Goal: Task Accomplishment & Management: Use online tool/utility

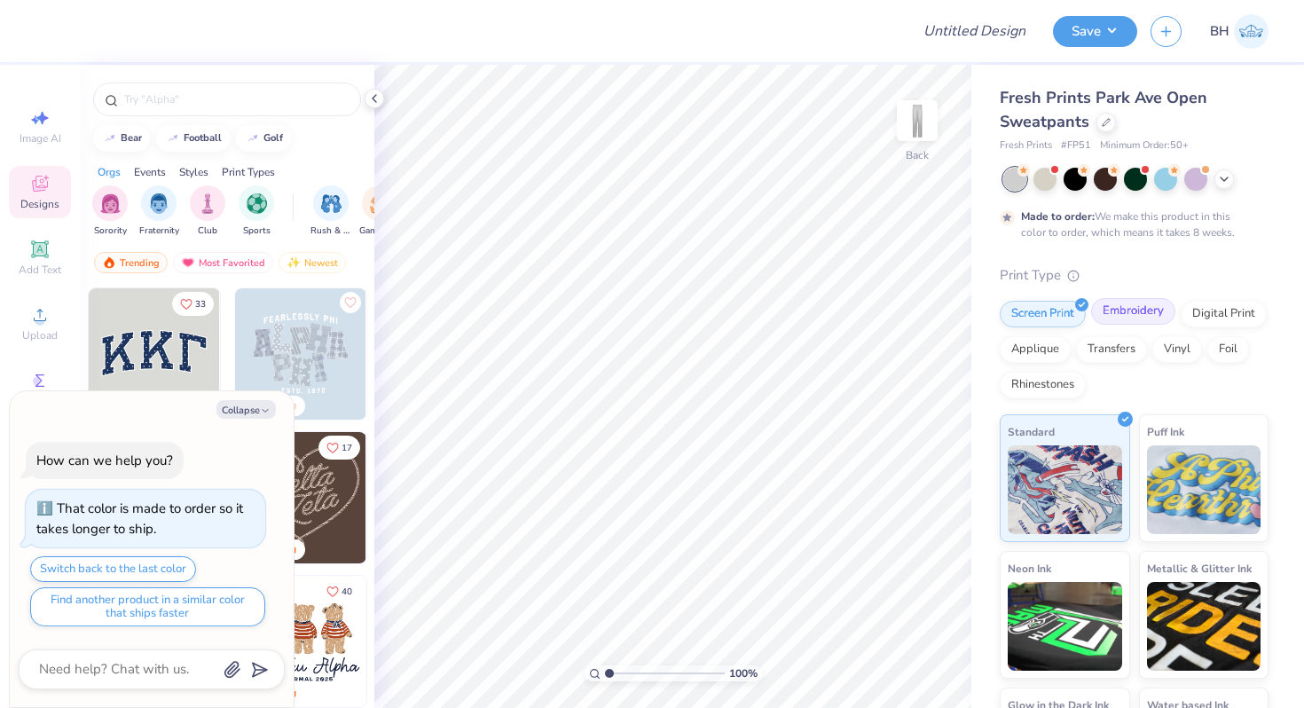
click at [1128, 311] on div "Embroidery" at bounding box center [1134, 311] width 84 height 27
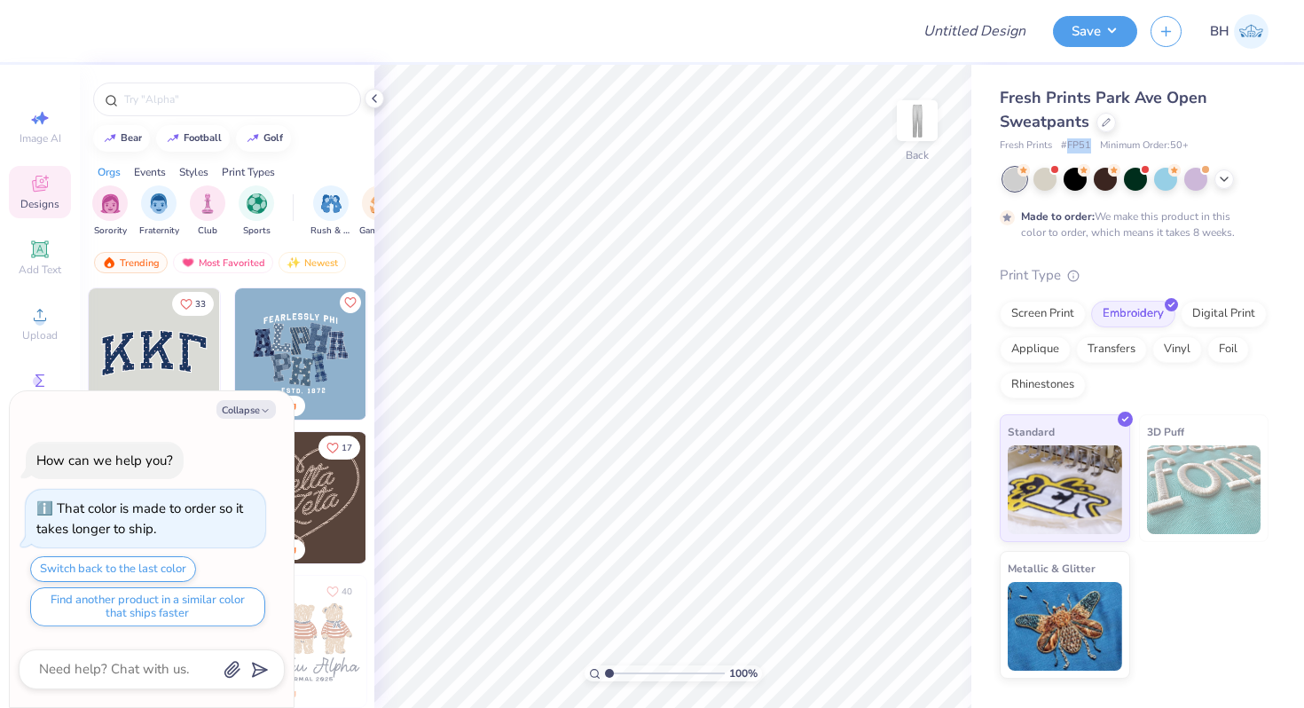
drag, startPoint x: 1090, startPoint y: 139, endPoint x: 1068, endPoint y: 139, distance: 22.2
click at [1068, 139] on span "# FP51" at bounding box center [1076, 145] width 30 height 15
copy span "FP51"
click at [1187, 247] on div "Fresh Prints Park Ave Open Sweatpants Fresh Prints # FP51 Minimum Order: 50 + M…" at bounding box center [1134, 382] width 269 height 593
click at [377, 96] on icon at bounding box center [374, 98] width 14 height 14
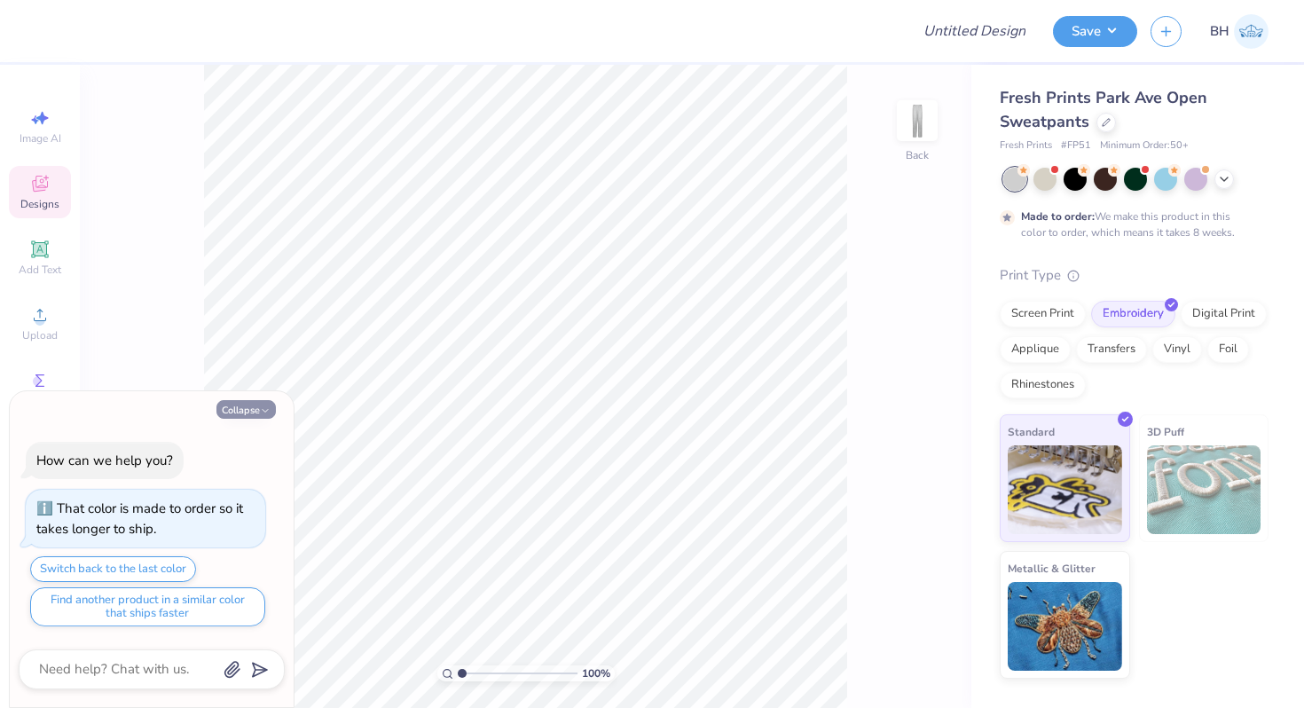
click at [251, 413] on button "Collapse" at bounding box center [246, 409] width 59 height 19
type textarea "x"
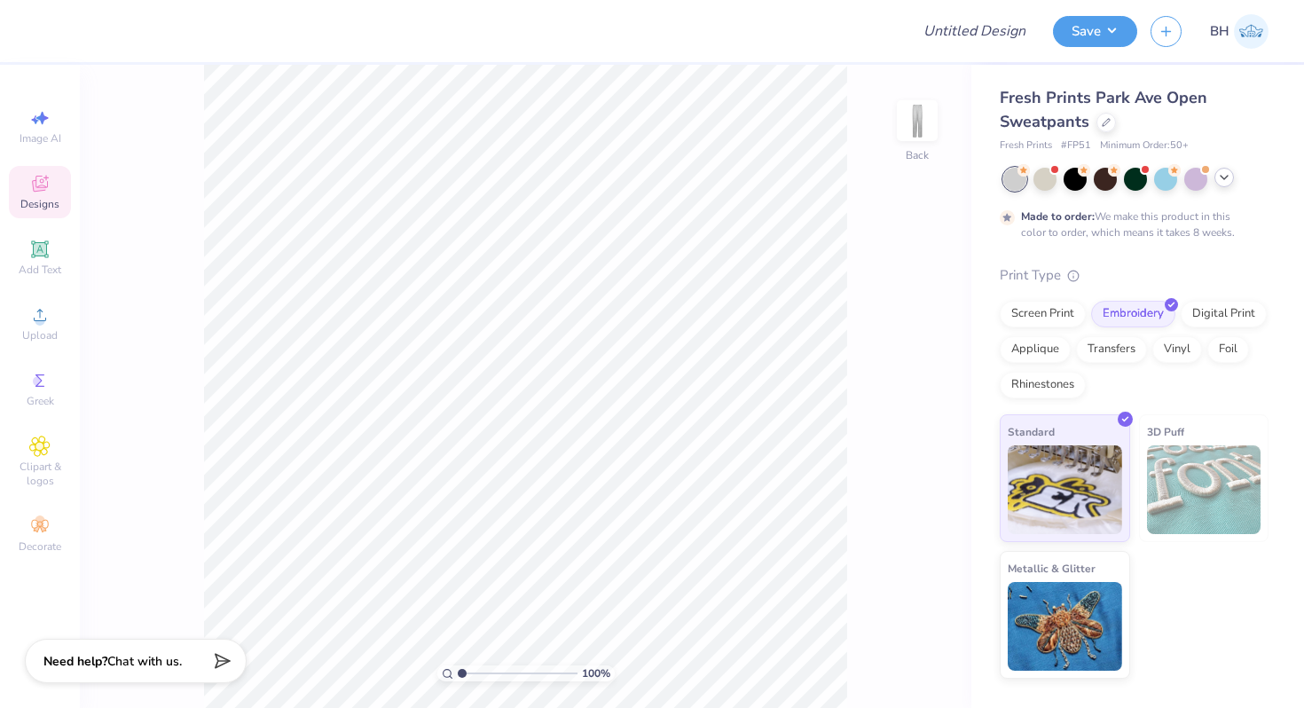
click at [1229, 179] on icon at bounding box center [1225, 177] width 14 height 14
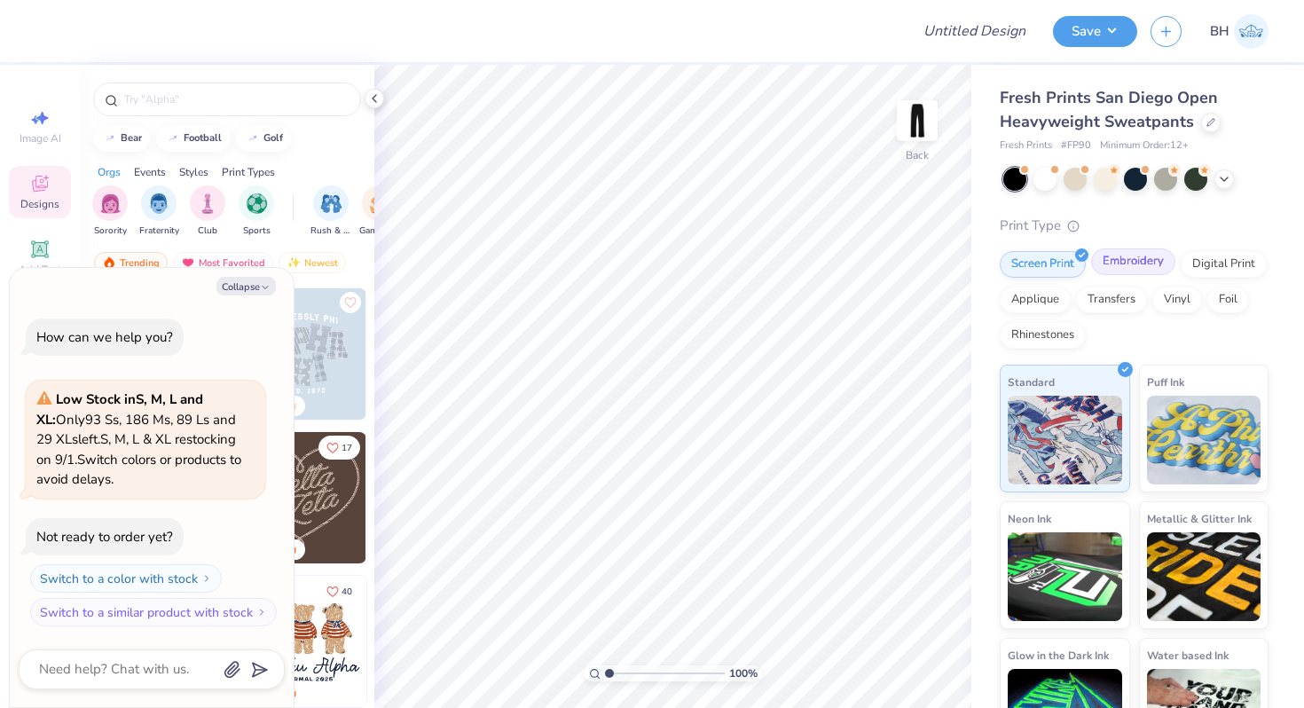
click at [1115, 262] on div "Embroidery" at bounding box center [1134, 261] width 84 height 27
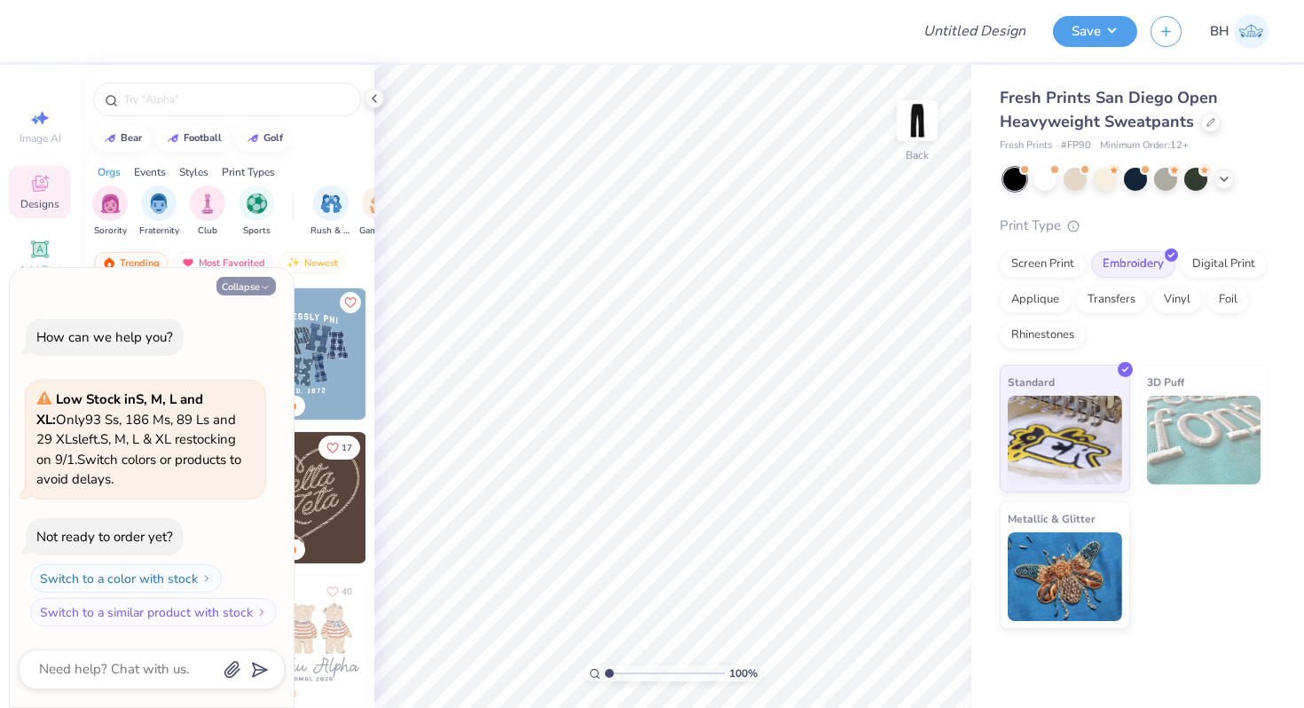
click at [241, 288] on button "Collapse" at bounding box center [246, 286] width 59 height 19
type textarea "x"
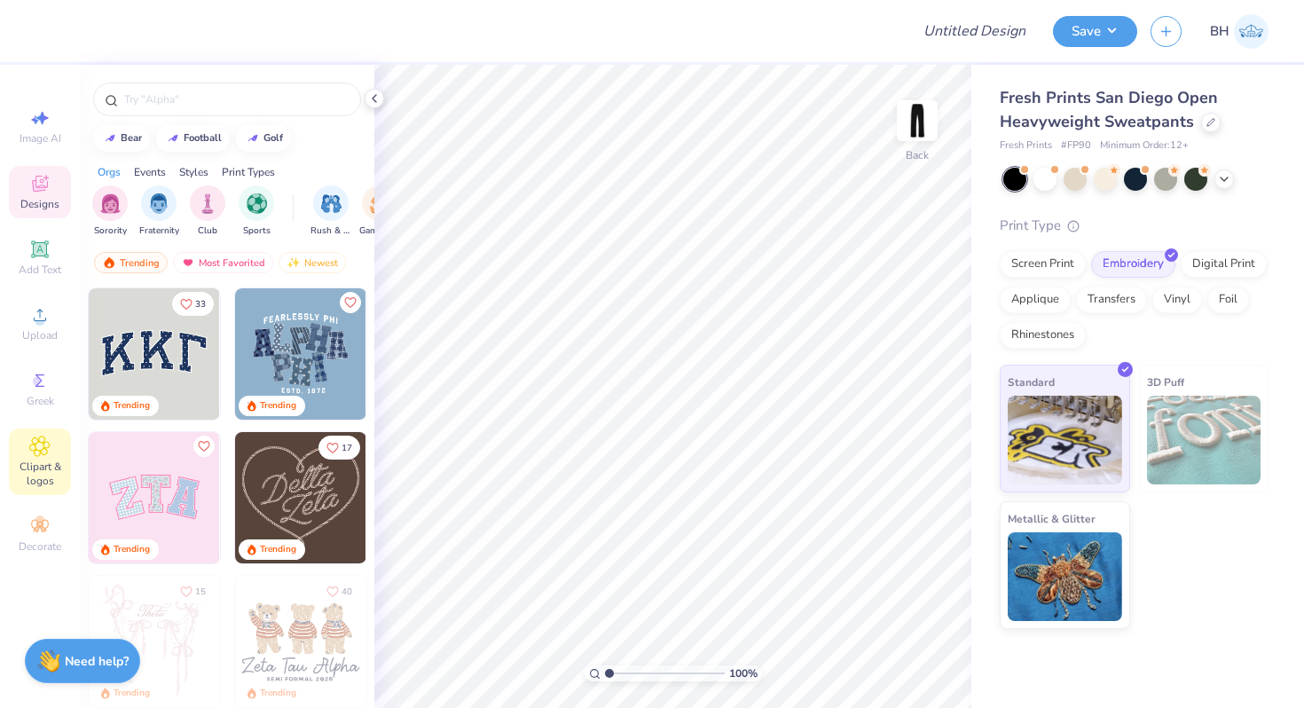
click at [37, 450] on icon at bounding box center [39, 446] width 20 height 21
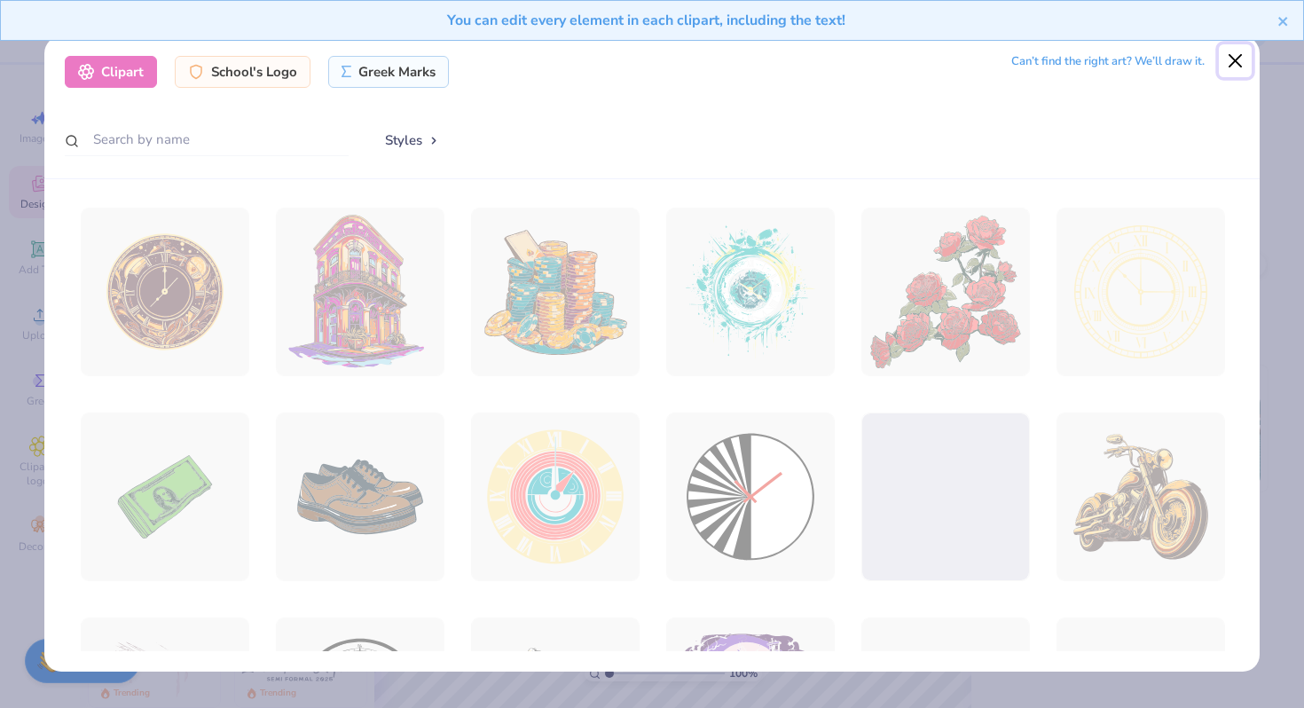
click at [1234, 66] on button "Close" at bounding box center [1236, 61] width 34 height 34
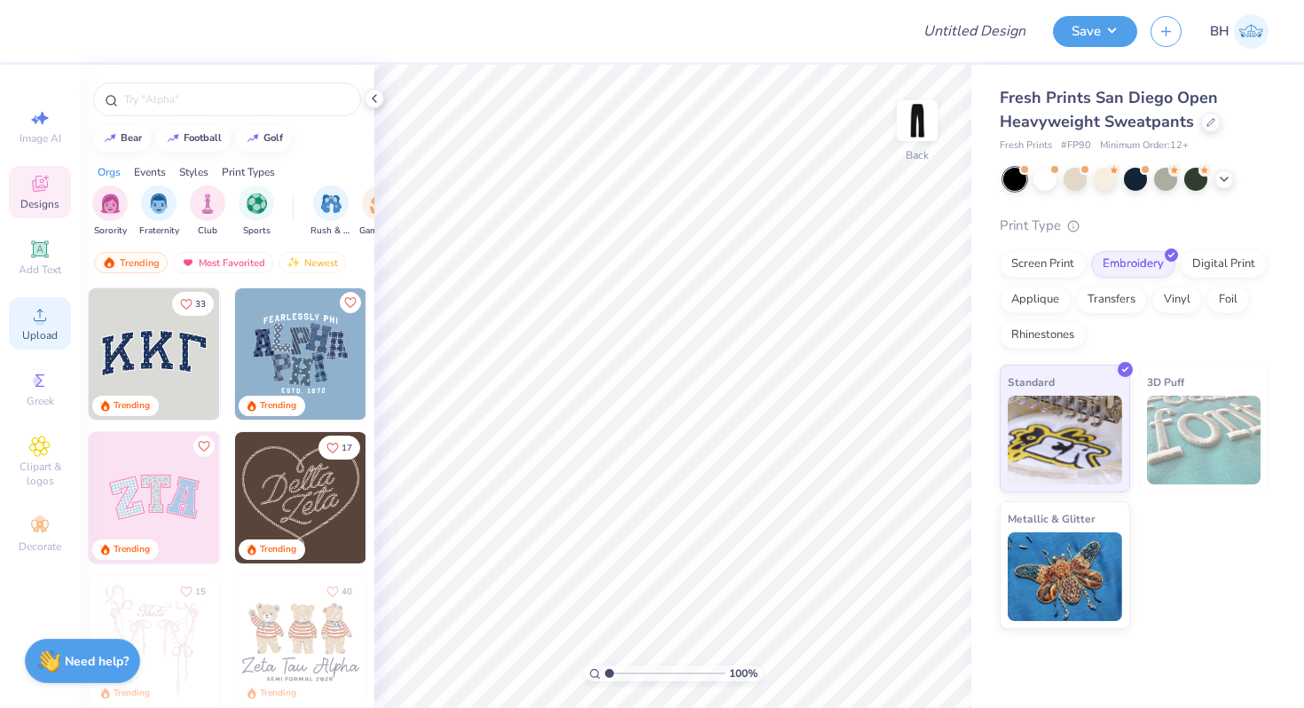
click at [43, 333] on span "Upload" at bounding box center [39, 335] width 35 height 14
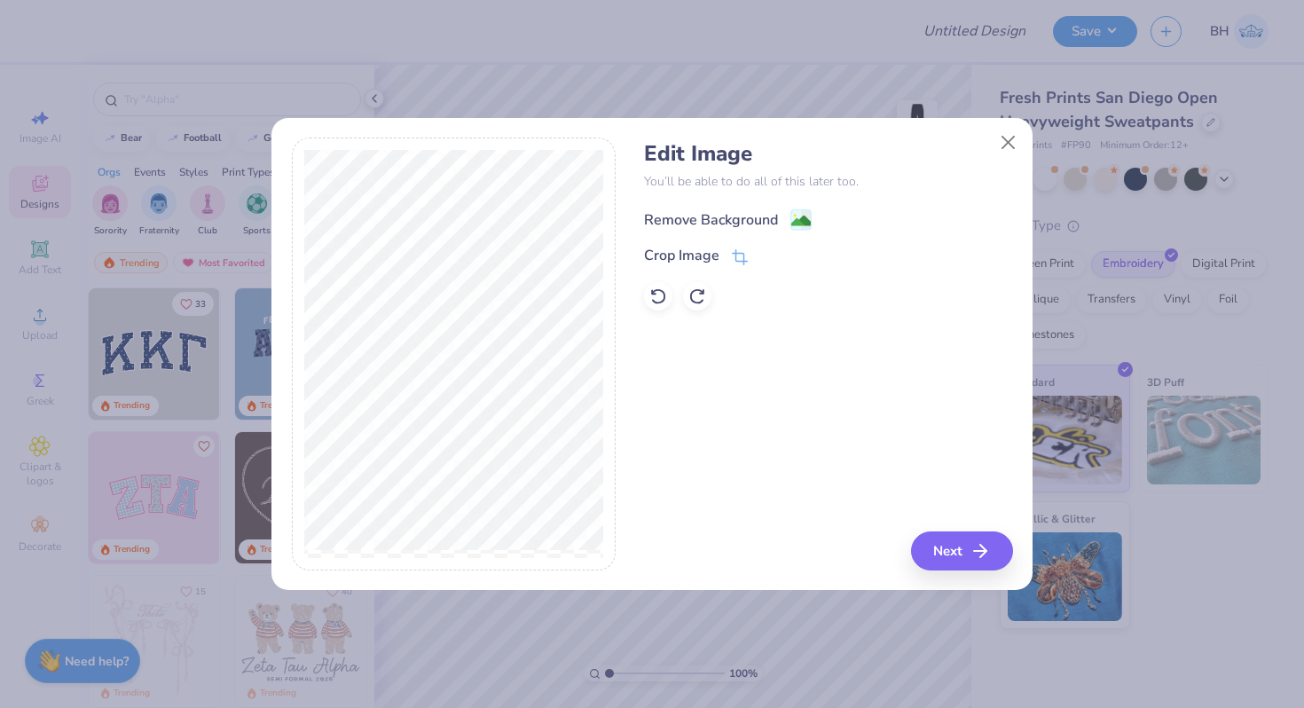
click at [752, 222] on div "Remove Background" at bounding box center [711, 219] width 134 height 21
click at [952, 548] on button "Next" at bounding box center [965, 551] width 102 height 39
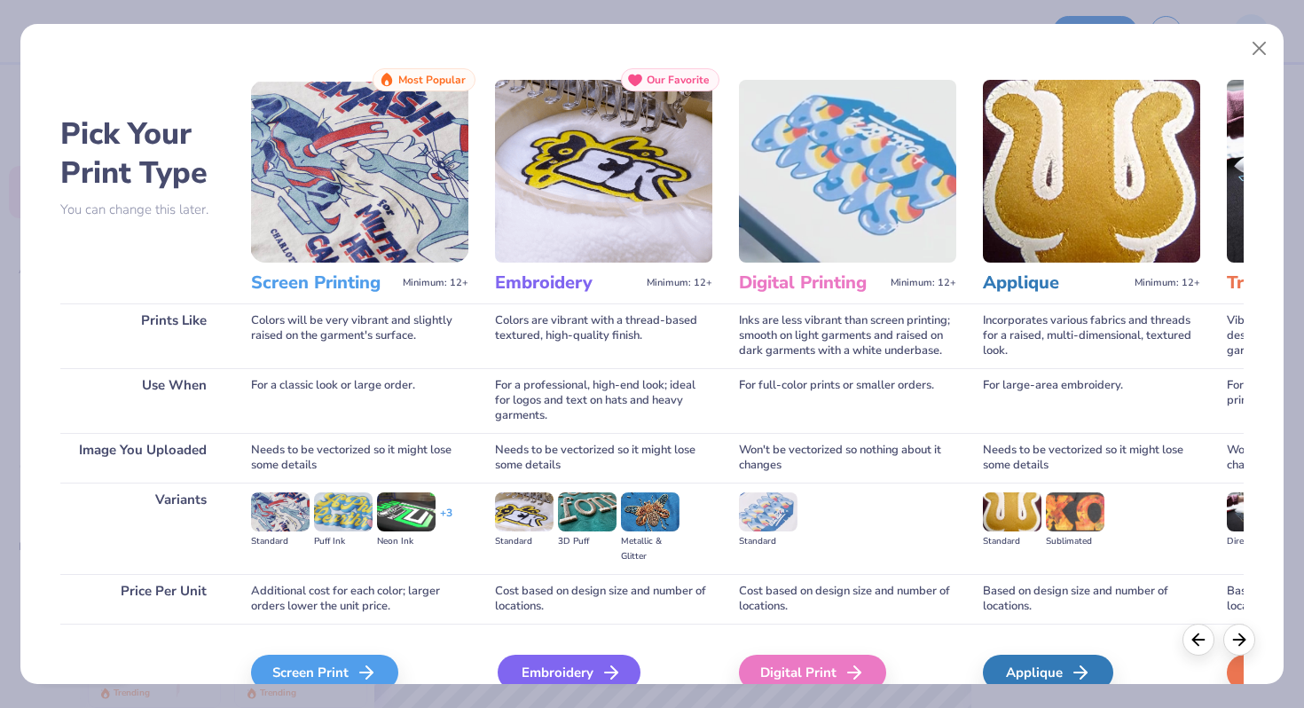
click at [561, 663] on div "Embroidery" at bounding box center [569, 672] width 143 height 35
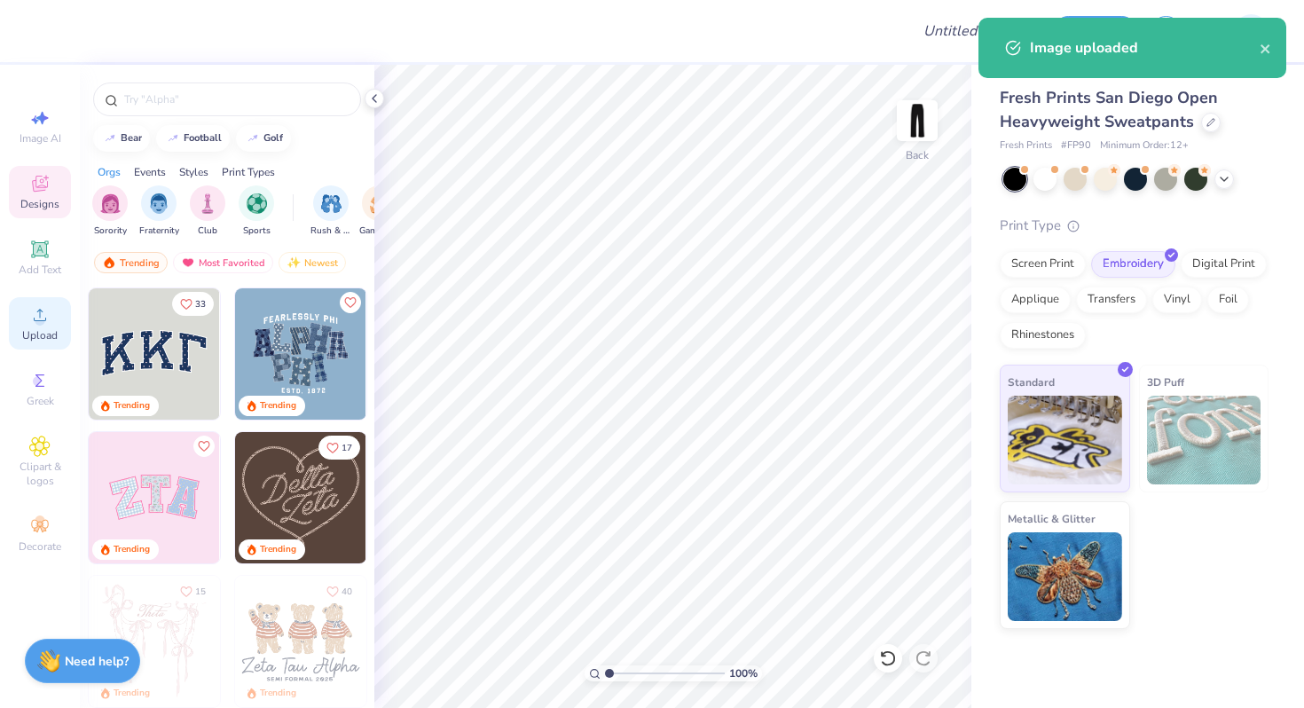
click at [47, 329] on span "Upload" at bounding box center [39, 335] width 35 height 14
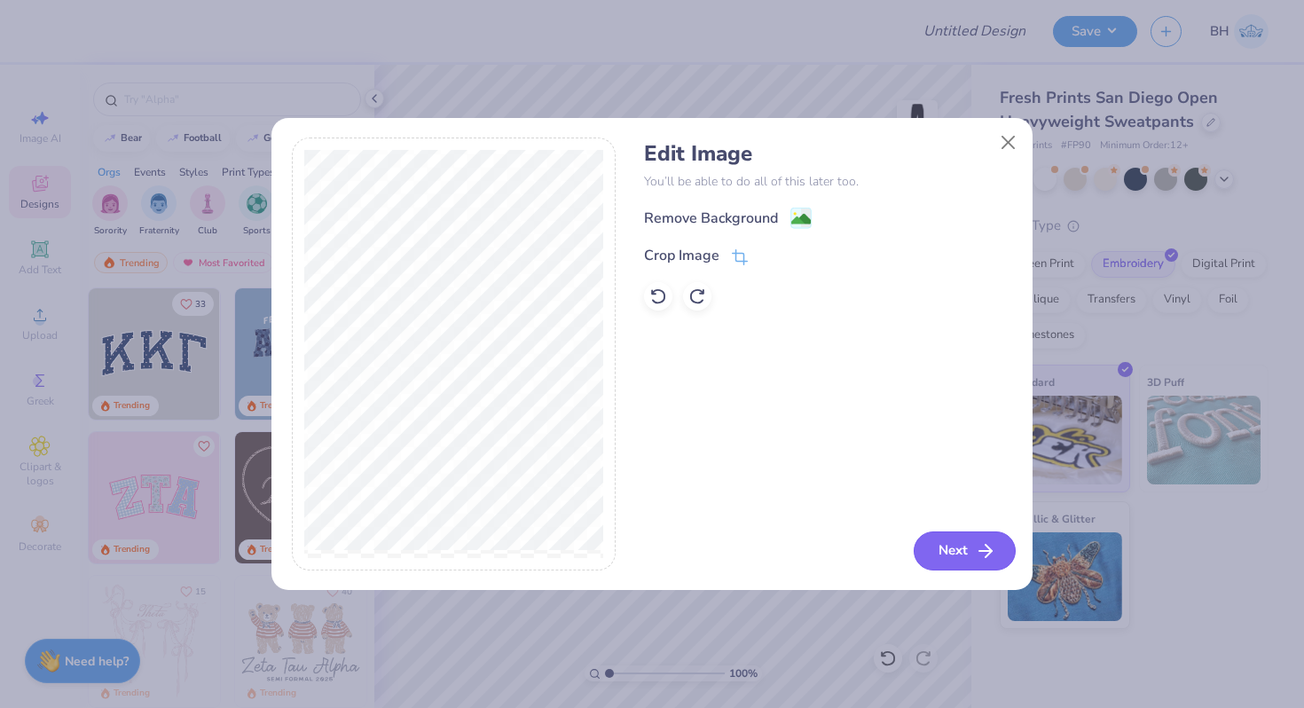
click at [944, 544] on button "Next" at bounding box center [965, 551] width 102 height 39
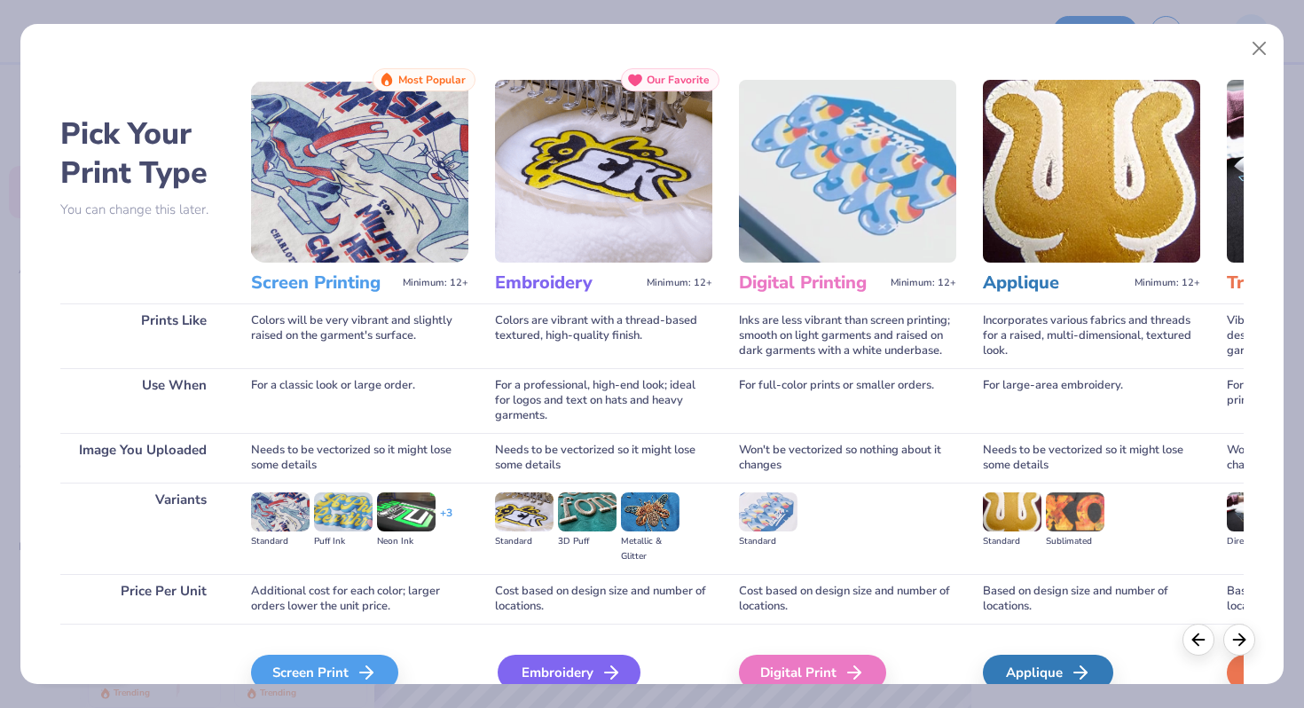
click at [532, 666] on div "Embroidery" at bounding box center [569, 672] width 143 height 35
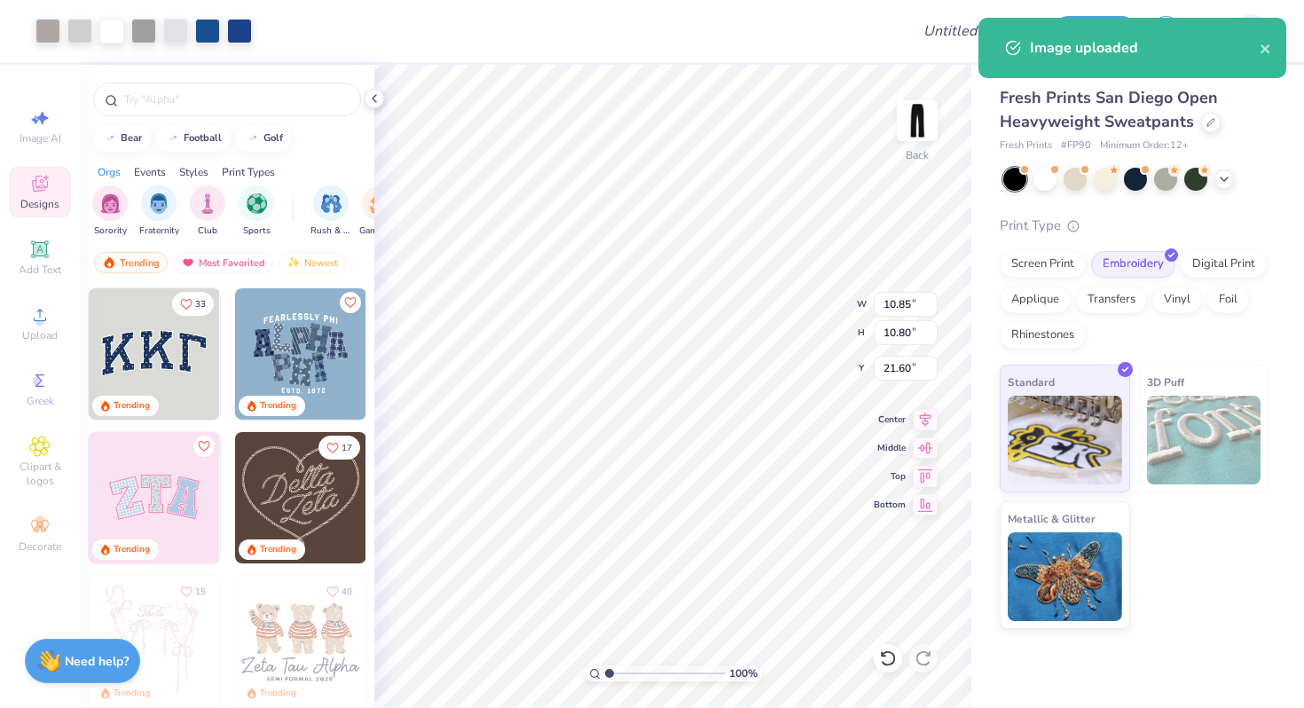
type input "4.00"
type input "6.86"
type input "6.82"
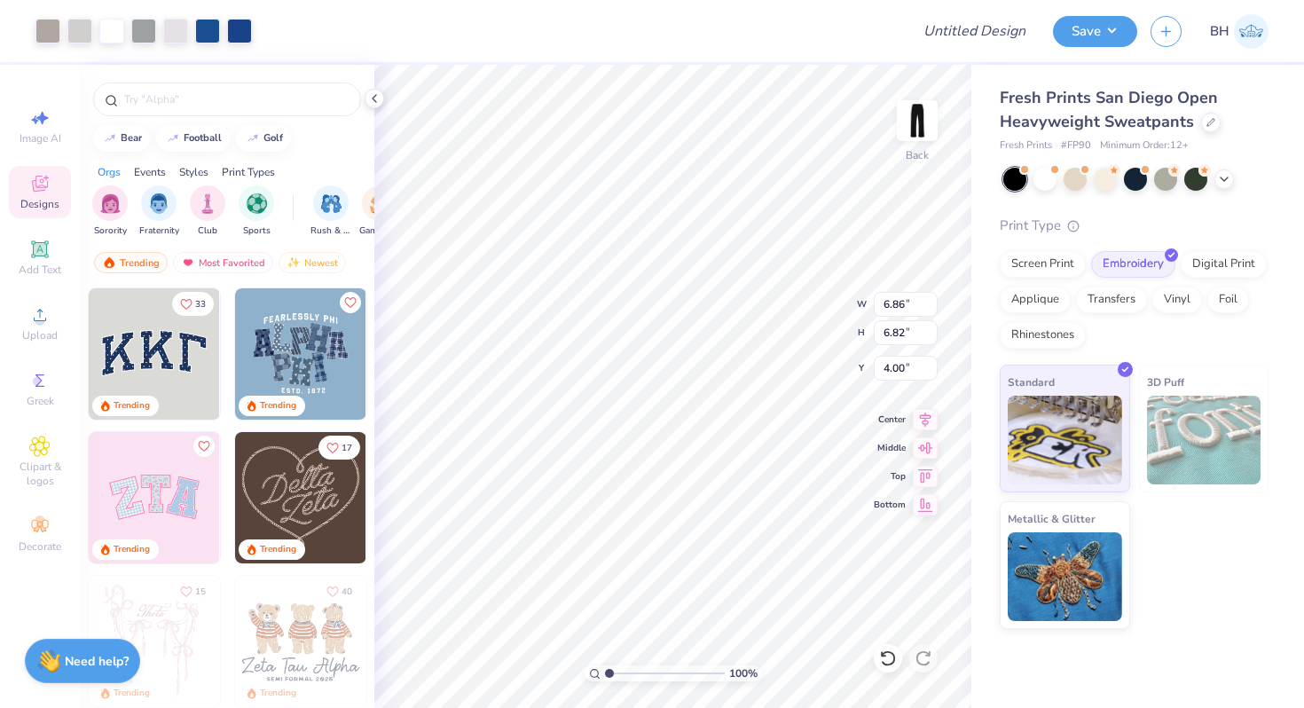
type input "3.89"
type input "4.94"
type input "4.91"
type input "6.41"
type input "5.53"
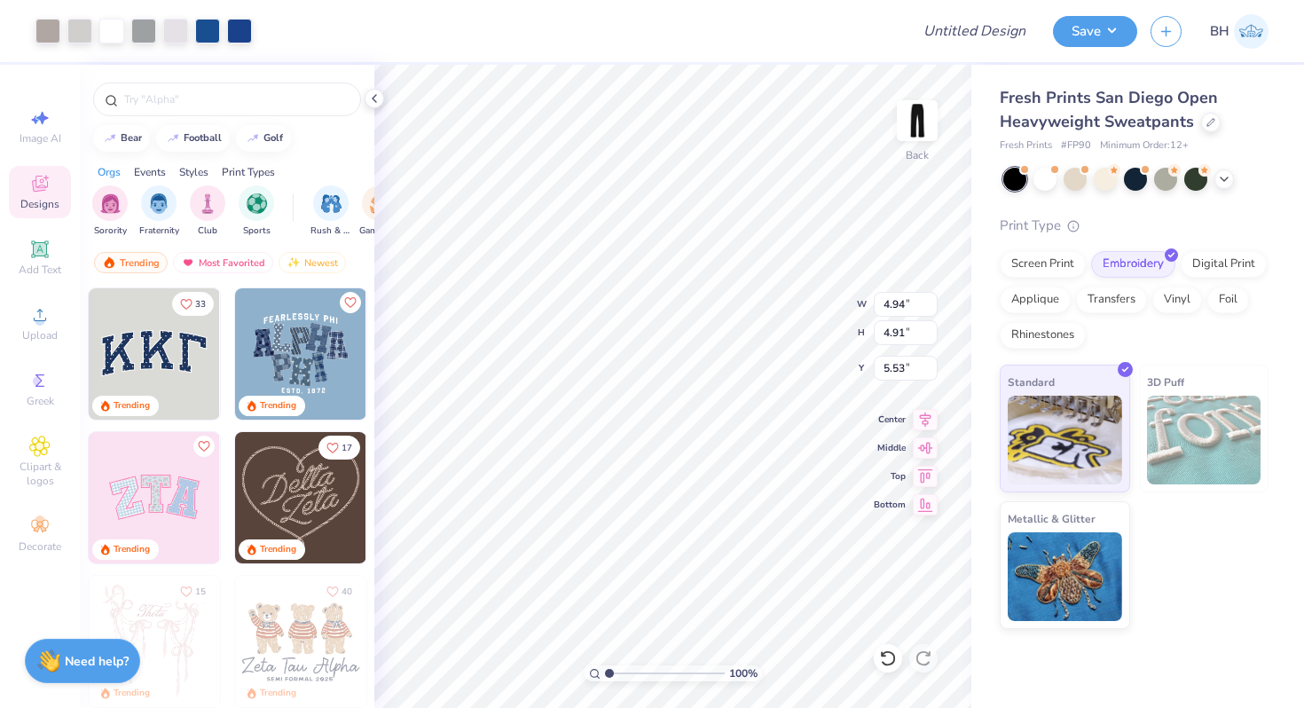
type input "4.53"
type input "4.51"
click at [46, 251] on icon at bounding box center [39, 248] width 17 height 17
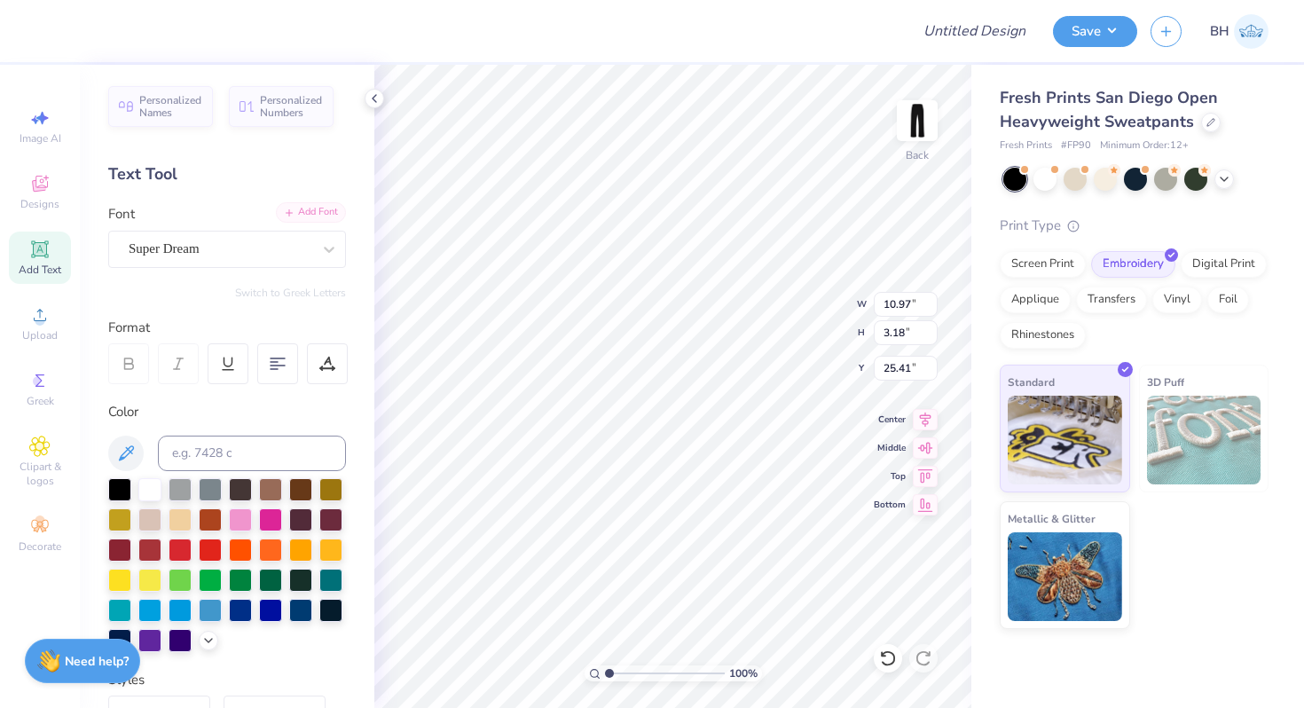
click at [314, 207] on div "Add Font" at bounding box center [311, 212] width 70 height 20
click at [212, 249] on div "Super Dream" at bounding box center [220, 249] width 186 height 28
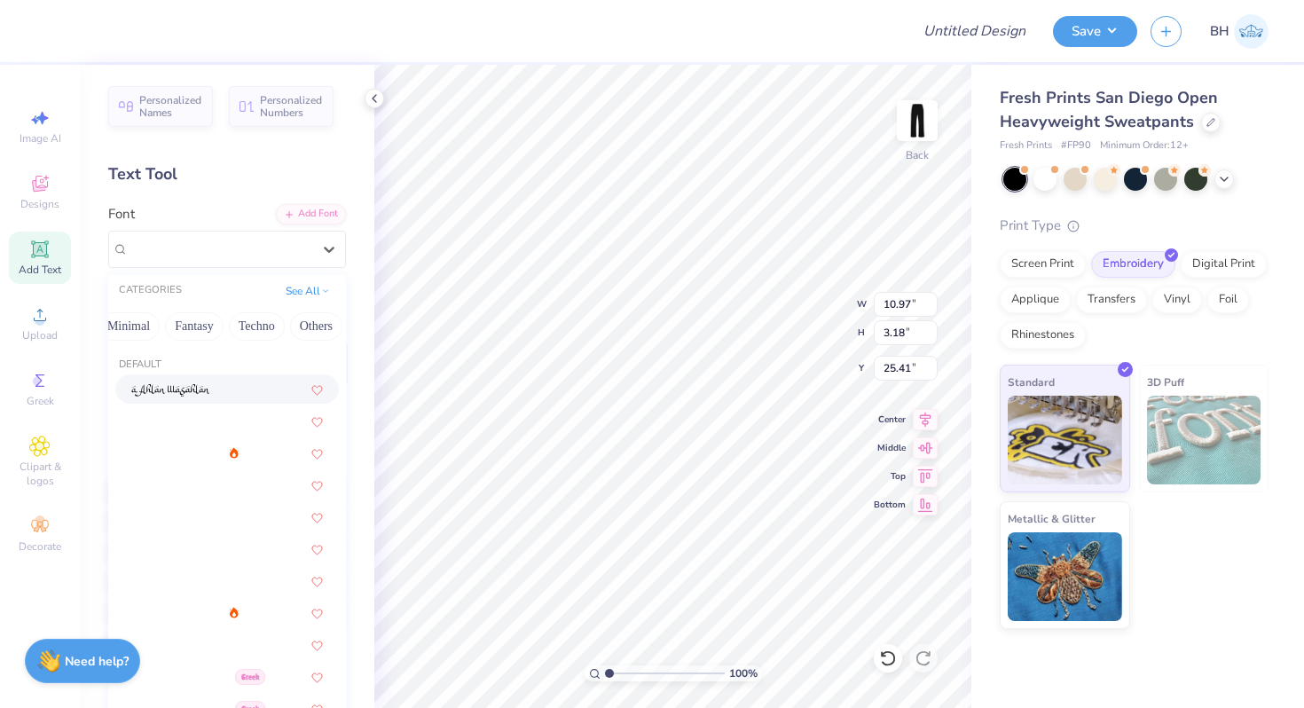
scroll to position [0, 519]
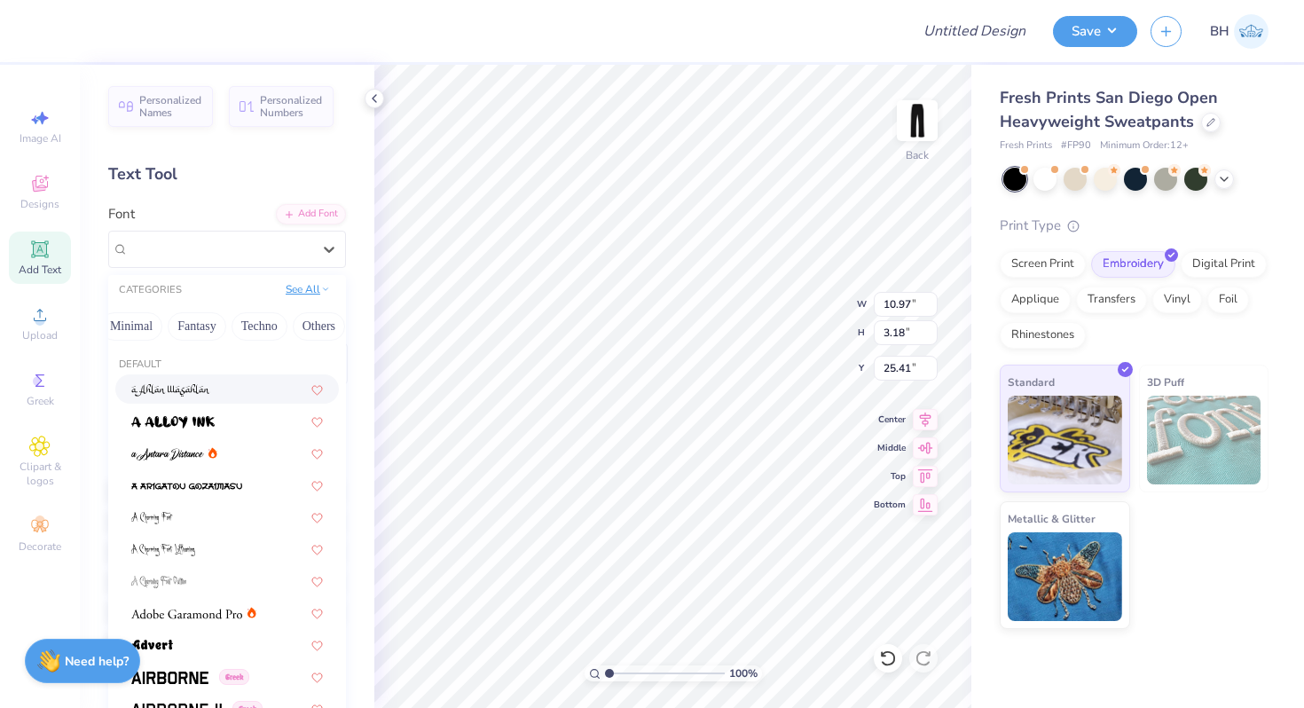
click at [310, 285] on button "See All" at bounding box center [307, 289] width 55 height 18
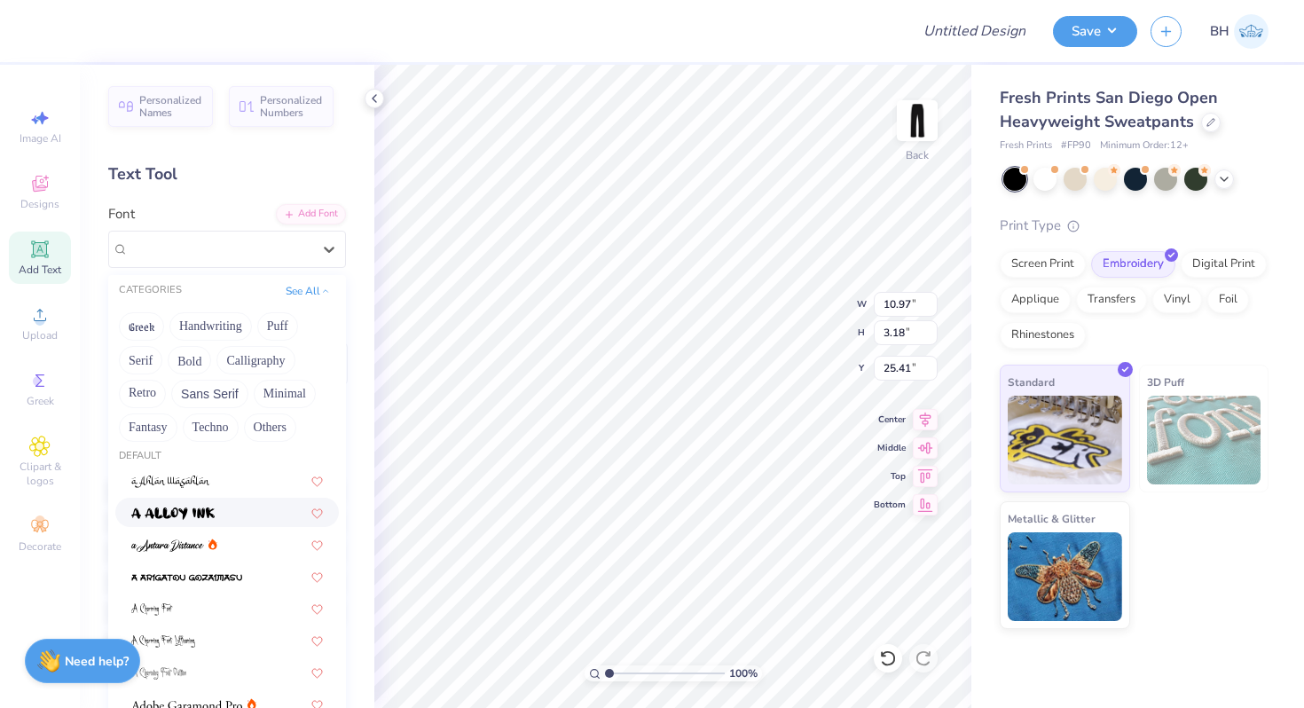
scroll to position [0, 0]
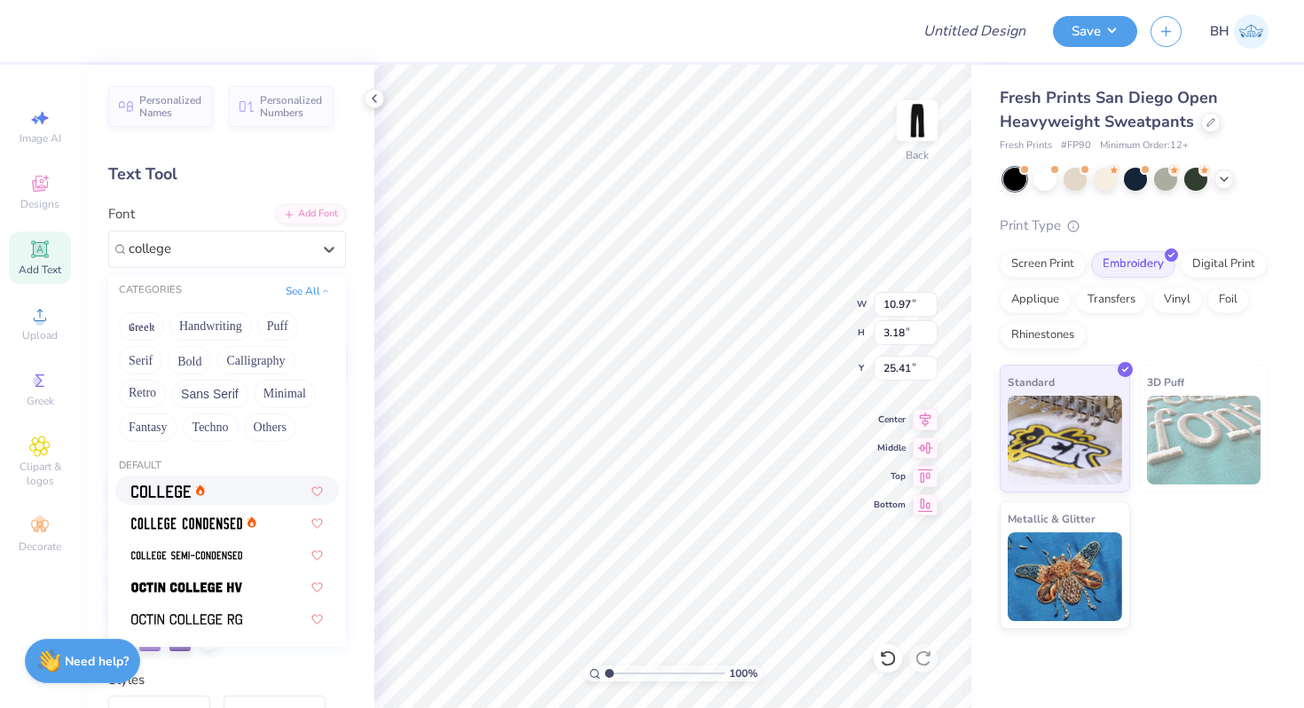
type input "college"
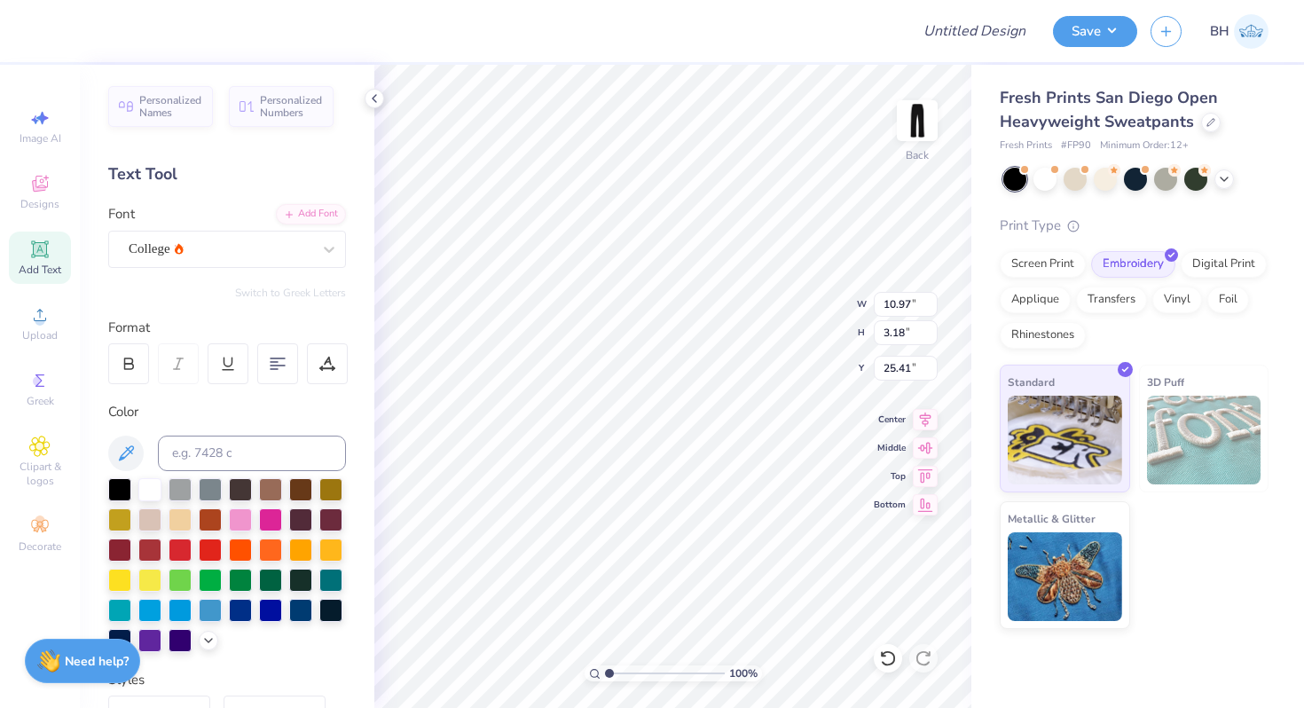
type input "9.96"
type input "3.10"
type input "25.45"
type textarea "seniors 2026"
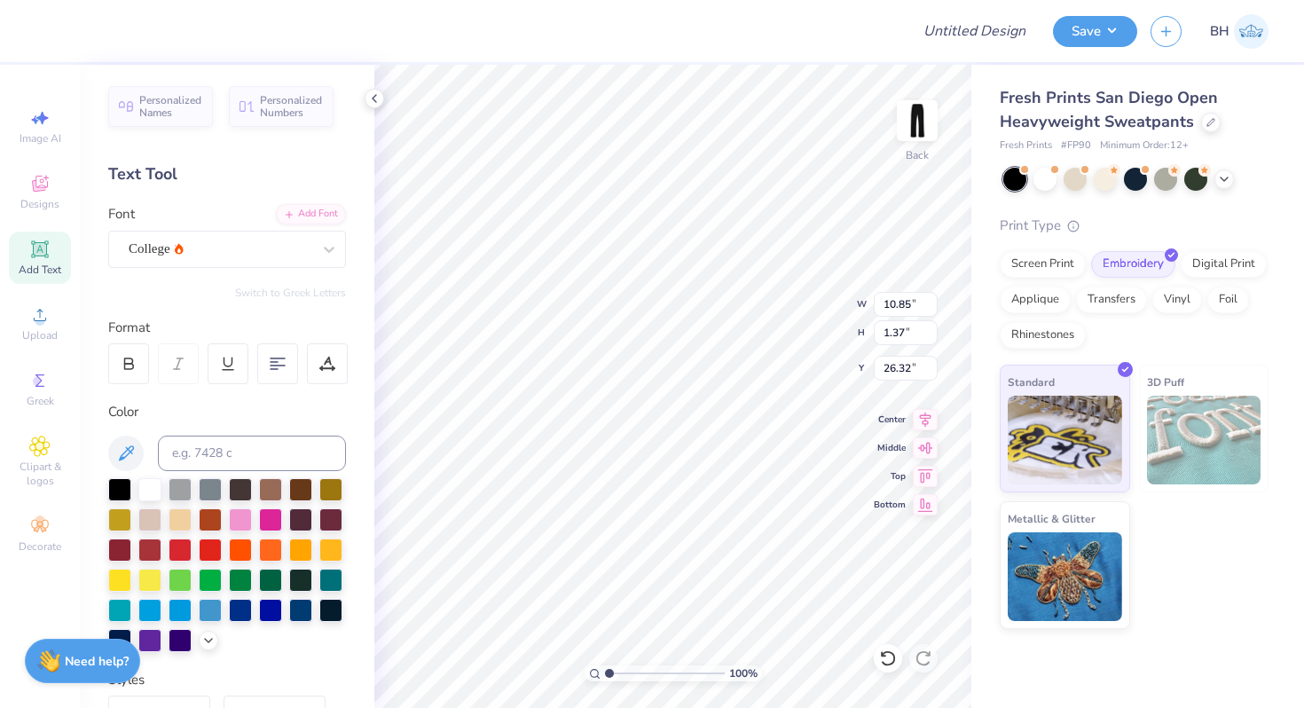
type input "7.29"
type input "0.92"
type input "10.49"
type input "4.57"
type input "3.59"
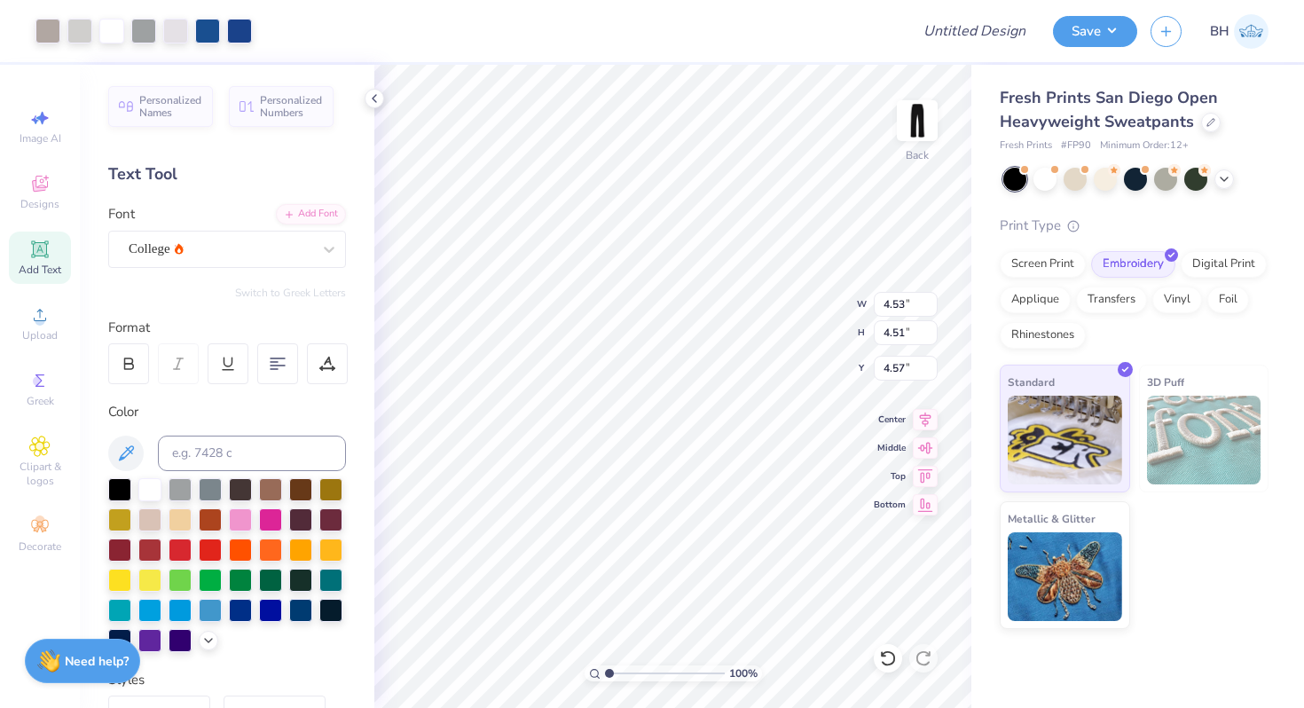
type input "3.57"
type input "5.34"
type input "7.29"
type input "0.92"
type input "9.79"
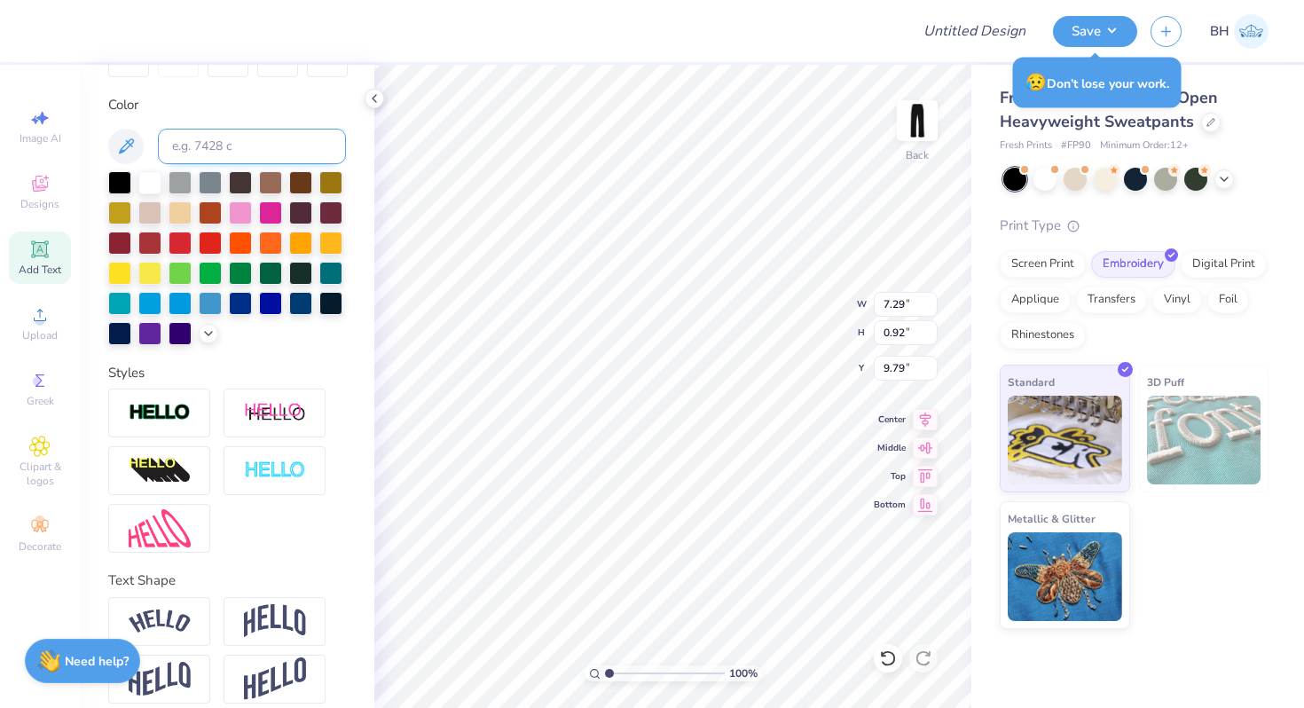
scroll to position [323, 0]
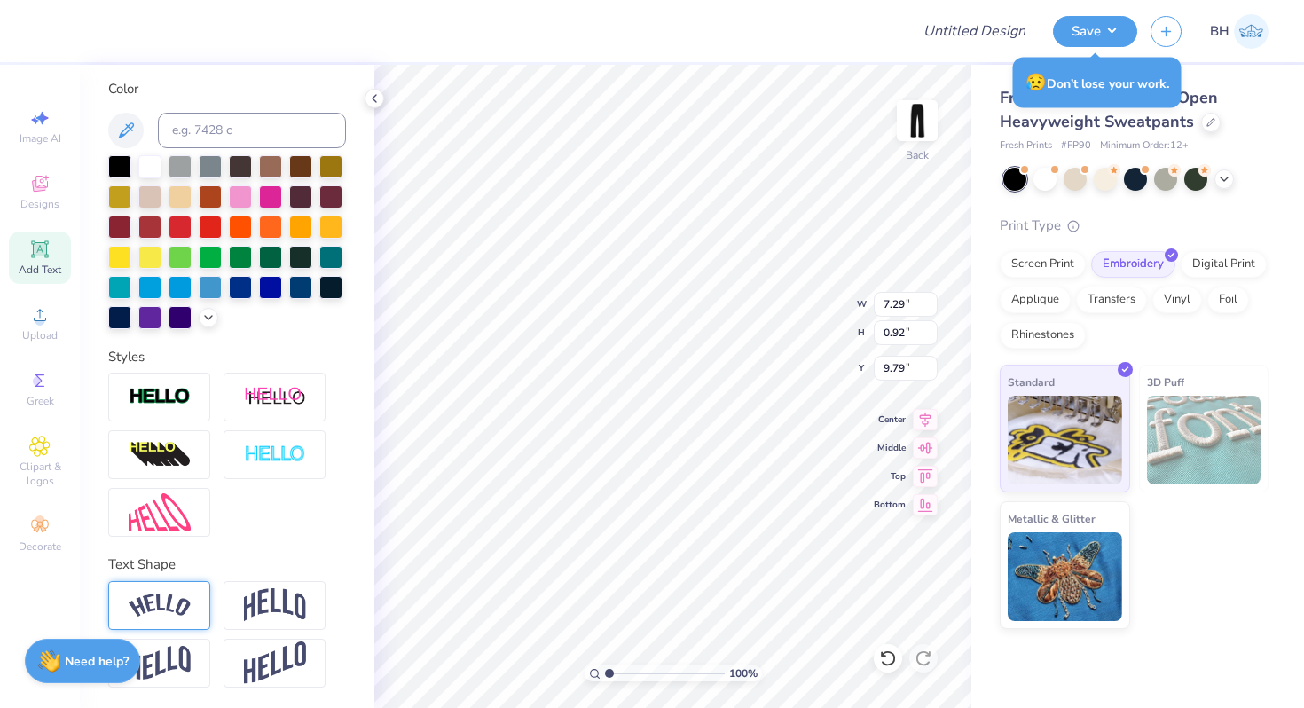
click at [192, 605] on div at bounding box center [159, 605] width 102 height 49
type input "8.45"
type input "1.93"
type input "9.29"
type input "5.46"
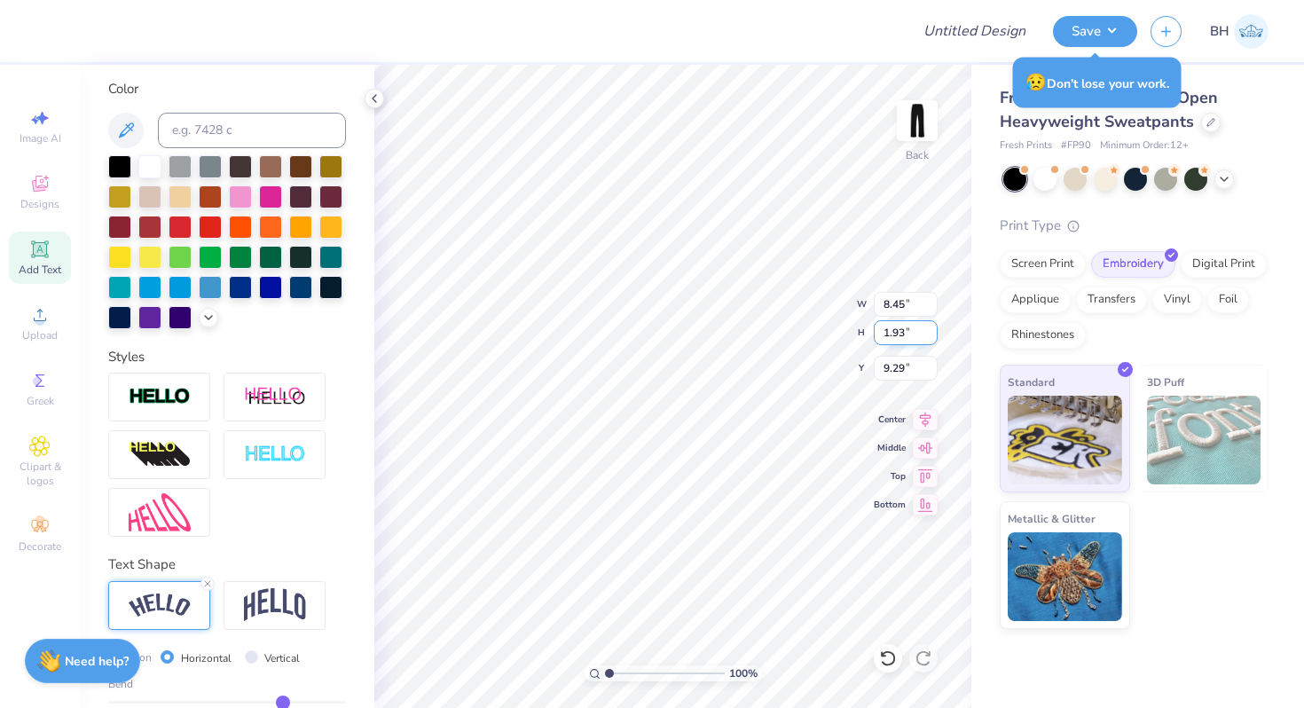
type input "6.66"
type input "7.16"
type input "8.45"
type input "1.93"
type input "9.29"
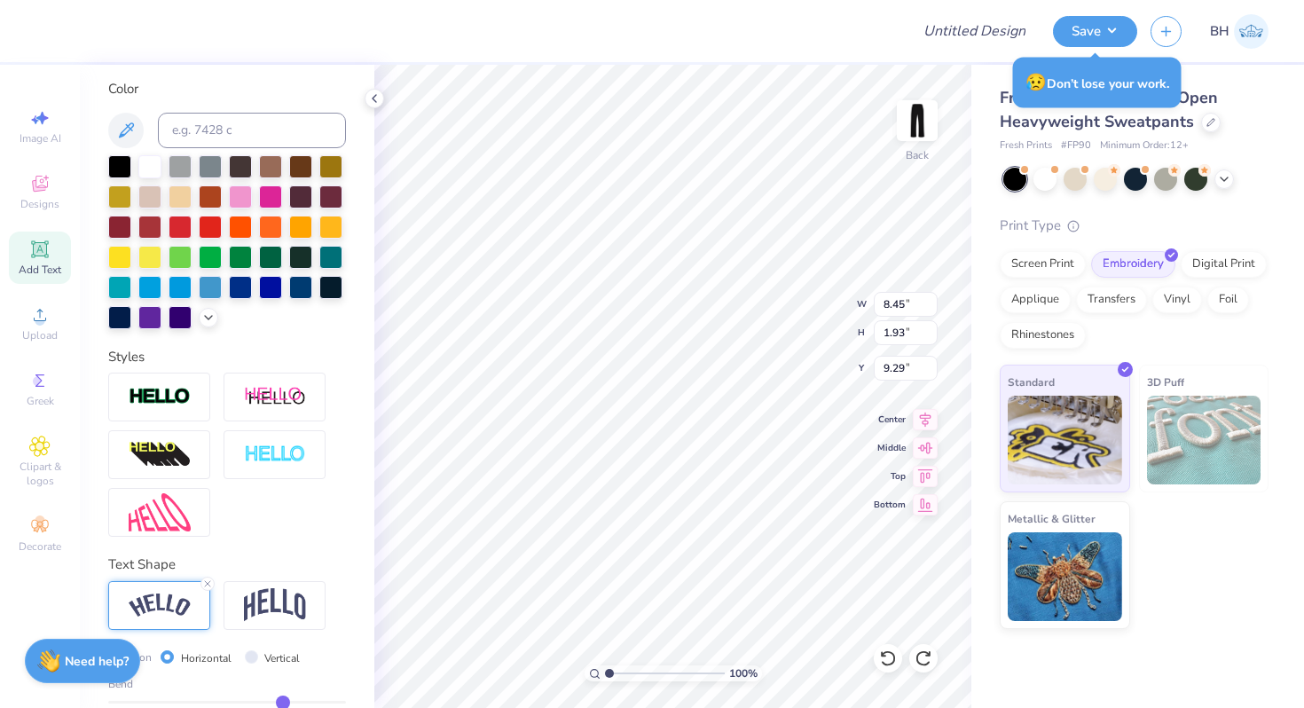
scroll to position [427, 0]
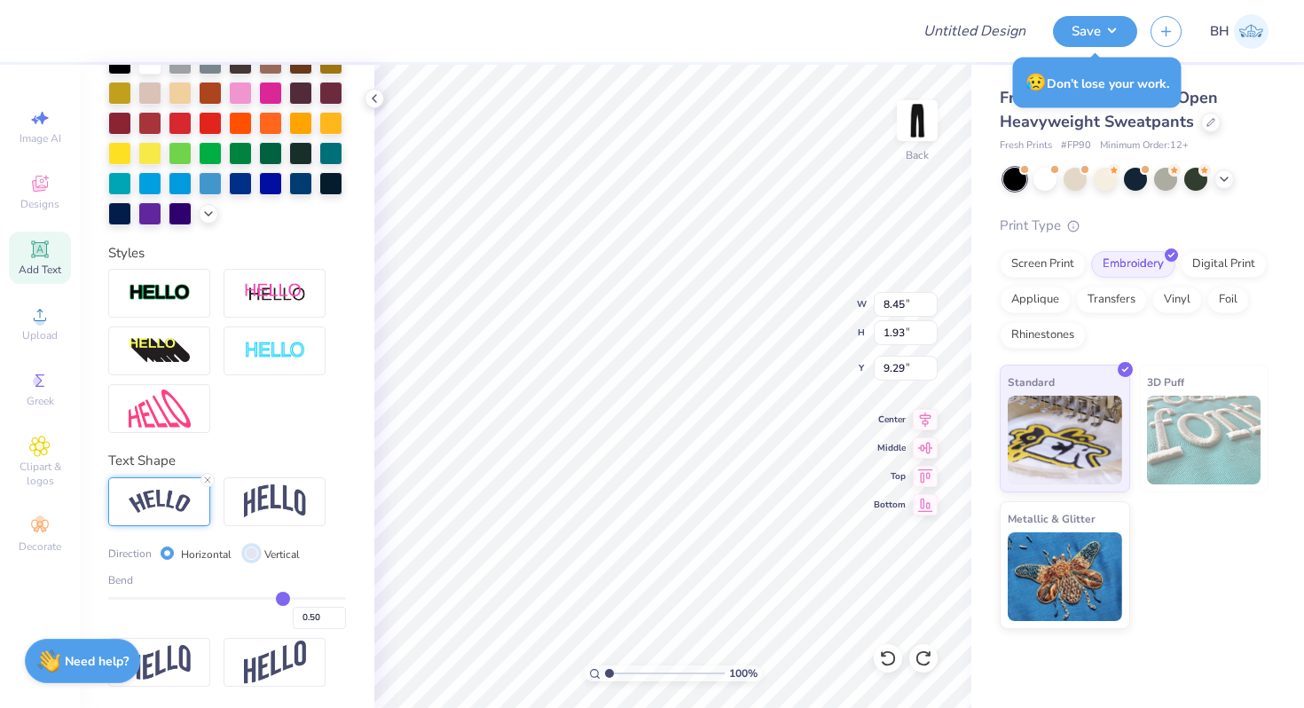
click at [253, 556] on input "Vertical" at bounding box center [251, 553] width 13 height 13
radio input "true"
type input "7.36"
type input "11.09"
type input "4.71"
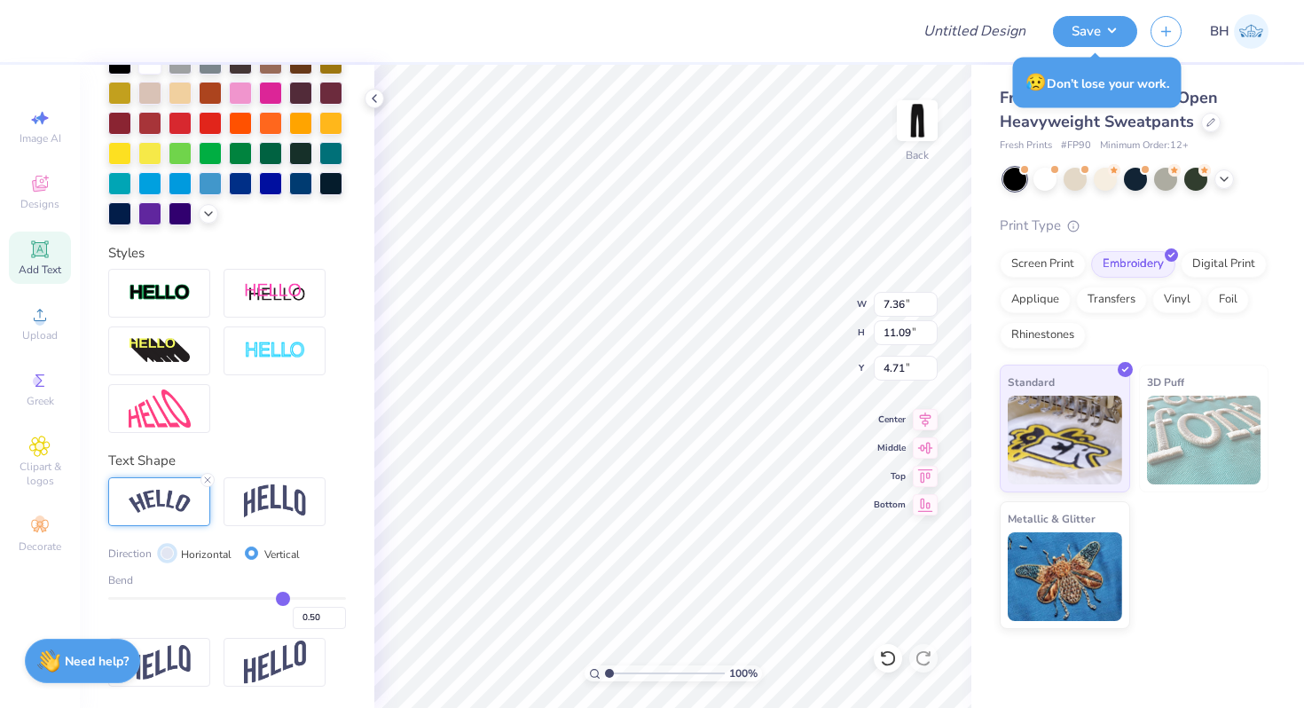
click at [169, 552] on input "Horizontal" at bounding box center [167, 553] width 13 height 13
radio input "true"
type input "8.45"
type input "1.93"
type input "9.29"
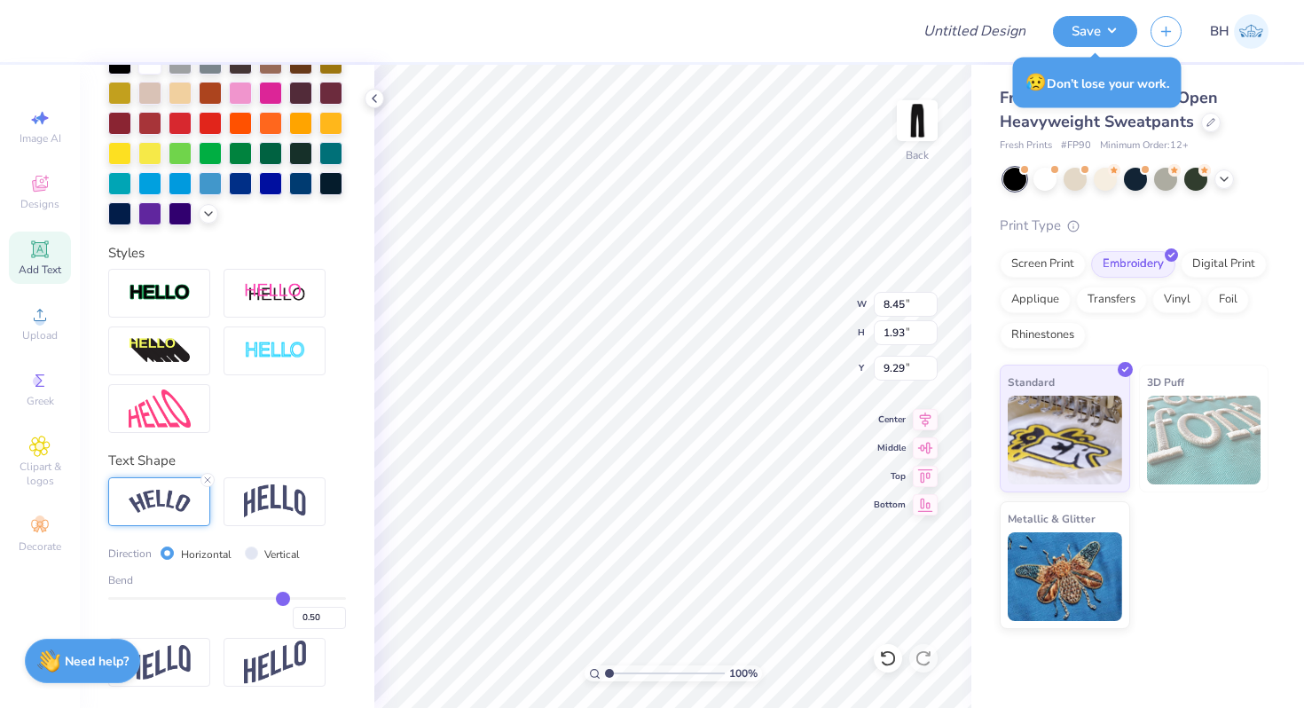
type input "0.55"
type input "0.54"
type input "0.53"
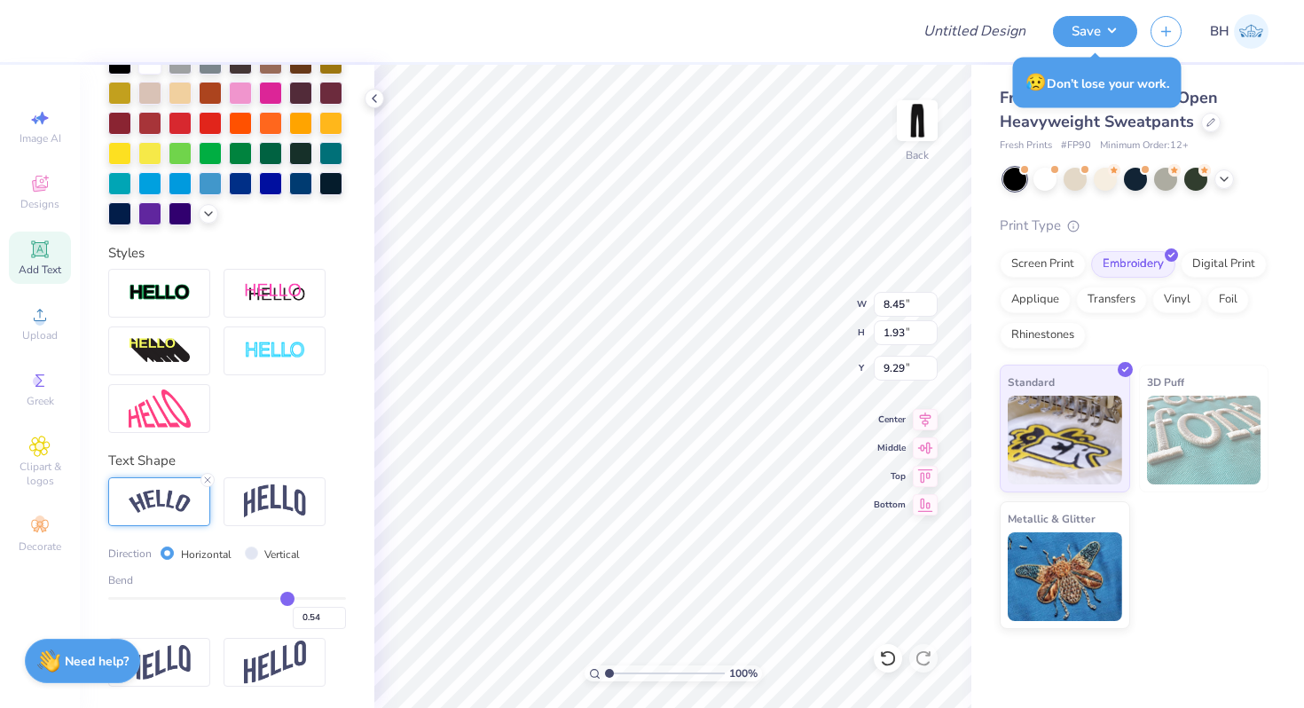
type input "0.53"
type input "0.52"
type input "0.51"
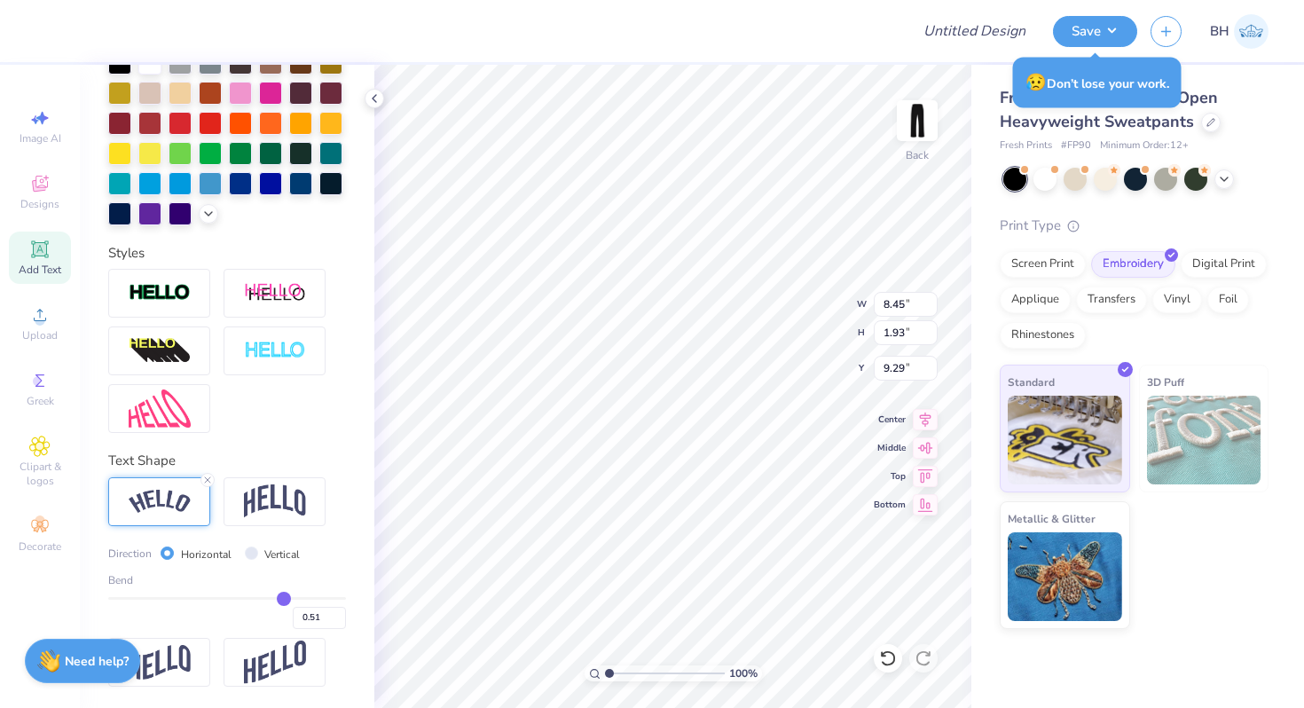
type input "0.5"
type input "0.50"
type input "0.49"
type input "0.47"
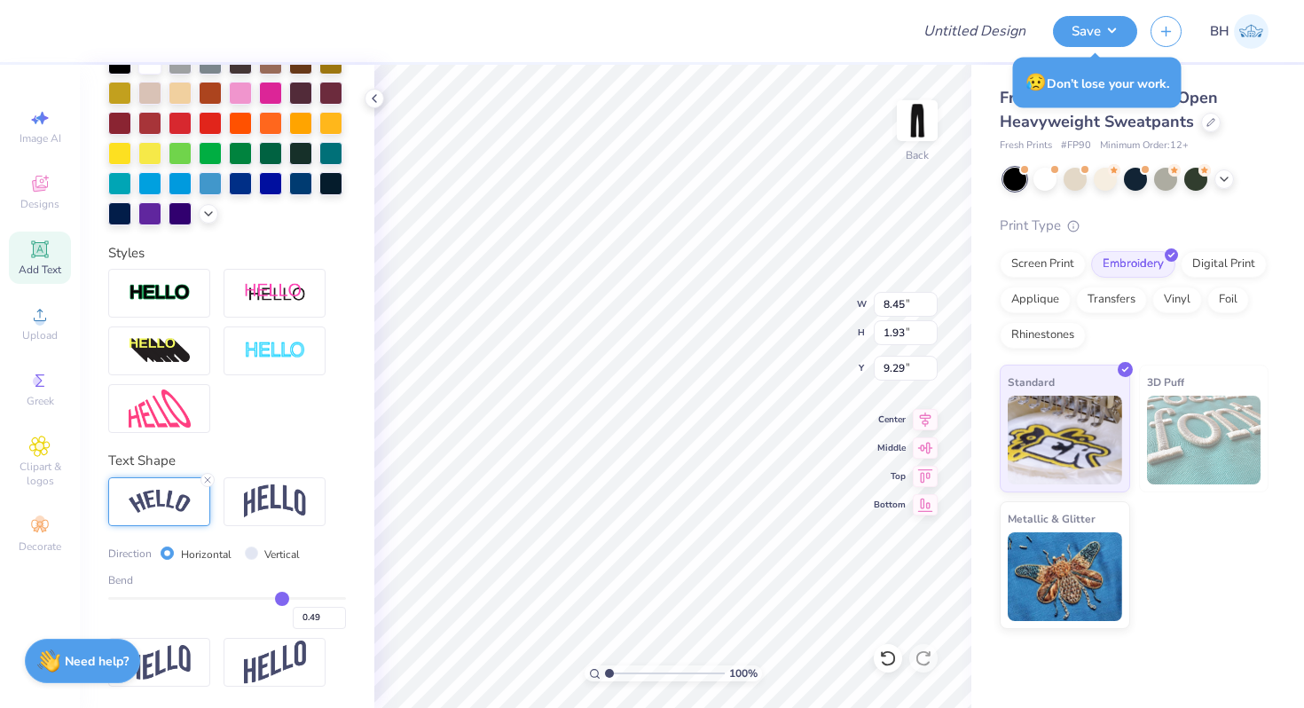
type input "0.47"
type input "0.45"
type input "0.44"
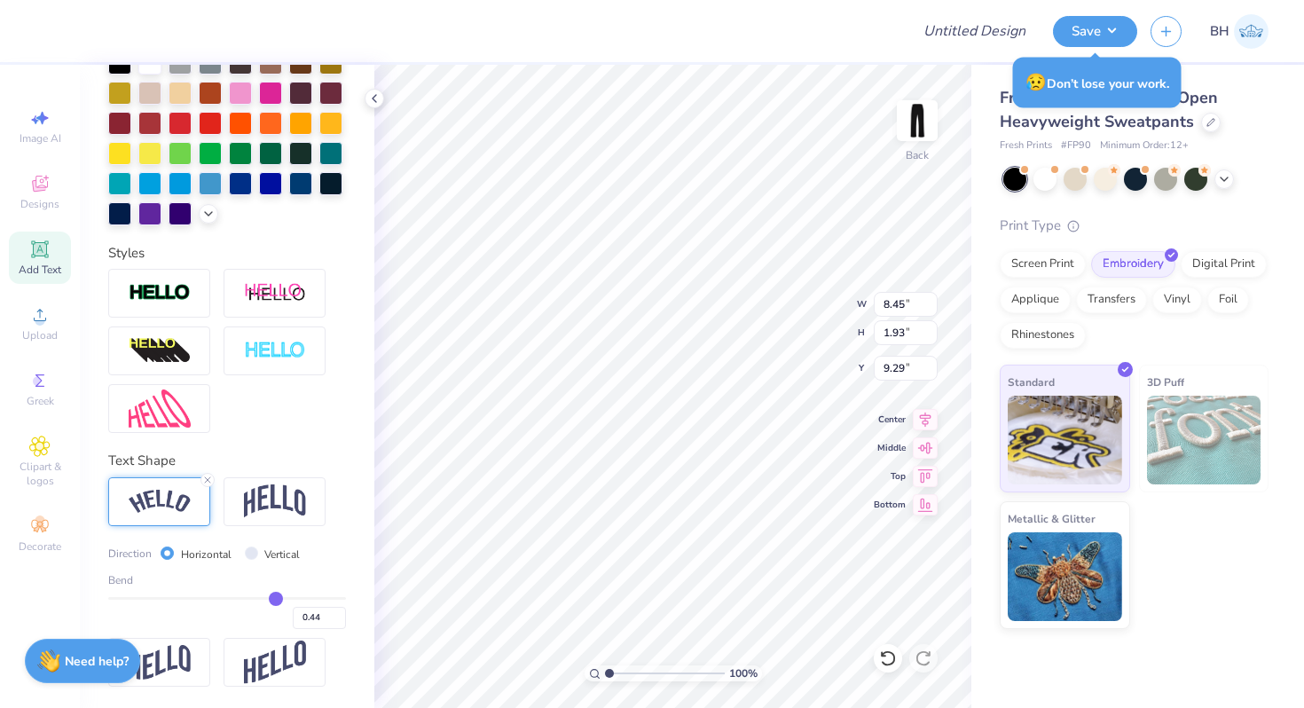
type input "0.43"
type input "0.42"
type input "0.41"
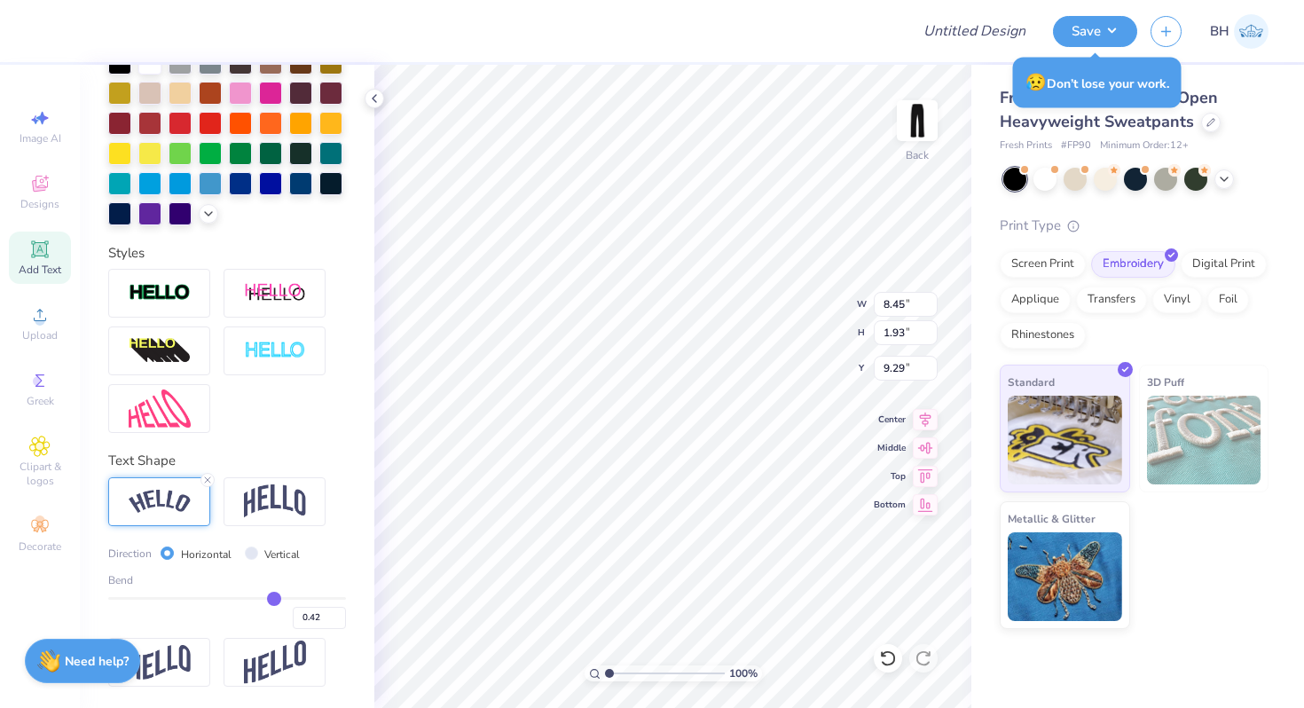
type input "0.41"
type input "0.4"
type input "0.40"
type input "0.39"
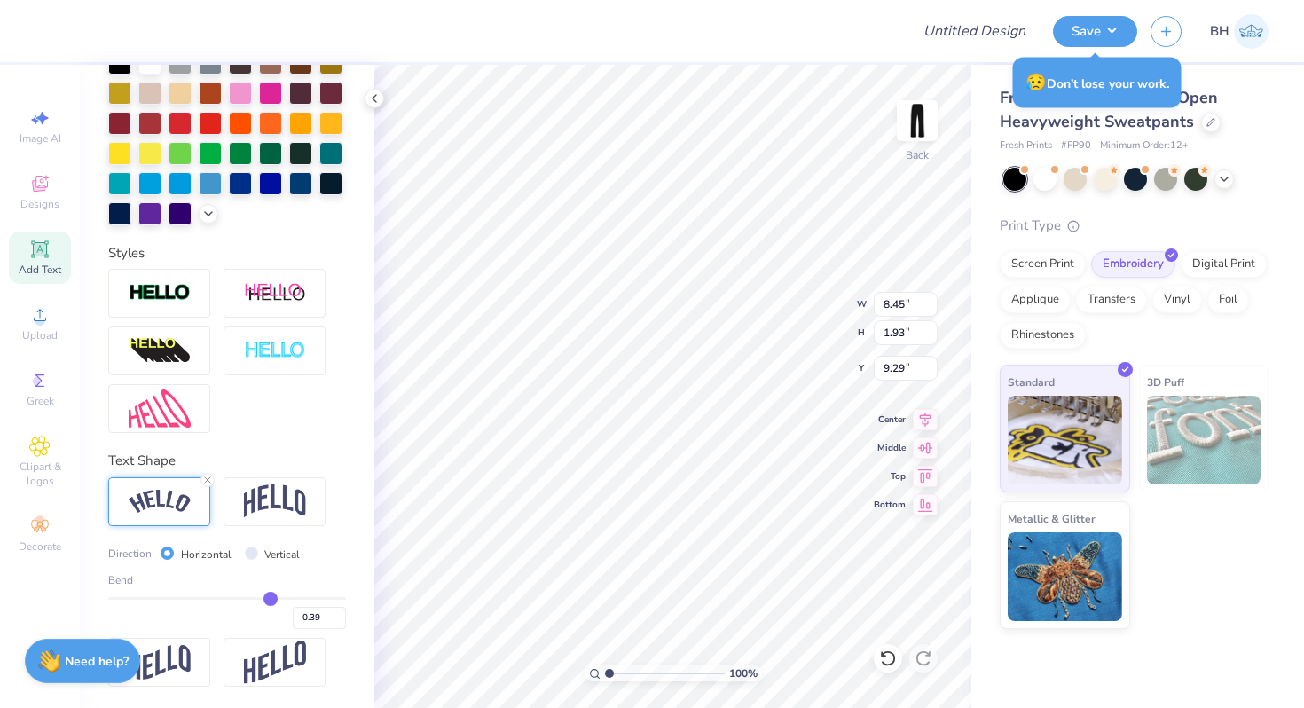
type input "0.38"
type input "0.37"
type input "0.36"
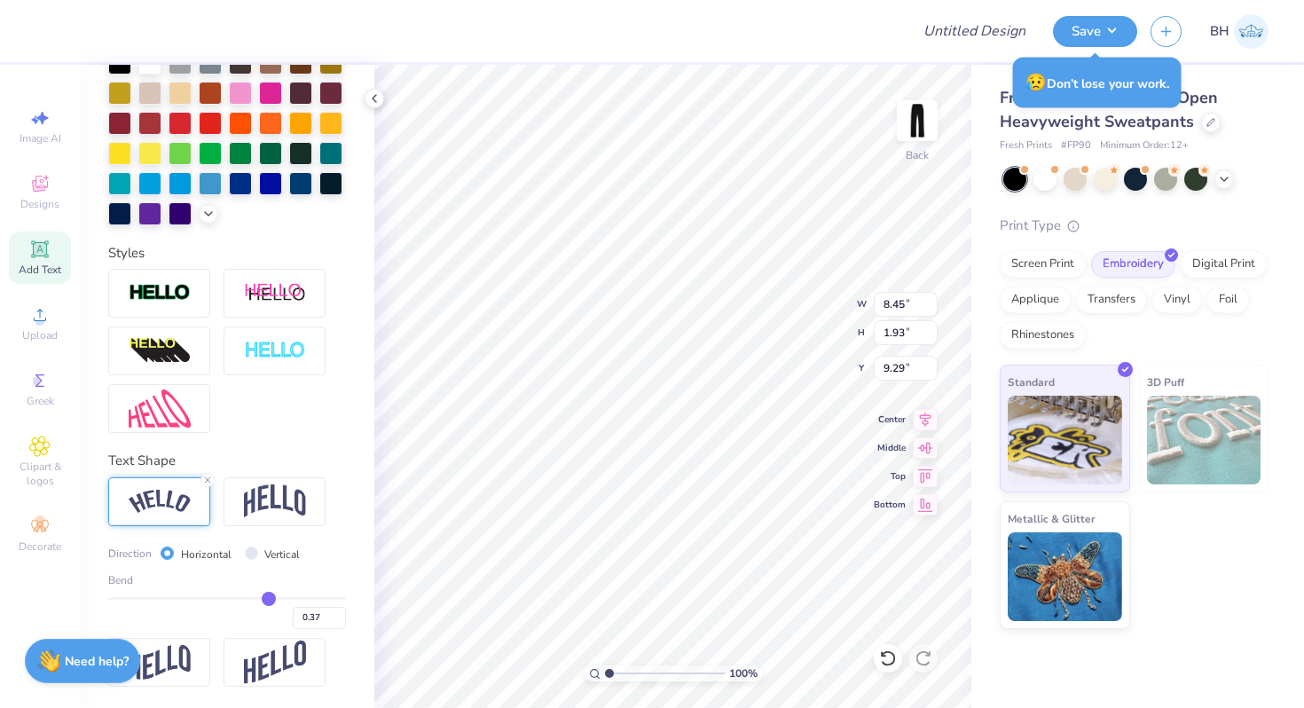
type input "0.36"
type input "0.35"
type input "0.33"
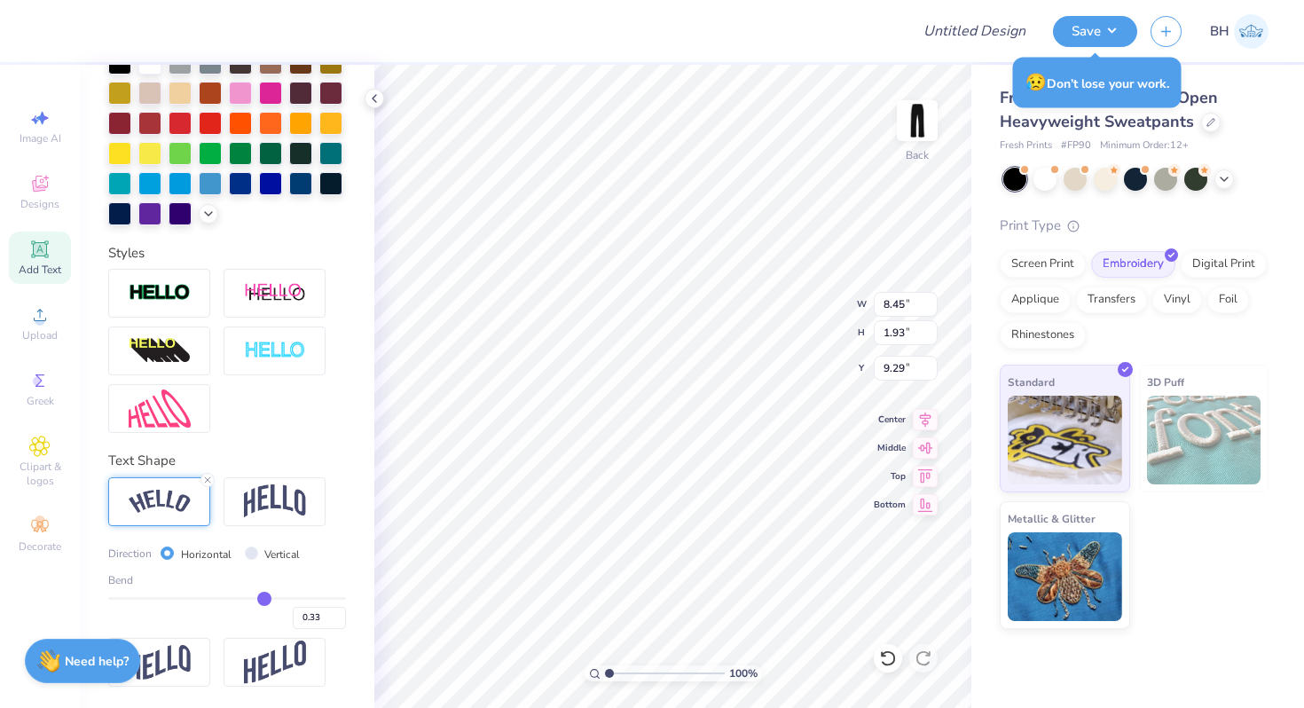
type input "0.32"
type input "0.3"
type input "0.30"
type input "0.28"
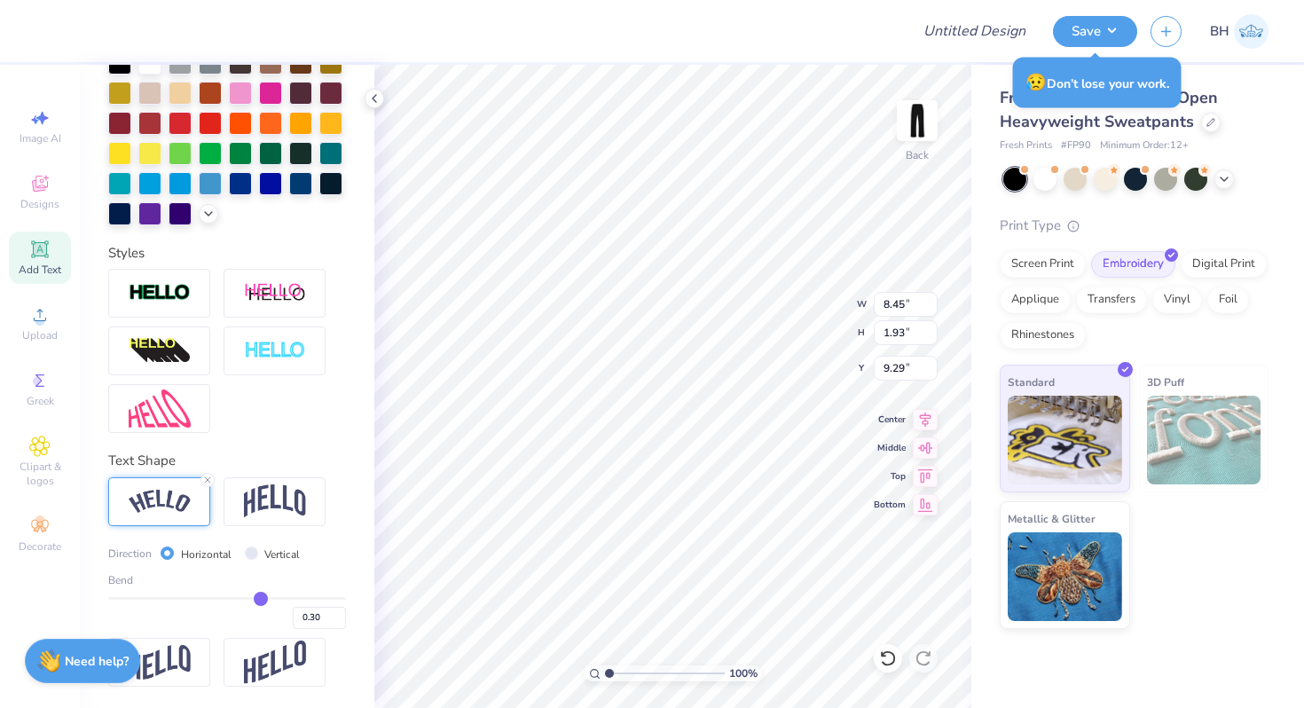
type input "0.28"
type input "0.26"
type input "0.25"
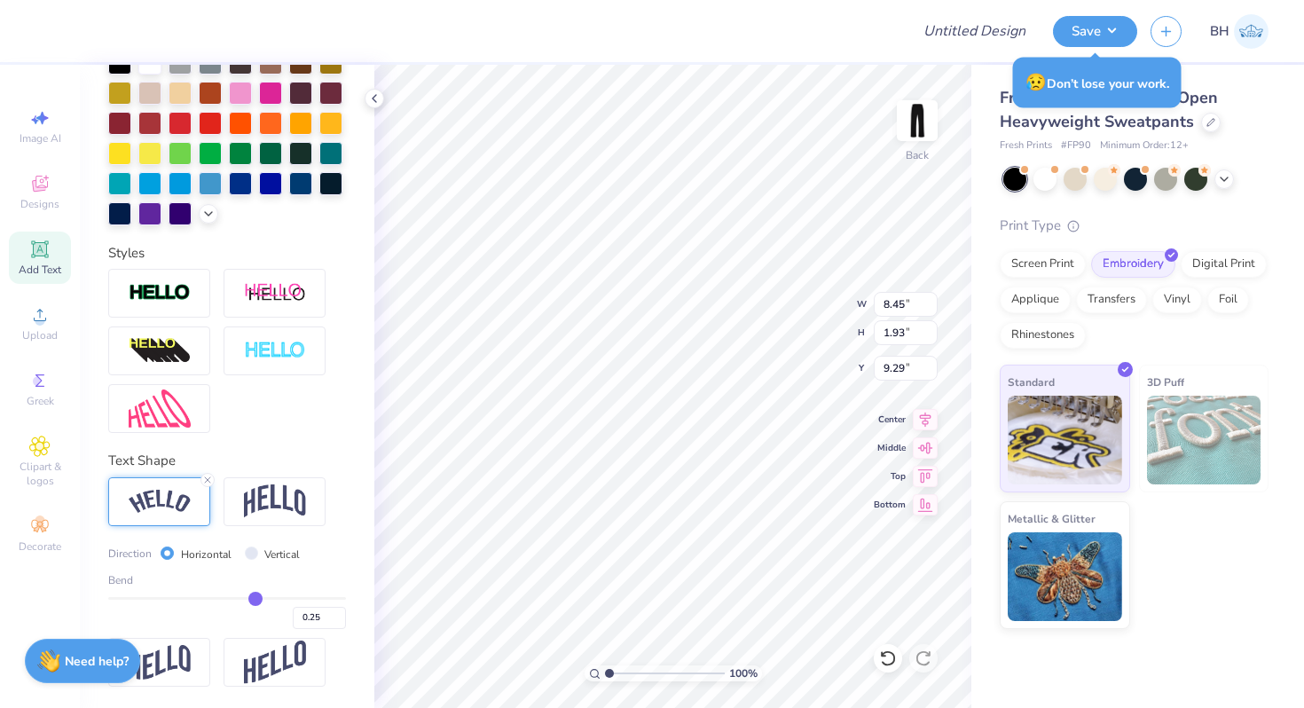
type input "0.23"
type input "0.21"
type input "0.19"
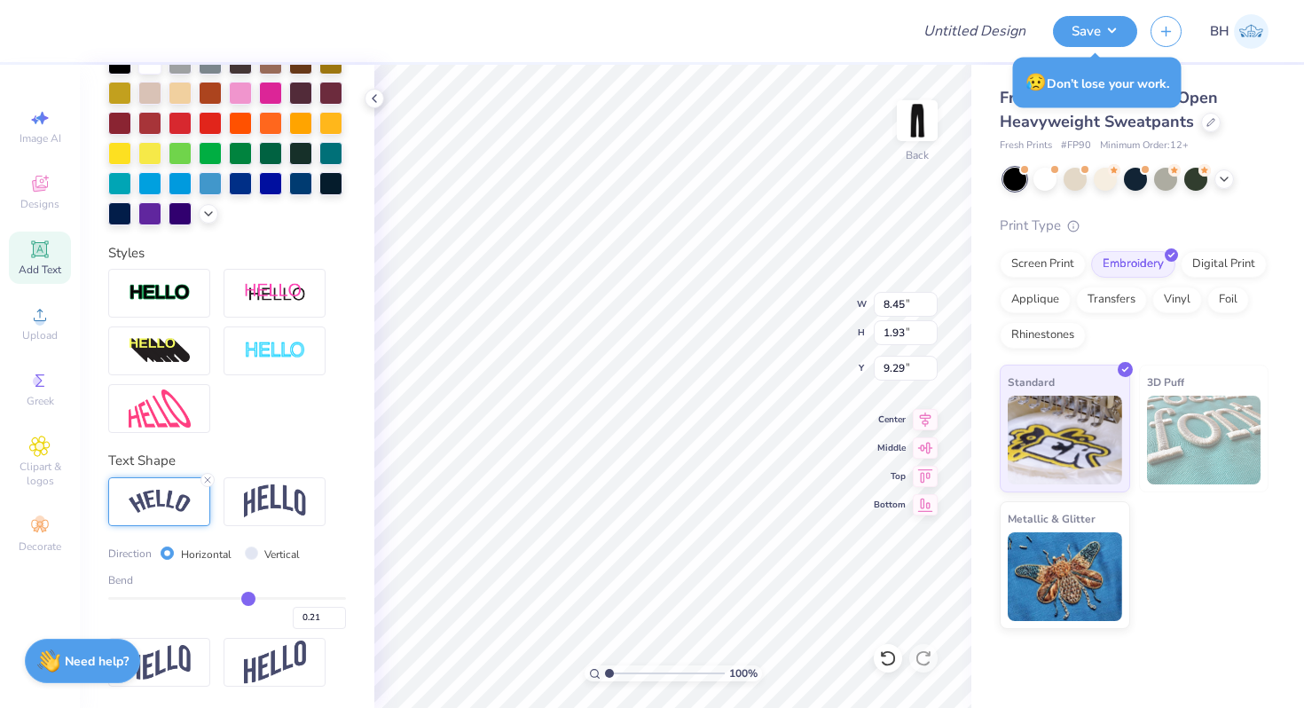
type input "0.19"
type input "0.17"
type input "0.14"
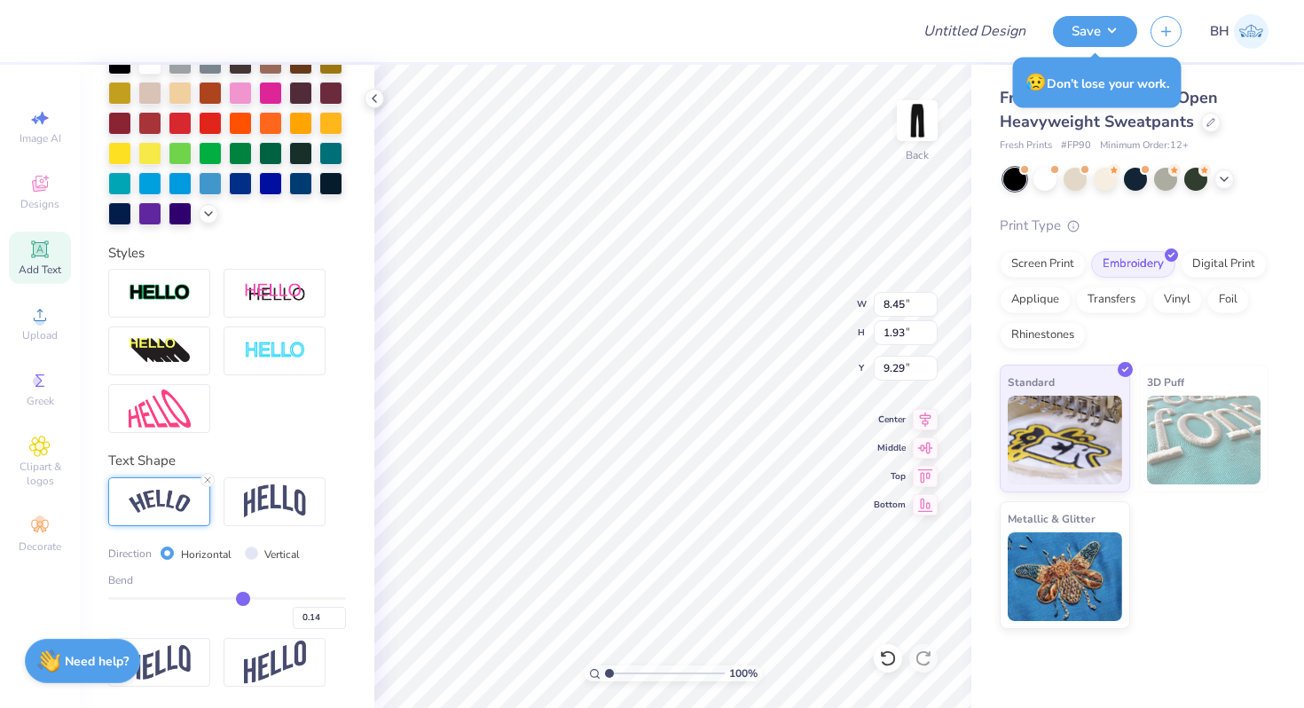
type input "0.11"
type input "0.09"
type input "0.05"
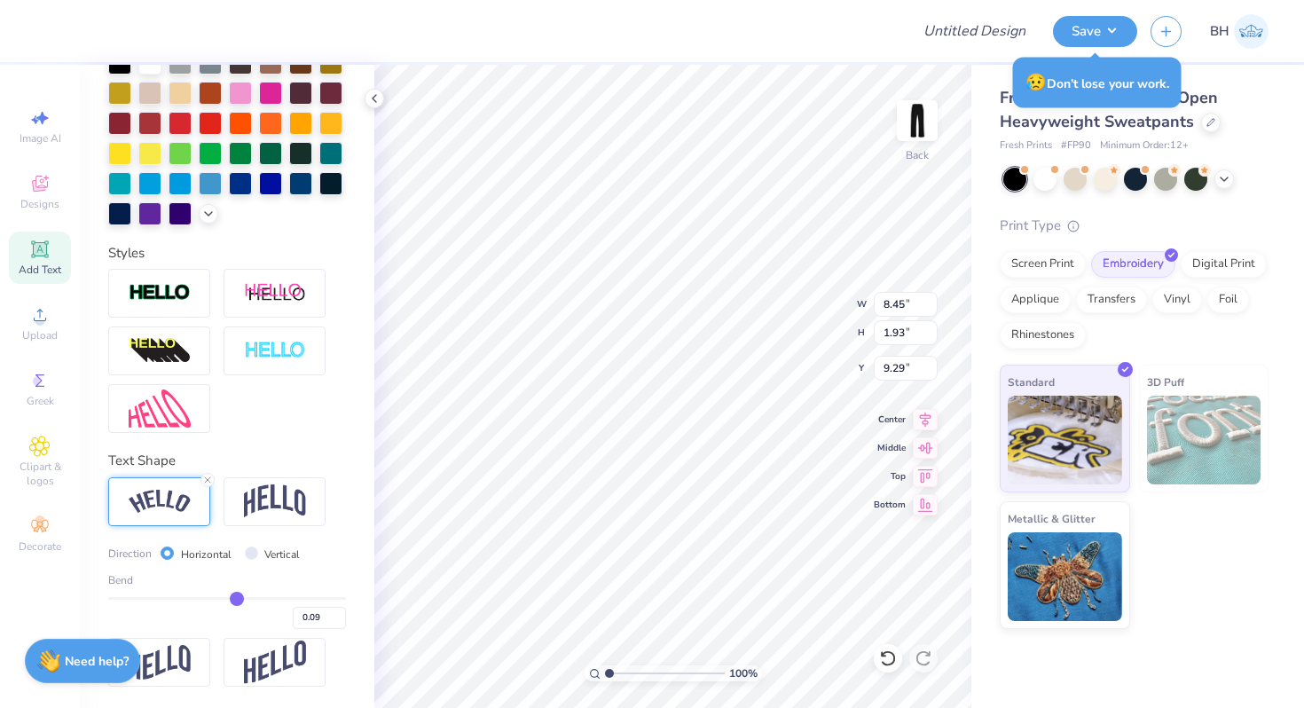
type input "0.05"
type input "0.01"
type input "-0.03"
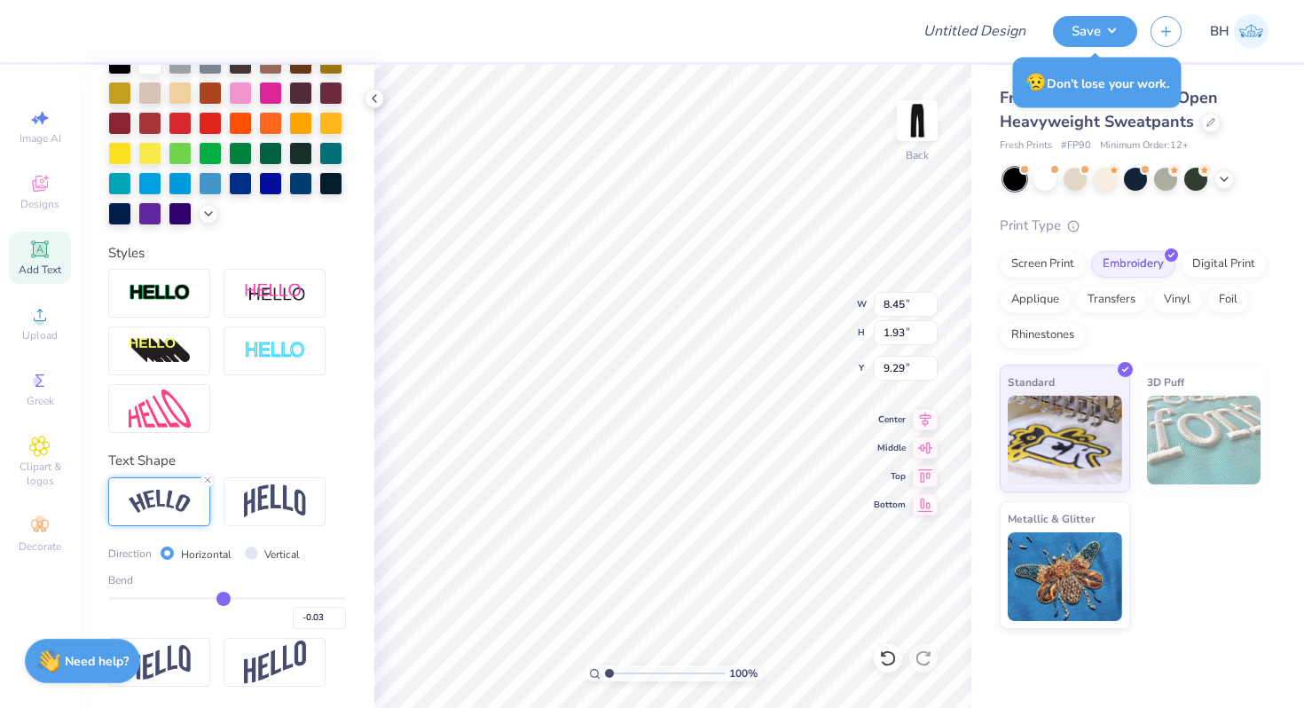
type input "-0.08"
type input "-0.14"
type input "-0.2"
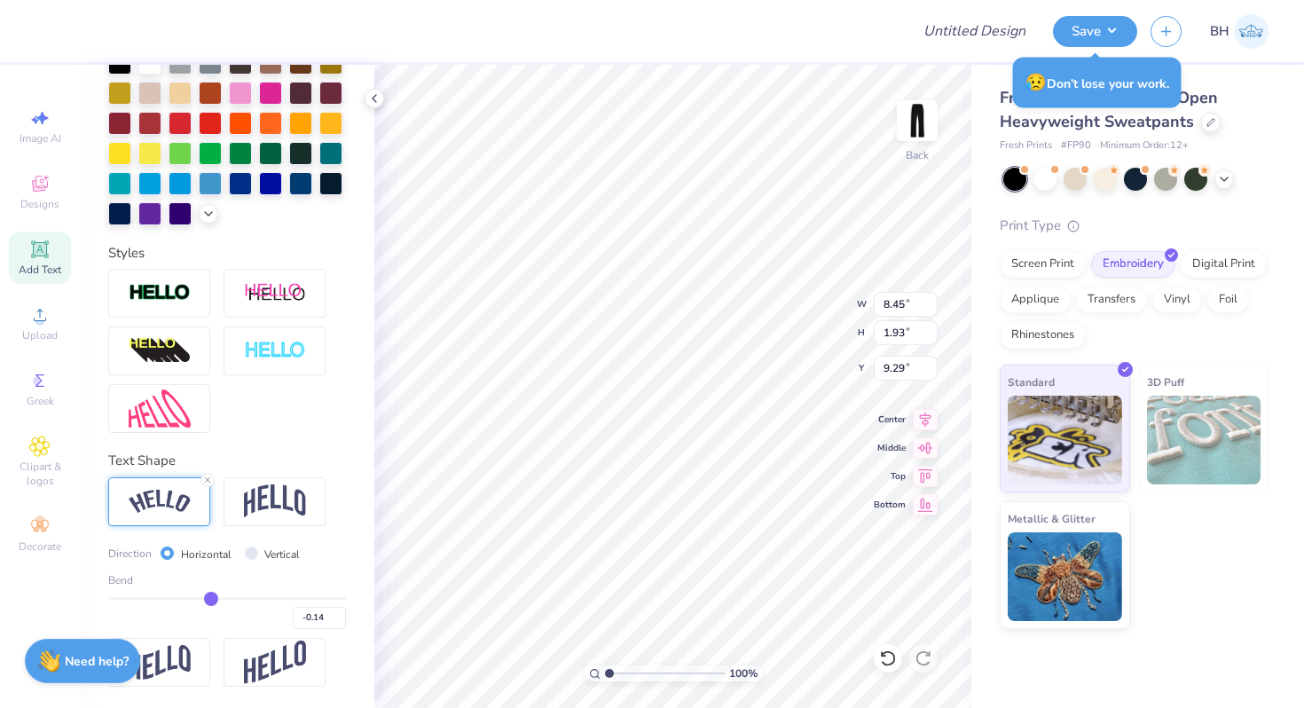
type input "-0.20"
type input "-0.26"
type input "-0.34"
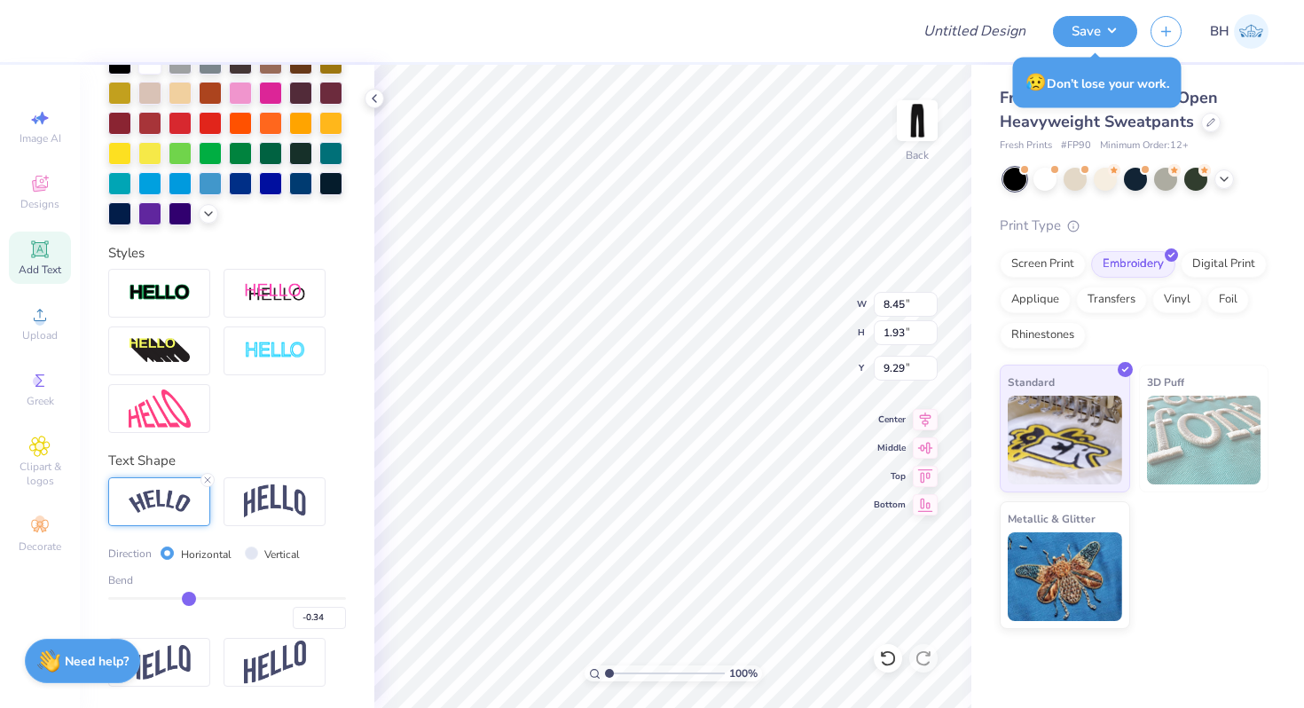
type input "-0.4"
type input "-0.40"
type input "-0.44"
type input "-0.49"
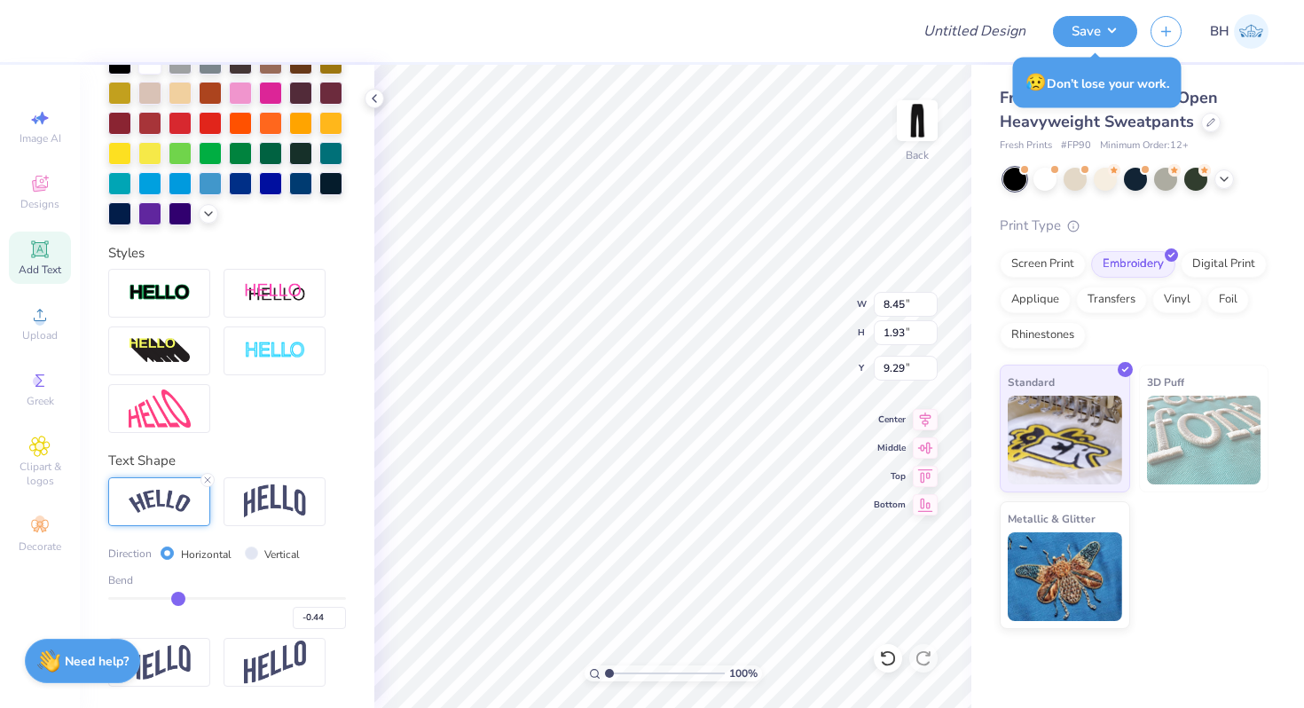
type input "-0.49"
type input "-0.54"
type input "-0.59"
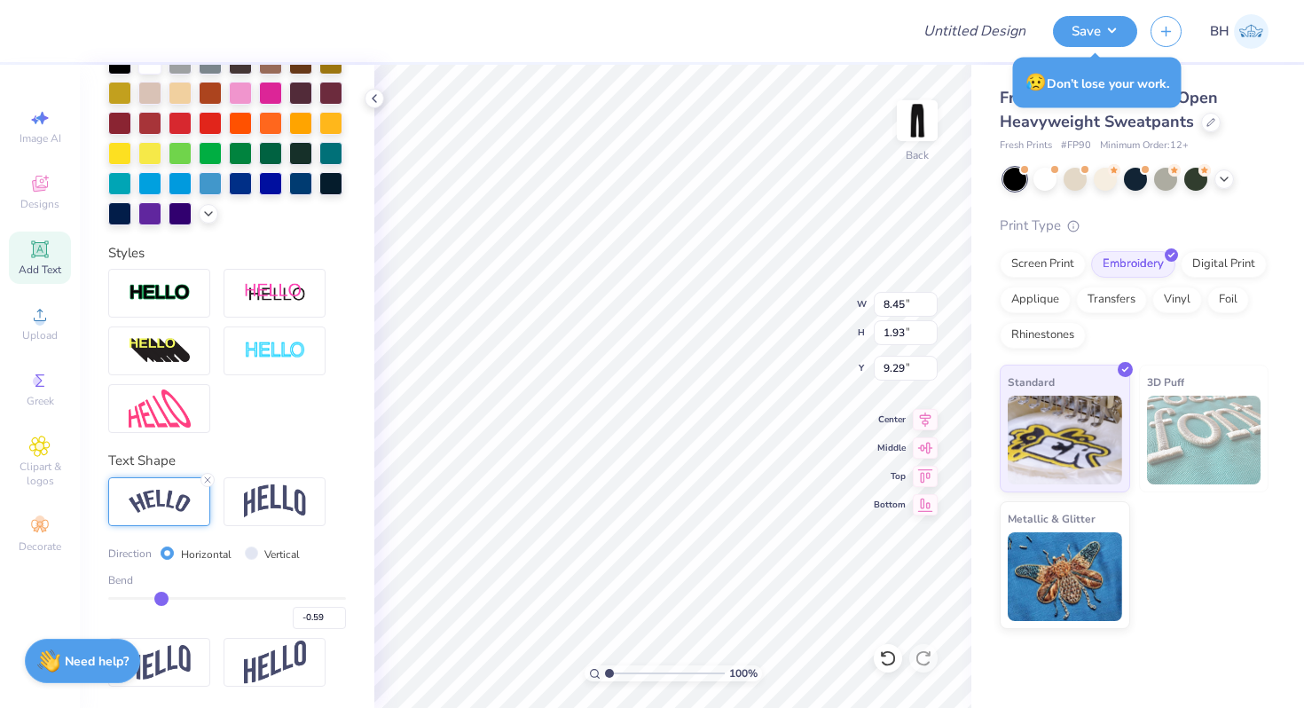
type input "-0.65"
type input "-0.72"
type input "-0.79"
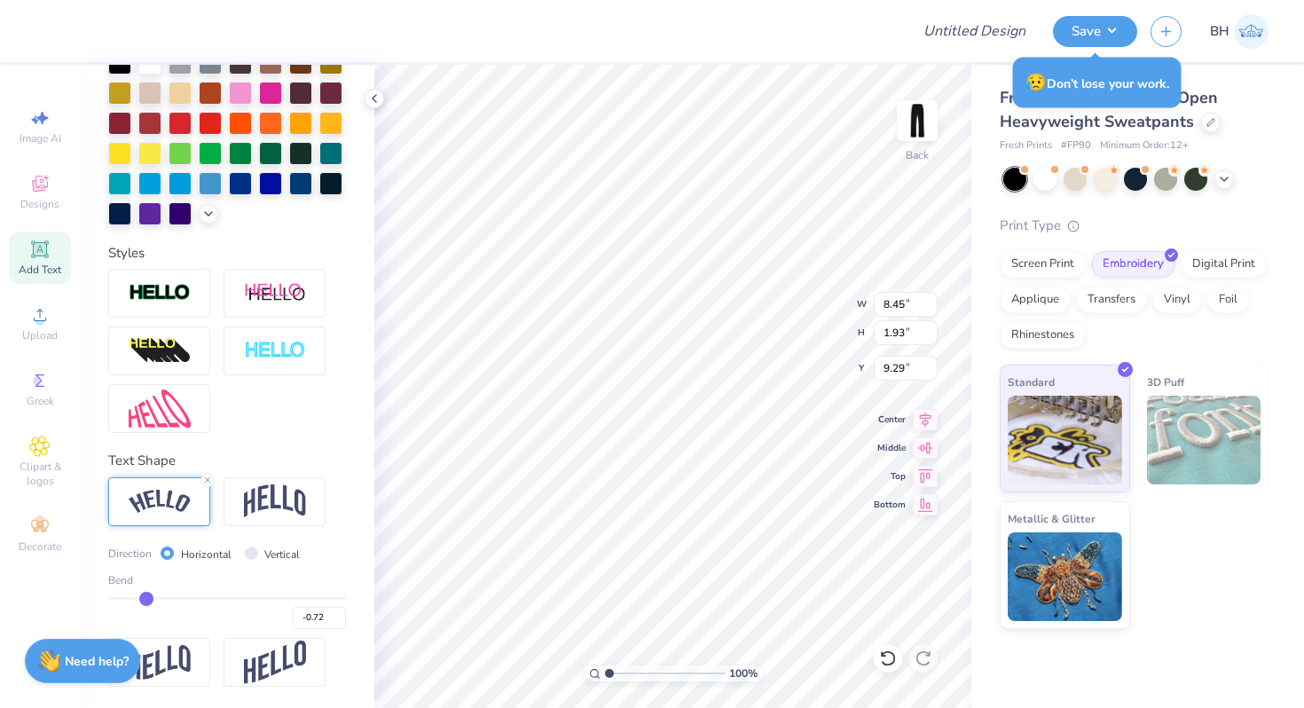
type input "-0.79"
type input "-0.87"
type input "-0.95"
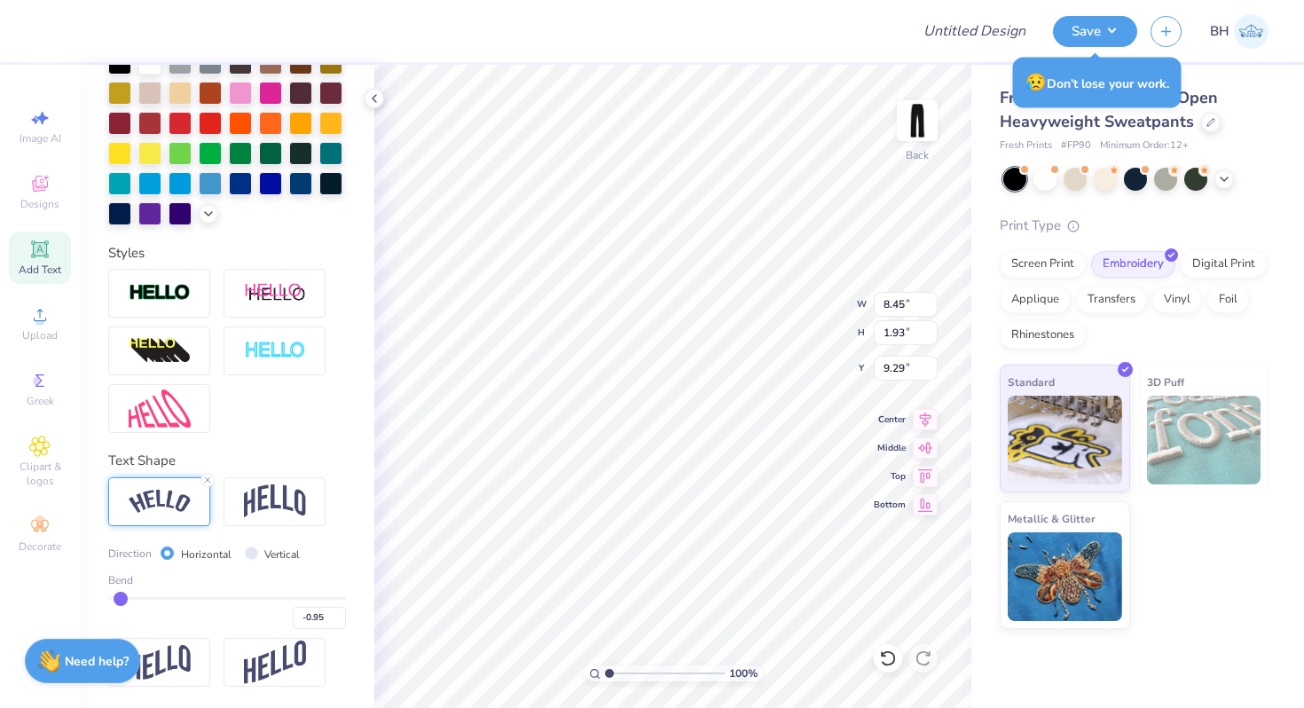
type input "-1"
type input "-1.00"
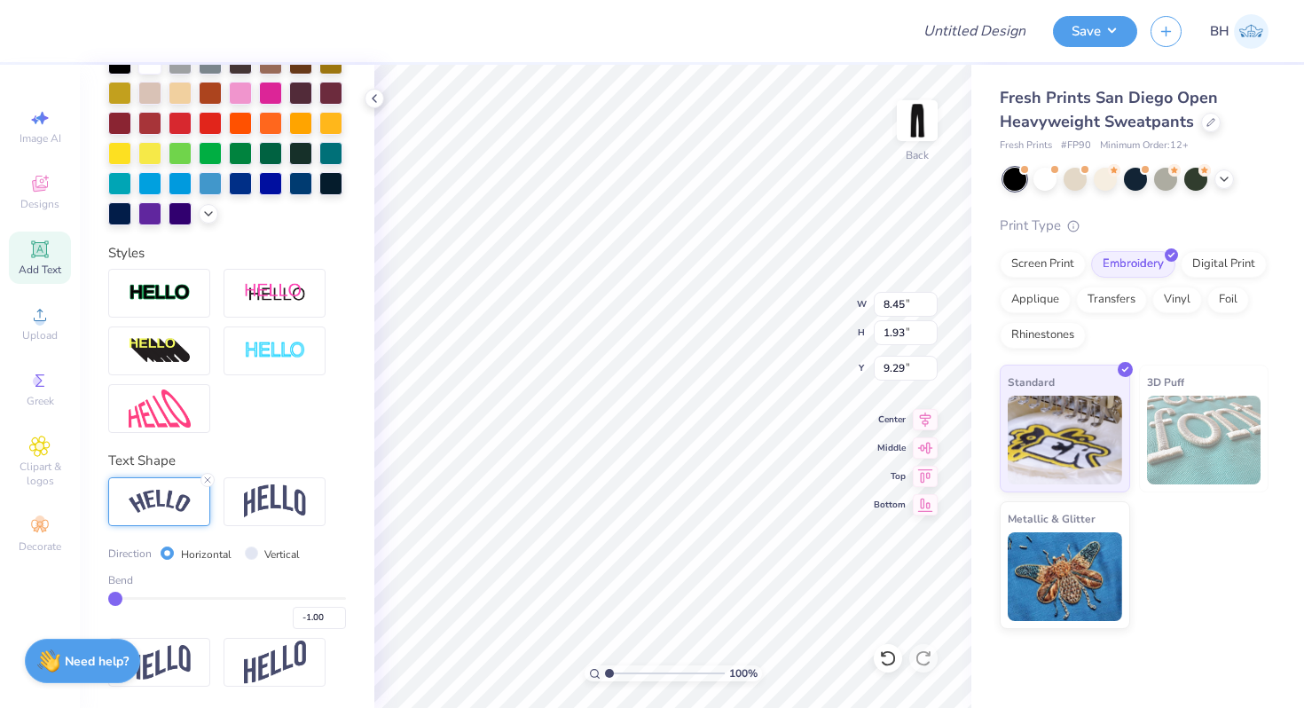
type input "-0.57"
type input "9.12"
type input "4.56"
type input "7.97"
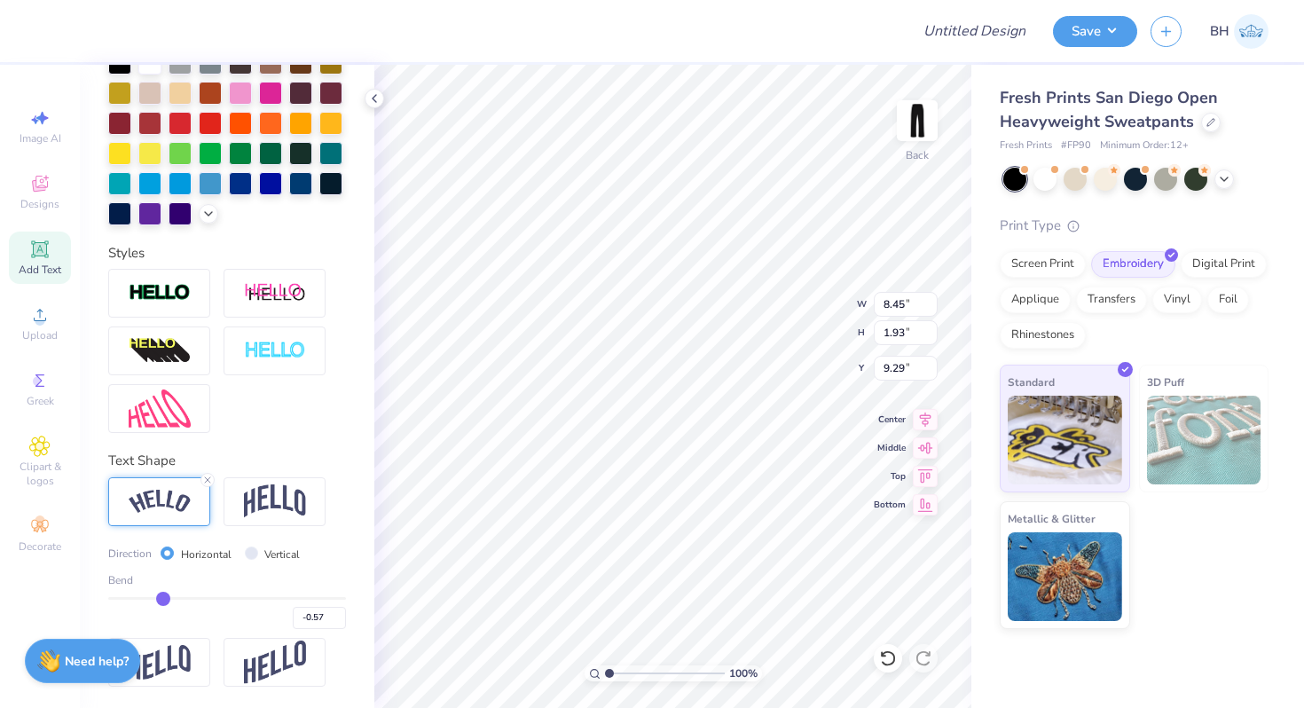
type input "-0.51"
type input "-0.41"
type input "-0.32"
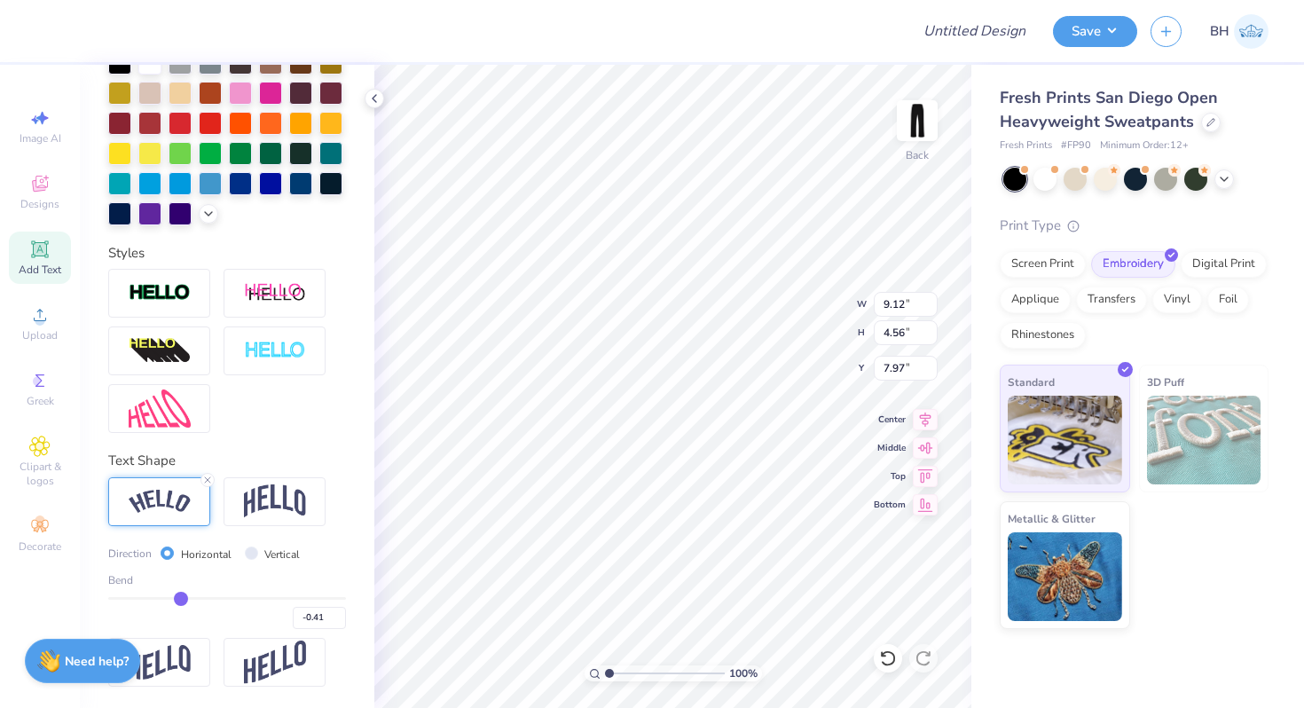
type input "-0.32"
type input "-0.25"
type input "-0.19"
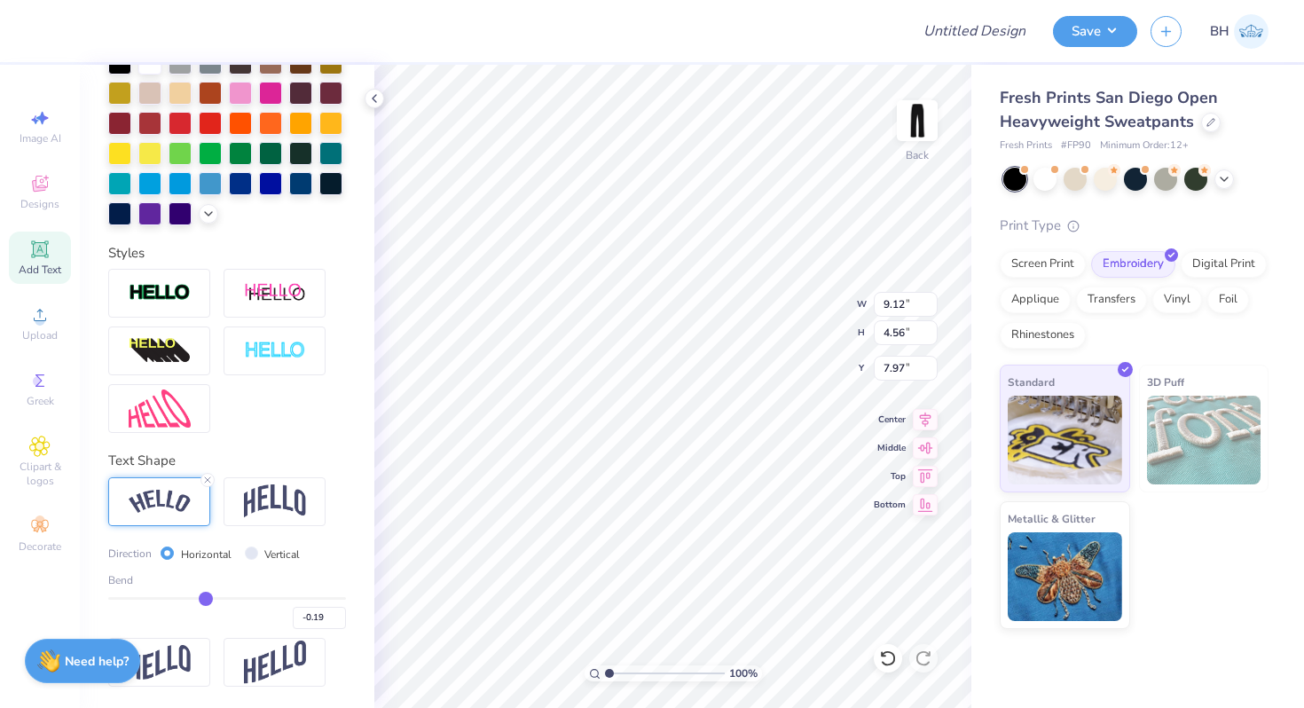
type input "-0.15"
type input "-0.12"
type input "-0.09"
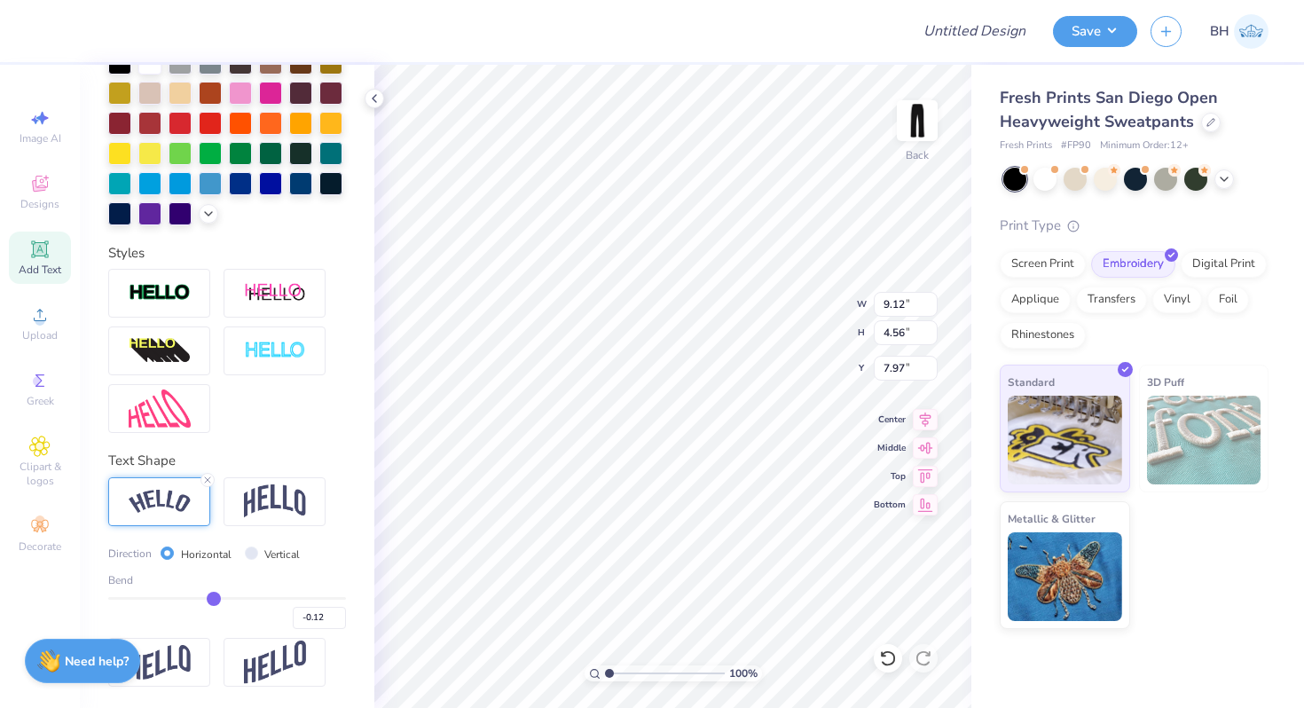
type input "-0.09"
type input "-0.07"
type input "-0.06"
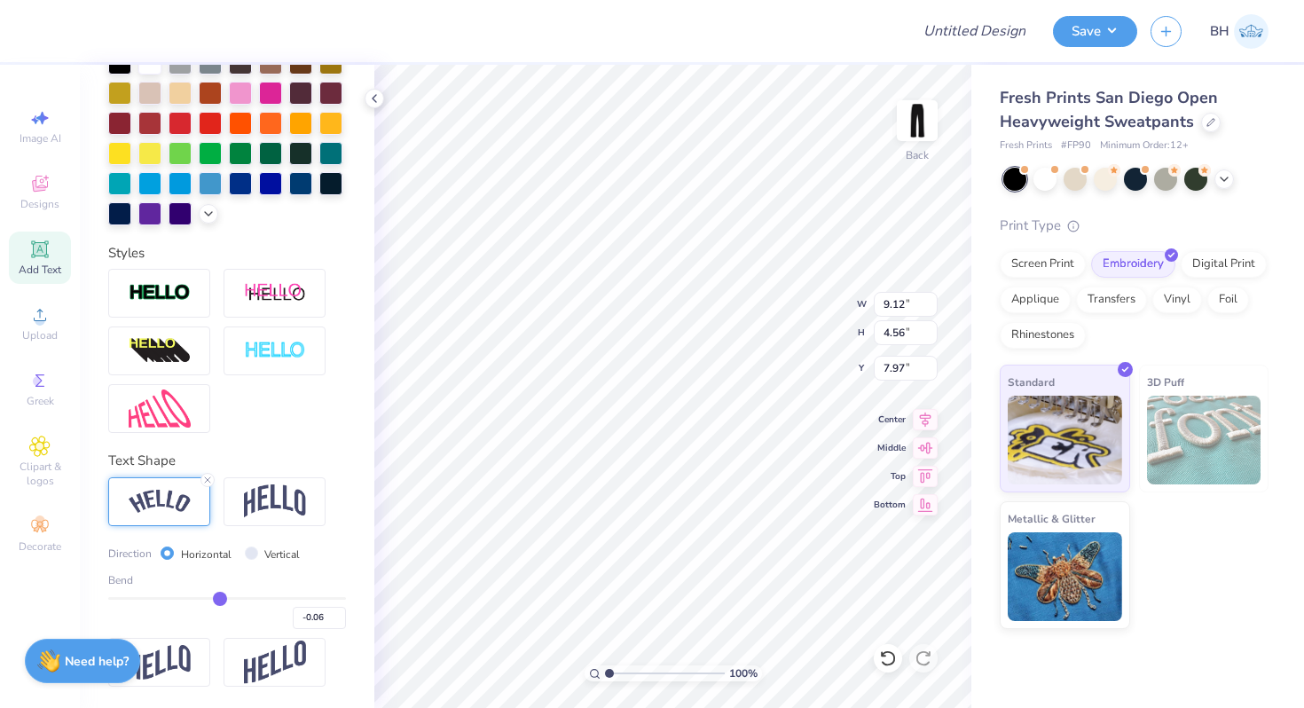
type input "-0.04"
type input "-0.01"
type input "0.02"
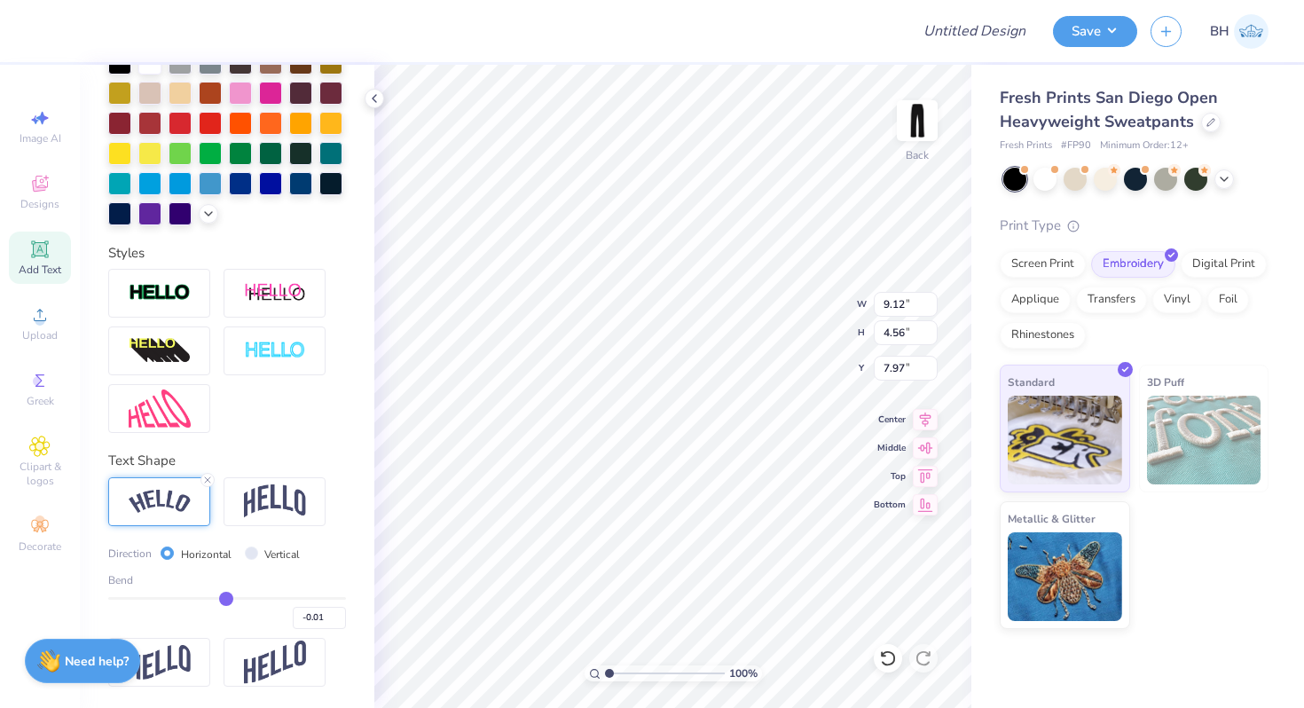
type input "0.02"
type input "0.05"
type input "0.09"
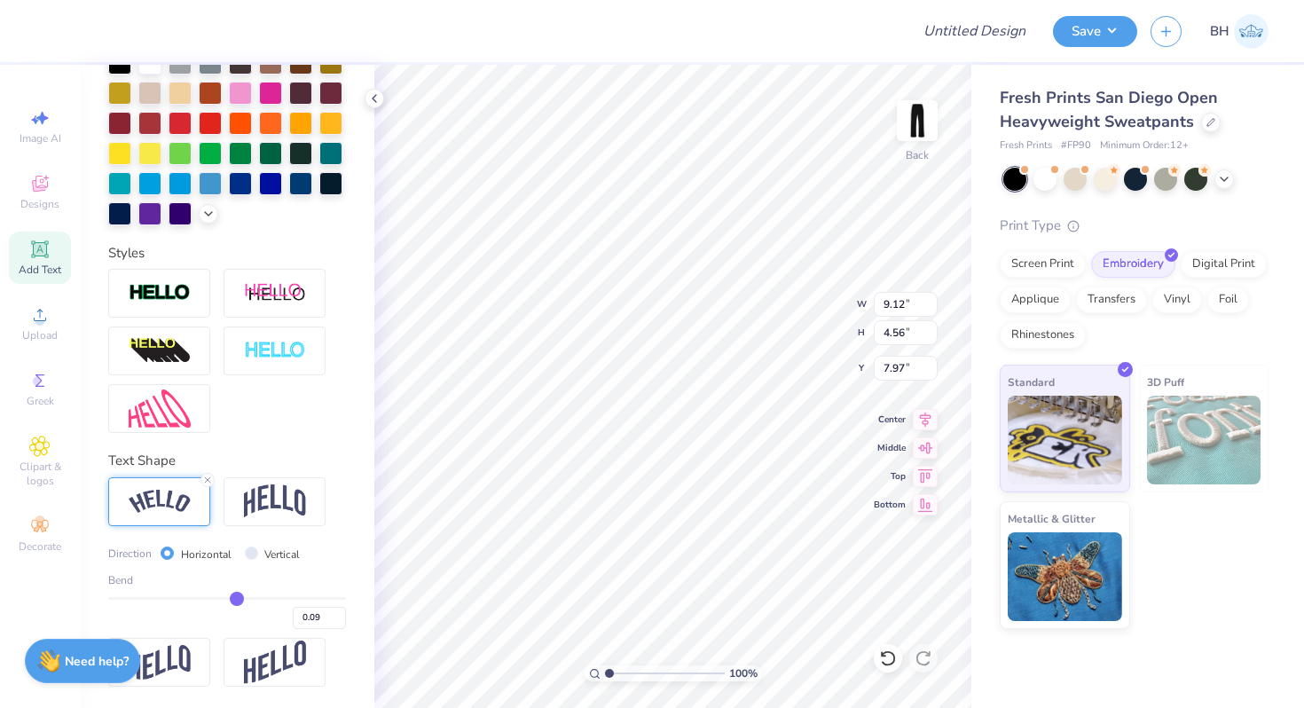
type input "0.14"
type input "0.2"
type input "0.20"
type input "0.3"
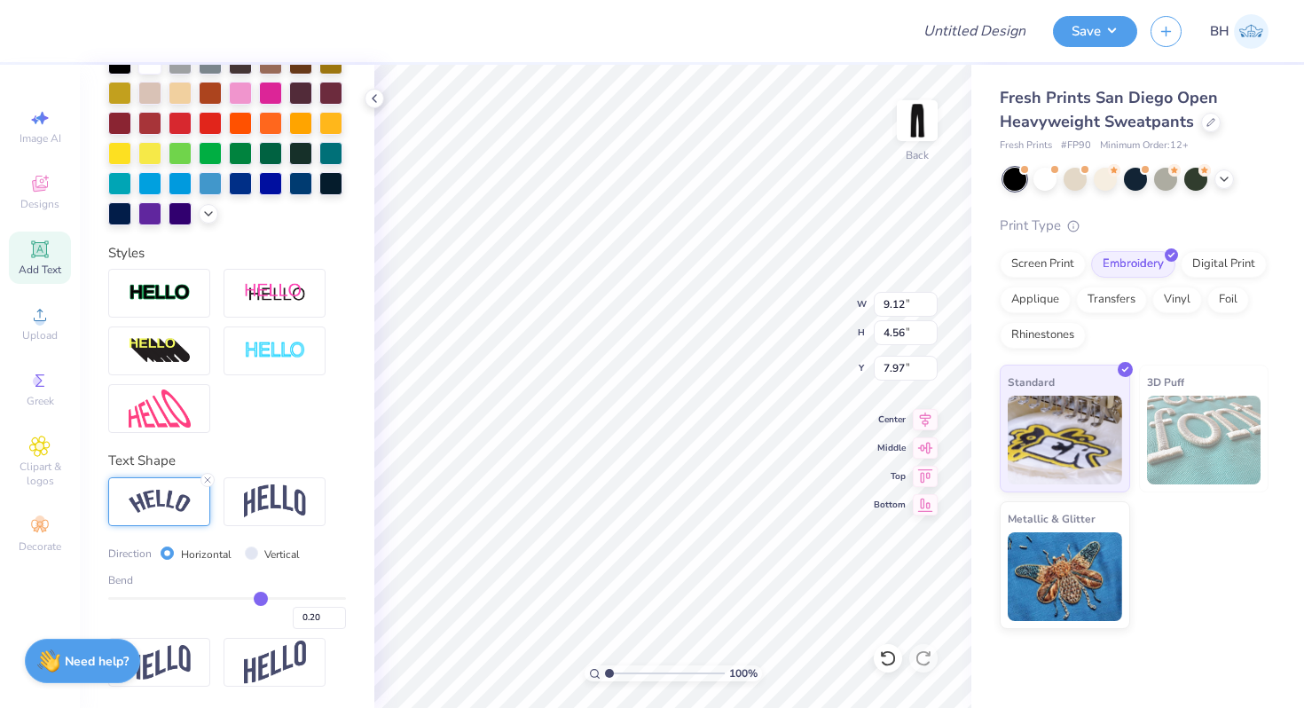
type input "0.30"
type input "0.36"
type input "0.42"
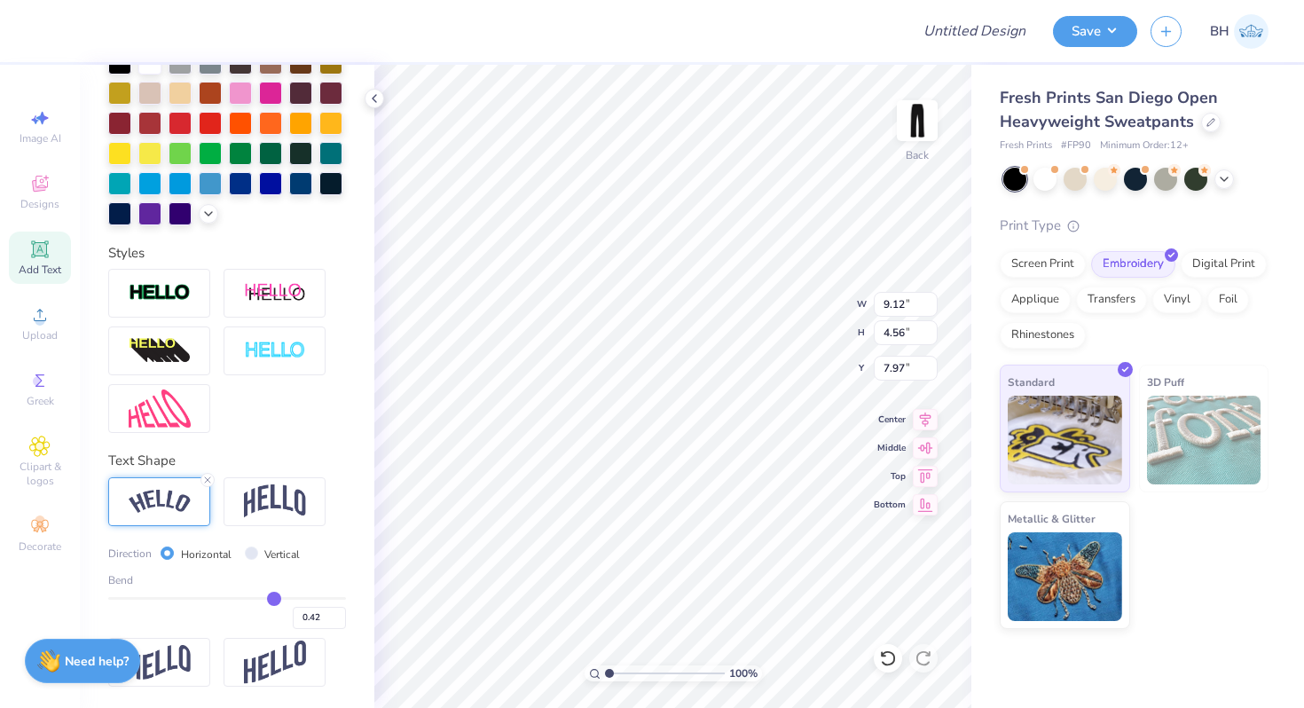
type input "0.45"
type input "0.48"
type input "0.49"
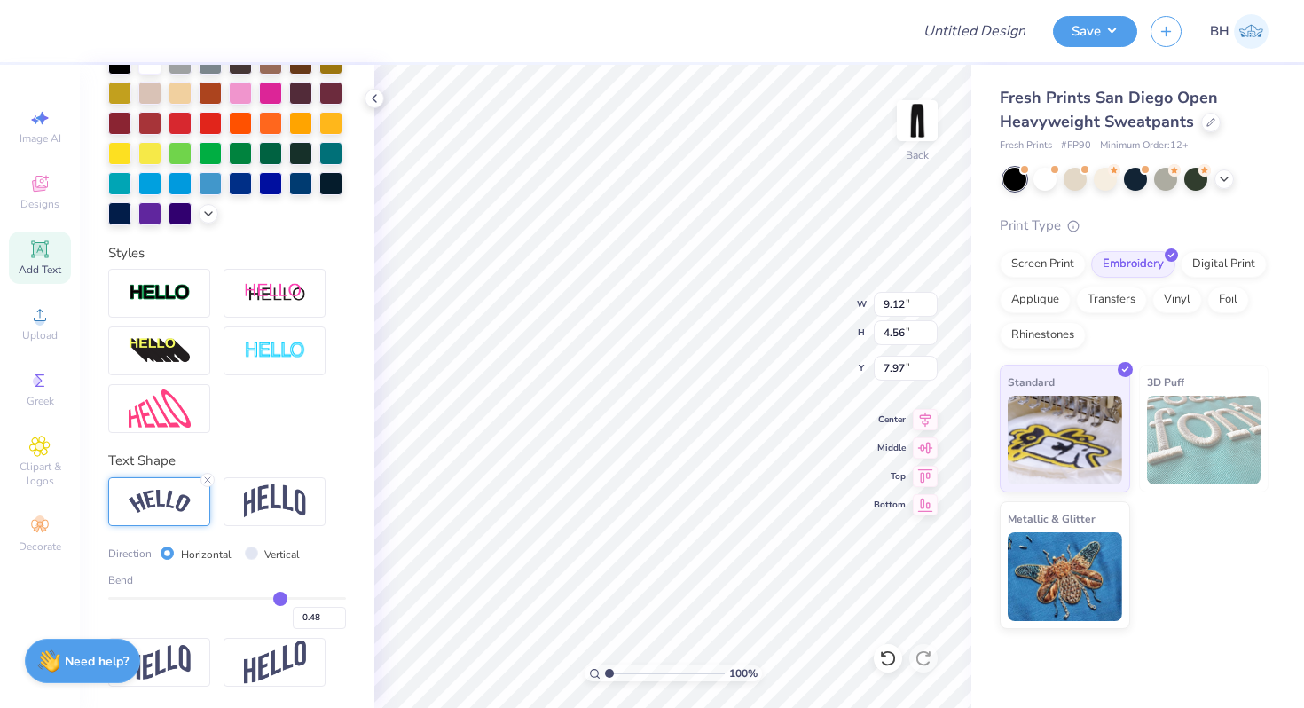
type input "0.49"
type input "0.51"
type input "0.53"
drag, startPoint x: 288, startPoint y: 595, endPoint x: 264, endPoint y: 587, distance: 25.3
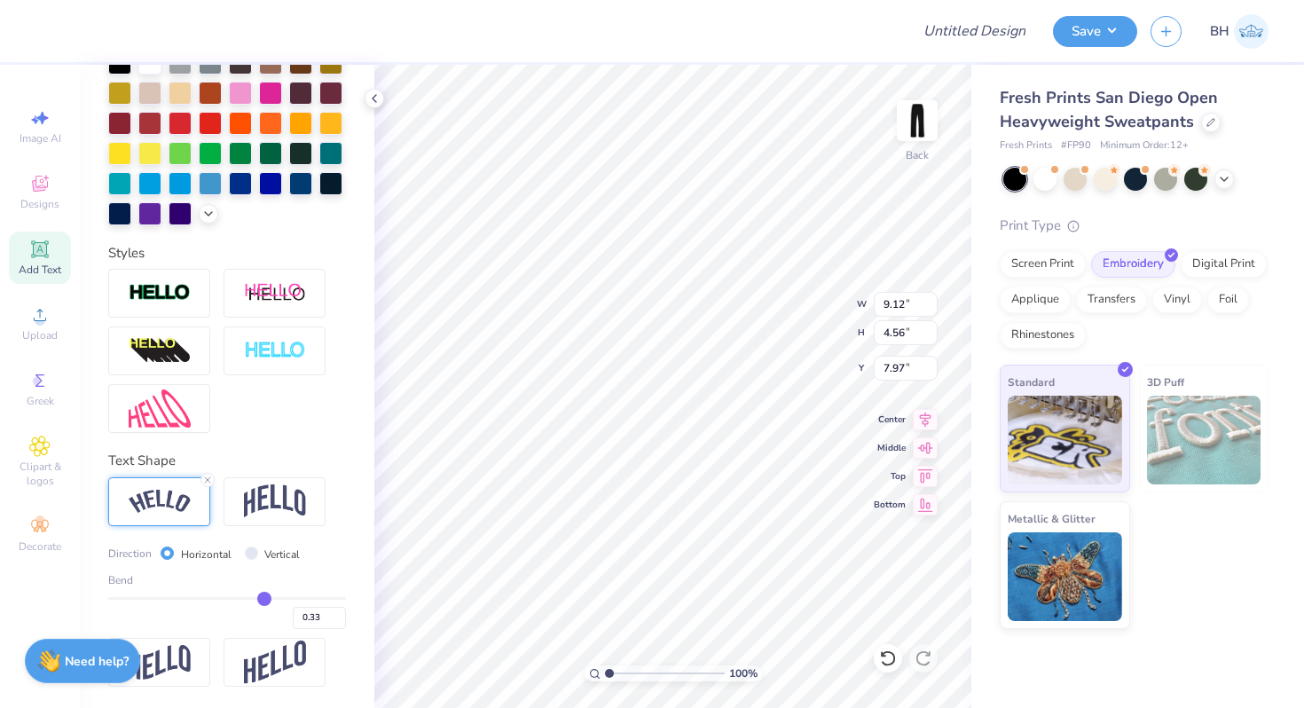
click at [264, 597] on input "range" at bounding box center [227, 598] width 238 height 3
drag, startPoint x: 264, startPoint y: 594, endPoint x: 284, endPoint y: 591, distance: 20.6
click at [284, 597] on input "range" at bounding box center [227, 598] width 238 height 3
drag, startPoint x: 290, startPoint y: 594, endPoint x: 246, endPoint y: 594, distance: 44.4
click at [246, 594] on div "Bend 0.51" at bounding box center [227, 600] width 238 height 57
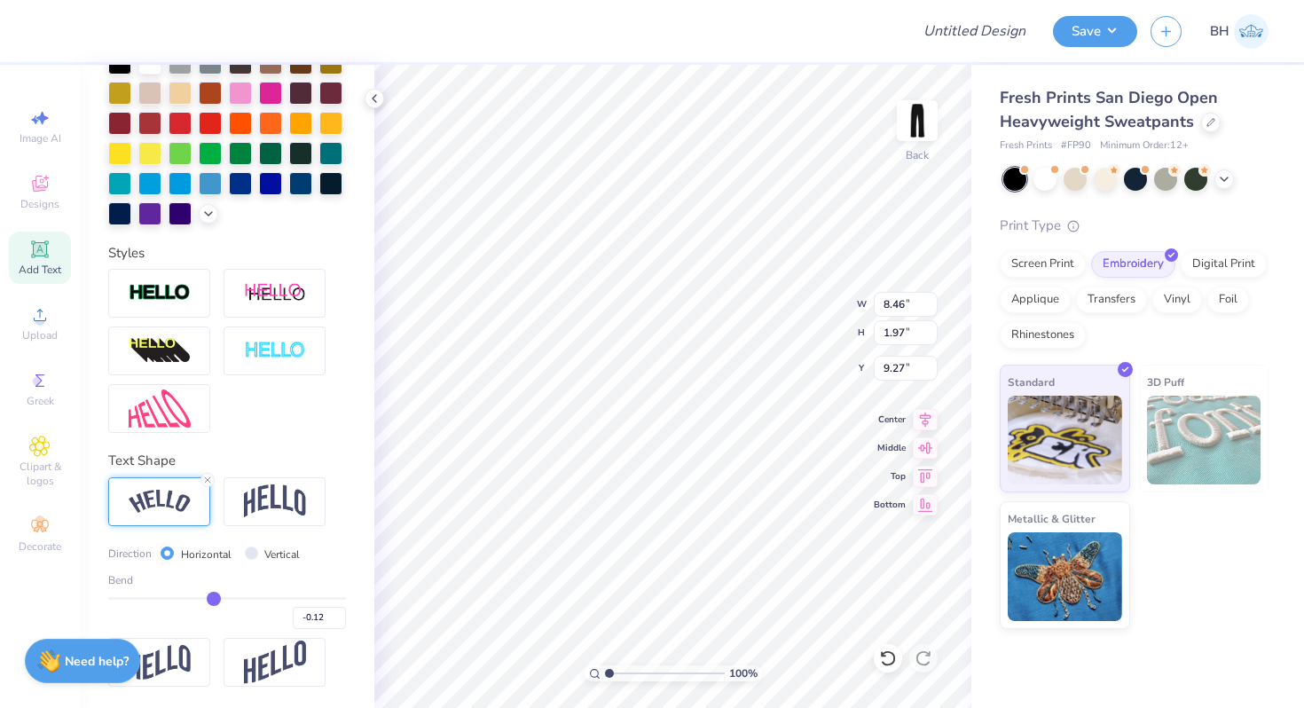
click at [213, 598] on input "range" at bounding box center [227, 598] width 238 height 3
click at [196, 596] on div "Bend -0.12" at bounding box center [227, 600] width 238 height 57
click at [190, 597] on input "range" at bounding box center [227, 598] width 238 height 3
click at [175, 597] on input "range" at bounding box center [227, 598] width 238 height 3
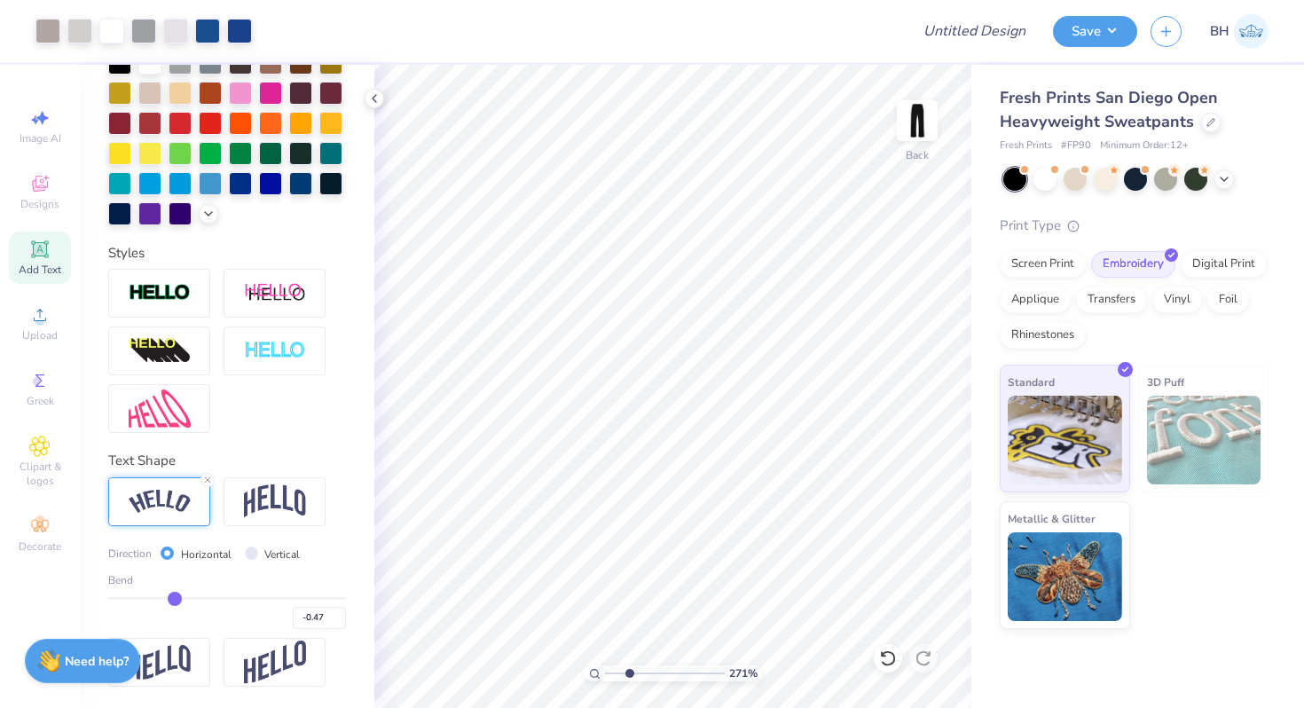
drag, startPoint x: 609, startPoint y: 674, endPoint x: 629, endPoint y: 673, distance: 20.4
click at [629, 673] on input "range" at bounding box center [665, 674] width 120 height 16
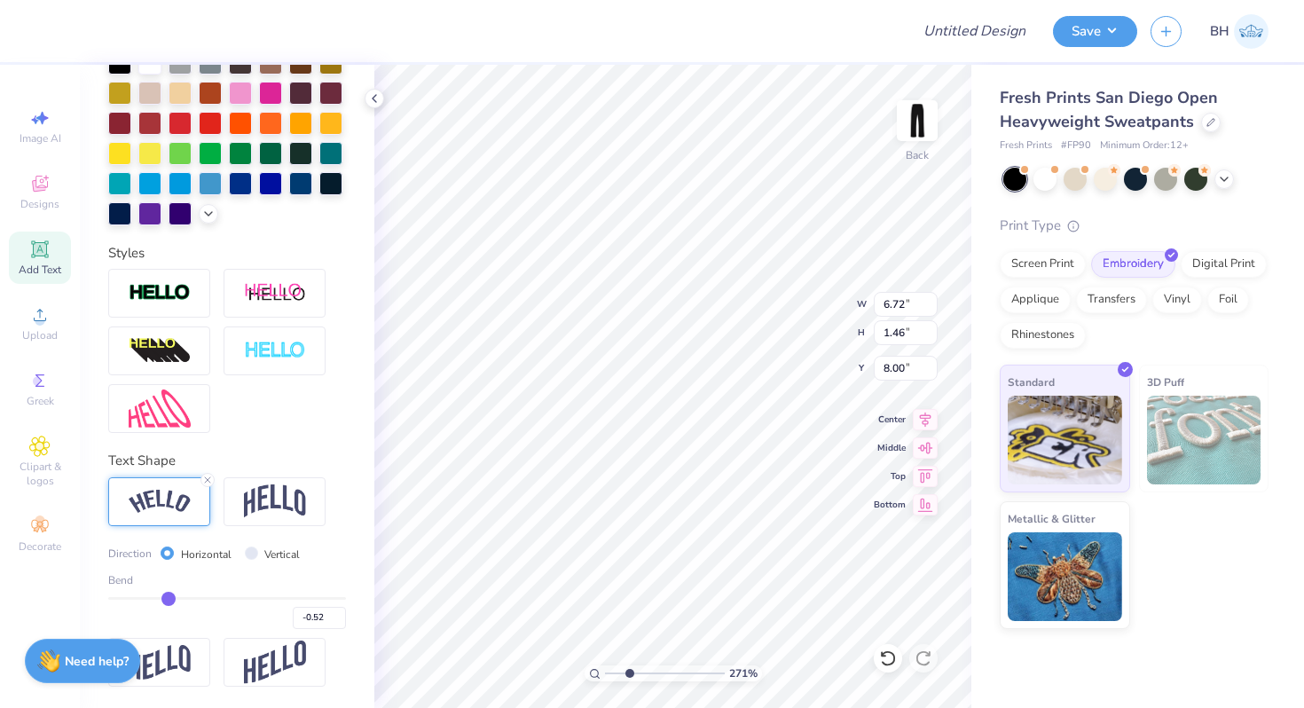
click at [169, 597] on input "range" at bounding box center [227, 598] width 238 height 3
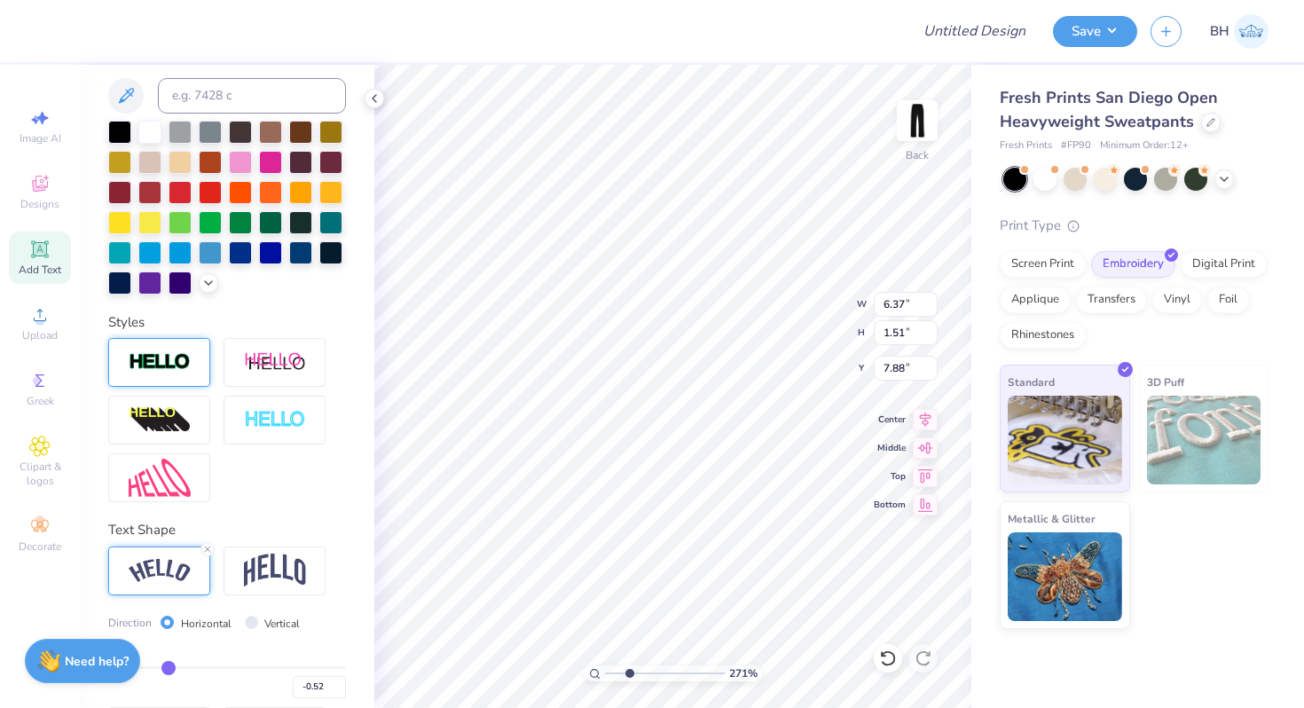
scroll to position [357, 0]
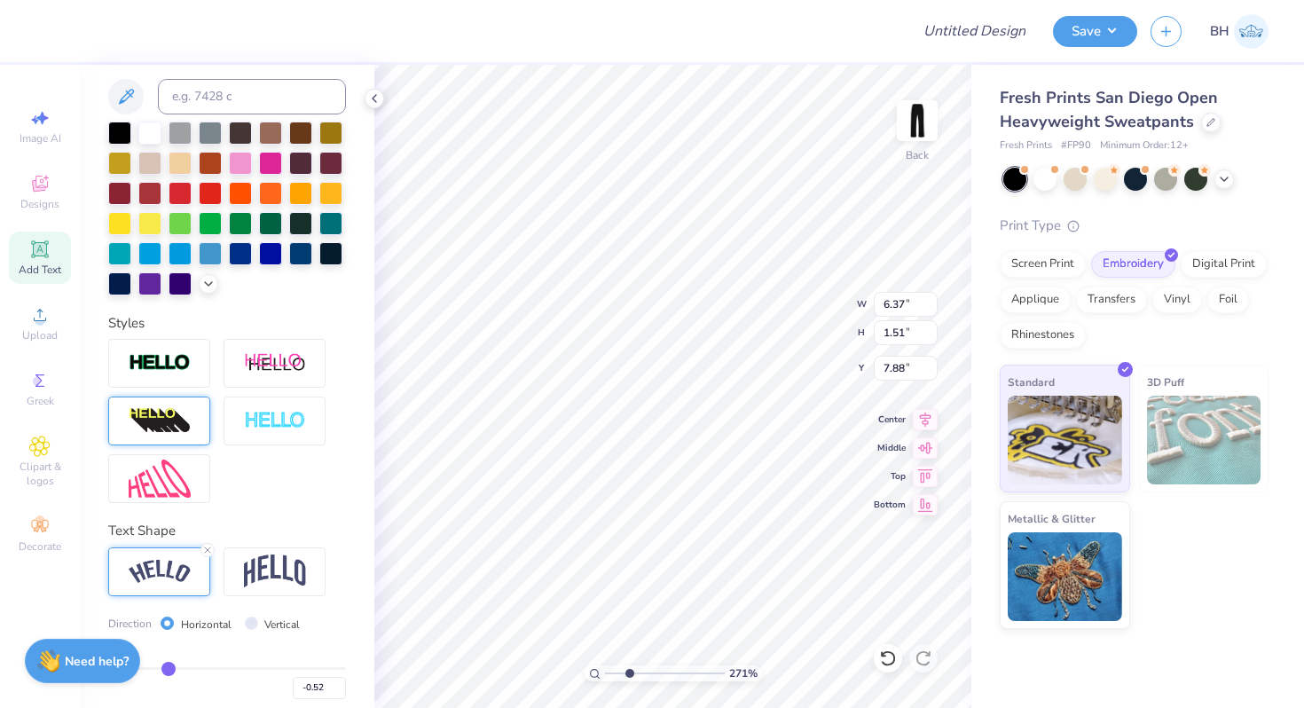
click at [178, 406] on div at bounding box center [159, 421] width 102 height 49
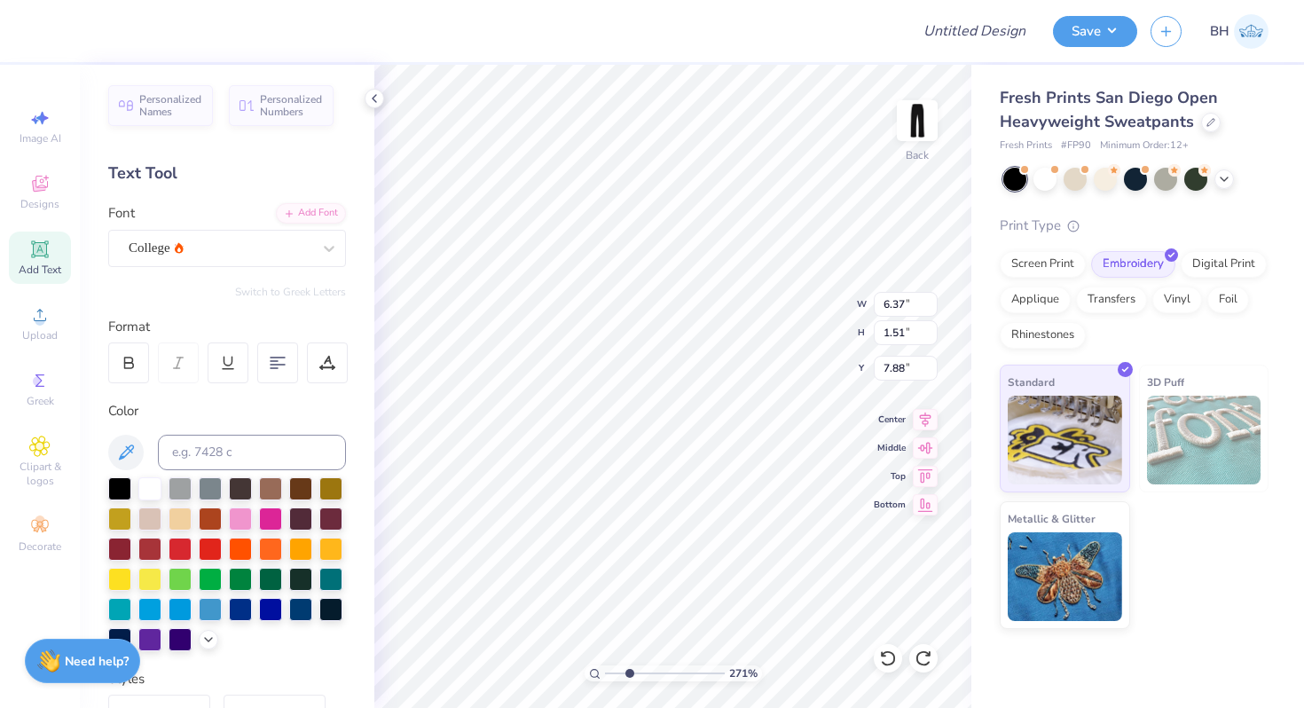
scroll to position [0, 0]
click at [39, 191] on icon at bounding box center [40, 184] width 16 height 16
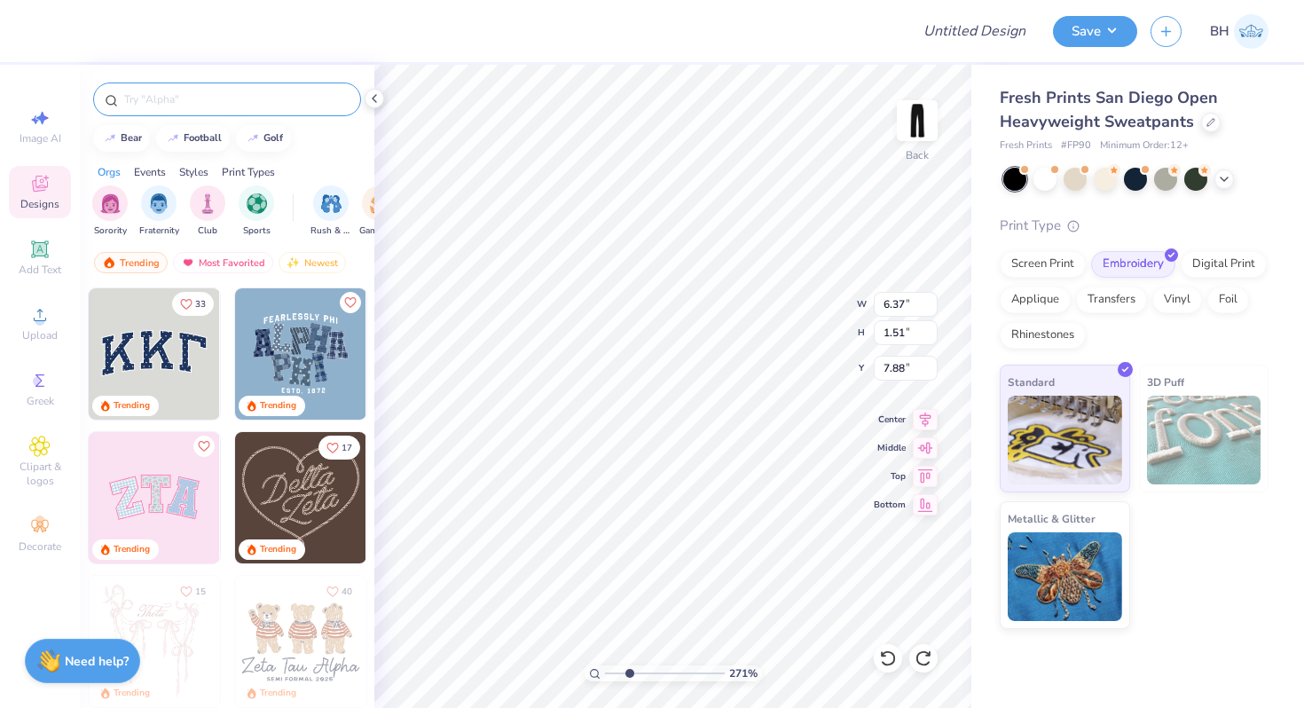
click at [168, 106] on input "text" at bounding box center [235, 100] width 227 height 18
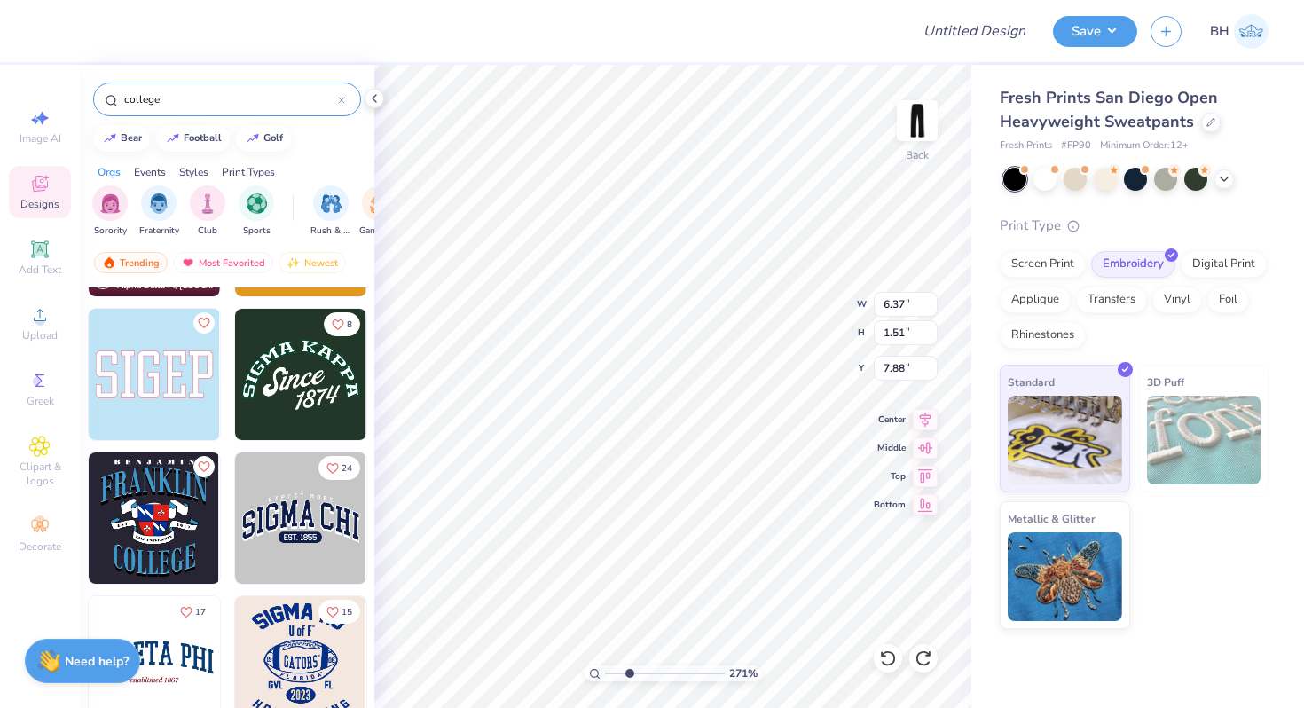
scroll to position [281, 0]
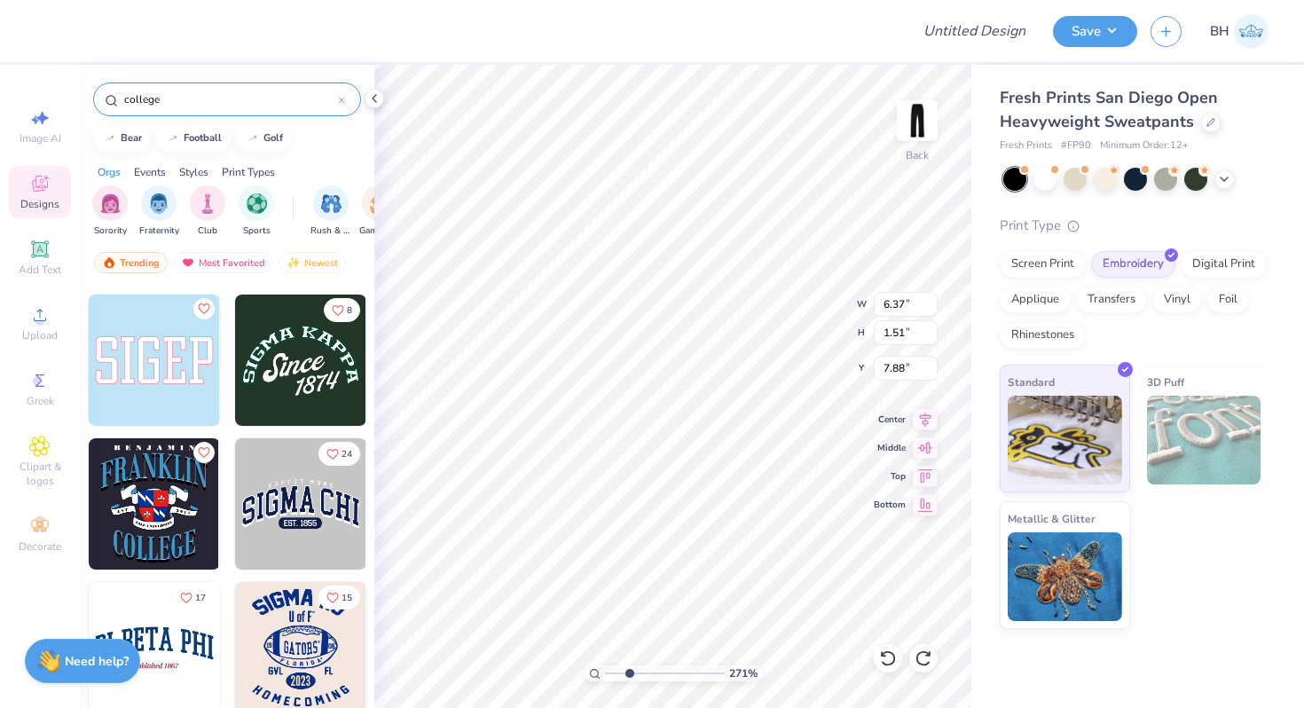
click at [272, 493] on img at bounding box center [300, 503] width 131 height 131
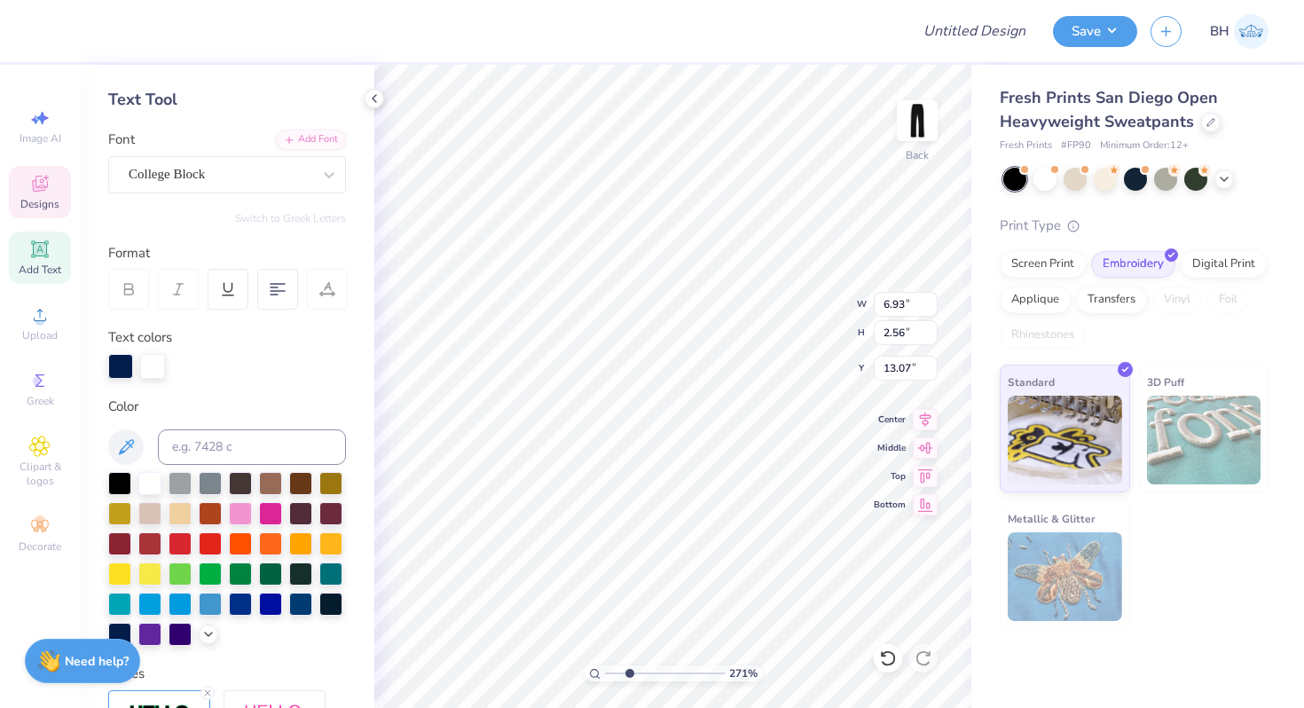
scroll to position [0, 0]
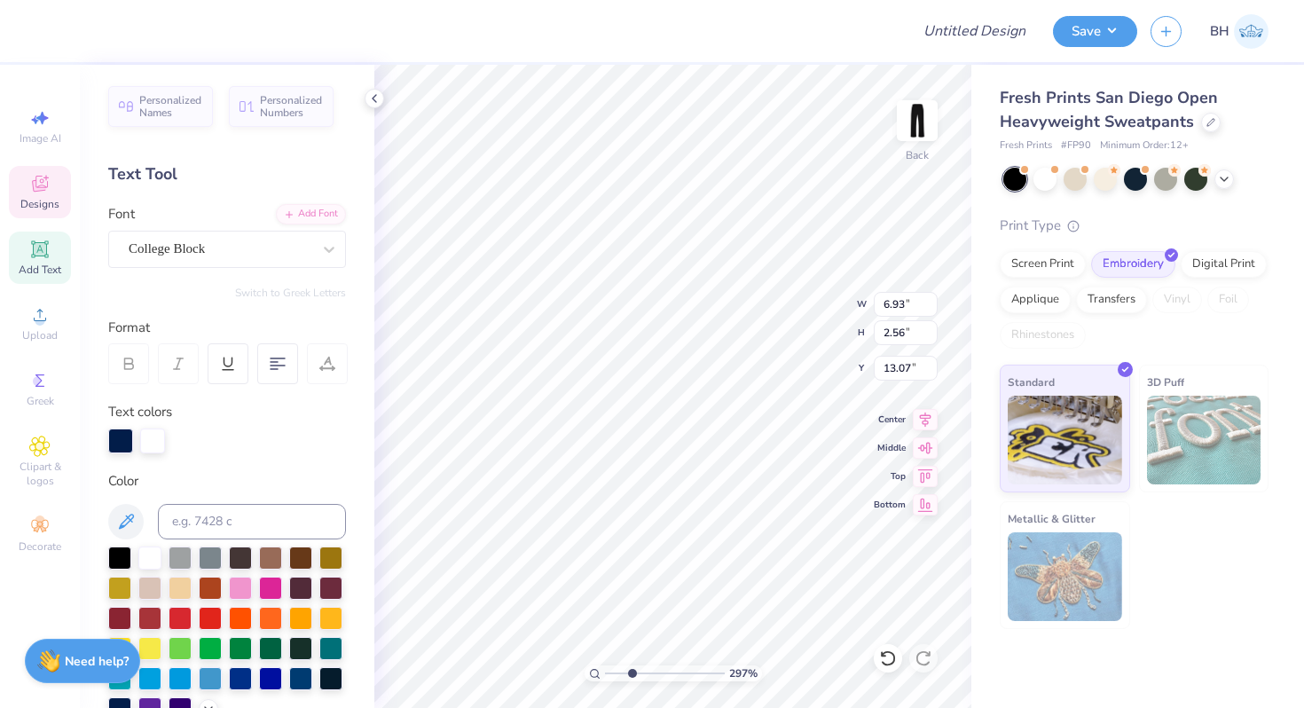
click at [632, 672] on input "range" at bounding box center [665, 674] width 120 height 16
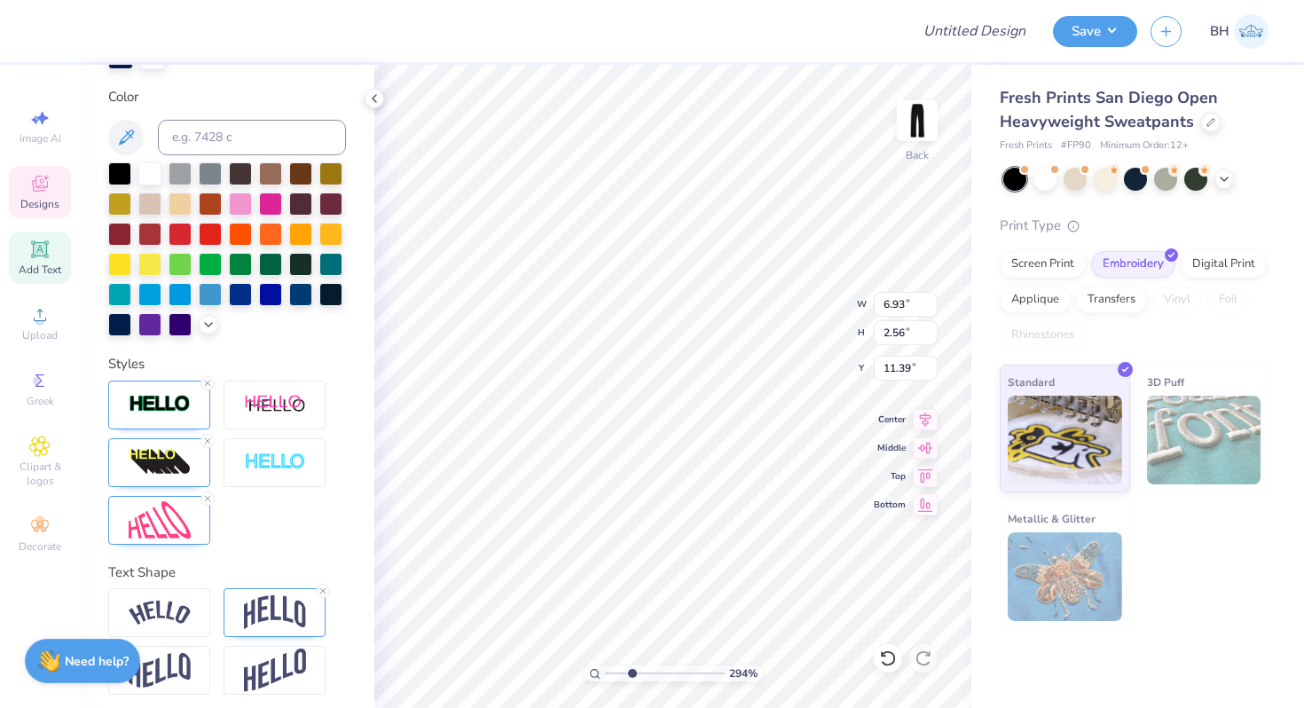
scroll to position [392, 0]
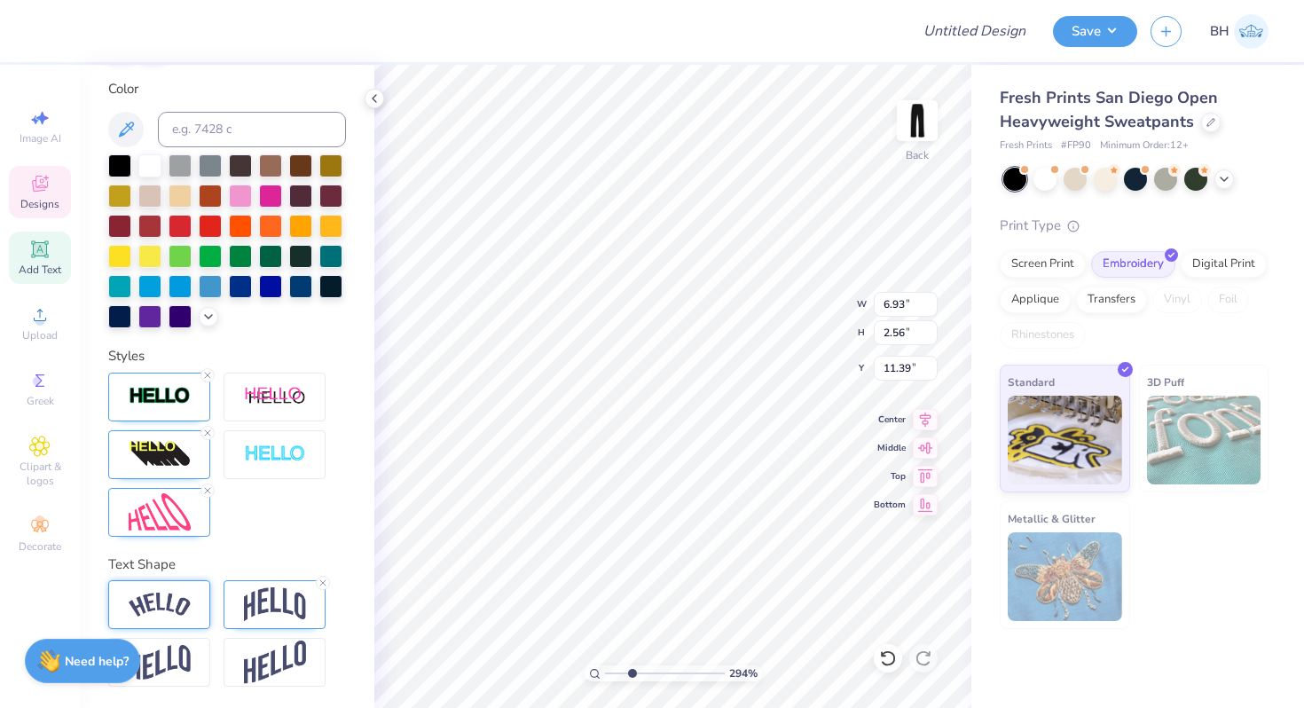
click at [187, 604] on img at bounding box center [160, 605] width 62 height 24
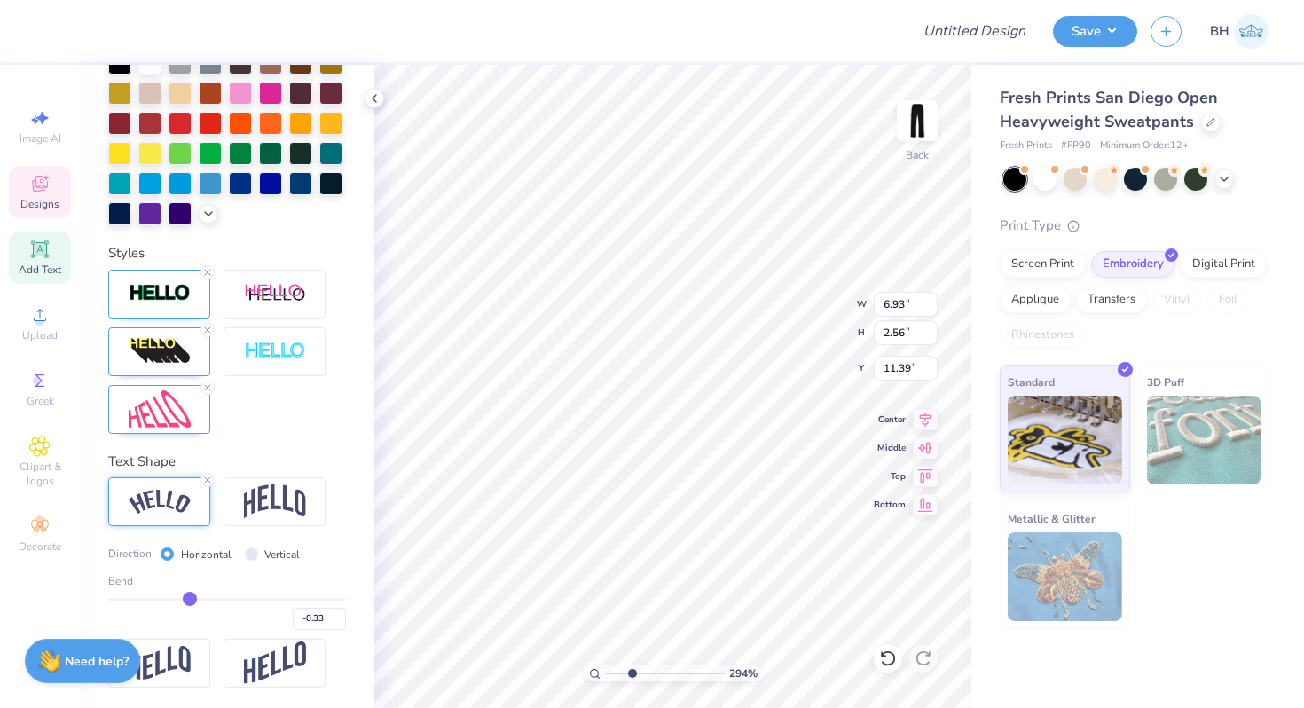
drag, startPoint x: 254, startPoint y: 597, endPoint x: 190, endPoint y: 603, distance: 64.2
click at [190, 601] on input "range" at bounding box center [227, 599] width 238 height 3
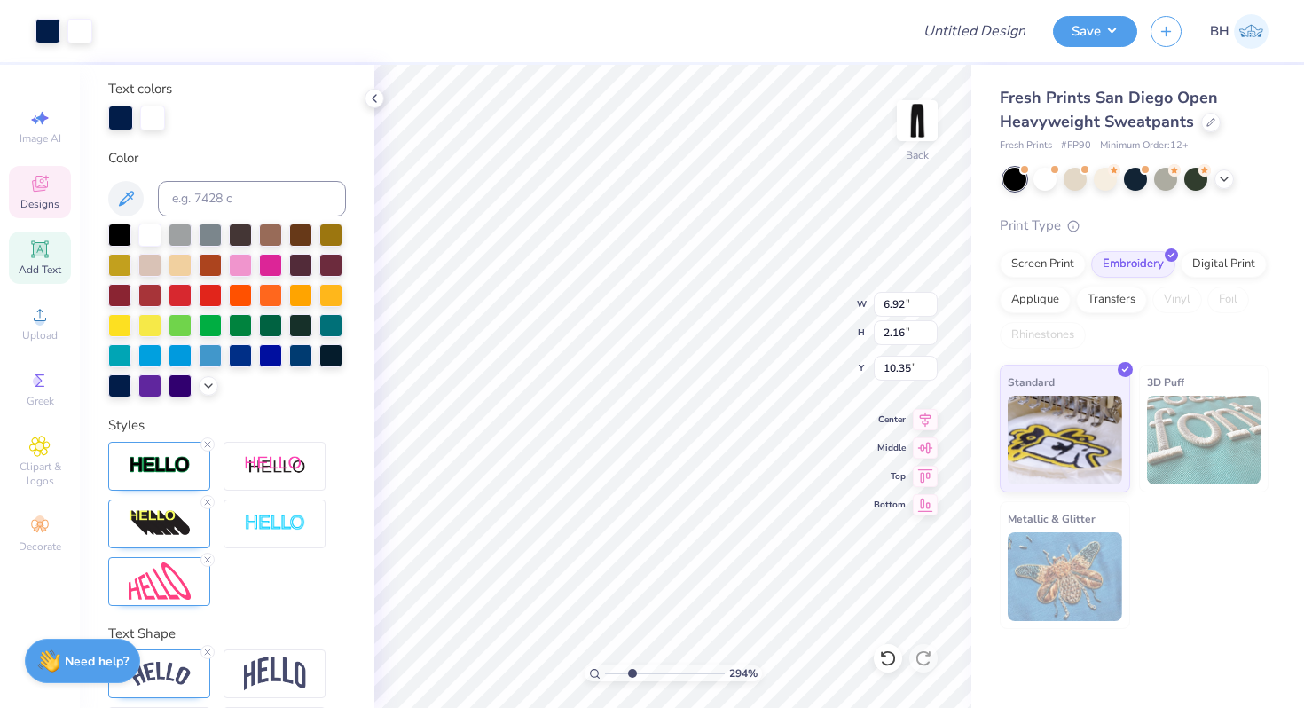
scroll to position [392, 0]
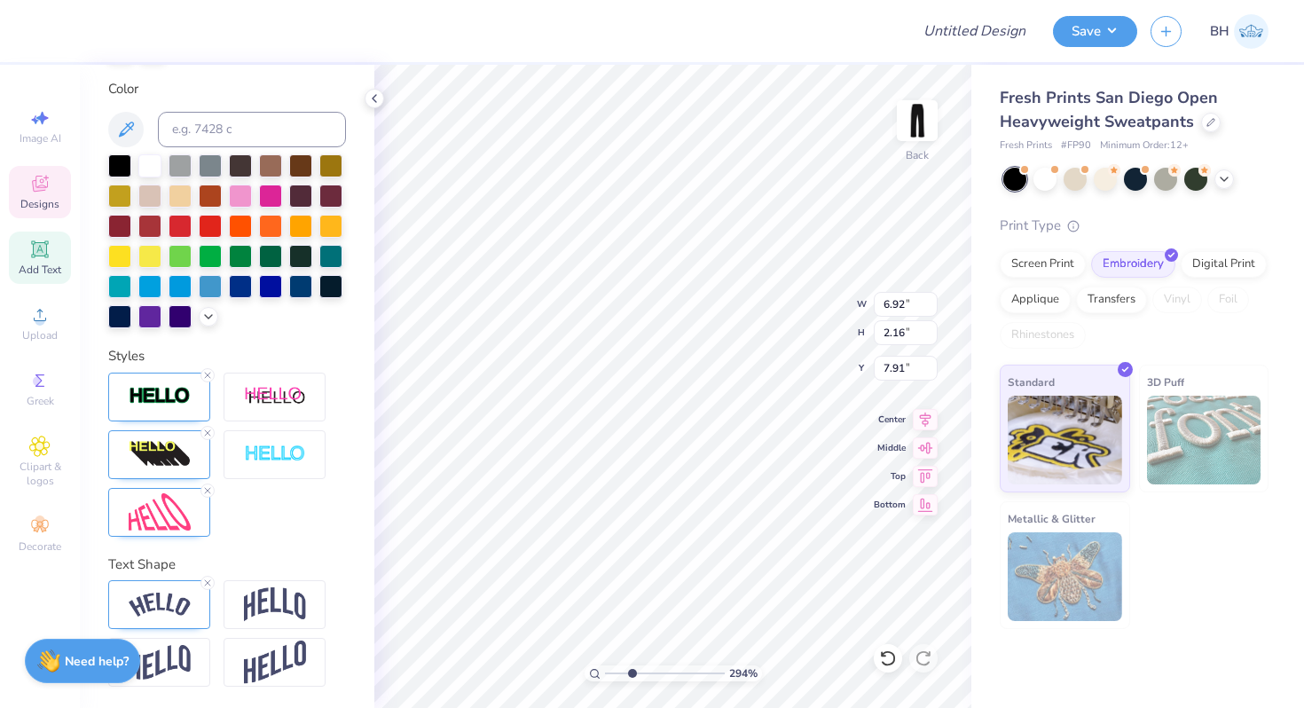
click at [245, 522] on div at bounding box center [227, 455] width 238 height 164
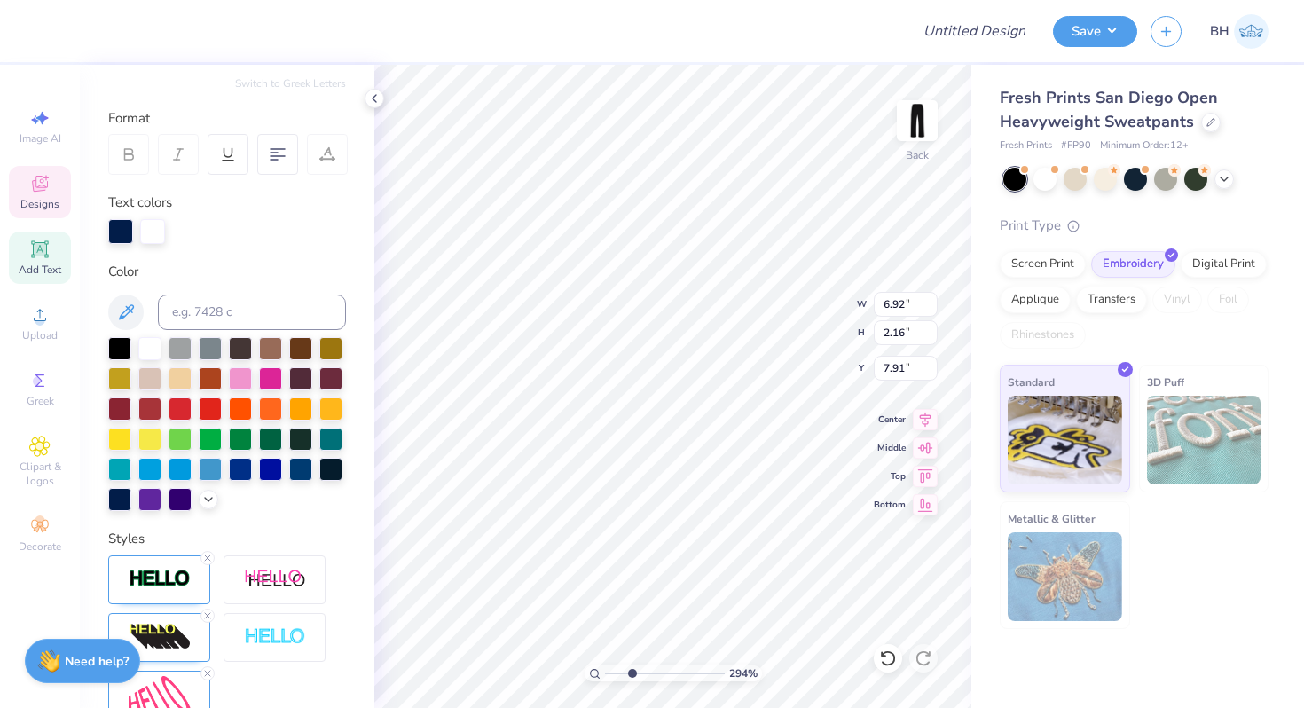
scroll to position [0, 0]
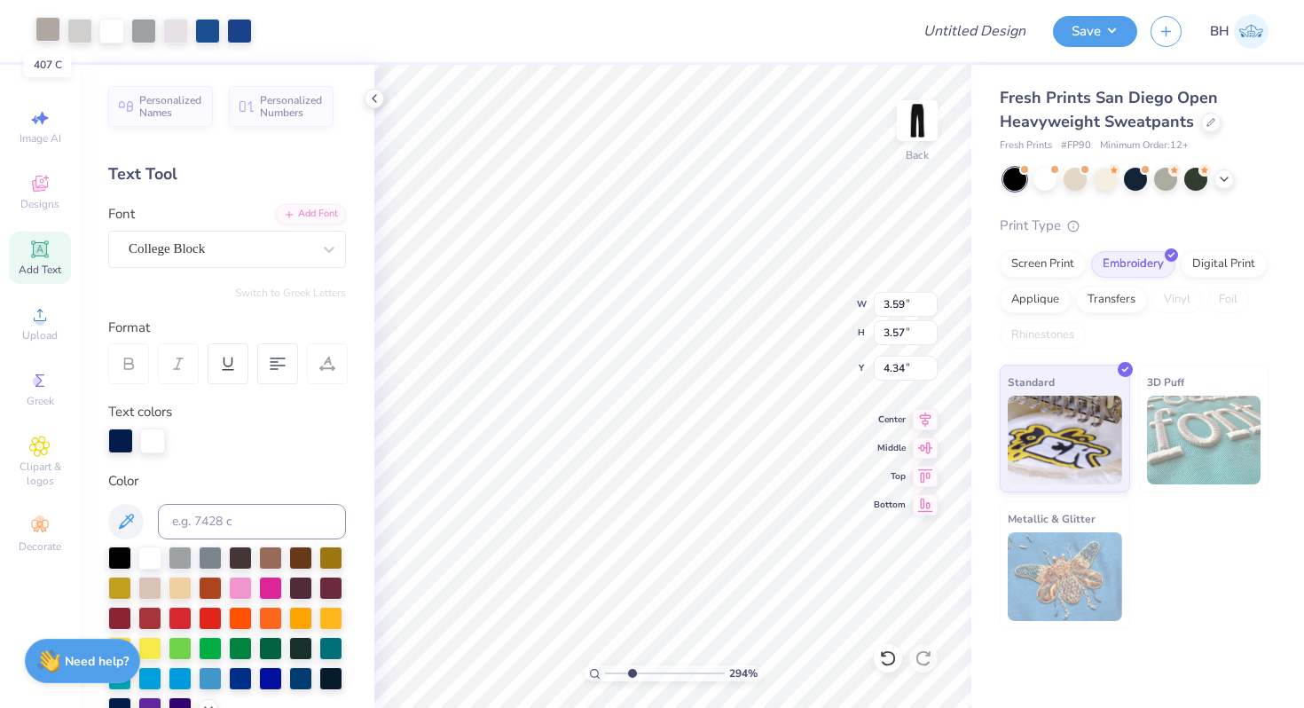
click at [54, 30] on div at bounding box center [47, 29] width 25 height 25
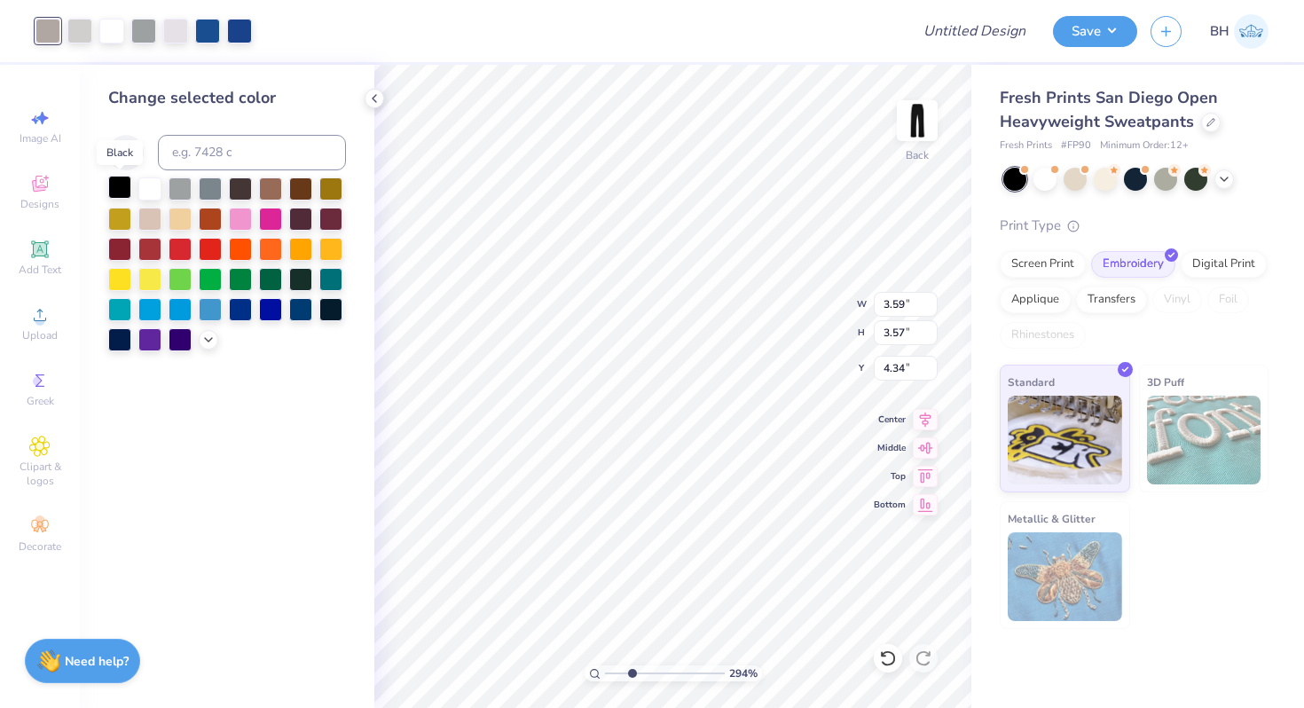
click at [119, 191] on div at bounding box center [119, 187] width 23 height 23
click at [75, 37] on div at bounding box center [79, 29] width 25 height 25
click at [120, 187] on div at bounding box center [119, 187] width 23 height 23
click at [74, 28] on div at bounding box center [79, 29] width 25 height 25
click at [107, 33] on div at bounding box center [111, 29] width 25 height 25
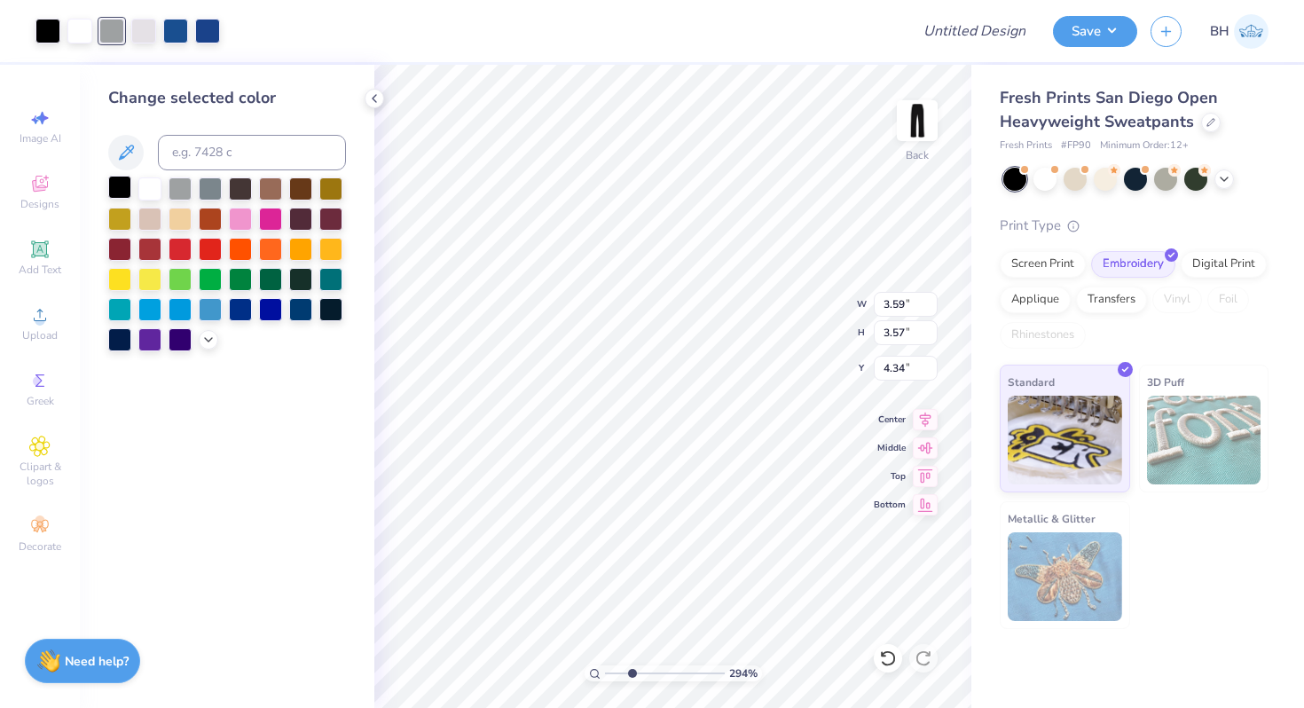
click at [123, 185] on div at bounding box center [119, 187] width 23 height 23
click at [114, 32] on div at bounding box center [111, 29] width 25 height 25
click at [145, 33] on div at bounding box center [143, 29] width 25 height 25
click at [122, 193] on div at bounding box center [119, 187] width 23 height 23
click at [173, 28] on div at bounding box center [175, 29] width 25 height 25
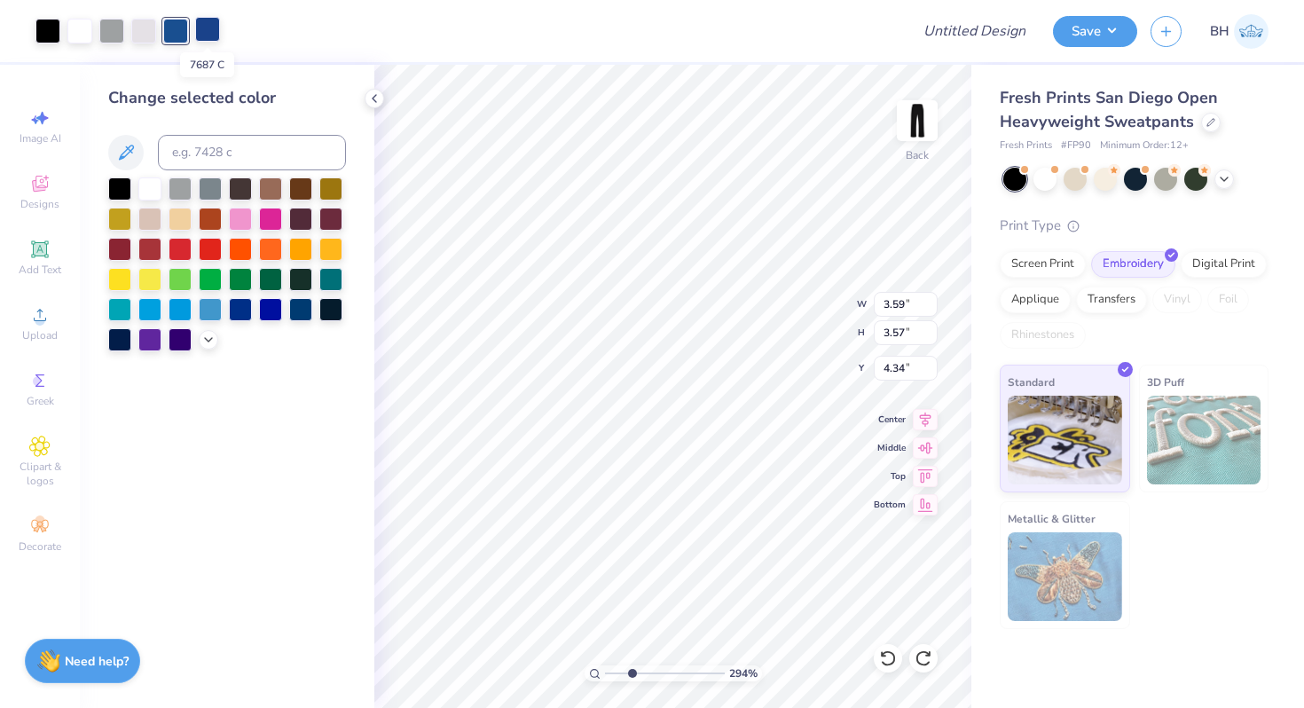
click at [204, 28] on div at bounding box center [207, 29] width 25 height 25
click at [122, 182] on div at bounding box center [119, 187] width 23 height 23
click at [200, 31] on div at bounding box center [207, 29] width 25 height 25
click at [209, 153] on input at bounding box center [252, 152] width 188 height 35
click at [236, 380] on div "Change selected color" at bounding box center [227, 386] width 295 height 643
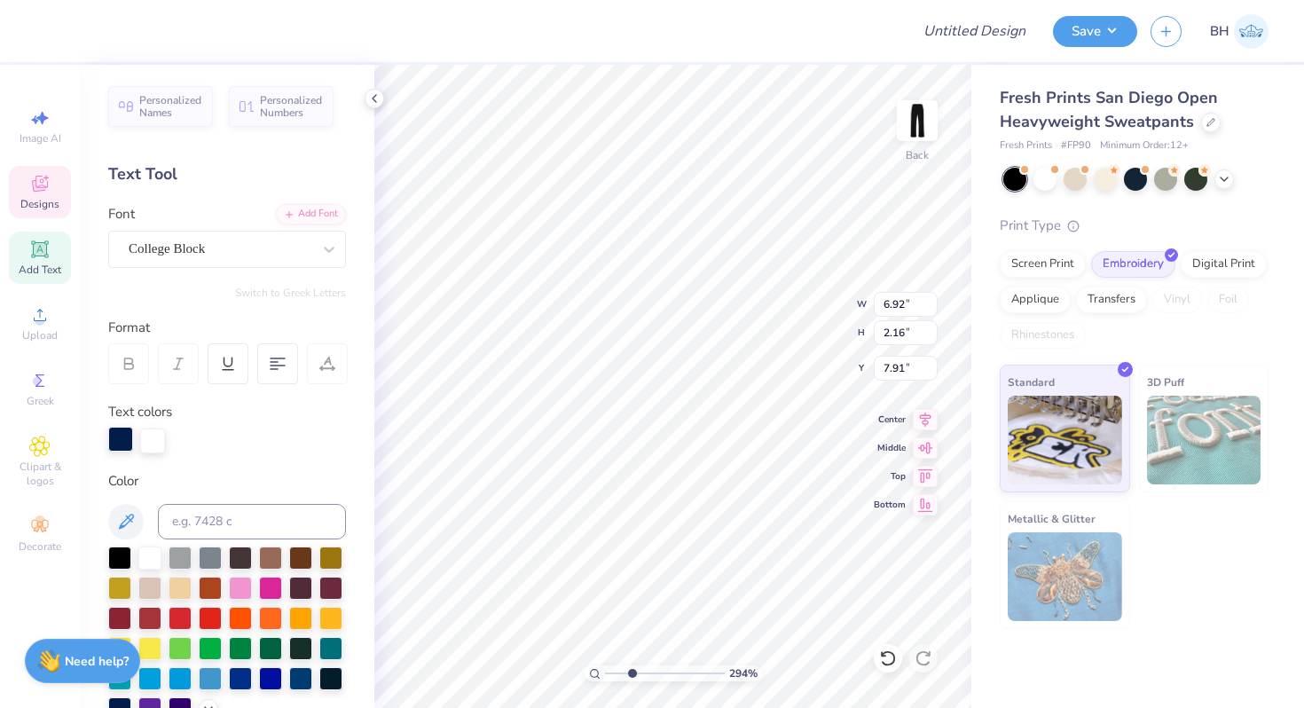
click at [124, 439] on div at bounding box center [120, 439] width 25 height 25
click at [206, 519] on input at bounding box center [252, 521] width 188 height 35
click at [151, 439] on div at bounding box center [152, 439] width 25 height 25
click at [80, 37] on div at bounding box center [79, 29] width 25 height 25
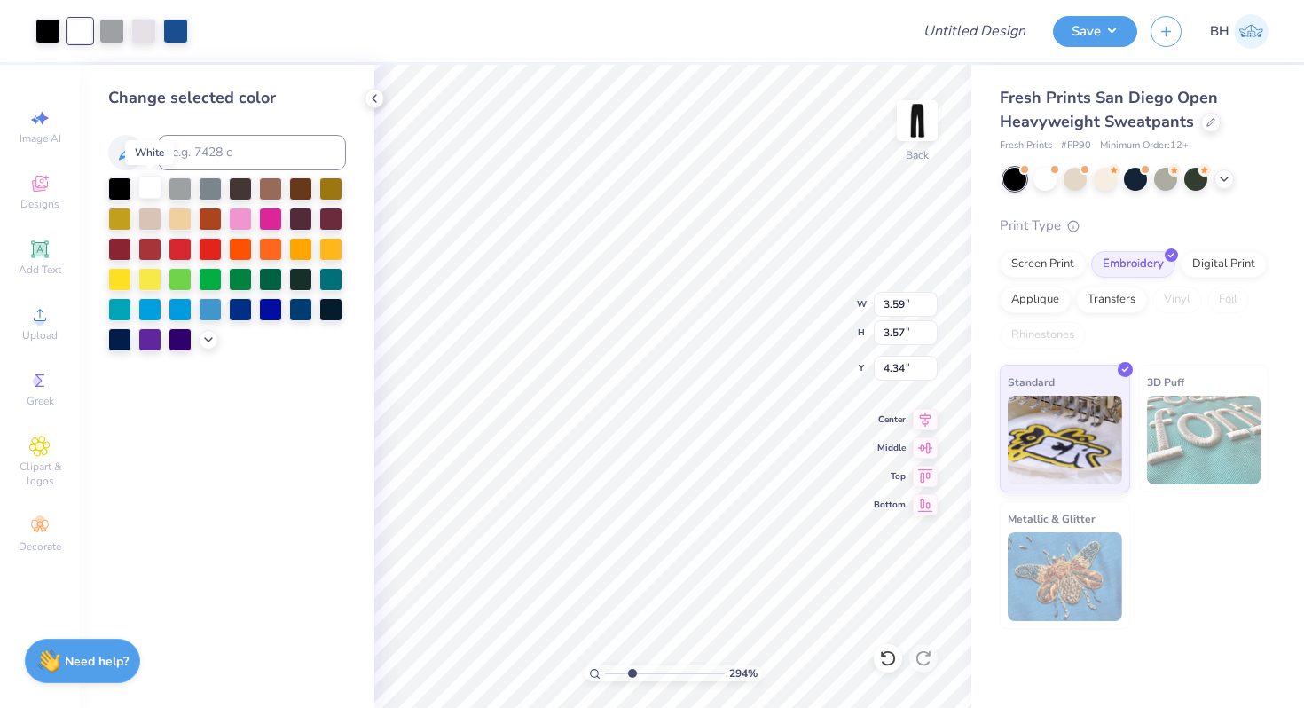
click at [149, 193] on div at bounding box center [149, 187] width 23 height 23
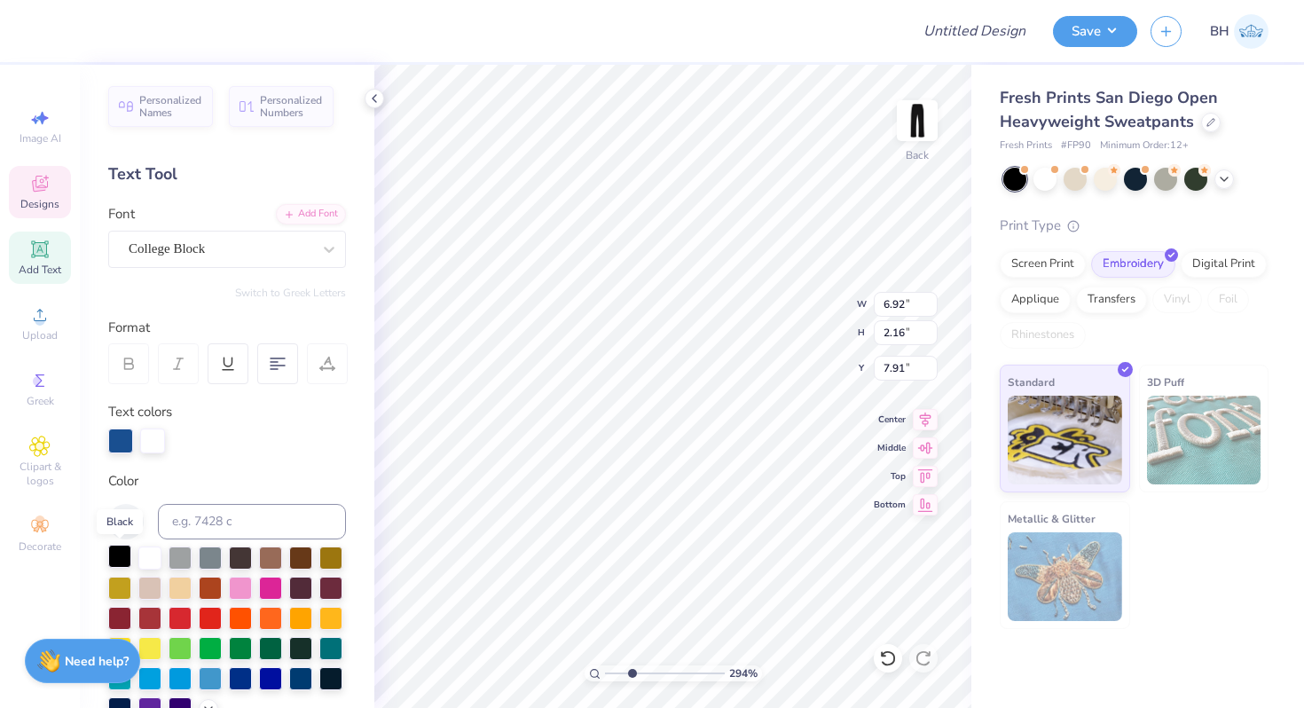
click at [117, 559] on div at bounding box center [119, 556] width 23 height 23
click at [148, 445] on div at bounding box center [152, 439] width 25 height 25
click at [120, 560] on div at bounding box center [119, 556] width 23 height 23
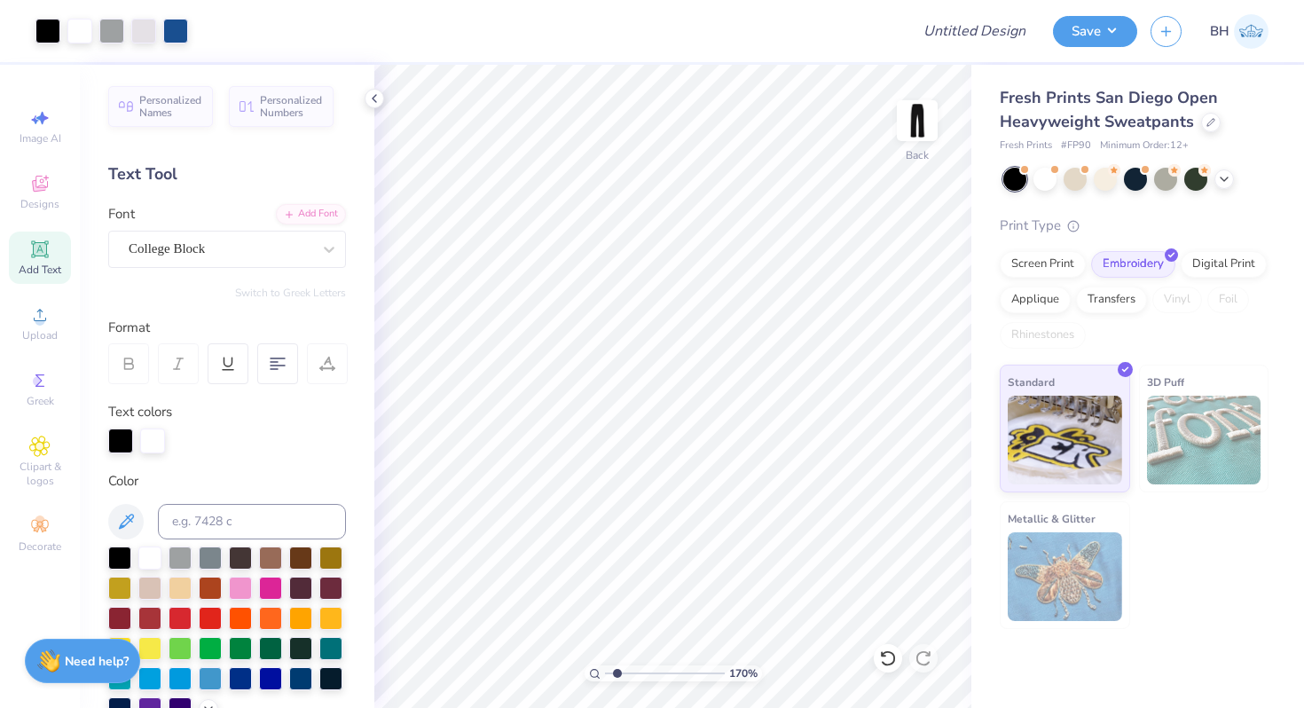
drag, startPoint x: 634, startPoint y: 671, endPoint x: 617, endPoint y: 671, distance: 17.7
click at [617, 671] on input "range" at bounding box center [665, 674] width 120 height 16
drag, startPoint x: 619, startPoint y: 669, endPoint x: 589, endPoint y: 669, distance: 29.3
click at [605, 669] on input "range" at bounding box center [665, 674] width 120 height 16
drag, startPoint x: 606, startPoint y: 672, endPoint x: 623, endPoint y: 654, distance: 24.5
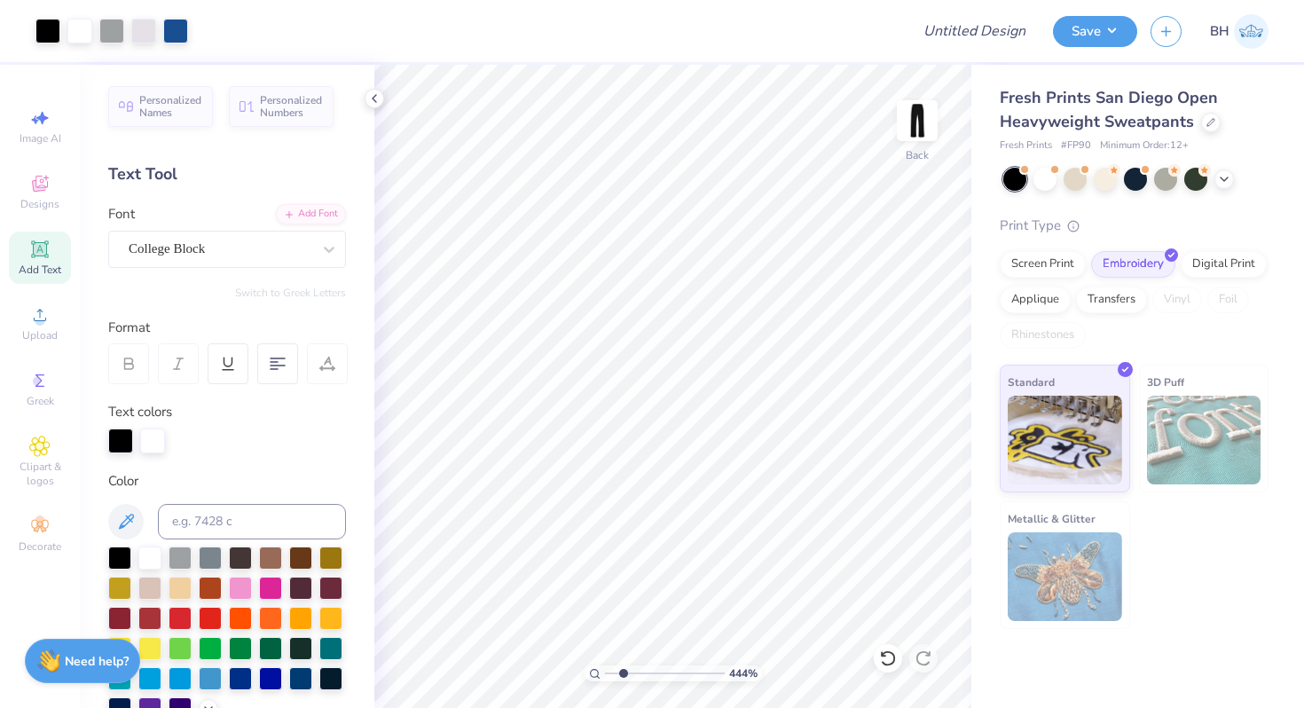
click at [623, 666] on input "range" at bounding box center [665, 674] width 120 height 16
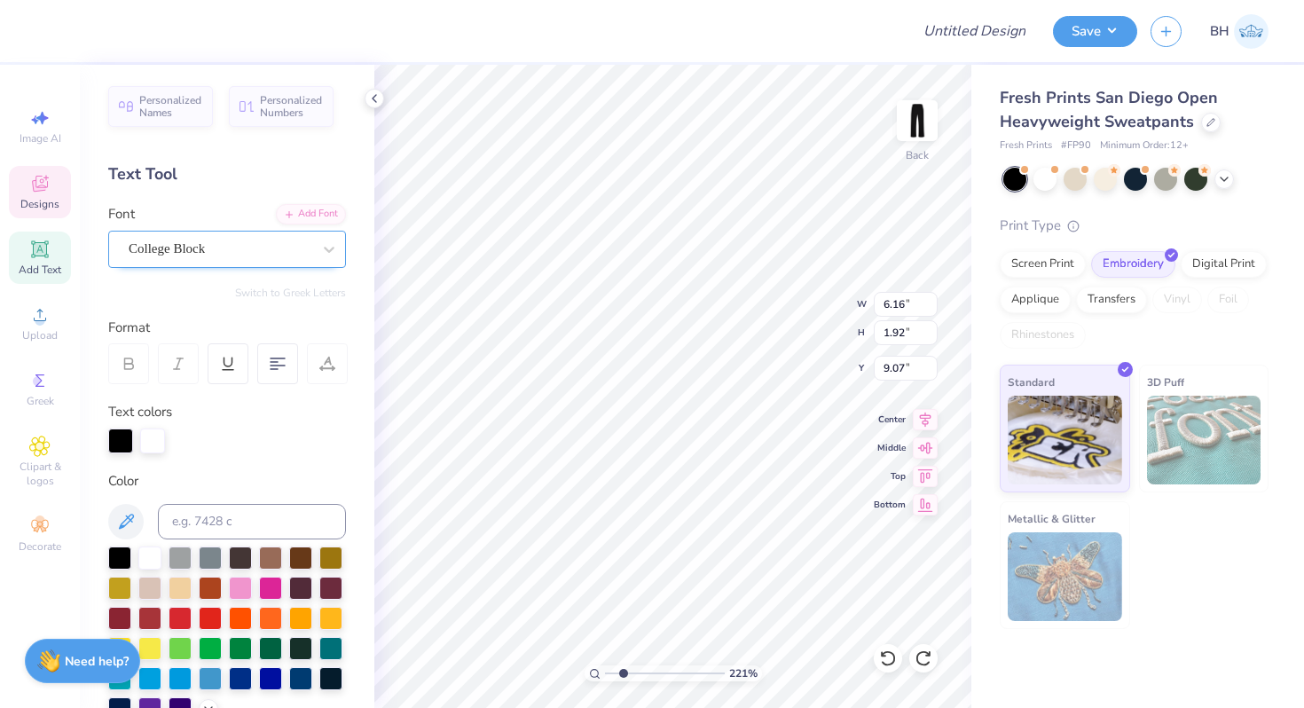
click at [226, 253] on div "College Block" at bounding box center [220, 249] width 186 height 28
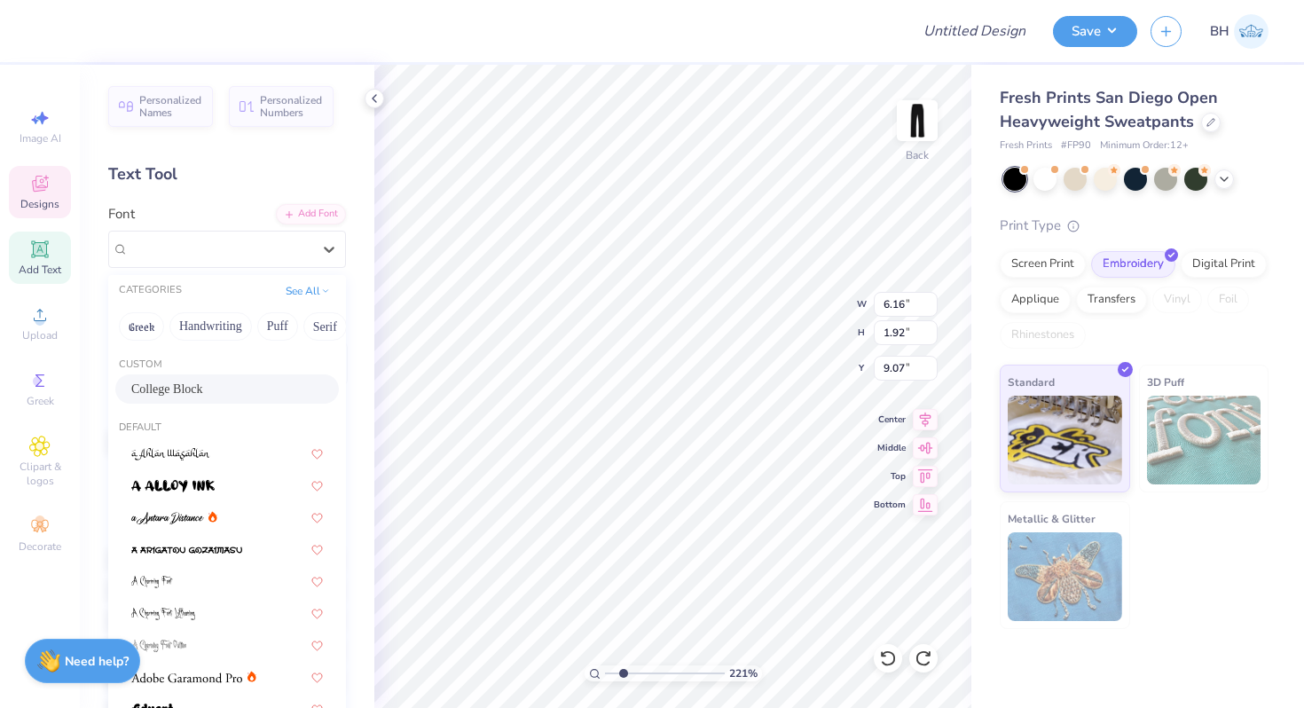
click at [208, 219] on div "Font option College Block selected, 1 of 312. 312 results available. Use Up and…" at bounding box center [227, 236] width 238 height 64
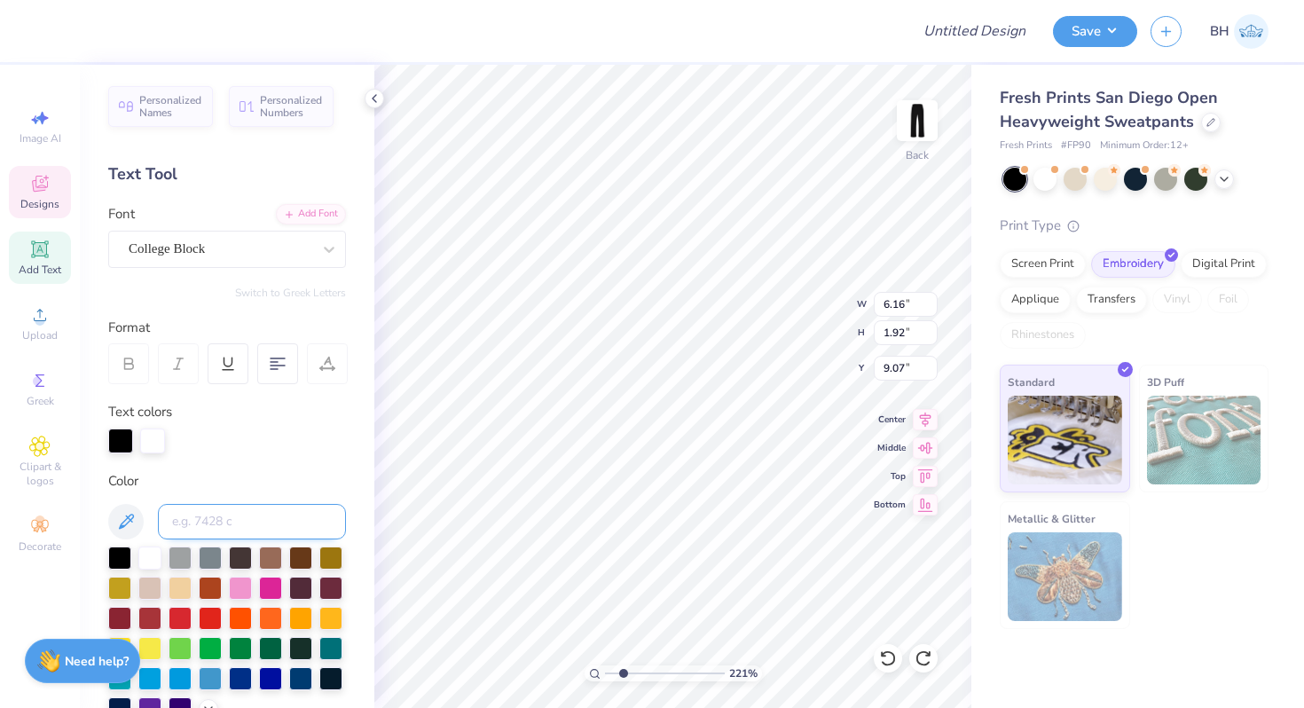
click at [195, 524] on input at bounding box center [252, 521] width 188 height 35
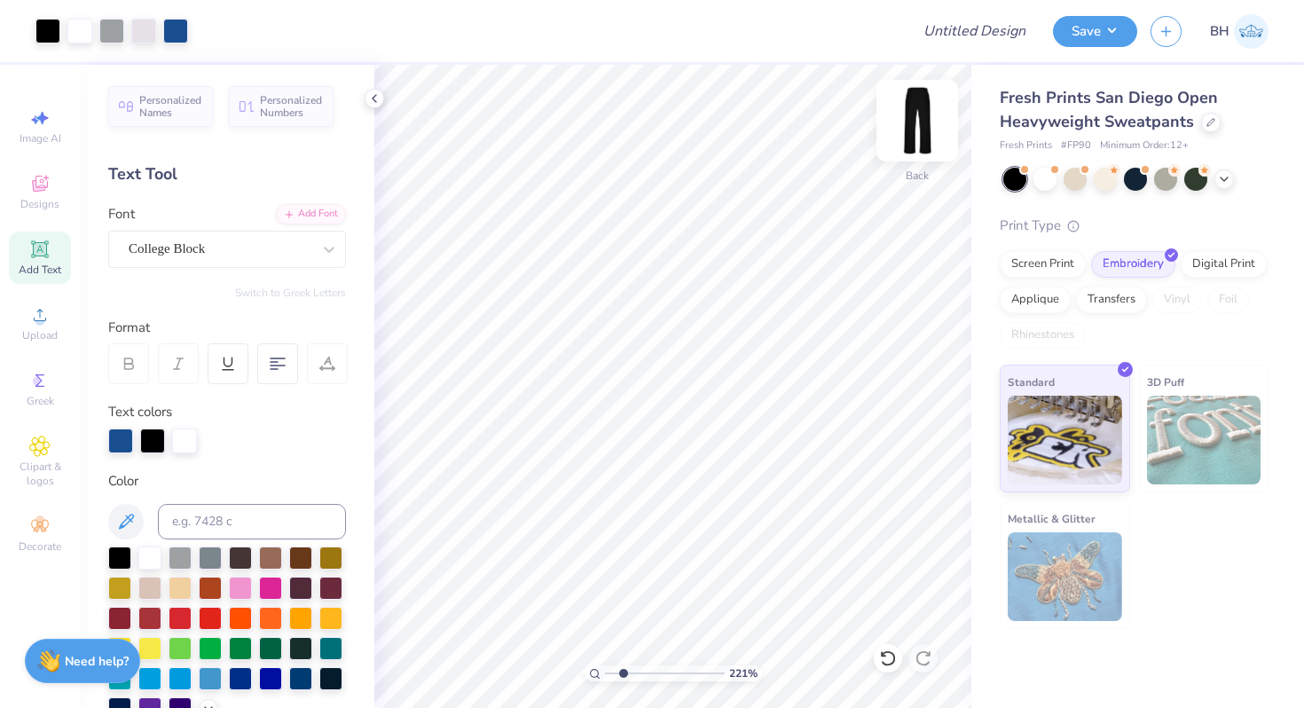
click at [927, 122] on img at bounding box center [917, 120] width 71 height 71
click at [918, 111] on img at bounding box center [917, 120] width 71 height 71
drag, startPoint x: 625, startPoint y: 673, endPoint x: 591, endPoint y: 674, distance: 33.7
click at [605, 674] on input "range" at bounding box center [665, 674] width 120 height 16
click at [999, 32] on input "Design Title" at bounding box center [996, 30] width 87 height 35
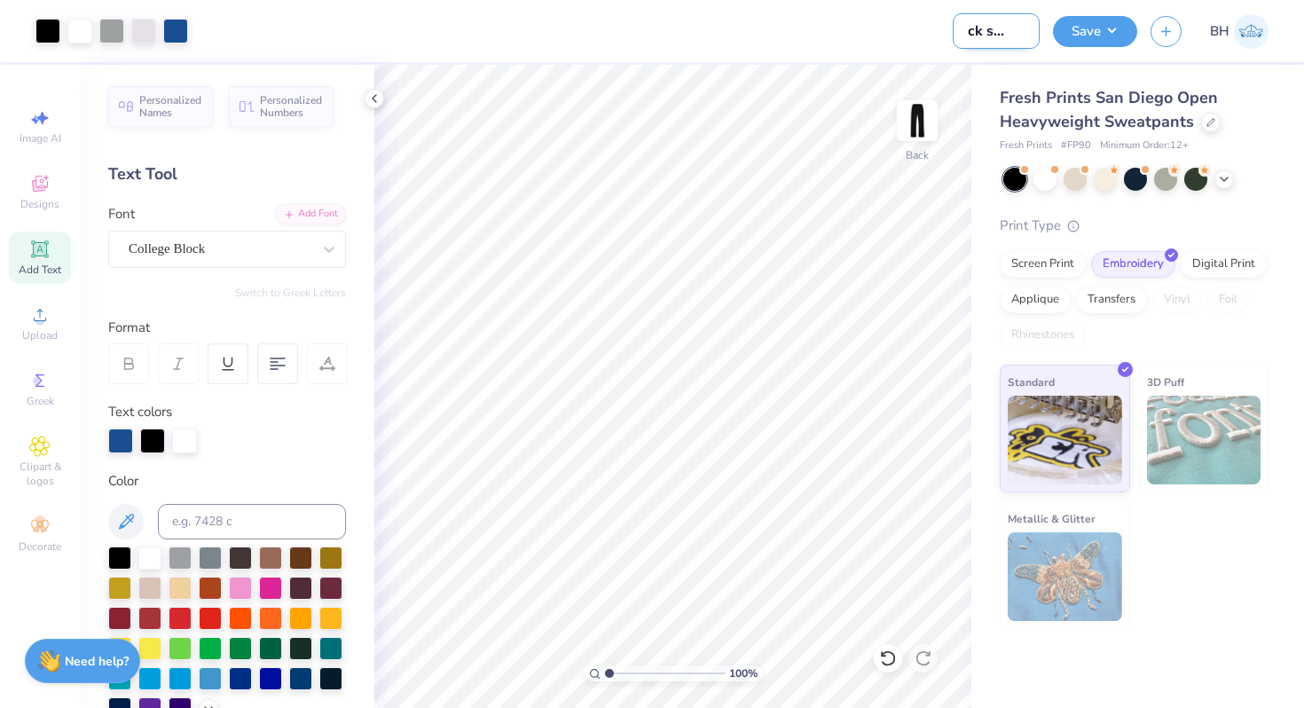
scroll to position [0, 28]
click at [1072, 34] on button "Save" at bounding box center [1095, 28] width 84 height 31
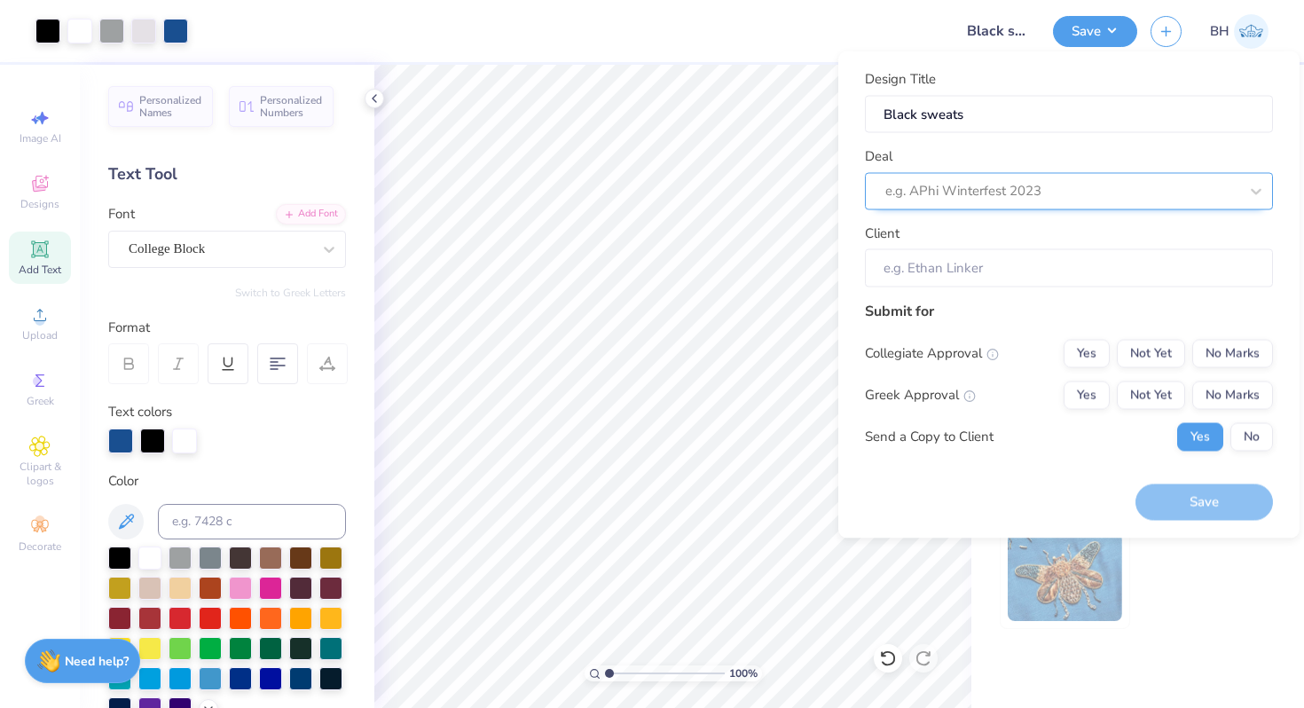
click at [966, 177] on div "e.g. APhi Winterfest 2023" at bounding box center [1062, 191] width 357 height 28
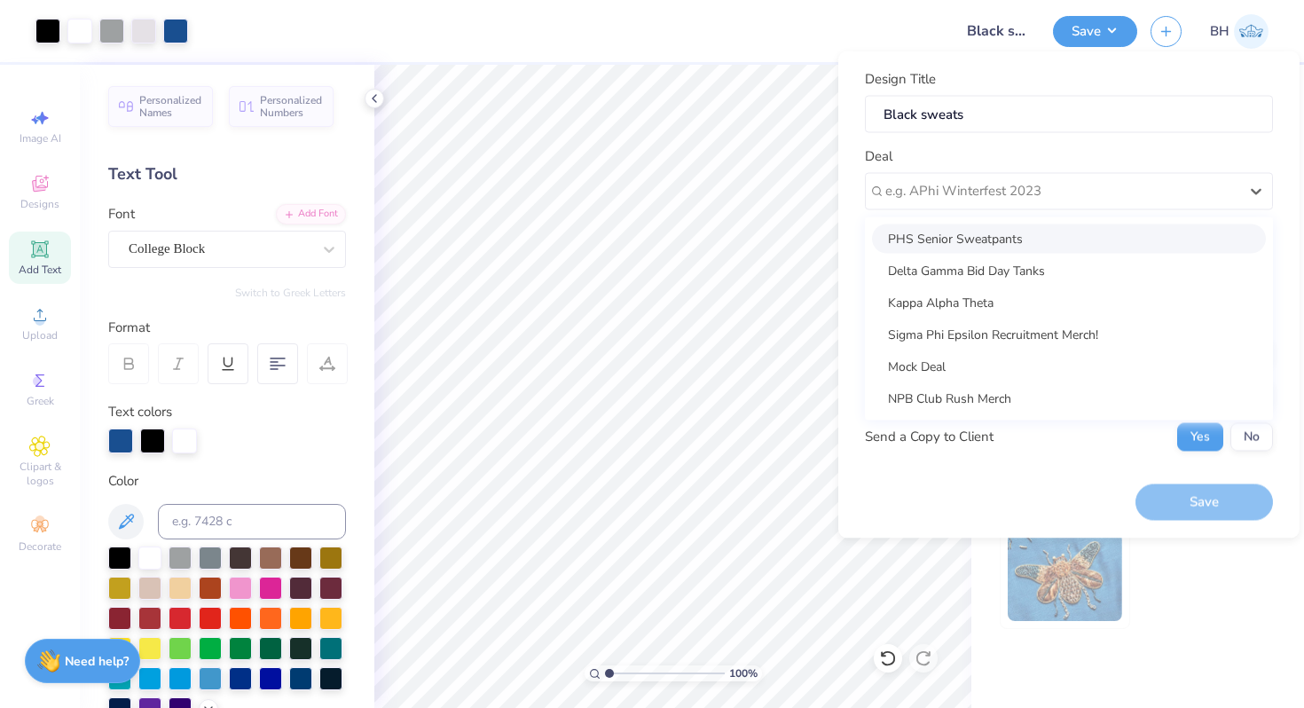
click at [946, 237] on div "PHS Senior Sweatpants" at bounding box center [1069, 238] width 394 height 29
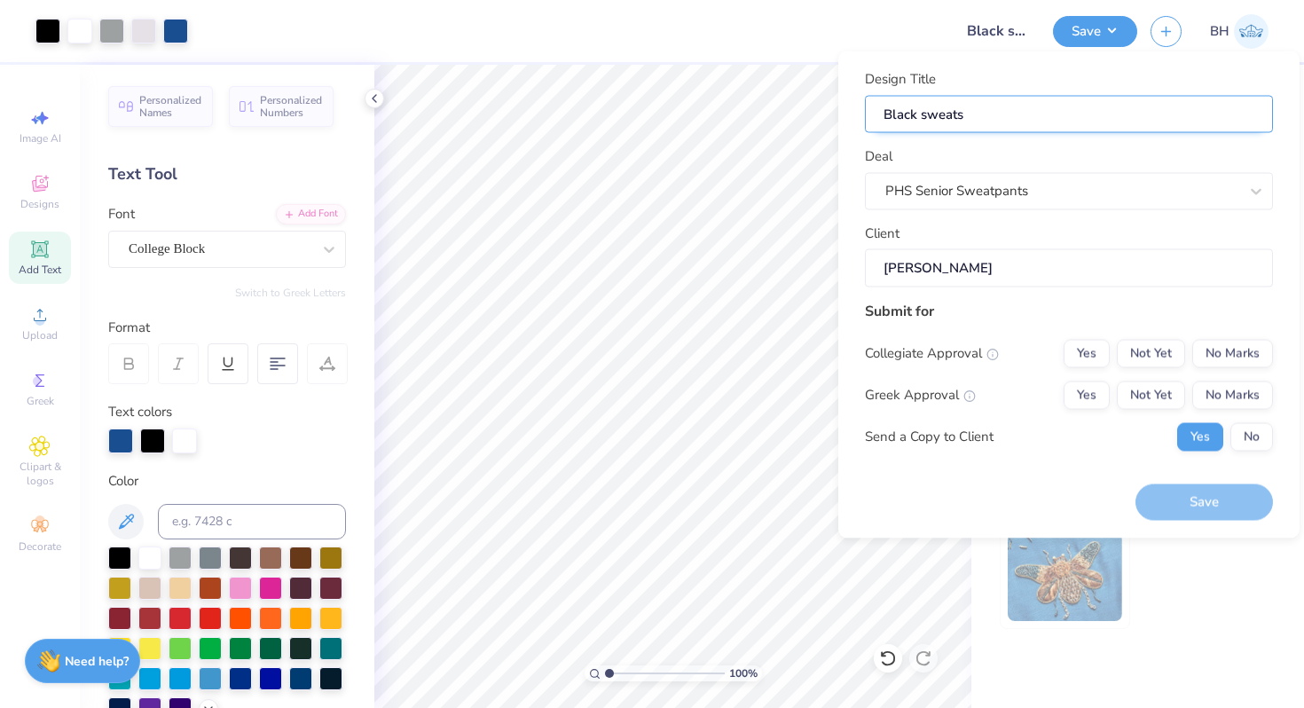
click at [919, 119] on input "Black sweats" at bounding box center [1069, 114] width 408 height 38
click at [1010, 114] on input "Black Seniors 2026 sweats" at bounding box center [1069, 114] width 408 height 38
click at [1227, 358] on button "No Marks" at bounding box center [1233, 353] width 81 height 28
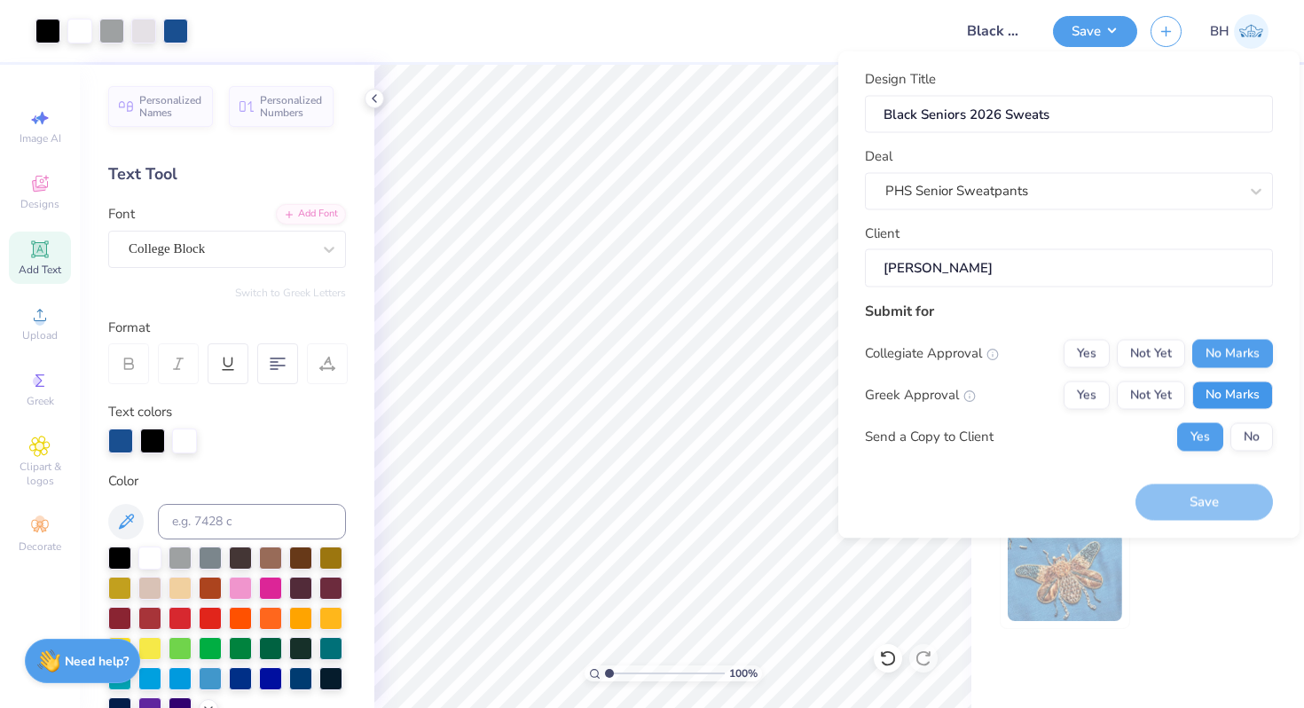
click at [1229, 390] on button "No Marks" at bounding box center [1233, 395] width 81 height 28
click at [1206, 510] on button "Save" at bounding box center [1205, 503] width 138 height 36
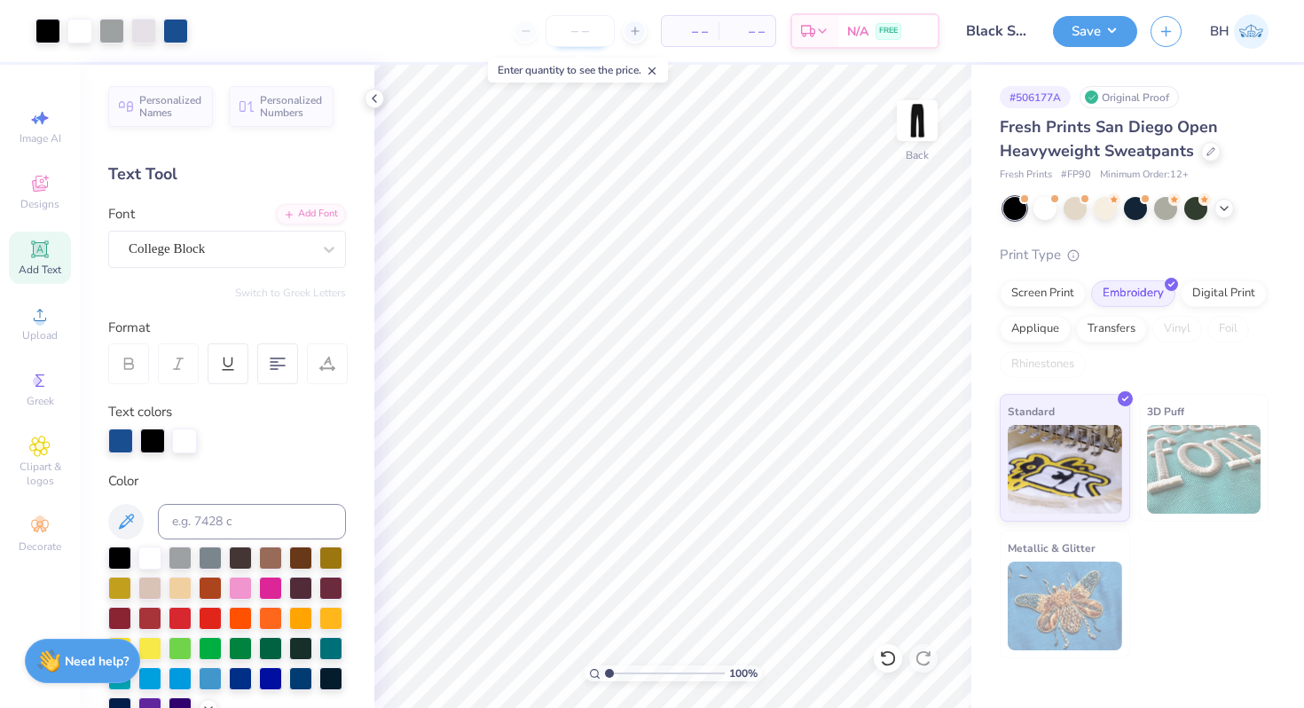
click at [587, 33] on input "number" at bounding box center [580, 31] width 69 height 32
click at [887, 40] on span "[DATE] - [DATE]" at bounding box center [848, 34] width 96 height 19
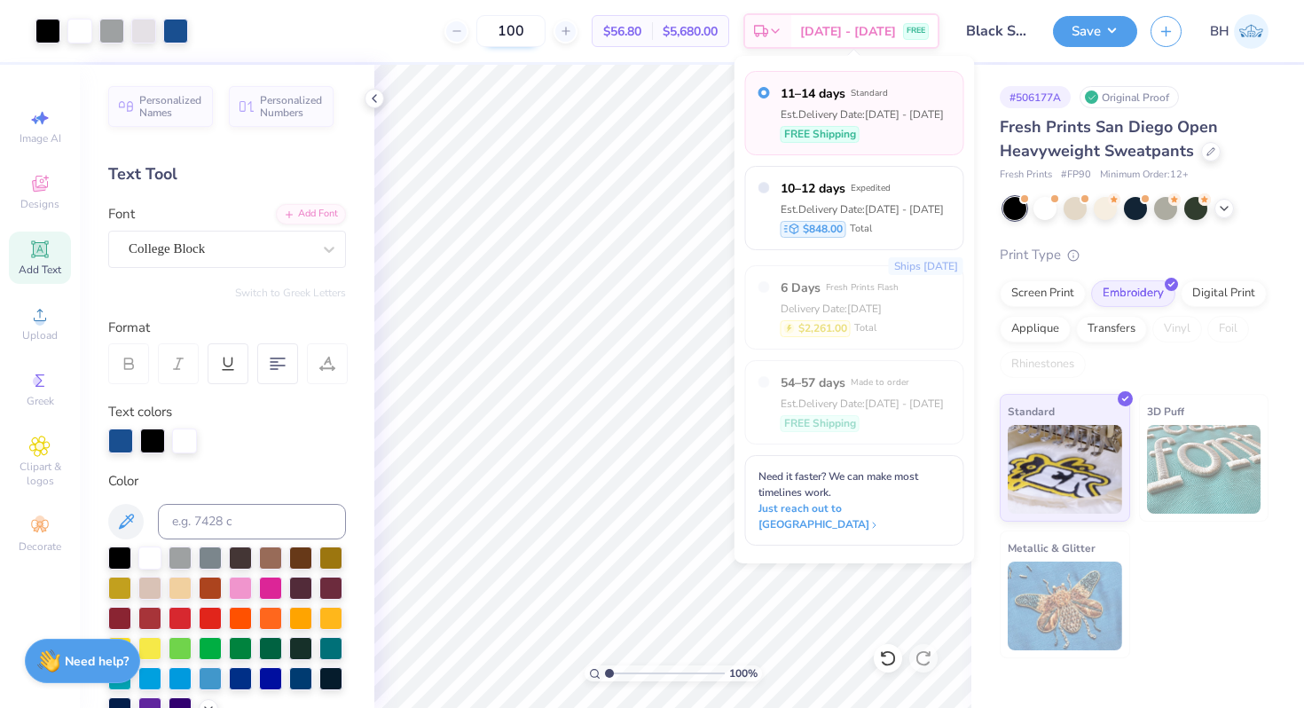
click at [546, 36] on input "100" at bounding box center [511, 31] width 69 height 32
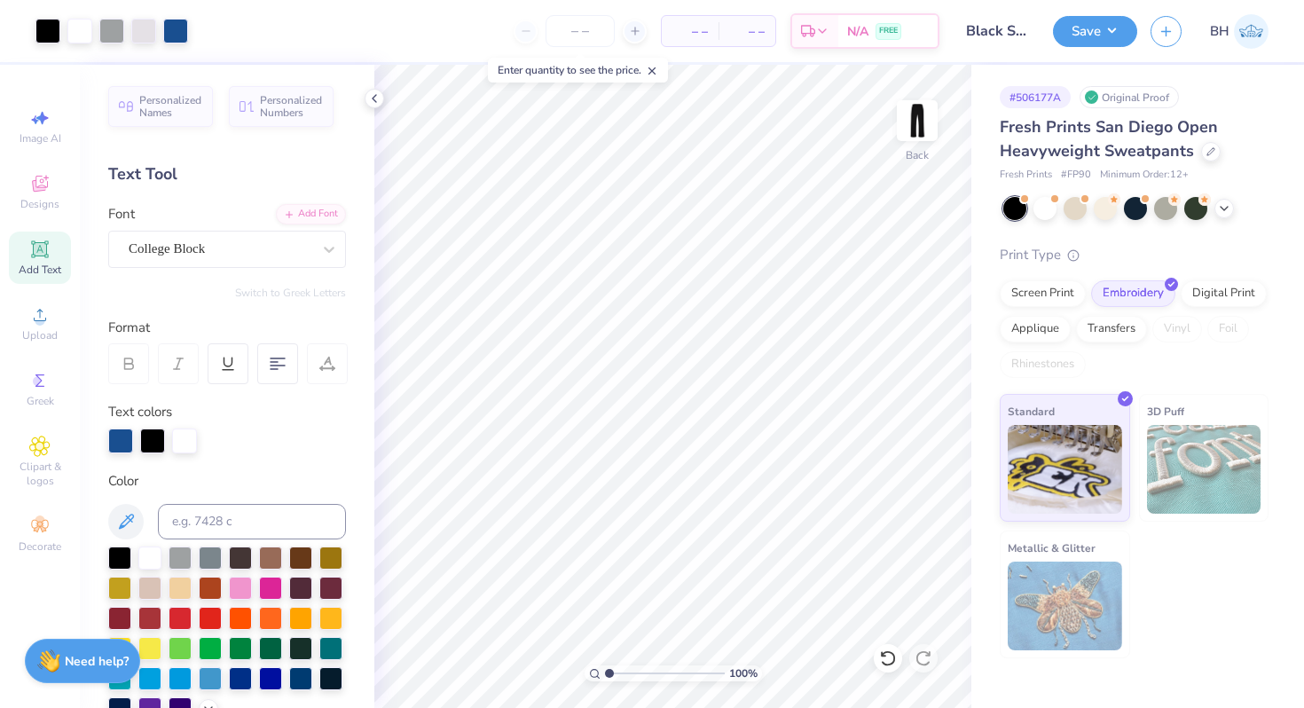
click at [417, 36] on div "– – Per Item – – Total Est. Delivery N/A FREE" at bounding box center [570, 31] width 738 height 62
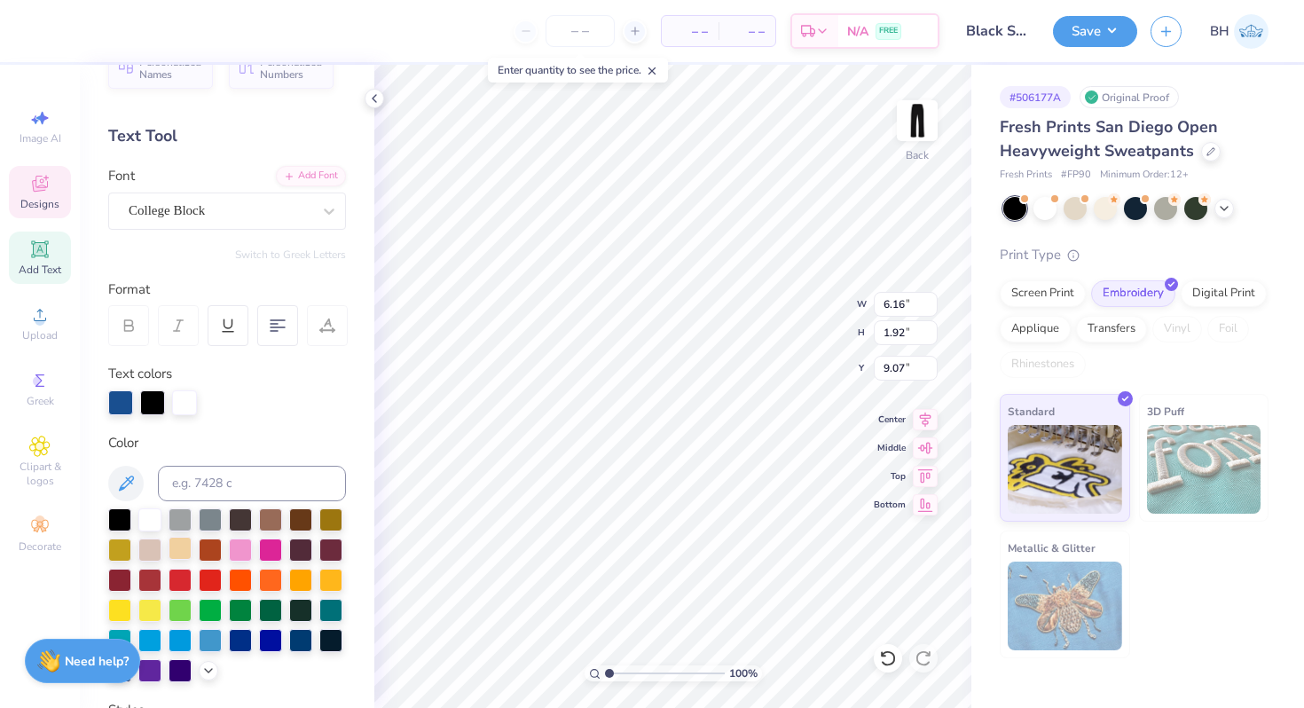
scroll to position [42, 0]
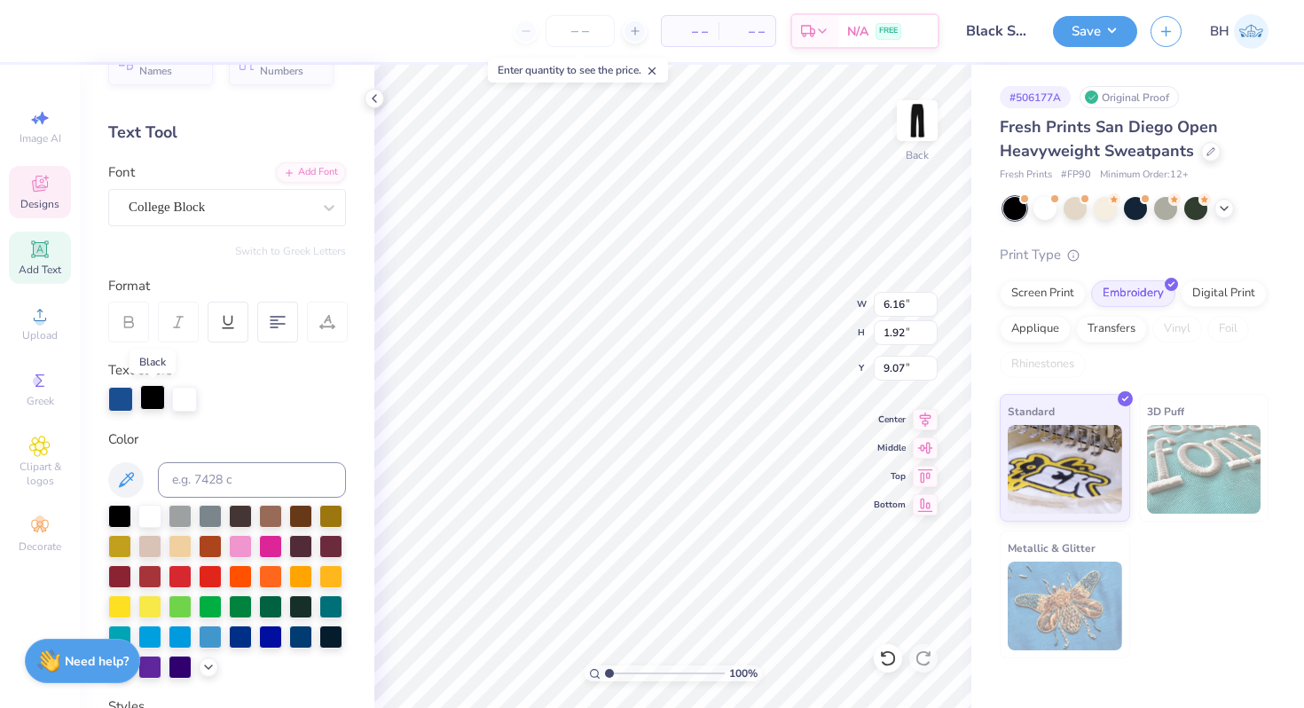
click at [157, 400] on div at bounding box center [152, 397] width 25 height 25
click at [150, 523] on div at bounding box center [149, 514] width 23 height 23
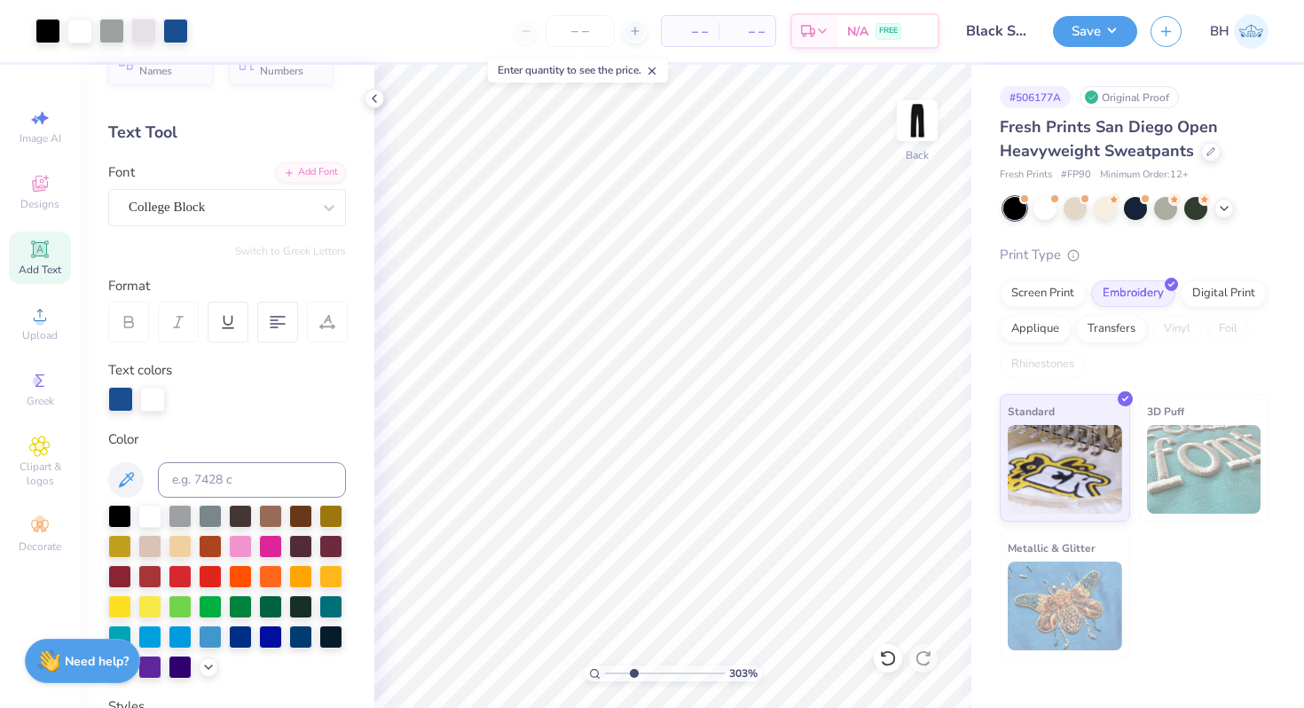
drag, startPoint x: 608, startPoint y: 670, endPoint x: 633, endPoint y: 669, distance: 24.9
click at [633, 669] on input "range" at bounding box center [665, 674] width 120 height 16
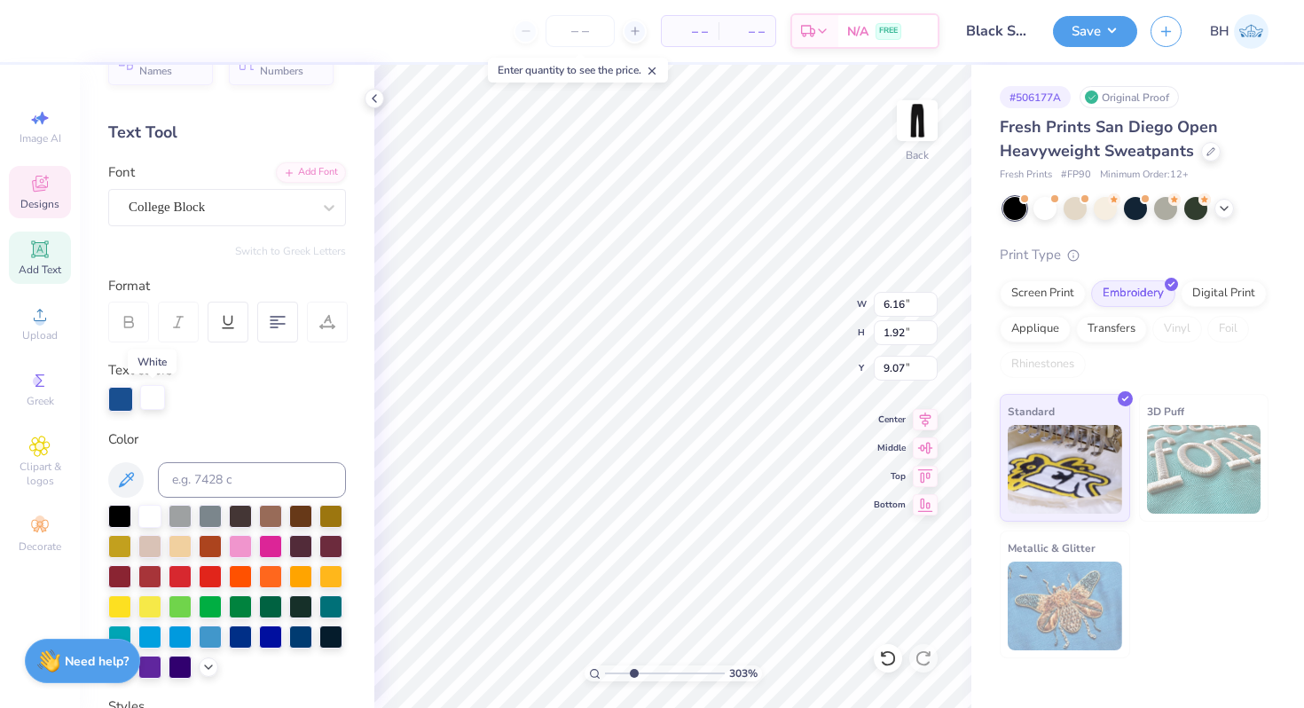
click at [154, 399] on div at bounding box center [152, 397] width 25 height 25
click at [117, 396] on div at bounding box center [120, 397] width 25 height 25
click at [149, 400] on div at bounding box center [152, 397] width 25 height 25
click at [216, 478] on input at bounding box center [252, 479] width 188 height 35
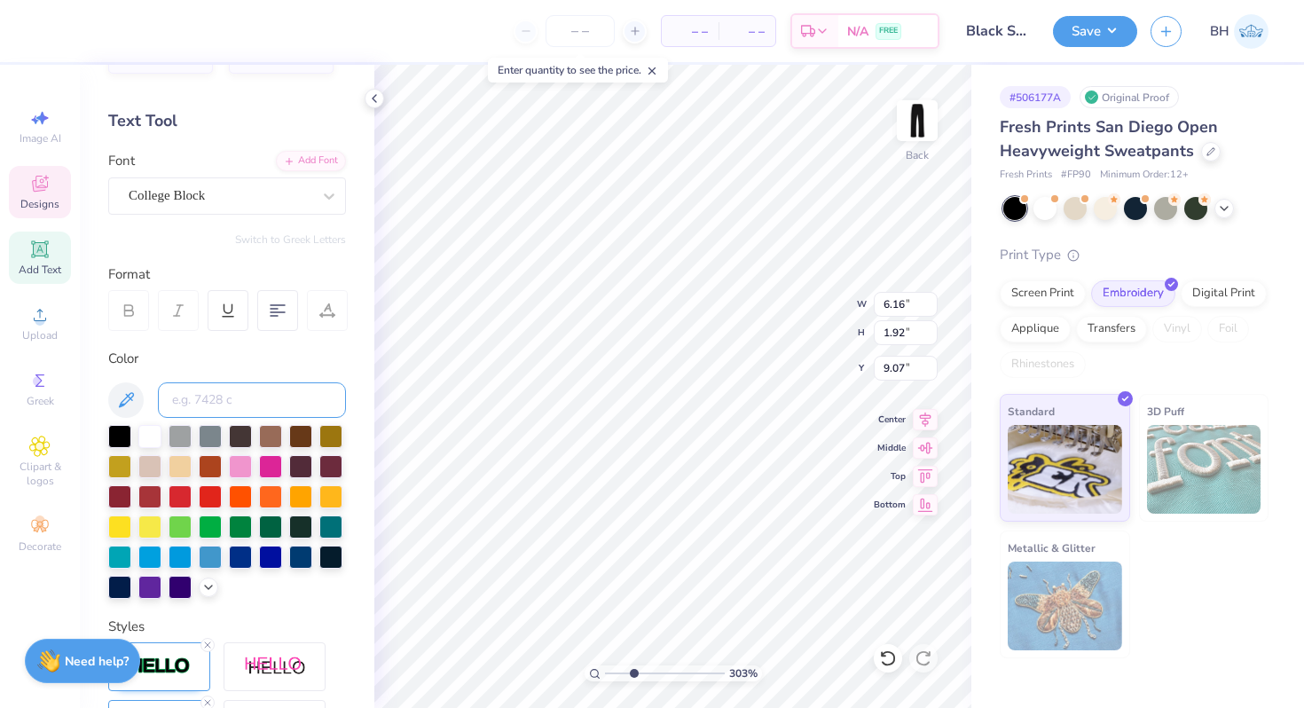
scroll to position [55, 0]
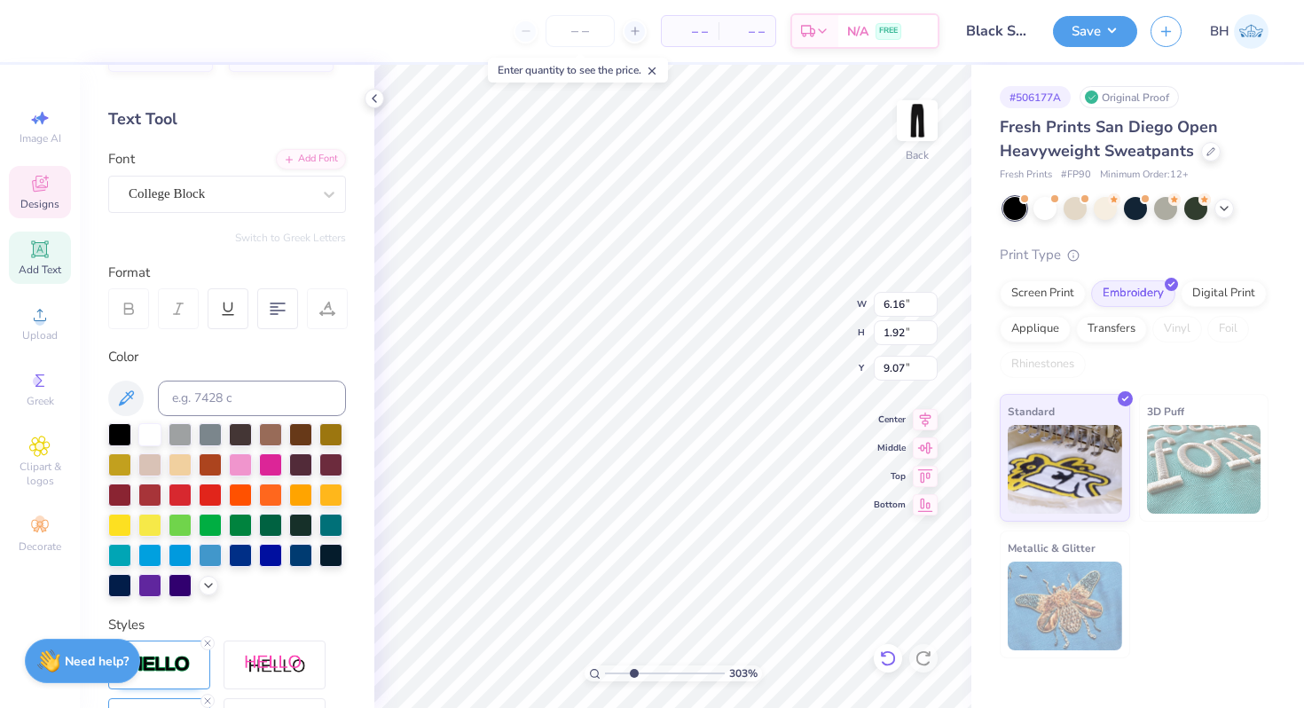
click at [890, 652] on icon at bounding box center [887, 658] width 15 height 16
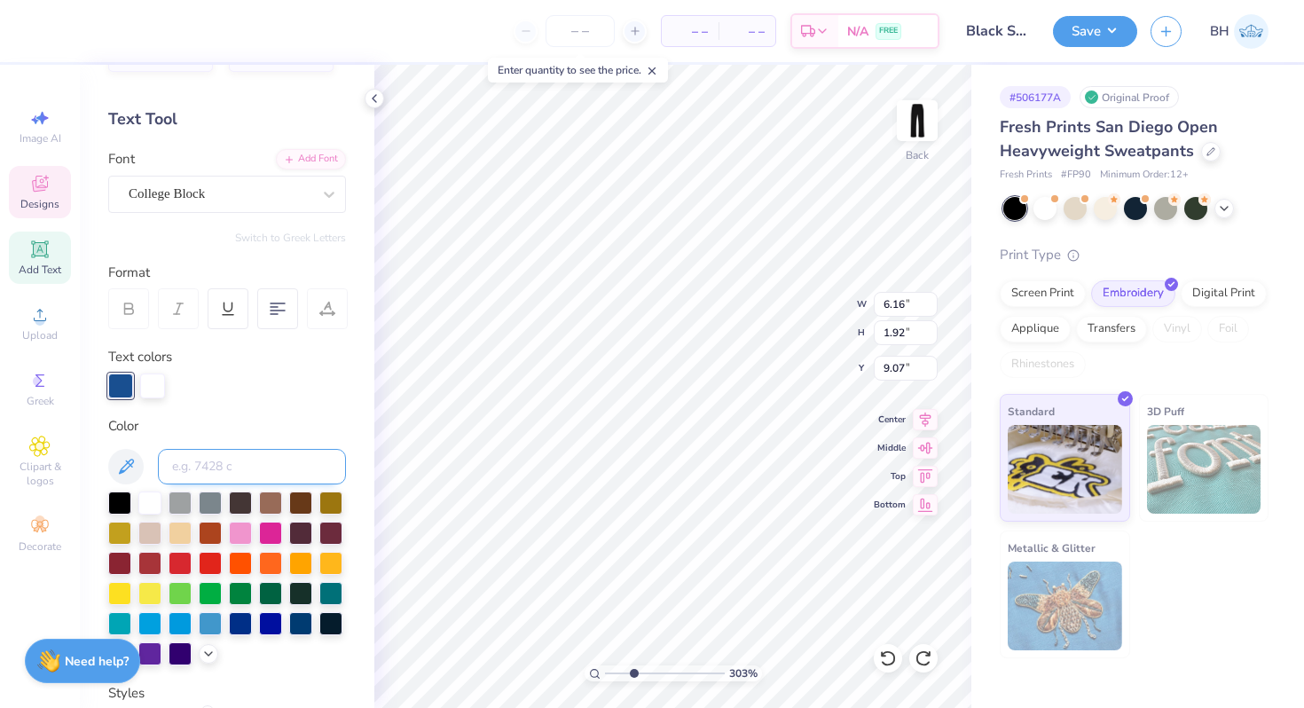
click at [208, 468] on input at bounding box center [252, 466] width 188 height 35
click at [883, 656] on icon at bounding box center [884, 654] width 4 height 4
click at [886, 654] on icon at bounding box center [888, 659] width 18 height 18
click at [883, 659] on icon at bounding box center [888, 659] width 18 height 18
click at [888, 658] on icon at bounding box center [888, 659] width 18 height 18
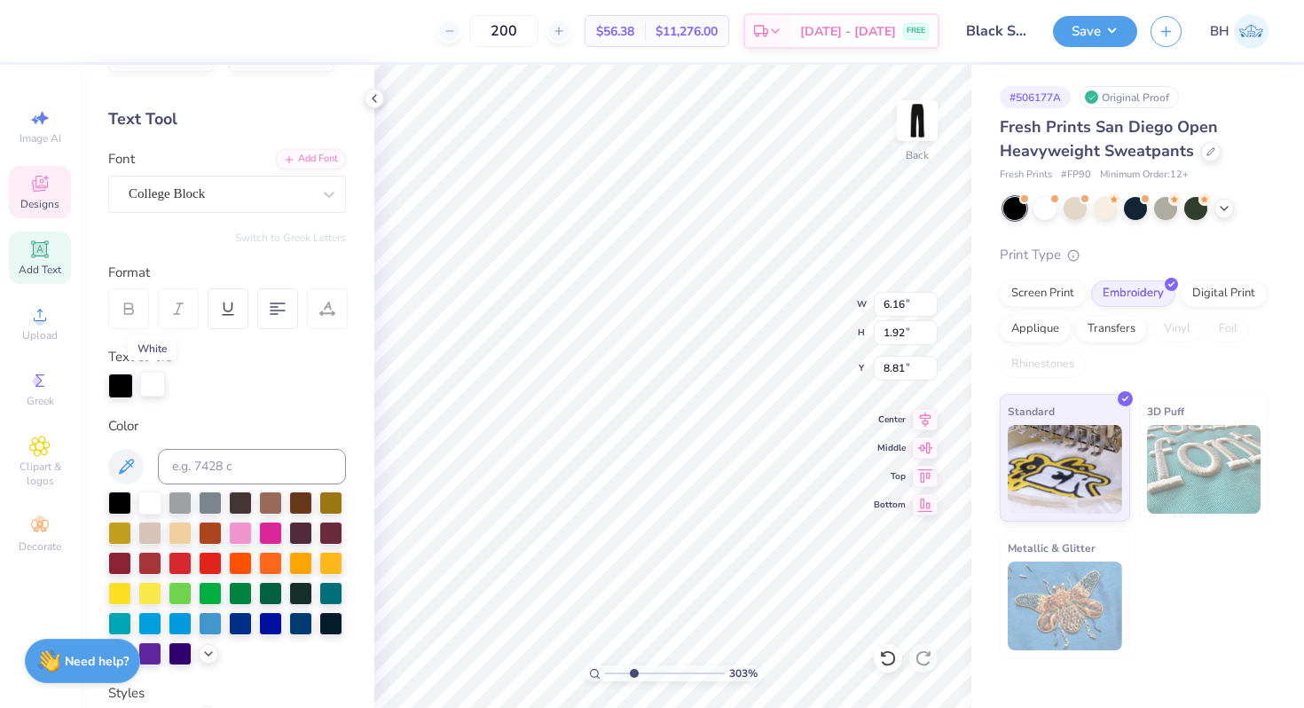
click at [158, 391] on div at bounding box center [152, 384] width 25 height 25
click at [221, 471] on input at bounding box center [252, 466] width 188 height 35
click at [117, 390] on div at bounding box center [120, 384] width 25 height 25
click at [146, 512] on div at bounding box center [149, 501] width 23 height 23
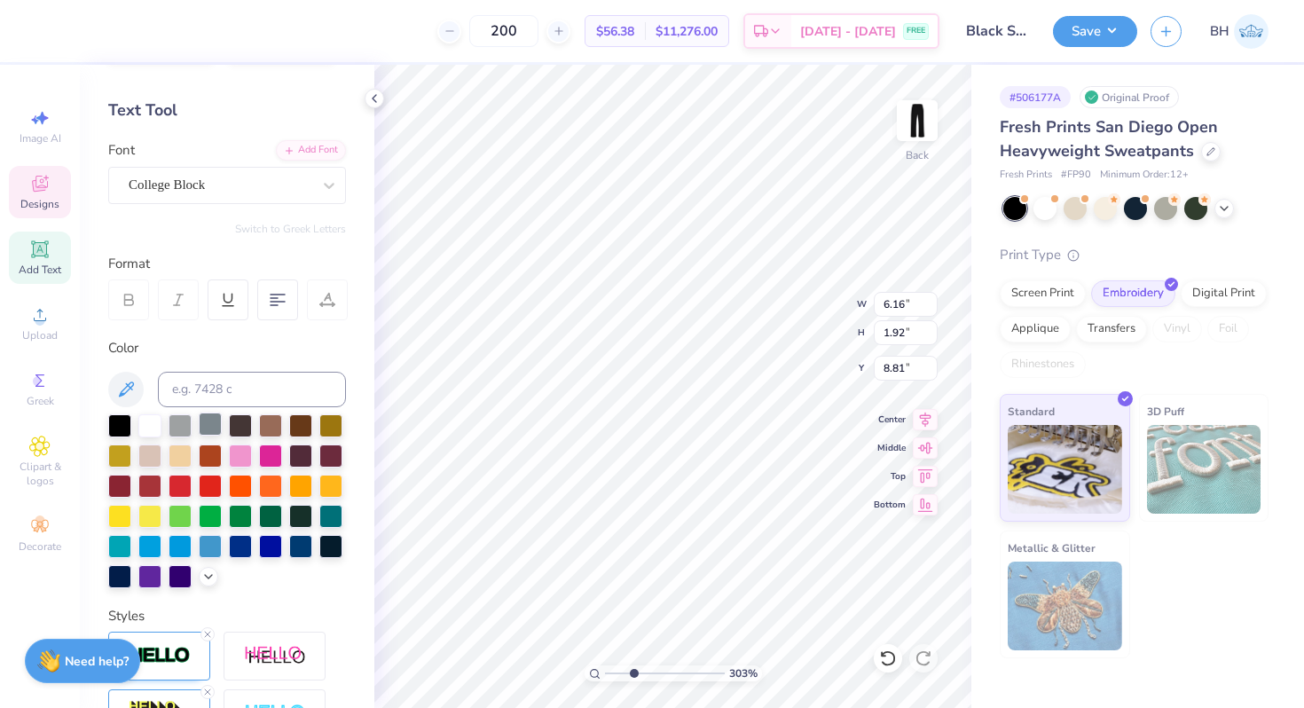
scroll to position [58, 0]
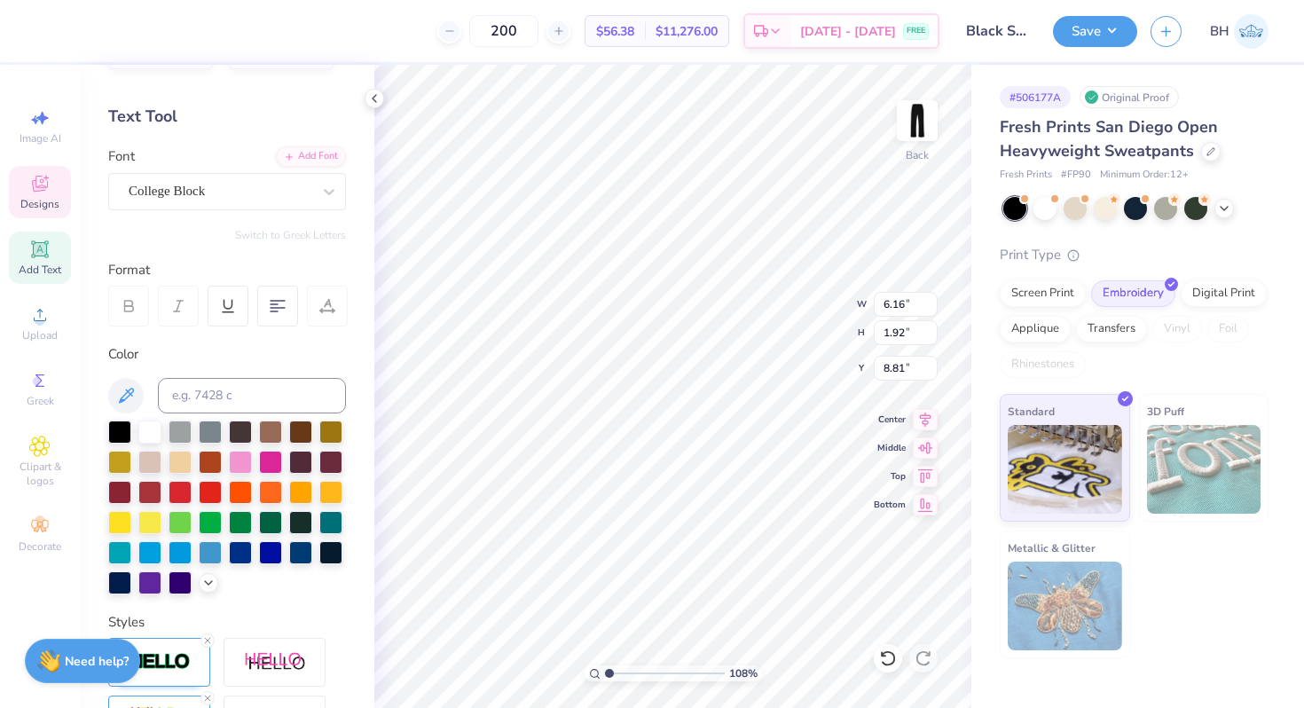
drag, startPoint x: 636, startPoint y: 671, endPoint x: 606, endPoint y: 671, distance: 30.2
click at [606, 671] on input "range" at bounding box center [665, 674] width 120 height 16
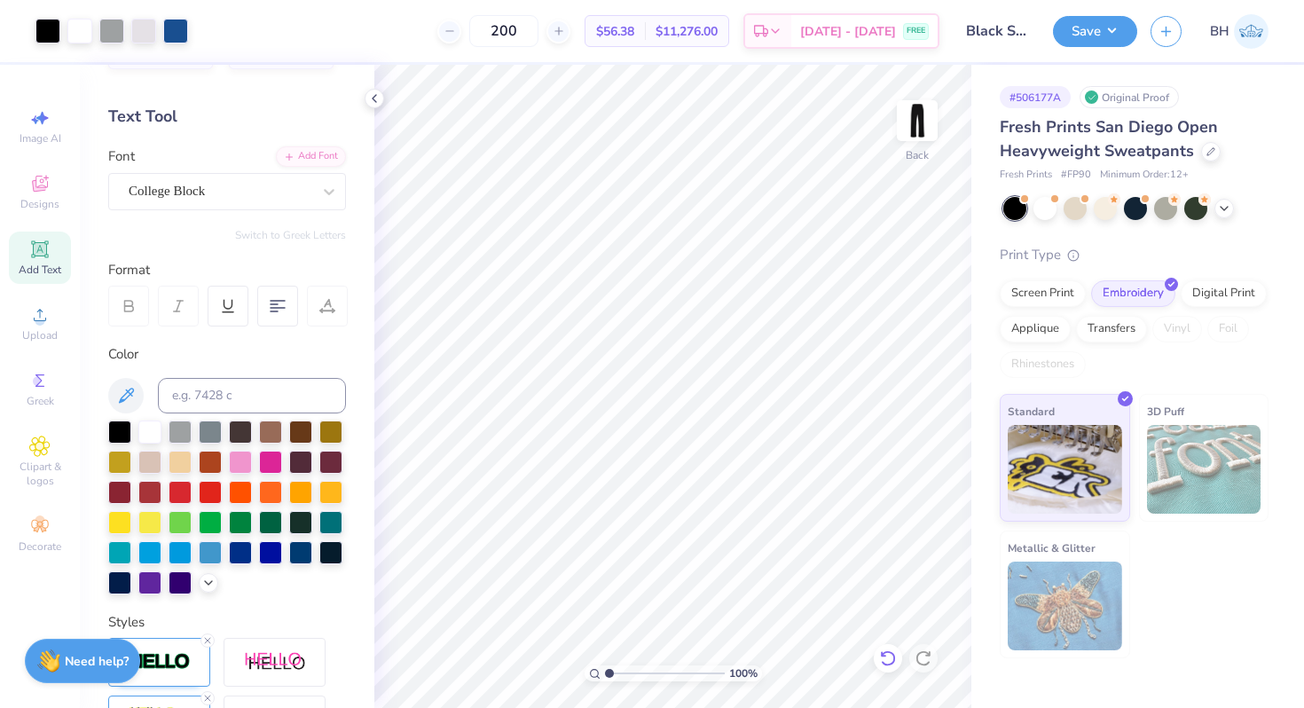
click at [889, 665] on icon at bounding box center [887, 658] width 15 height 16
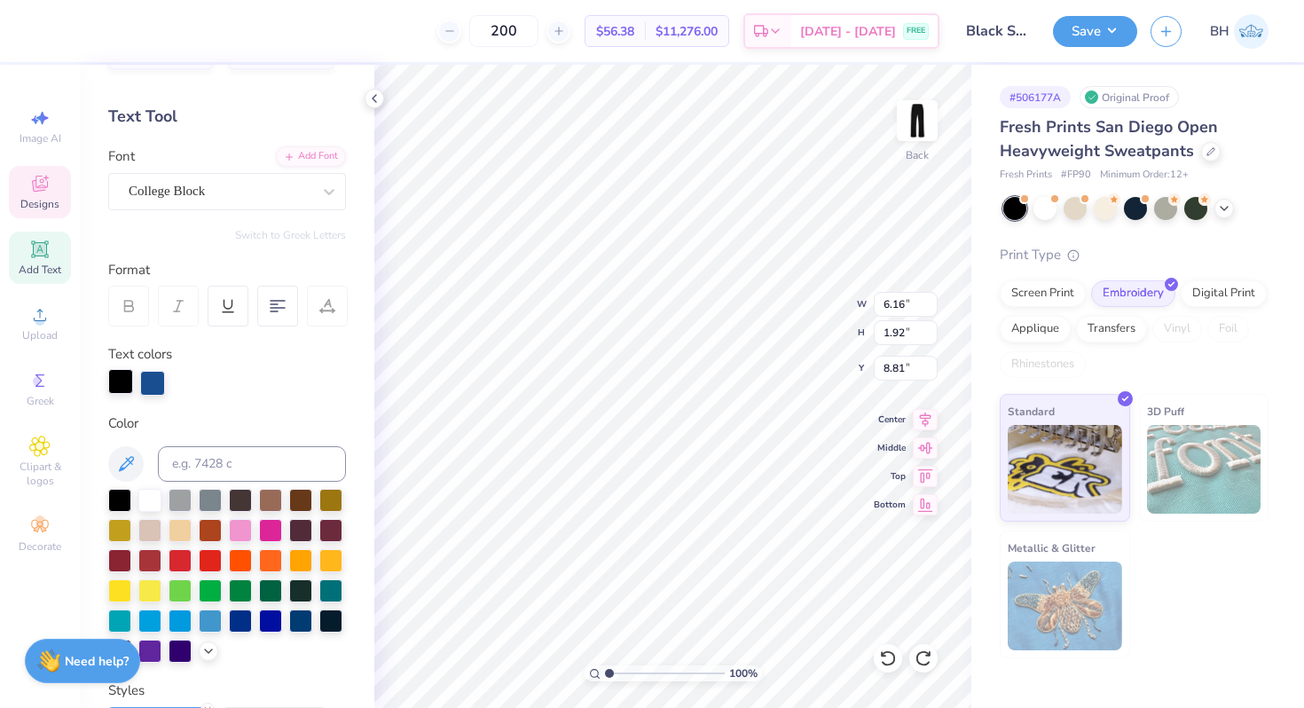
click at [120, 379] on div at bounding box center [120, 381] width 25 height 25
click at [153, 501] on div at bounding box center [149, 498] width 23 height 23
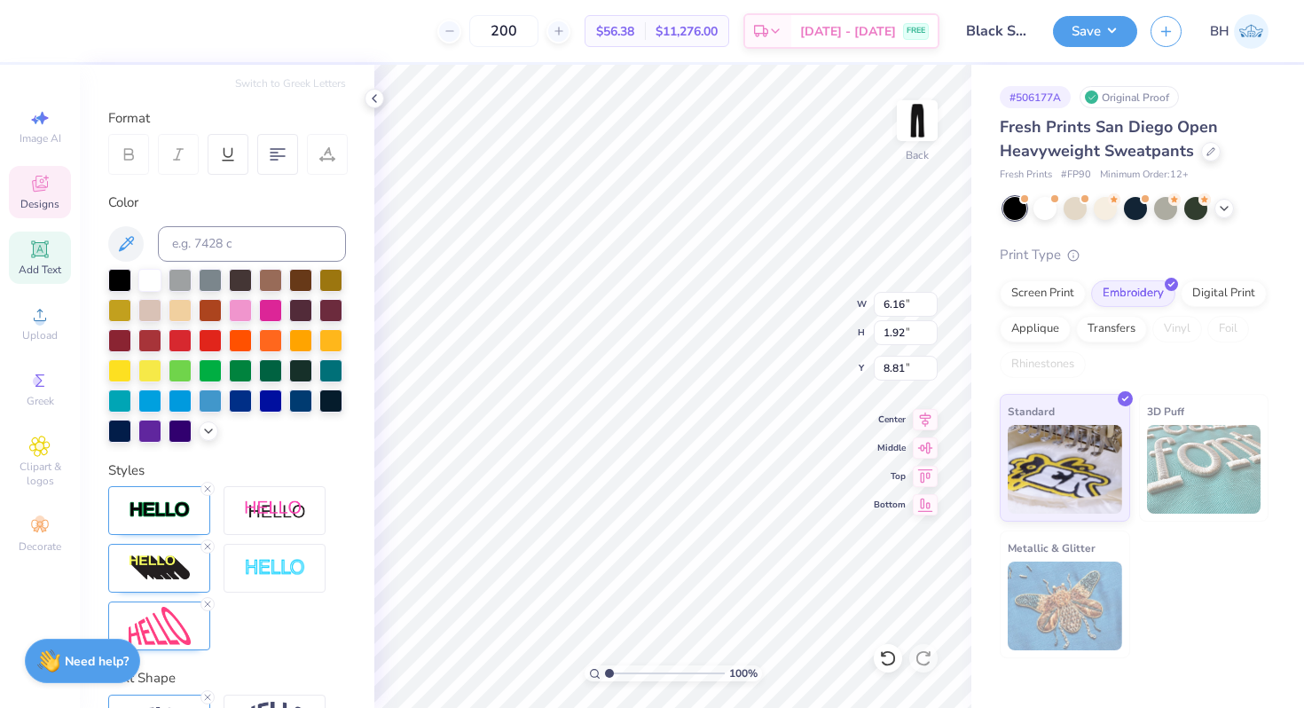
scroll to position [217, 0]
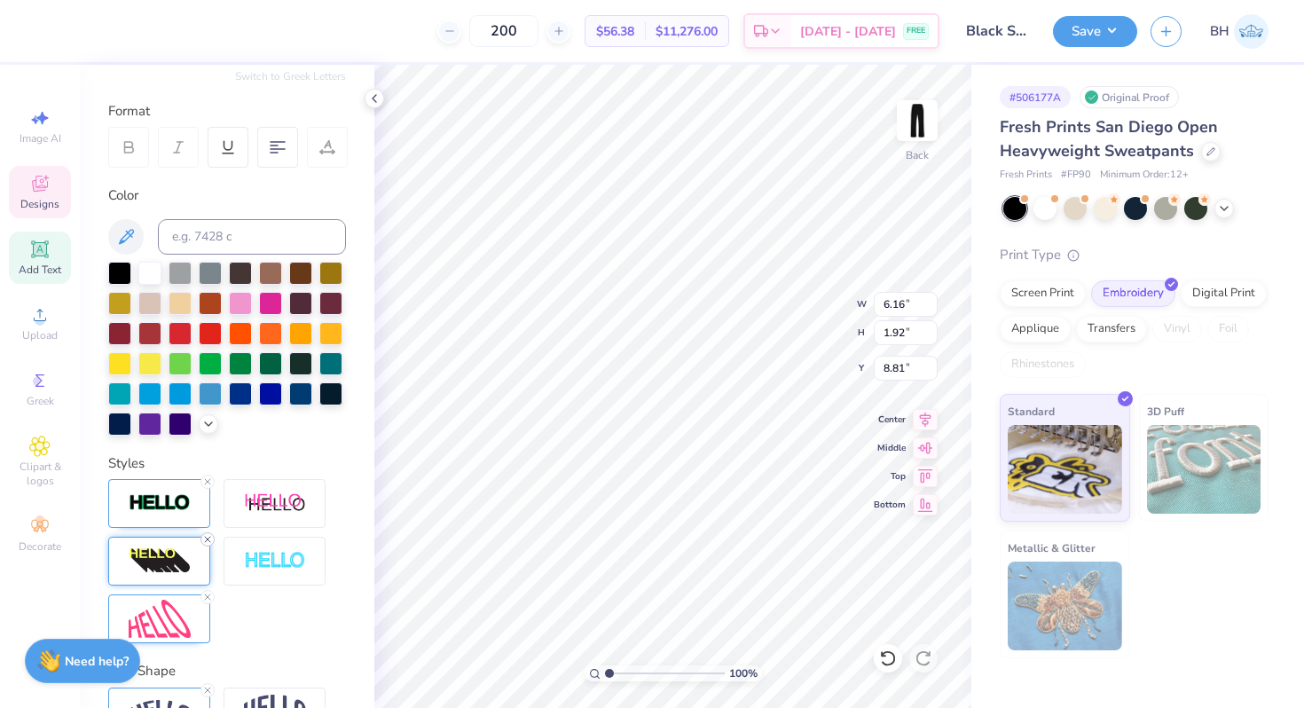
click at [208, 539] on icon at bounding box center [207, 539] width 11 height 11
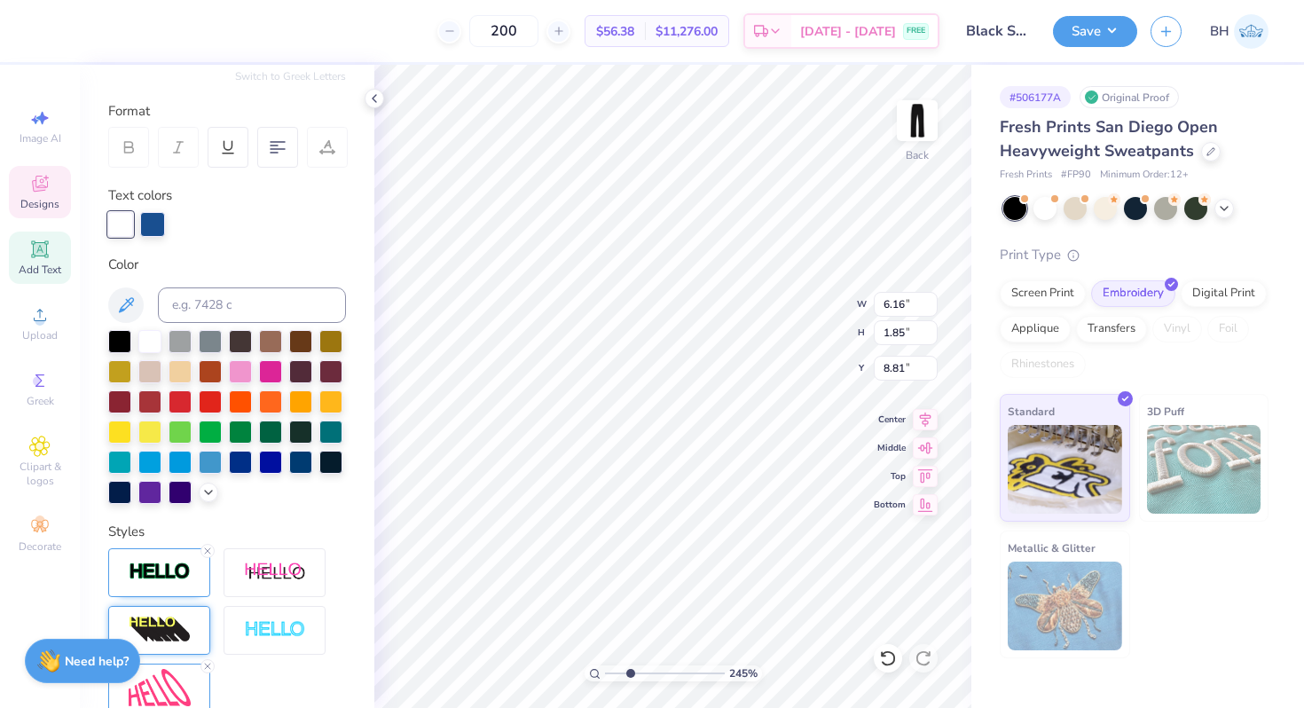
drag, startPoint x: 609, startPoint y: 670, endPoint x: 632, endPoint y: 666, distance: 23.5
click at [632, 666] on input "range" at bounding box center [665, 674] width 120 height 16
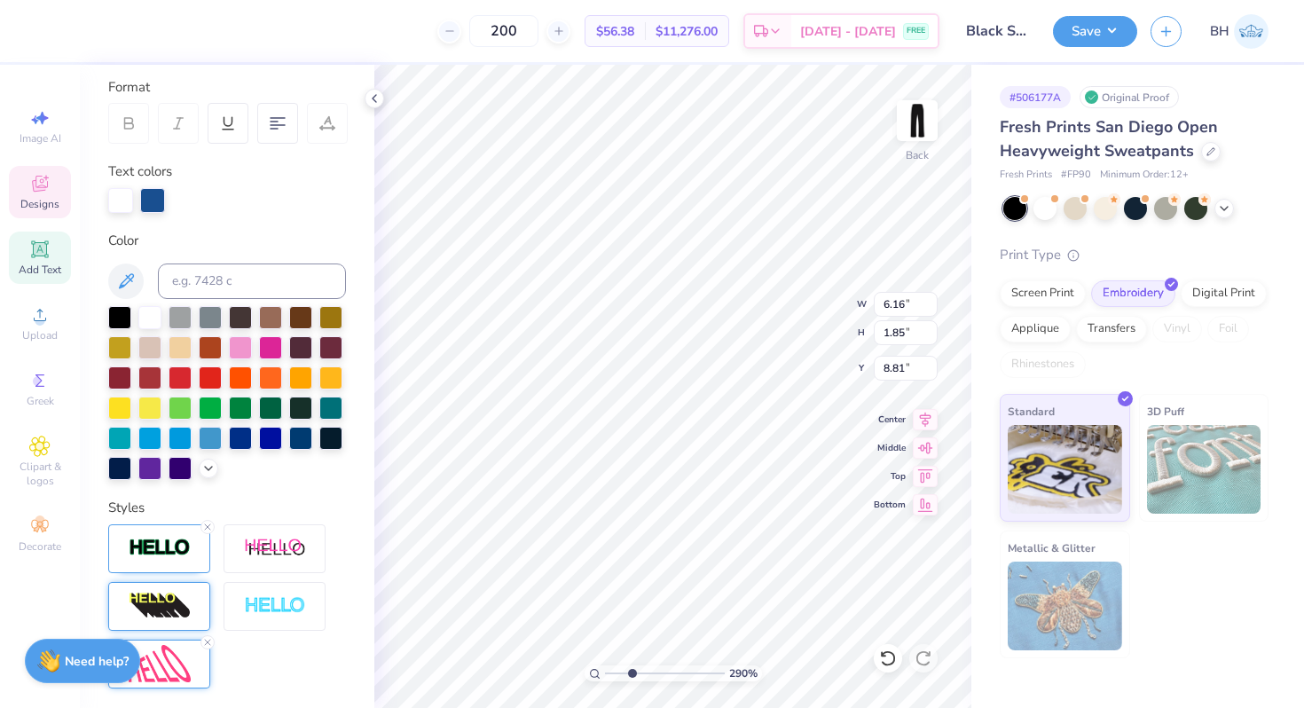
scroll to position [260, 0]
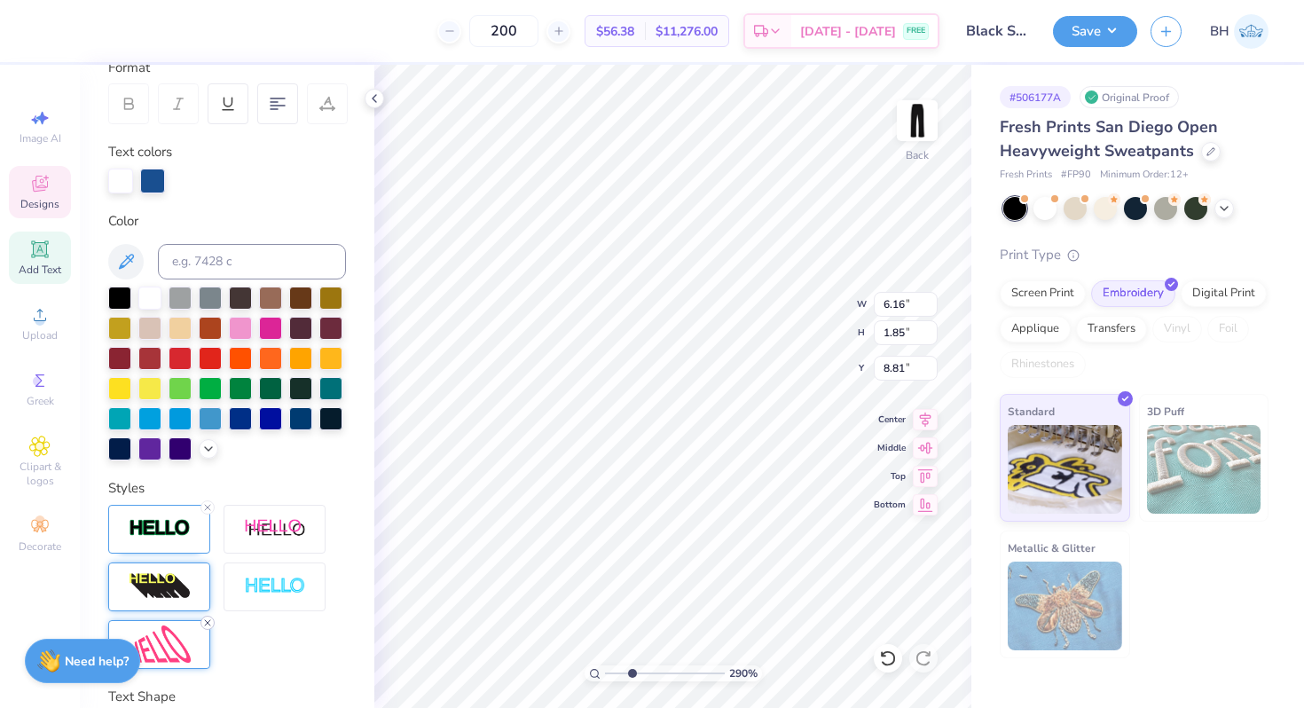
click at [209, 623] on line at bounding box center [207, 622] width 5 height 5
click at [192, 648] on div at bounding box center [159, 644] width 102 height 49
click at [882, 651] on icon at bounding box center [888, 659] width 18 height 18
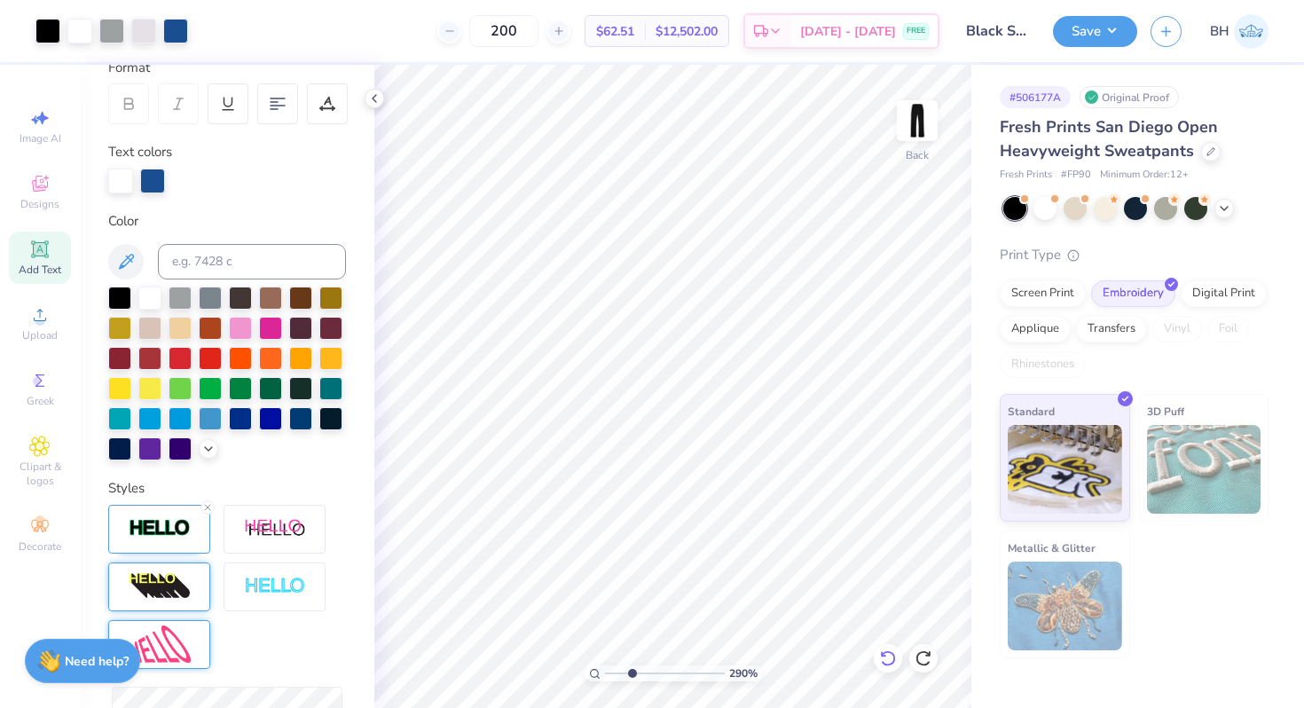
click at [887, 653] on icon at bounding box center [888, 659] width 18 height 18
click at [627, 672] on input "range" at bounding box center [665, 674] width 120 height 16
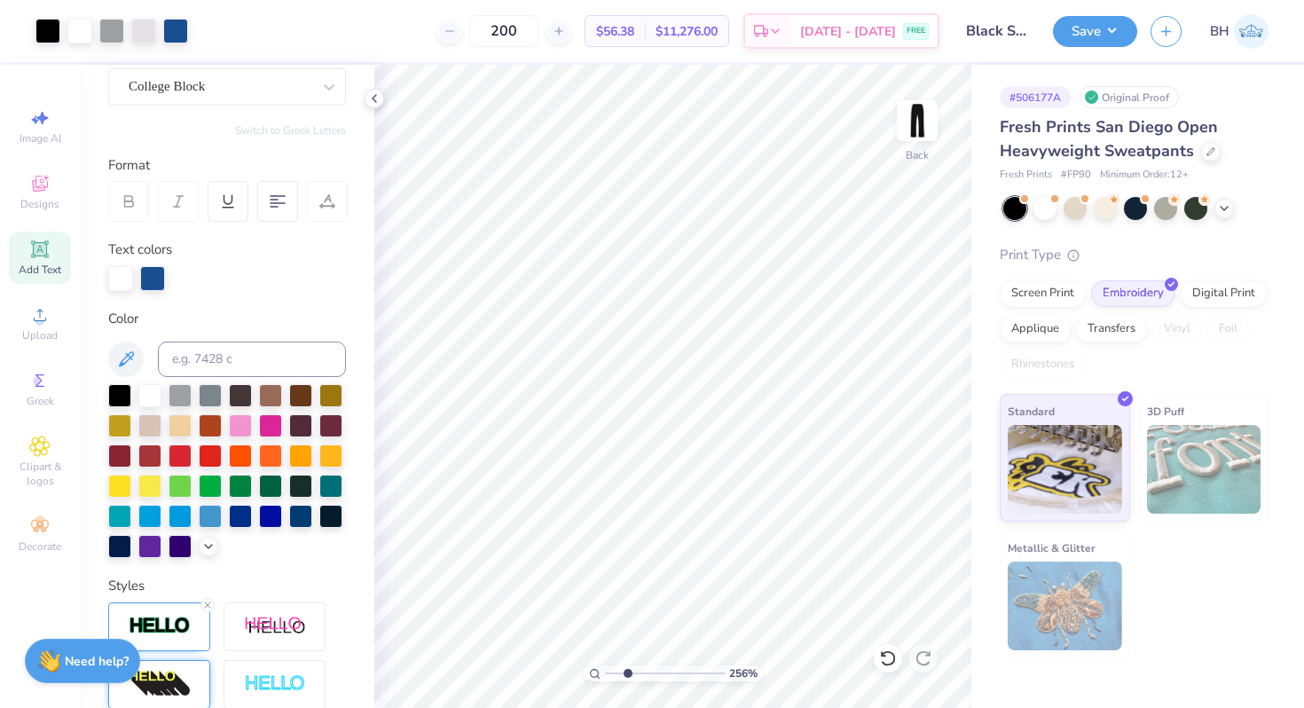
scroll to position [128, 0]
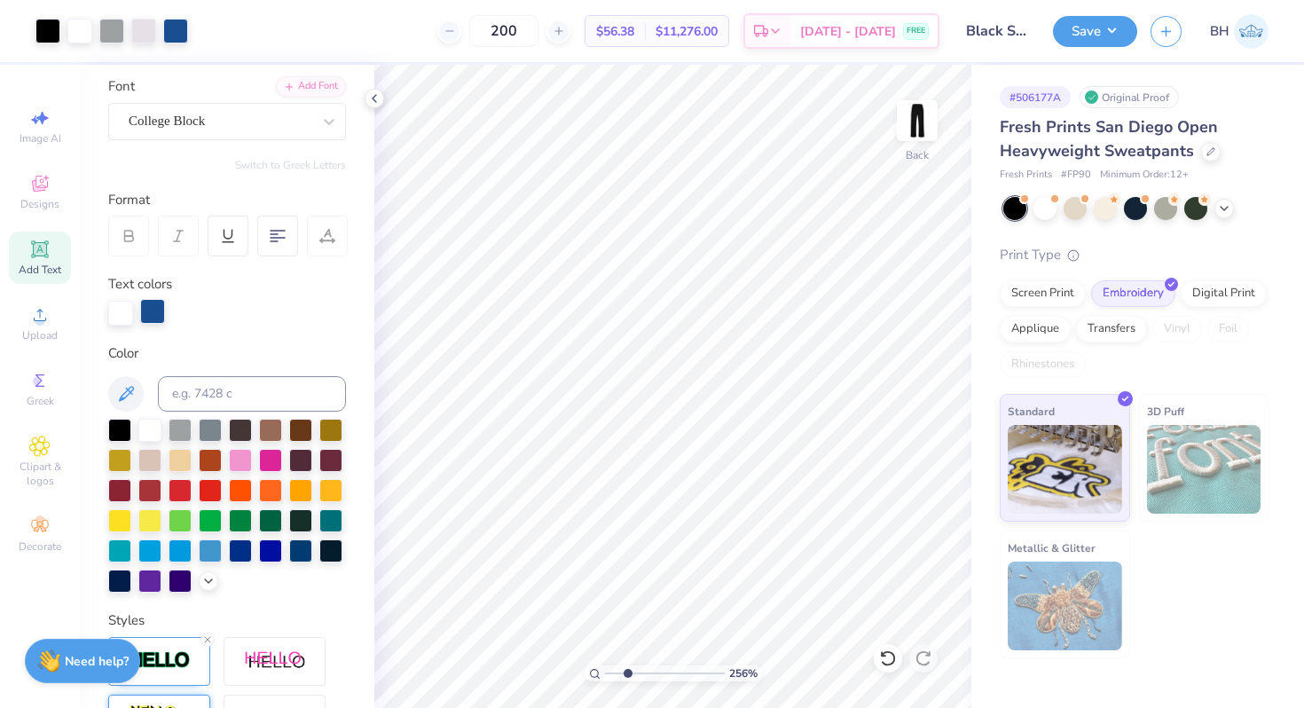
click at [154, 309] on div at bounding box center [152, 311] width 25 height 25
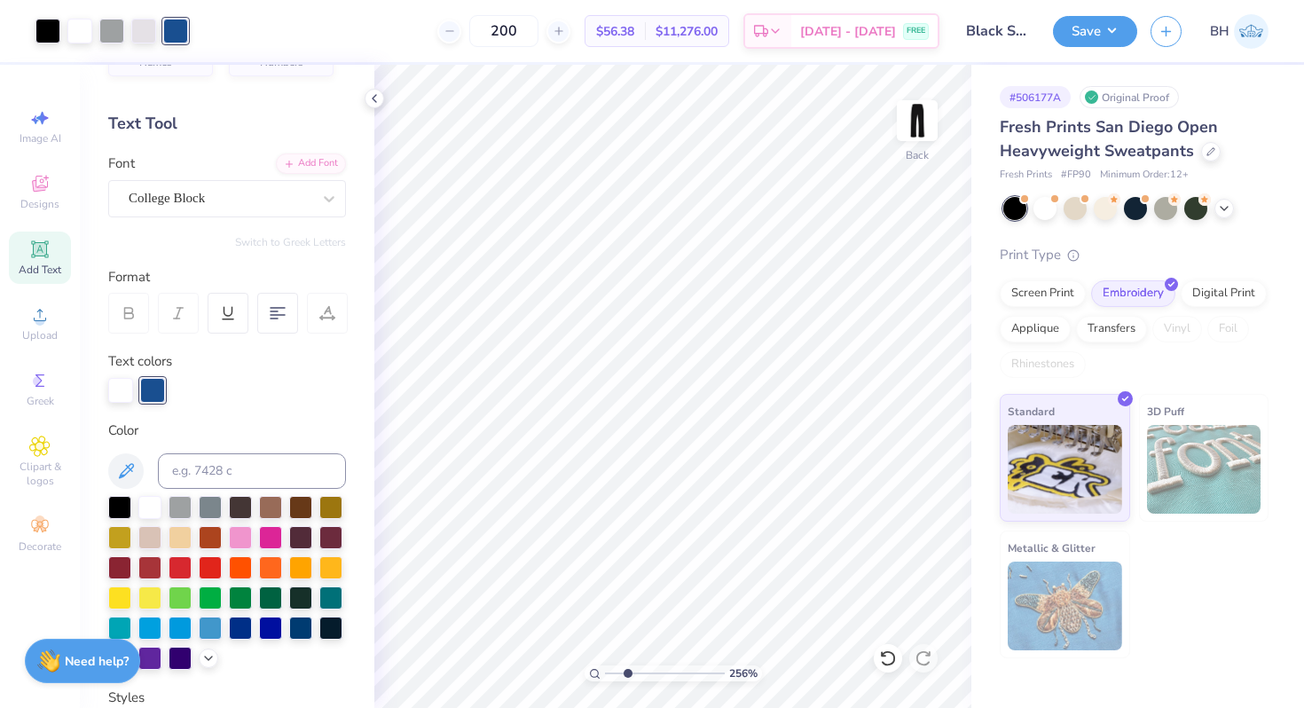
scroll to position [28, 0]
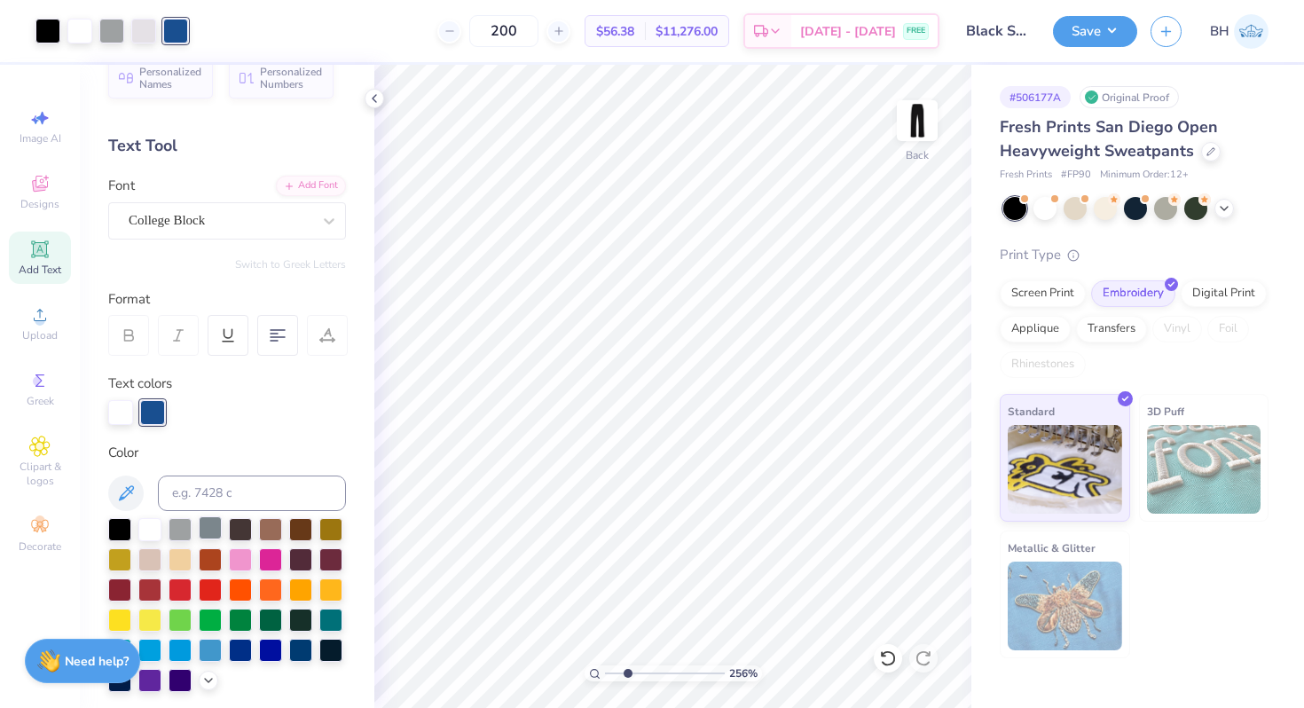
click at [207, 525] on div at bounding box center [210, 527] width 23 height 23
click at [154, 418] on div at bounding box center [152, 410] width 25 height 25
click at [208, 507] on input at bounding box center [252, 493] width 188 height 35
click at [149, 402] on div at bounding box center [152, 410] width 25 height 25
click at [194, 485] on input at bounding box center [252, 493] width 188 height 35
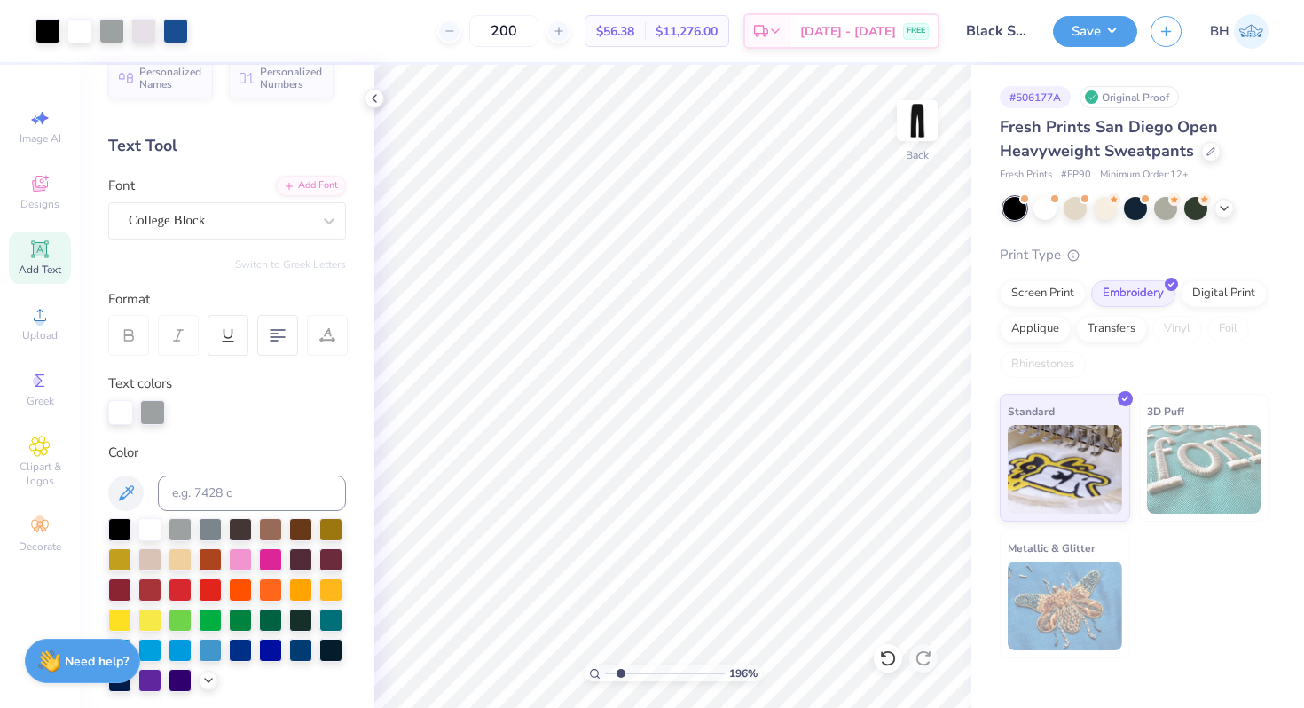
click at [620, 672] on input "range" at bounding box center [665, 674] width 120 height 16
drag, startPoint x: 618, startPoint y: 672, endPoint x: 582, endPoint y: 668, distance: 35.7
click at [605, 668] on input "range" at bounding box center [665, 674] width 120 height 16
click at [158, 414] on div at bounding box center [152, 410] width 25 height 25
click at [181, 486] on input at bounding box center [252, 493] width 188 height 35
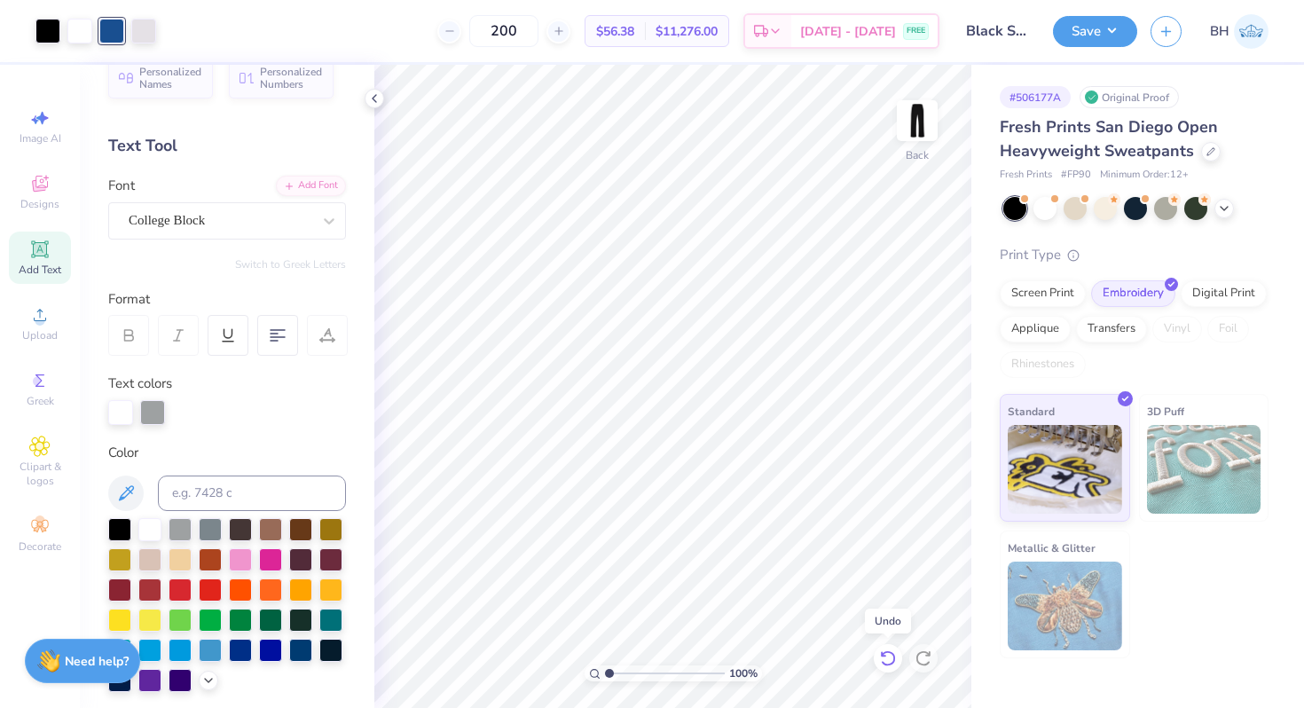
click at [886, 656] on icon at bounding box center [888, 659] width 18 height 18
click at [147, 403] on div at bounding box center [152, 410] width 25 height 25
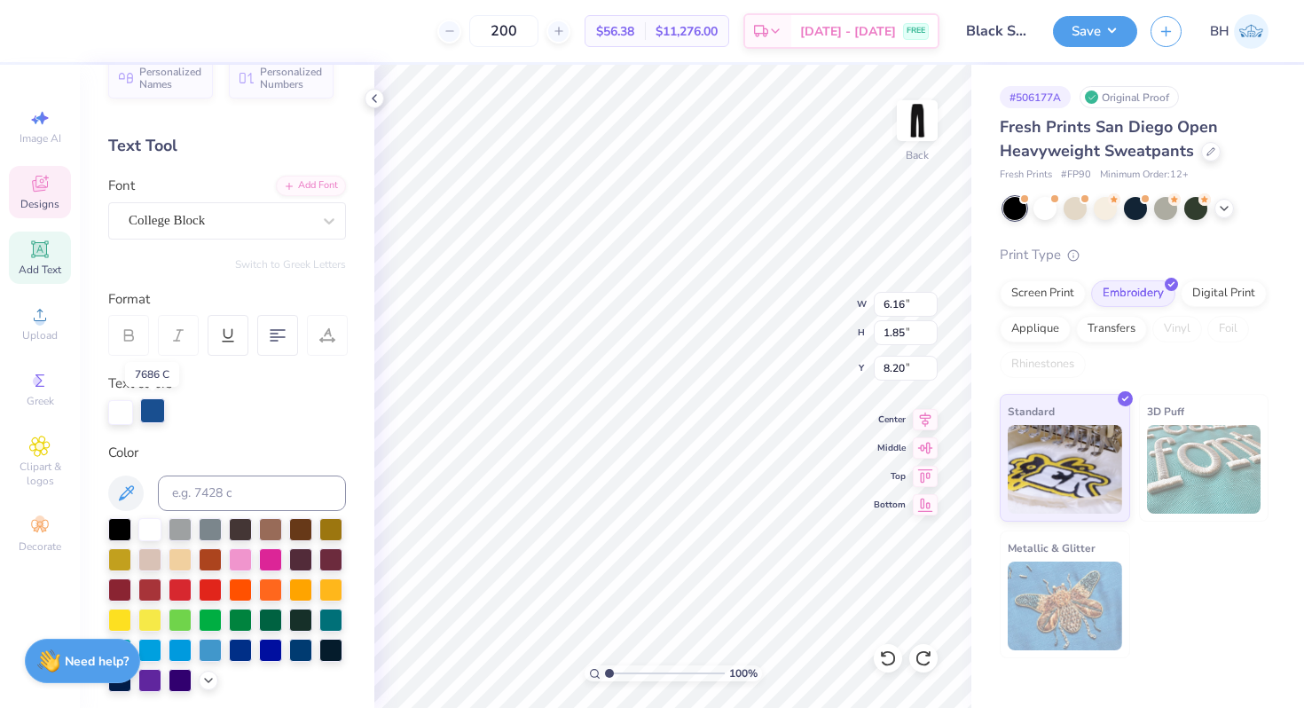
click at [154, 417] on div at bounding box center [152, 410] width 25 height 25
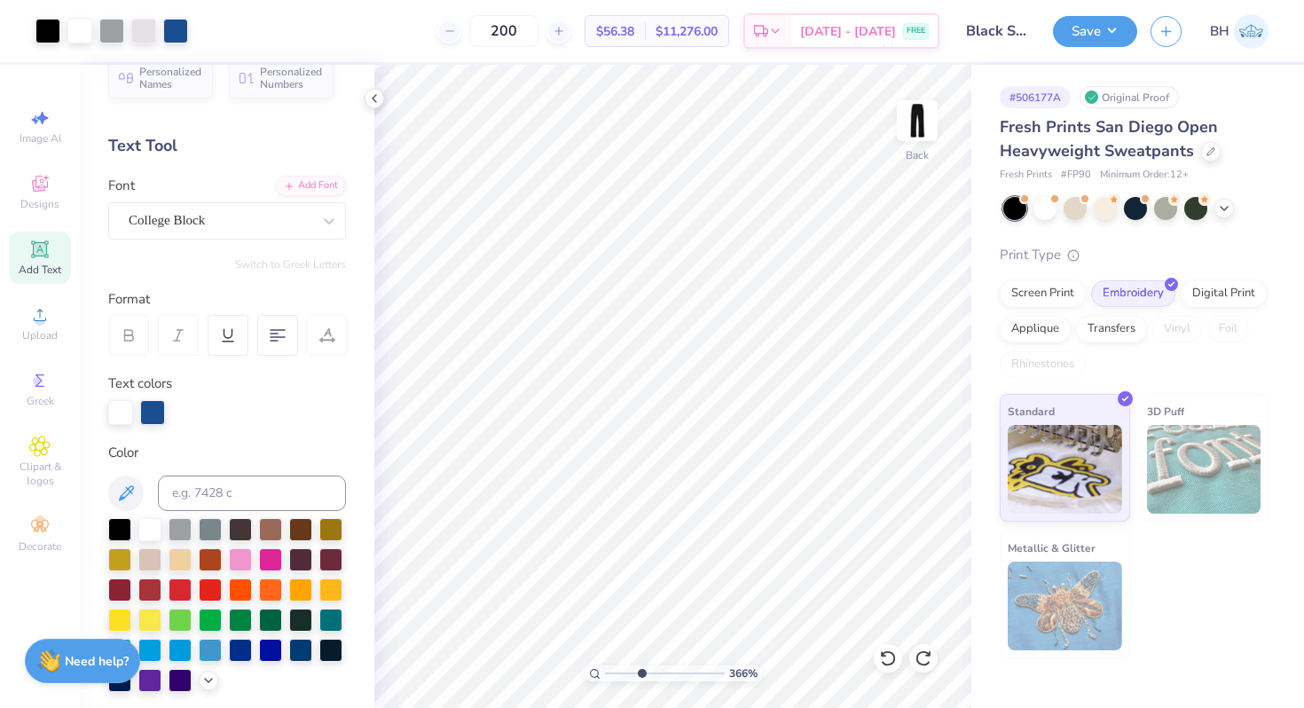
drag, startPoint x: 609, startPoint y: 671, endPoint x: 642, endPoint y: 671, distance: 32.8
click at [642, 671] on input "range" at bounding box center [665, 674] width 120 height 16
drag, startPoint x: 641, startPoint y: 672, endPoint x: 588, endPoint y: 666, distance: 52.6
click at [605, 666] on input "range" at bounding box center [665, 674] width 120 height 16
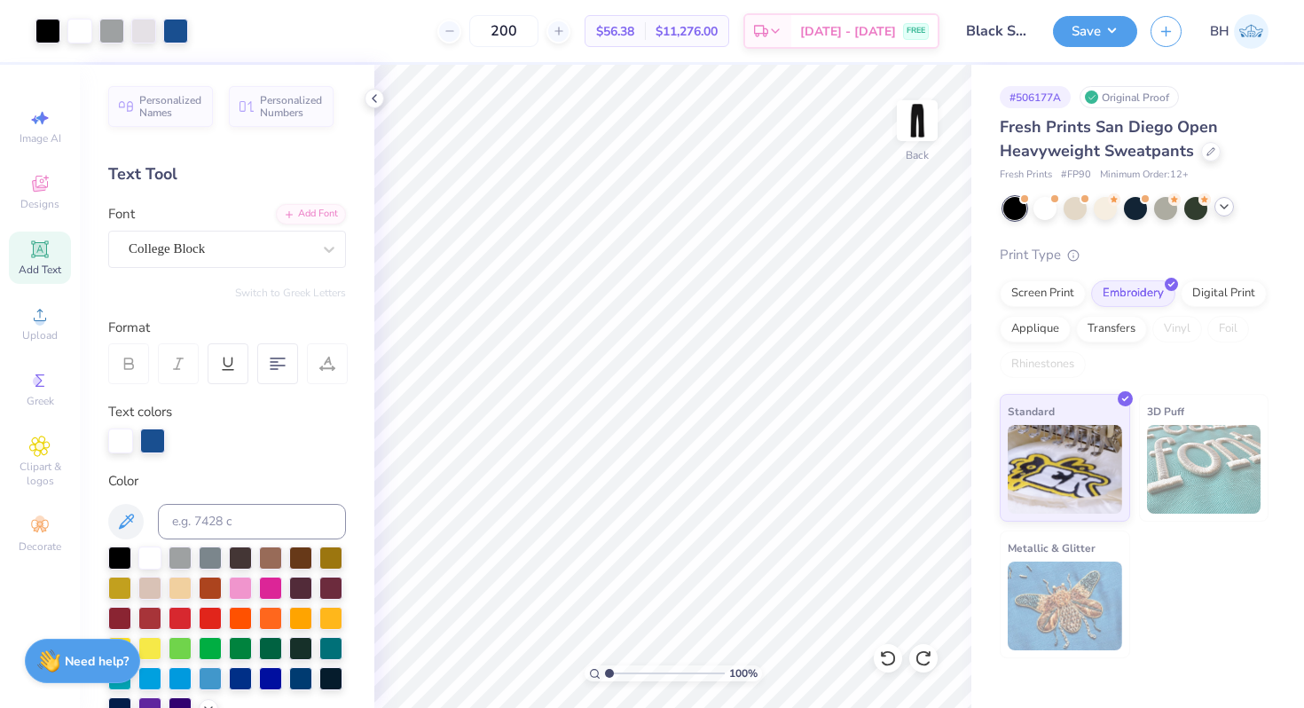
click at [1220, 203] on icon at bounding box center [1225, 207] width 14 height 14
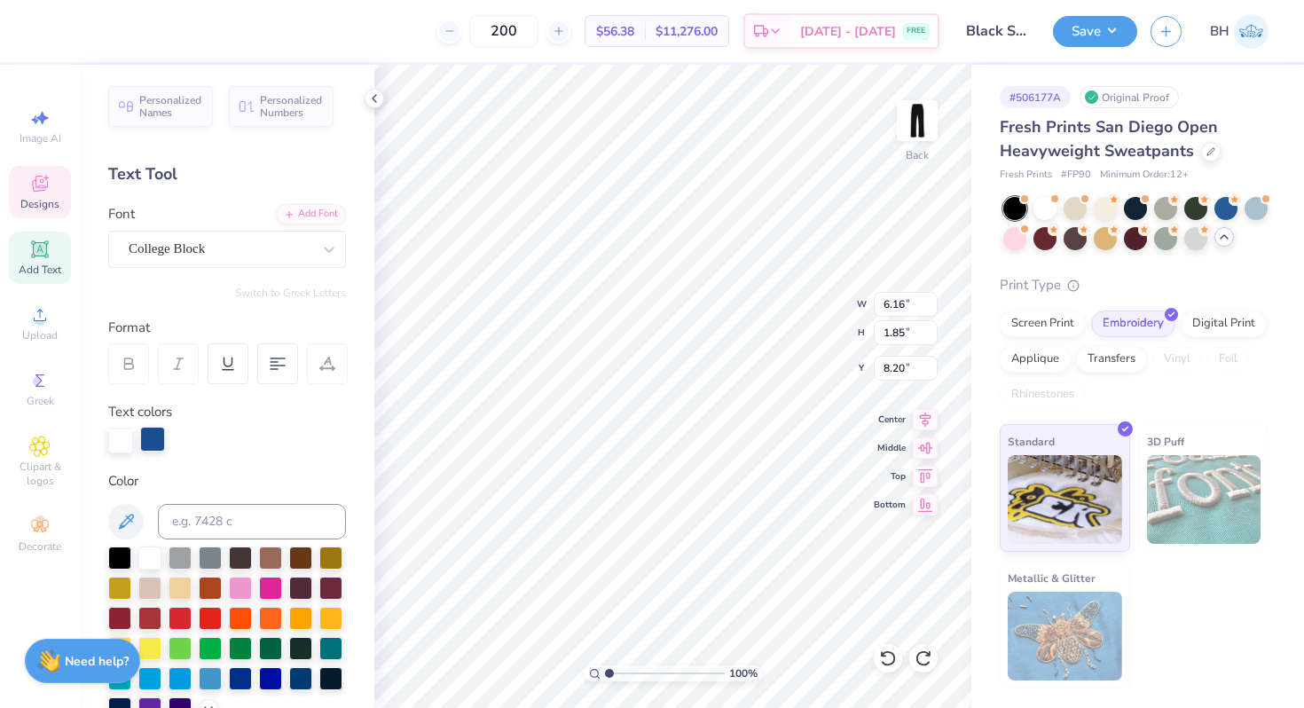
click at [158, 447] on div at bounding box center [152, 439] width 25 height 25
click at [123, 445] on div at bounding box center [120, 439] width 25 height 25
click at [238, 583] on div at bounding box center [240, 586] width 23 height 23
click at [153, 443] on div at bounding box center [152, 439] width 25 height 25
click at [148, 560] on div at bounding box center [149, 556] width 23 height 23
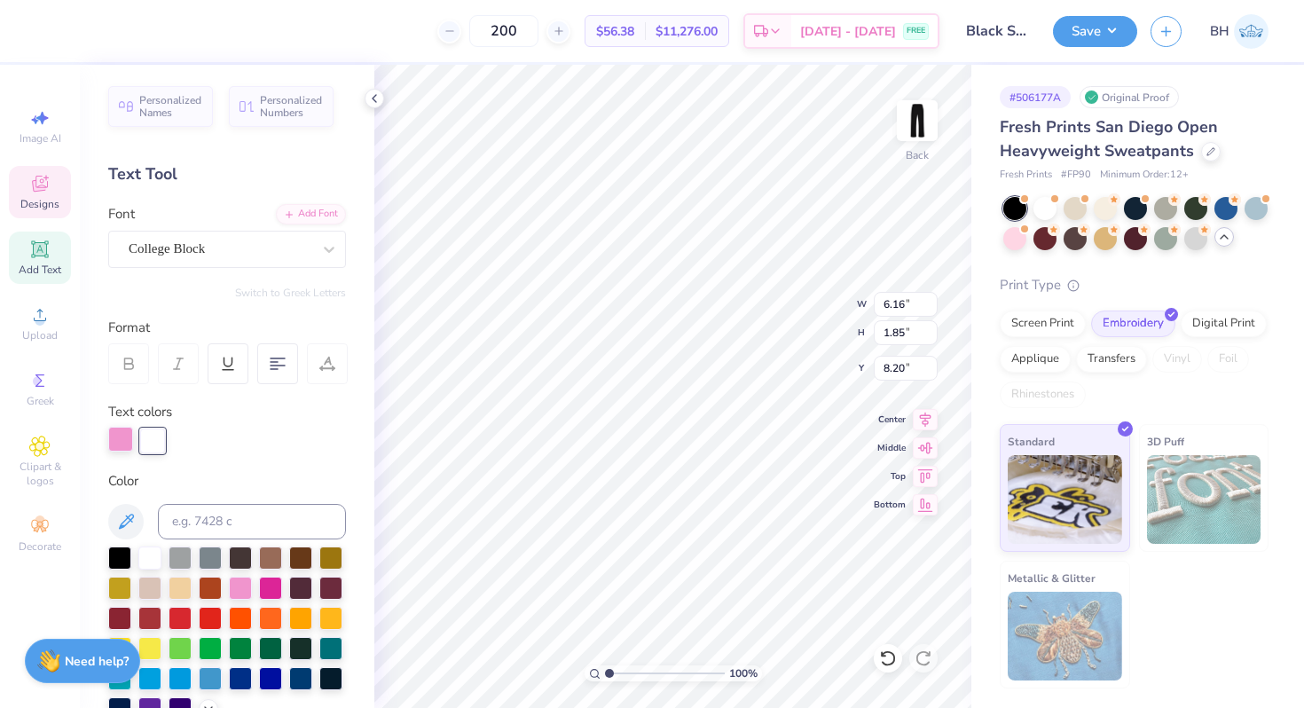
click at [125, 445] on div at bounding box center [120, 439] width 25 height 25
click at [221, 531] on input at bounding box center [252, 521] width 188 height 35
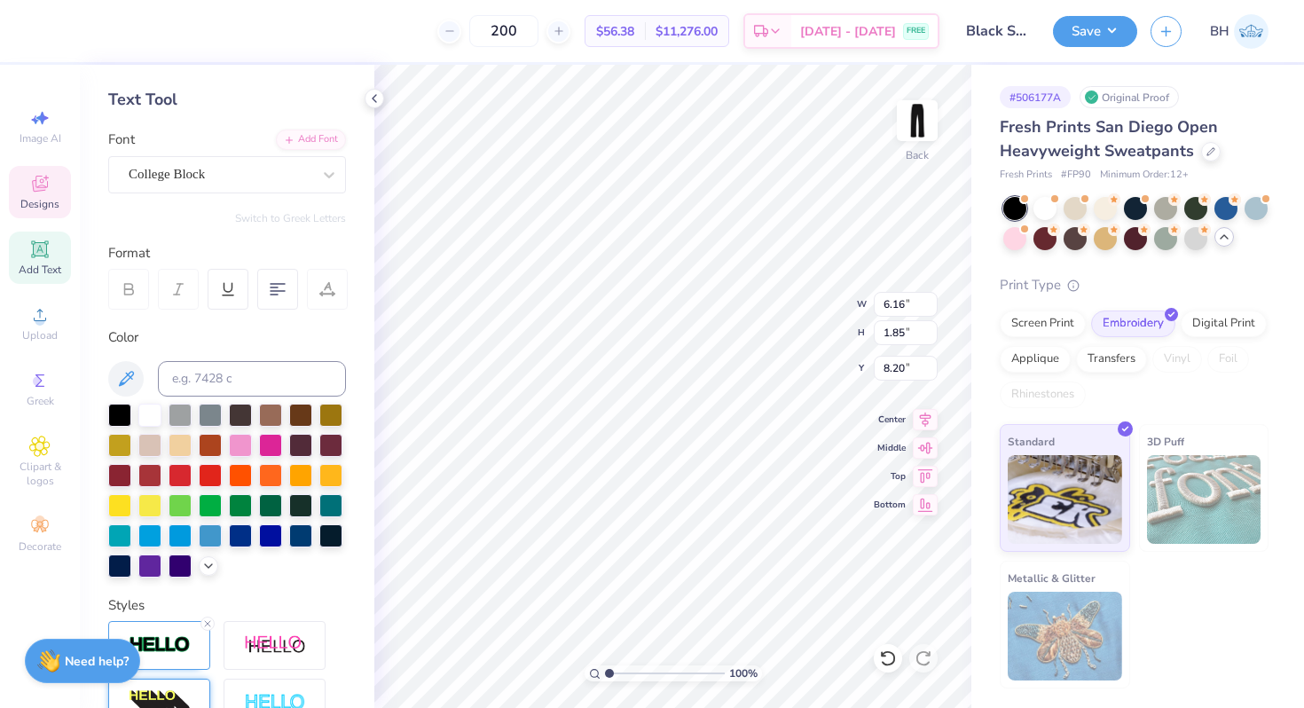
scroll to position [161, 0]
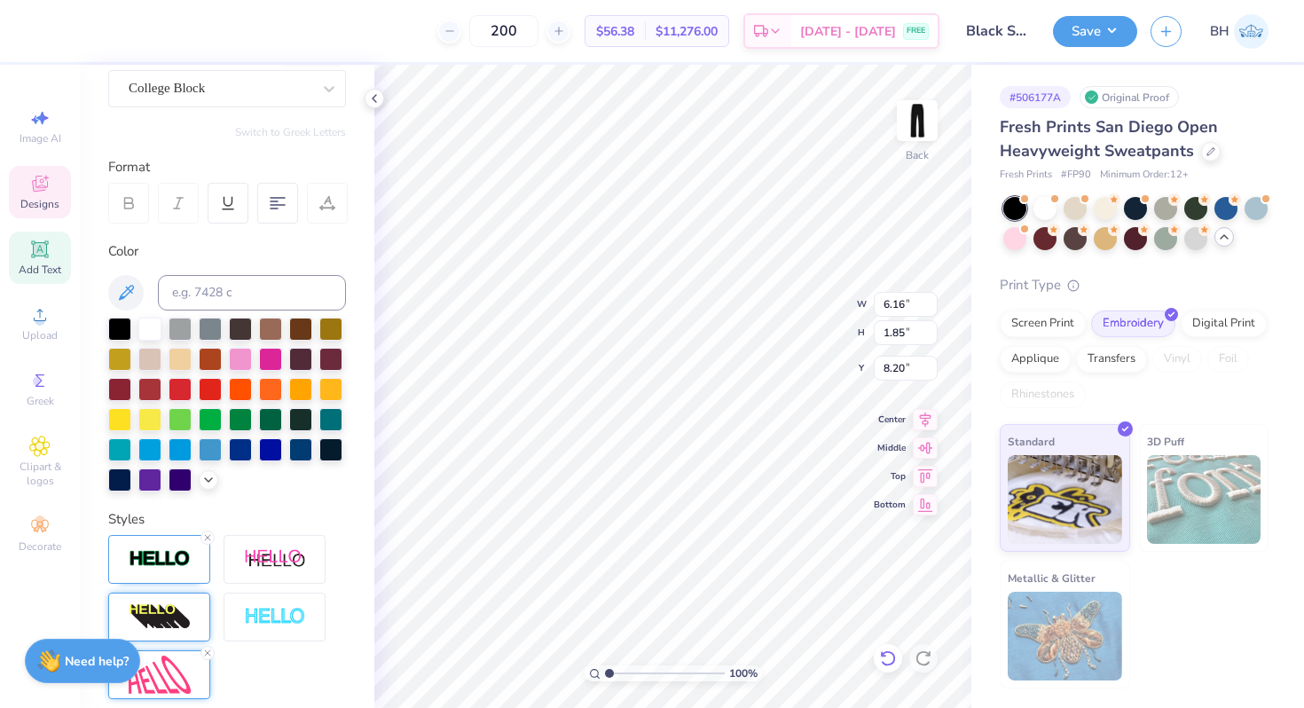
click at [890, 655] on icon at bounding box center [888, 659] width 18 height 18
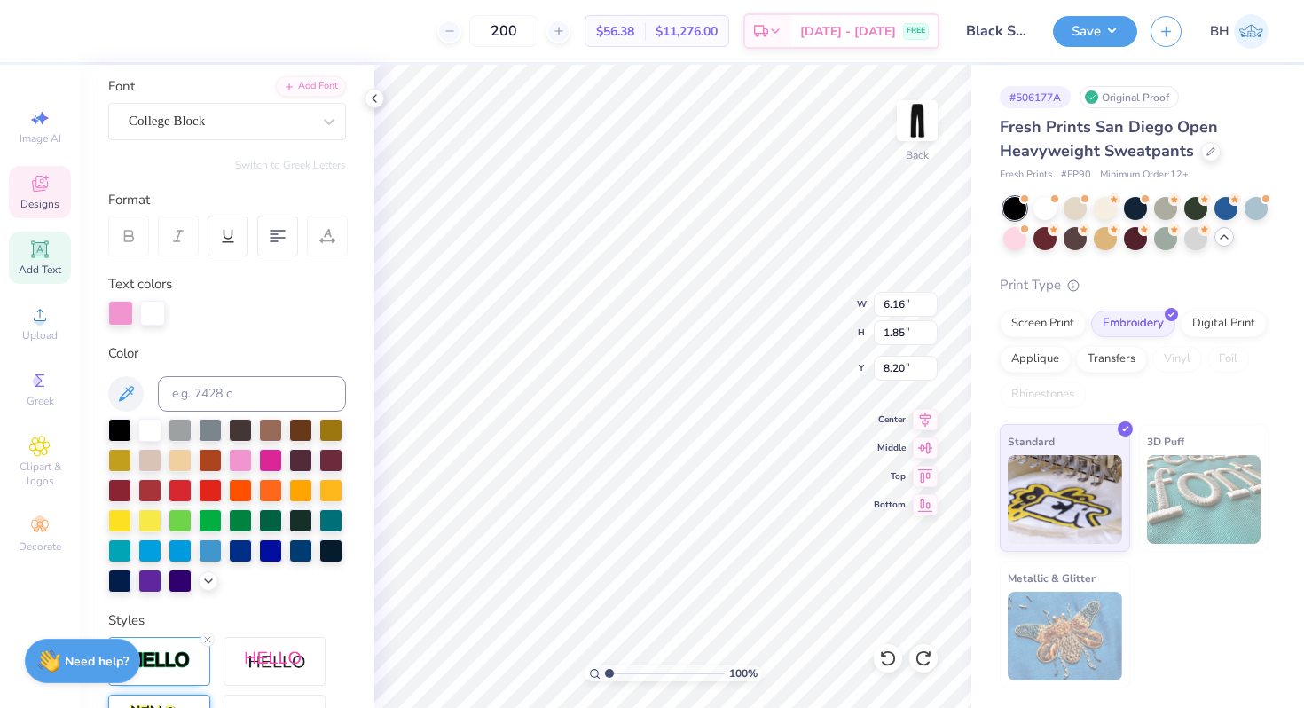
scroll to position [71, 0]
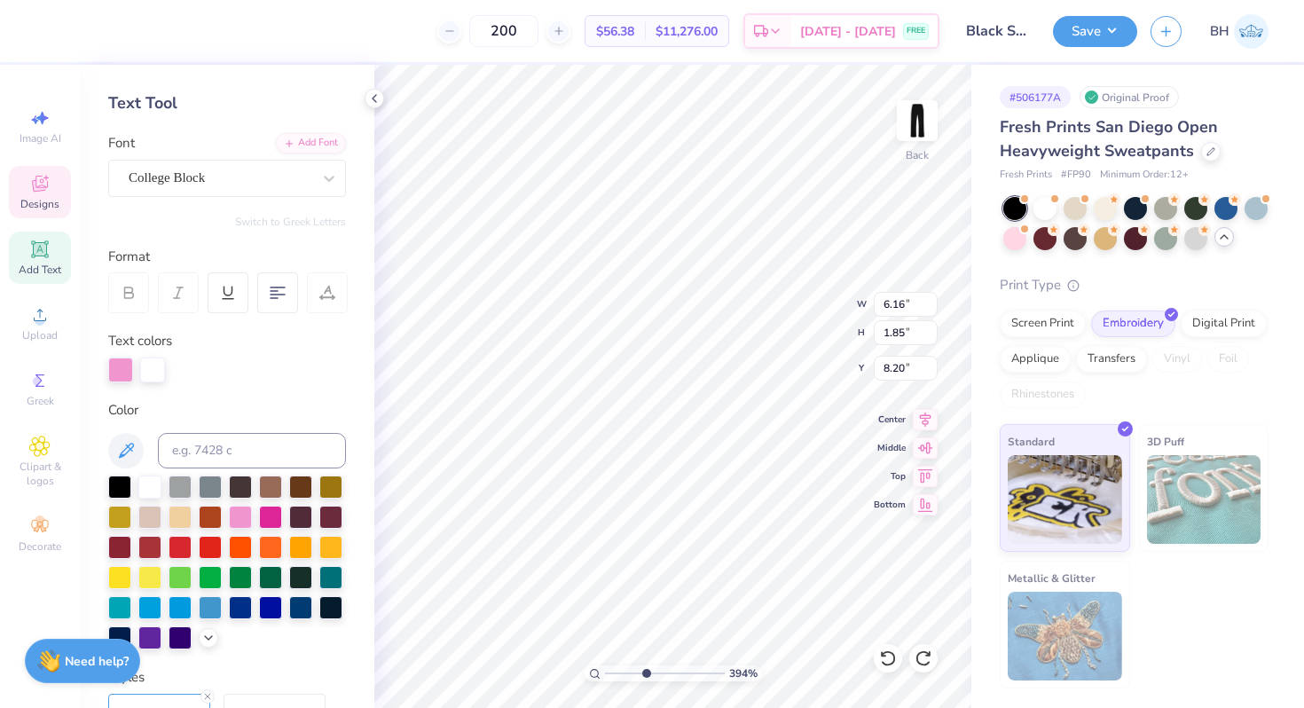
drag, startPoint x: 610, startPoint y: 674, endPoint x: 645, endPoint y: 673, distance: 35.5
click at [645, 673] on input "range" at bounding box center [665, 674] width 120 height 16
click at [128, 373] on div at bounding box center [120, 368] width 25 height 25
click at [209, 605] on div at bounding box center [210, 606] width 23 height 23
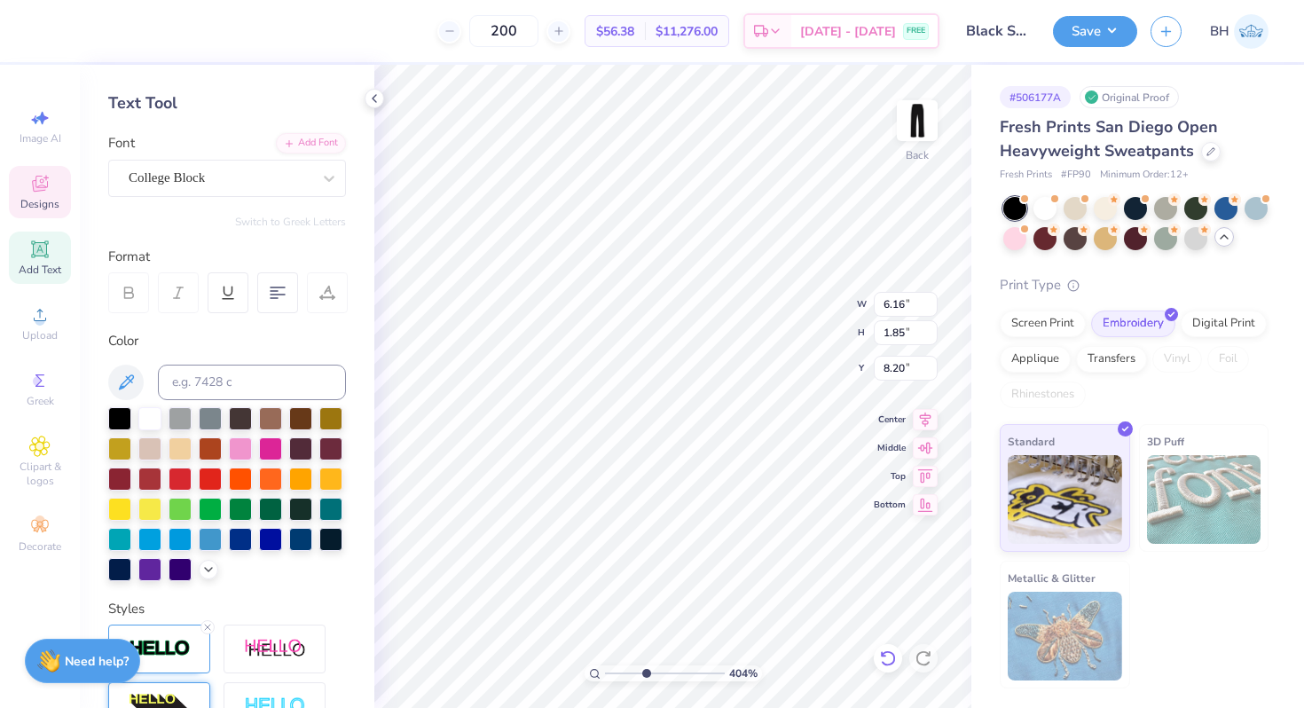
click at [882, 648] on div at bounding box center [888, 658] width 28 height 28
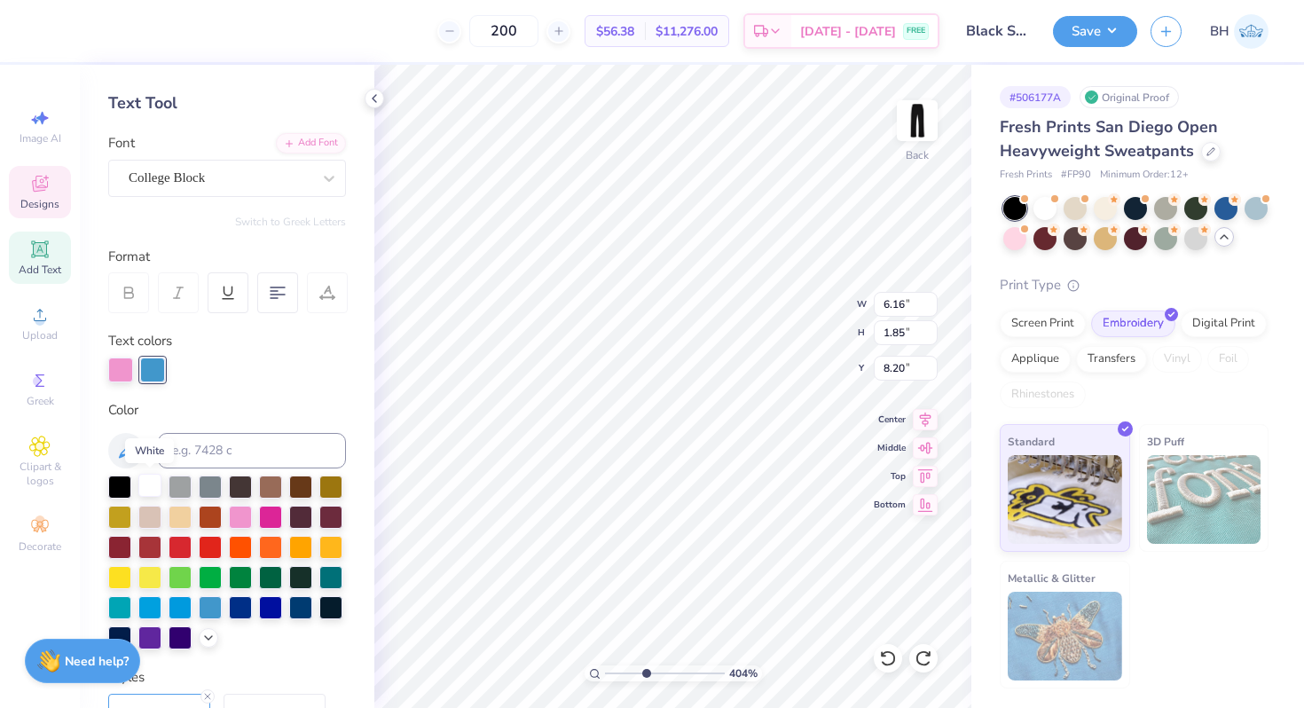
click at [150, 487] on div at bounding box center [149, 485] width 23 height 23
click at [118, 372] on div at bounding box center [120, 368] width 25 height 25
click at [214, 613] on div at bounding box center [210, 606] width 23 height 23
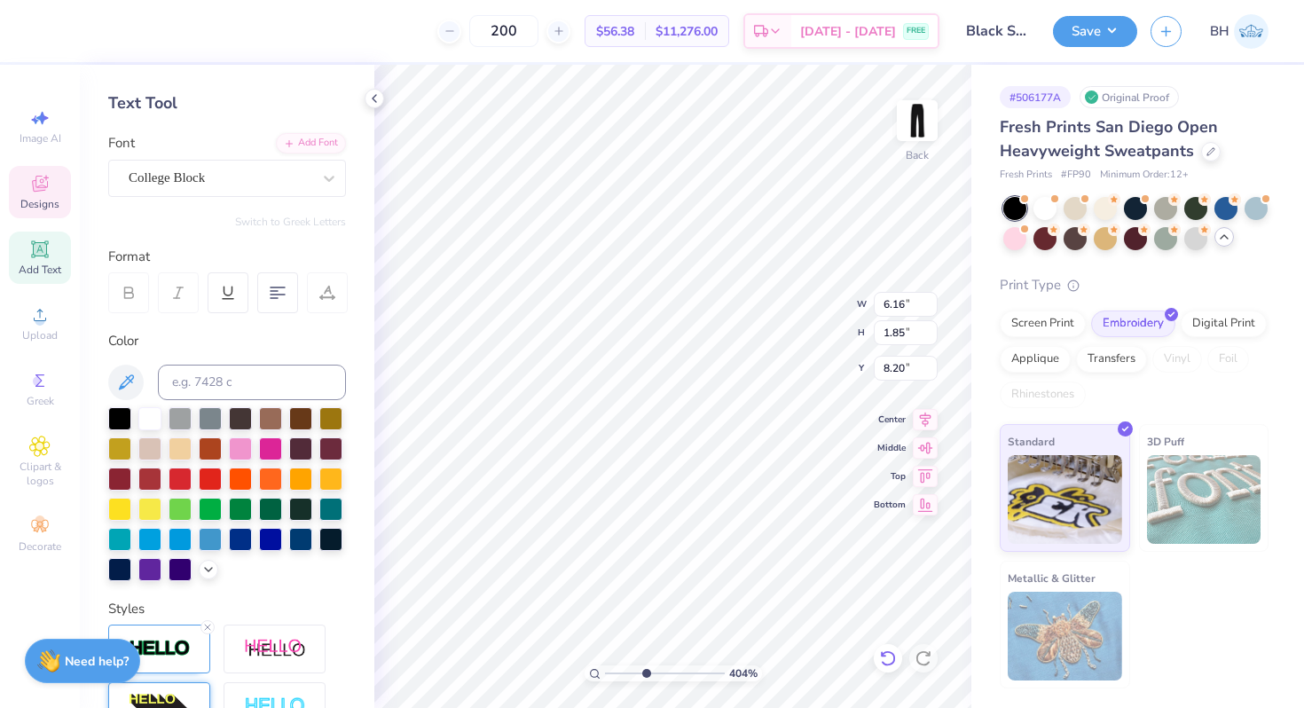
click at [880, 652] on icon at bounding box center [888, 659] width 18 height 18
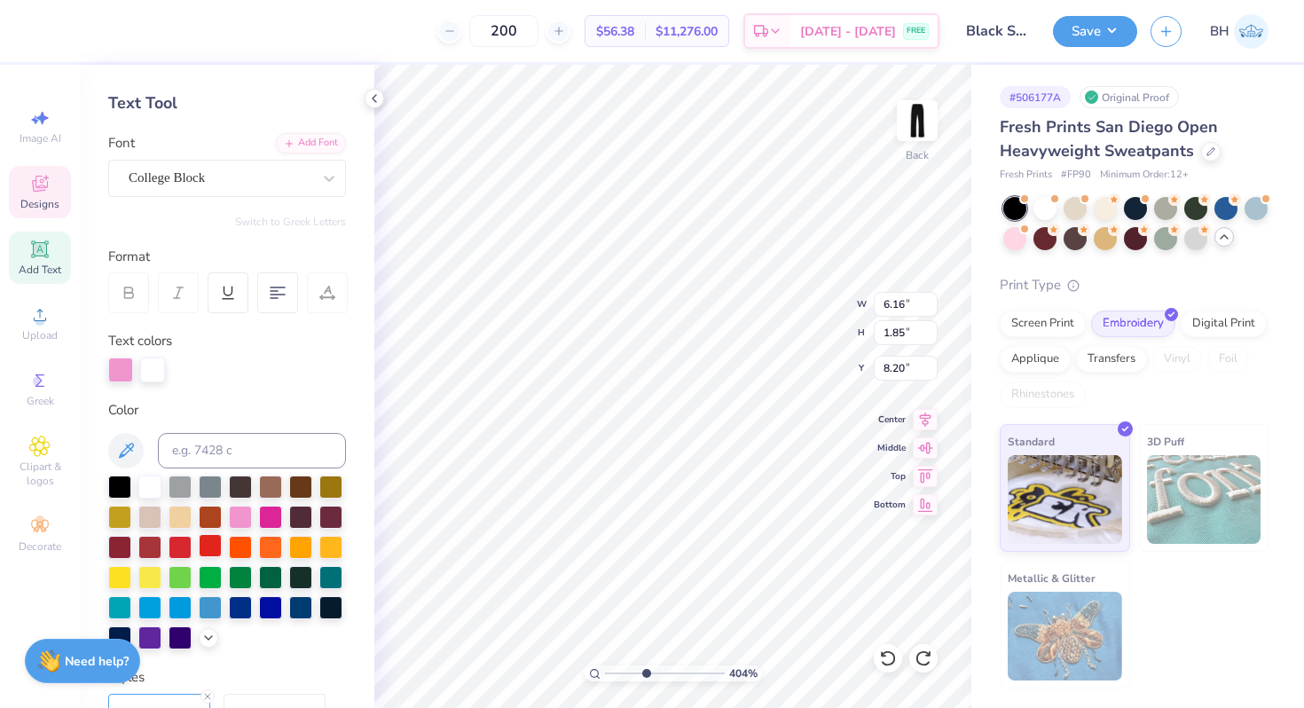
click at [210, 544] on div at bounding box center [210, 545] width 23 height 23
click at [152, 372] on div at bounding box center [152, 368] width 25 height 25
click at [152, 486] on div at bounding box center [149, 485] width 23 height 23
click at [119, 368] on div at bounding box center [120, 368] width 25 height 25
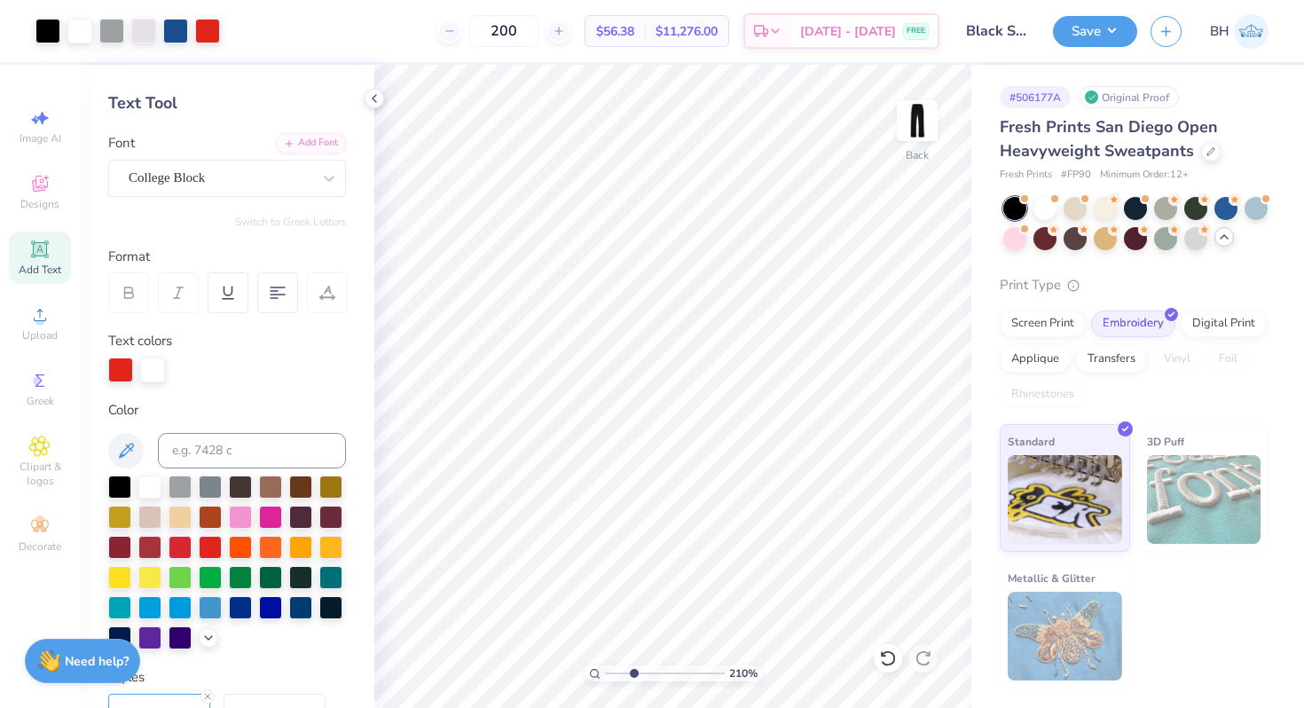
drag, startPoint x: 646, startPoint y: 674, endPoint x: 634, endPoint y: 665, distance: 15.3
click at [634, 666] on input "range" at bounding box center [665, 674] width 120 height 16
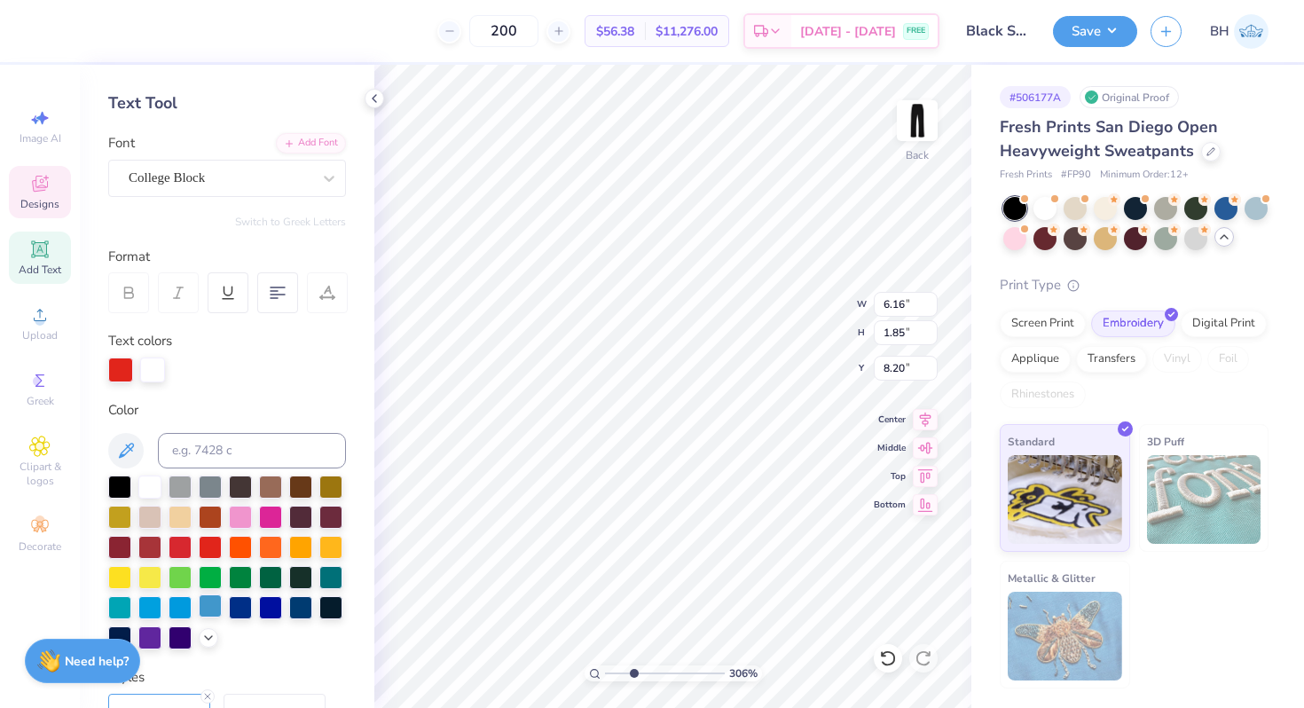
click at [216, 606] on div at bounding box center [210, 606] width 23 height 23
click at [198, 452] on input at bounding box center [252, 450] width 188 height 35
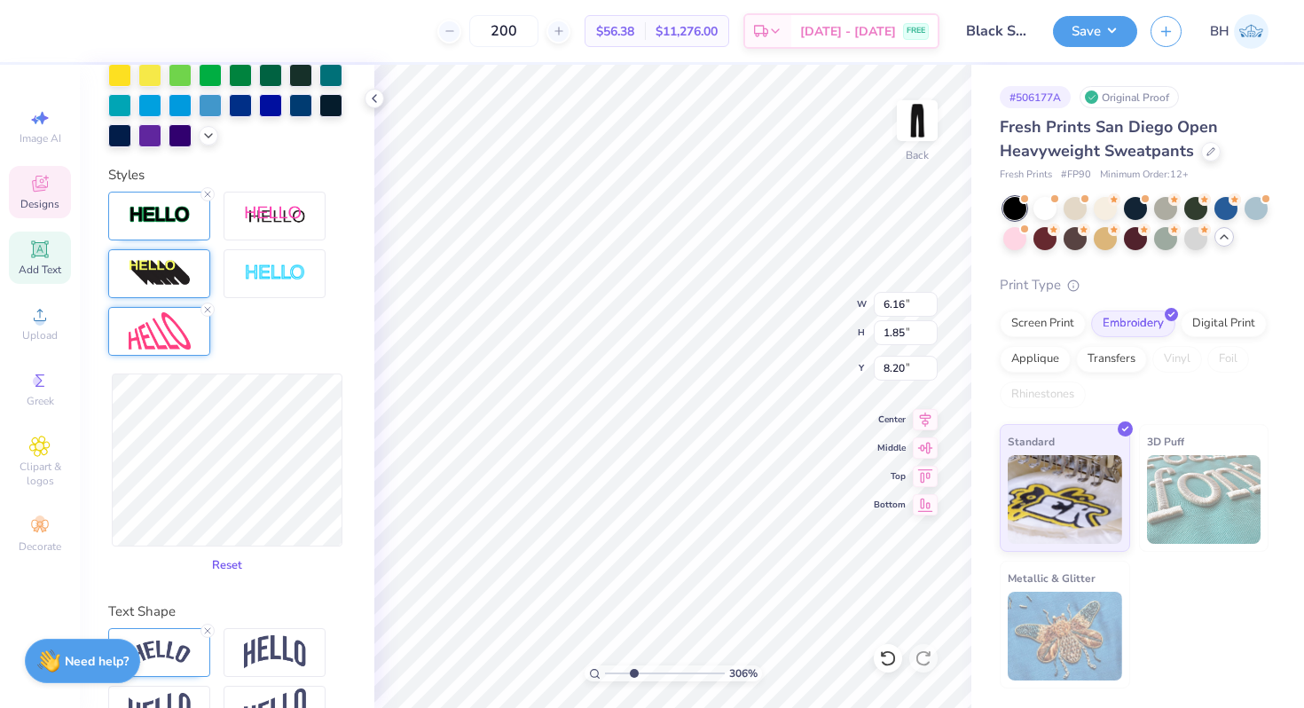
scroll to position [620, 0]
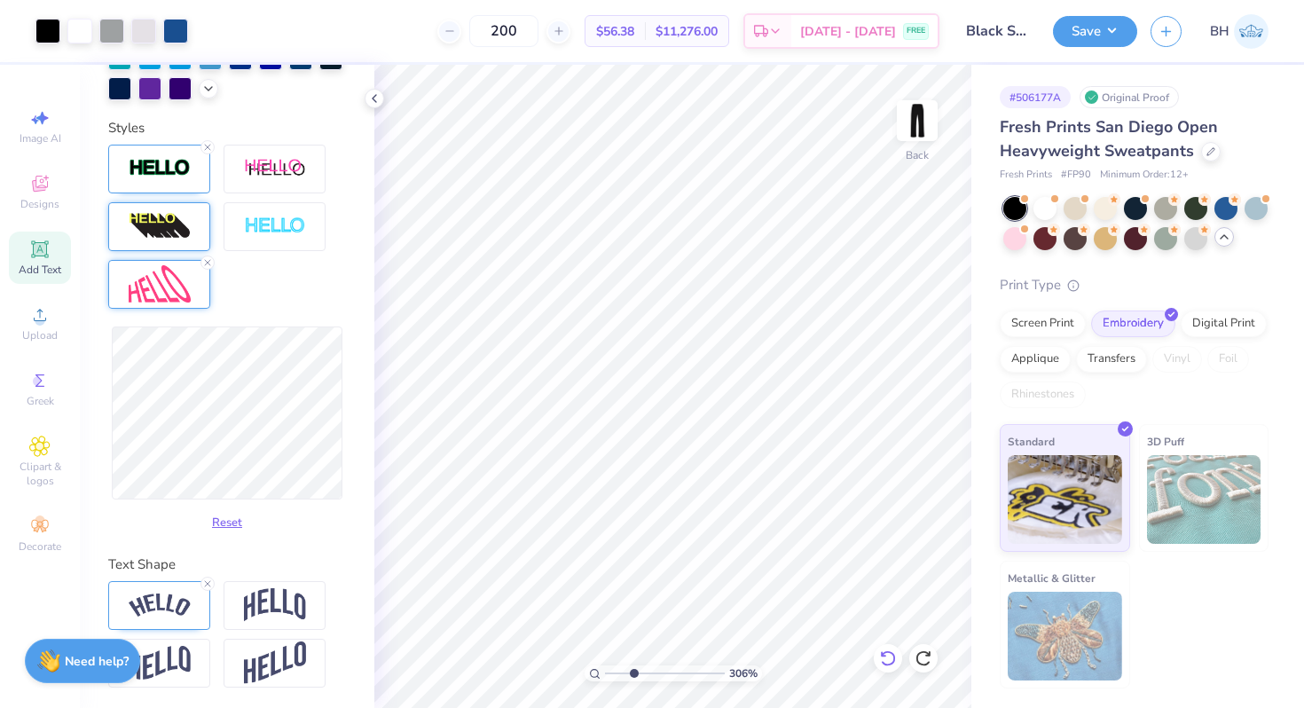
click at [888, 660] on icon at bounding box center [888, 659] width 18 height 18
click at [887, 658] on icon at bounding box center [888, 659] width 18 height 18
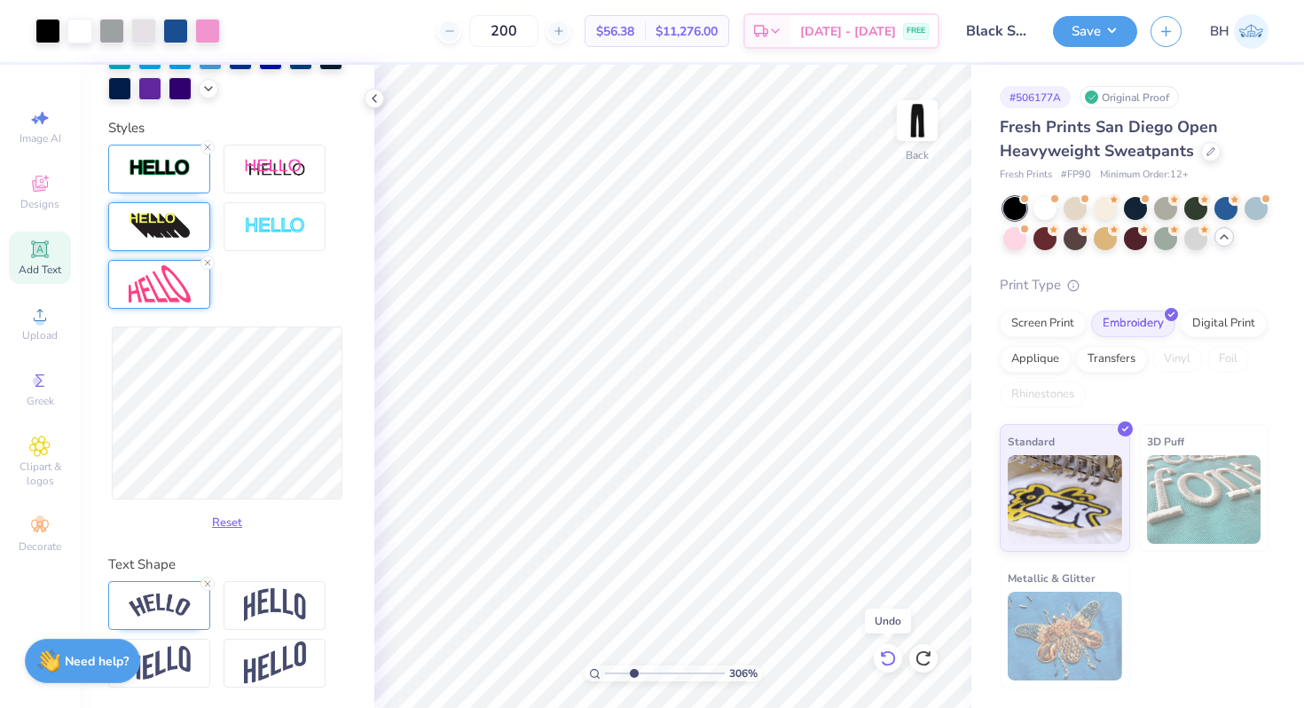
click at [887, 658] on icon at bounding box center [888, 659] width 18 height 18
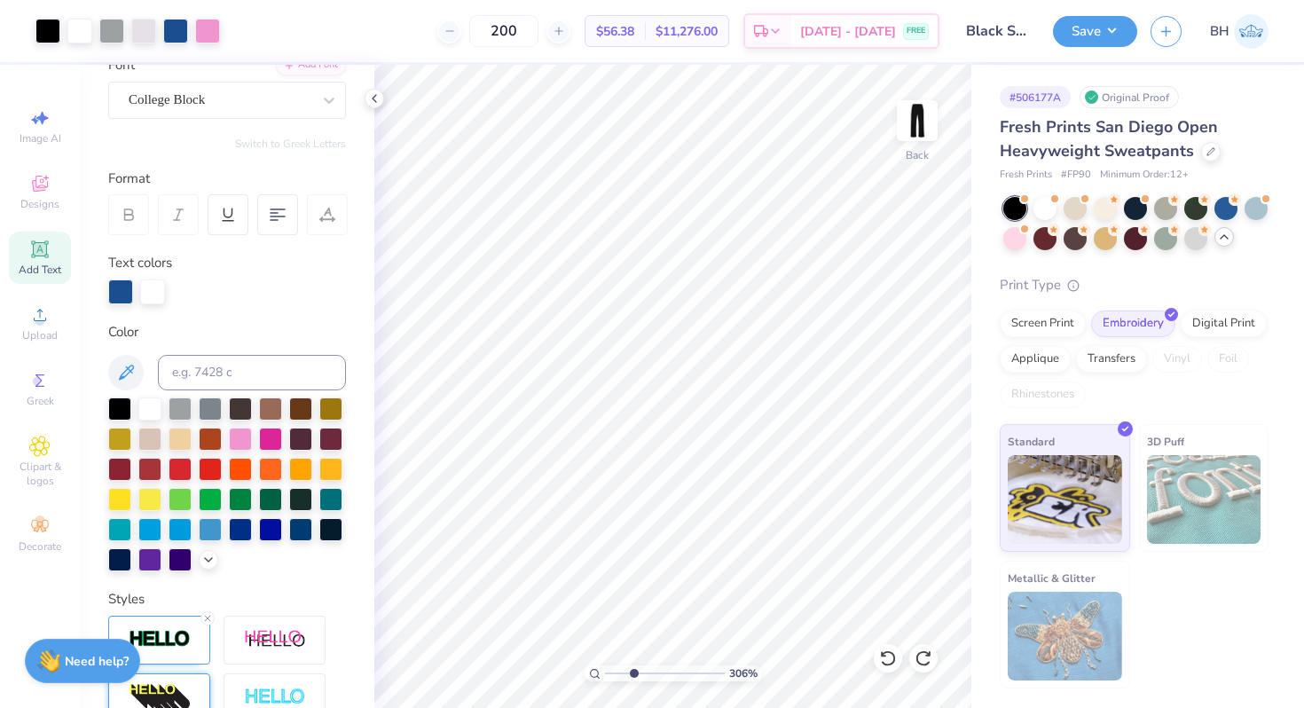
scroll to position [127, 0]
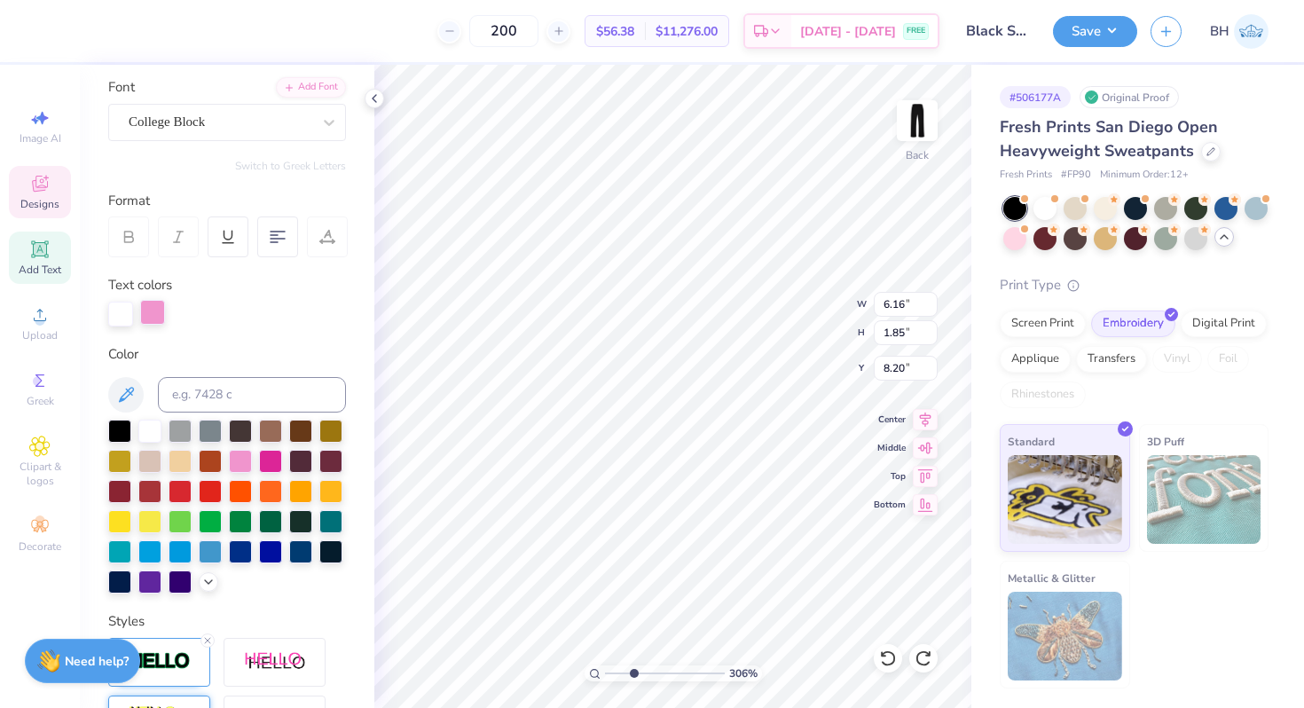
click at [148, 312] on div at bounding box center [152, 312] width 25 height 25
click at [196, 396] on input at bounding box center [252, 394] width 188 height 35
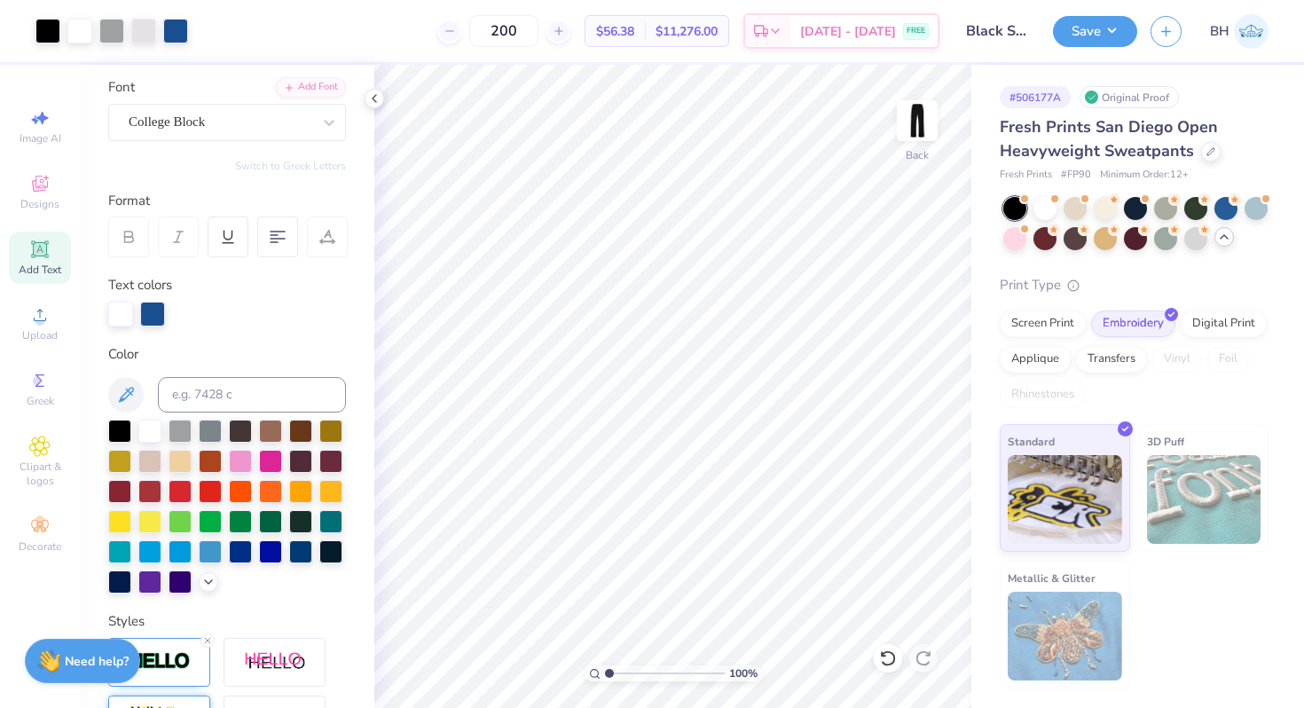
drag, startPoint x: 634, startPoint y: 674, endPoint x: 594, endPoint y: 674, distance: 39.9
click at [605, 674] on input "range" at bounding box center [665, 674] width 120 height 16
click at [929, 117] on img at bounding box center [917, 120] width 71 height 71
click at [925, 132] on img at bounding box center [917, 120] width 71 height 71
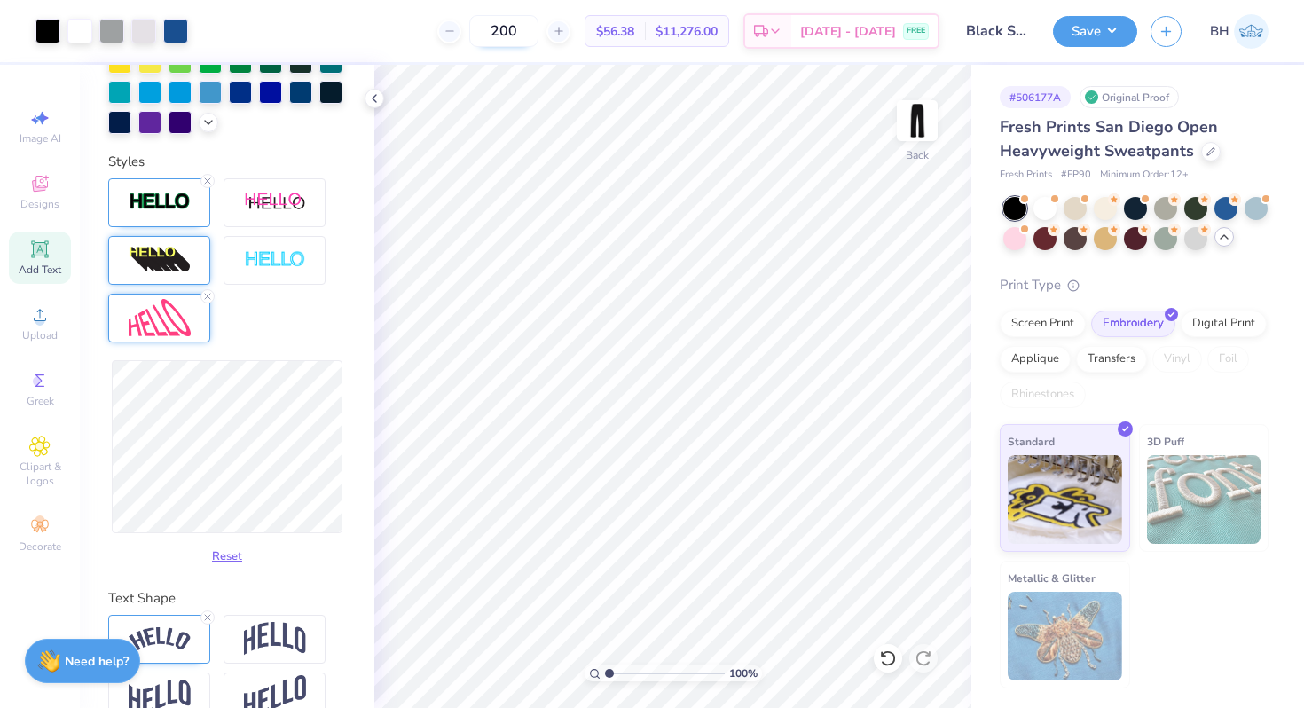
scroll to position [607, 0]
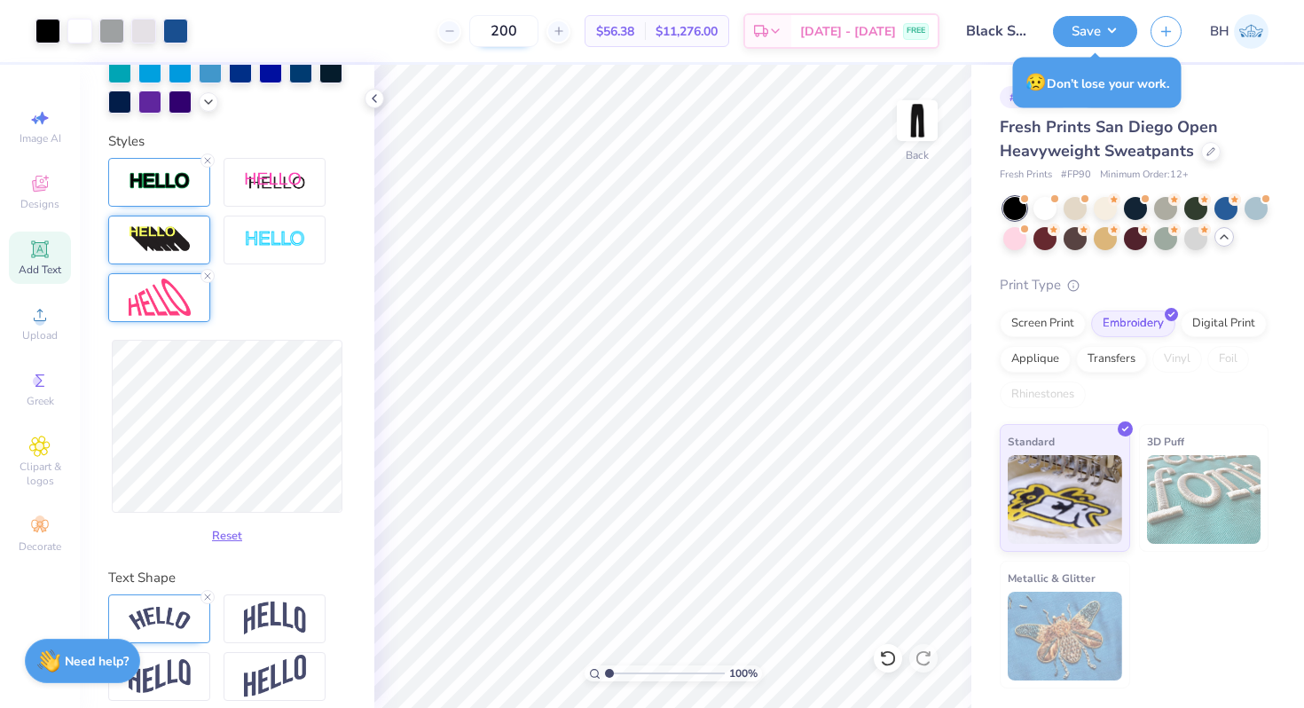
click at [534, 31] on input "200" at bounding box center [503, 31] width 69 height 32
drag, startPoint x: 525, startPoint y: 30, endPoint x: 534, endPoint y: 28, distance: 9.0
click at [534, 28] on input "200" at bounding box center [503, 31] width 69 height 32
click at [539, 30] on input "200" at bounding box center [503, 31] width 69 height 32
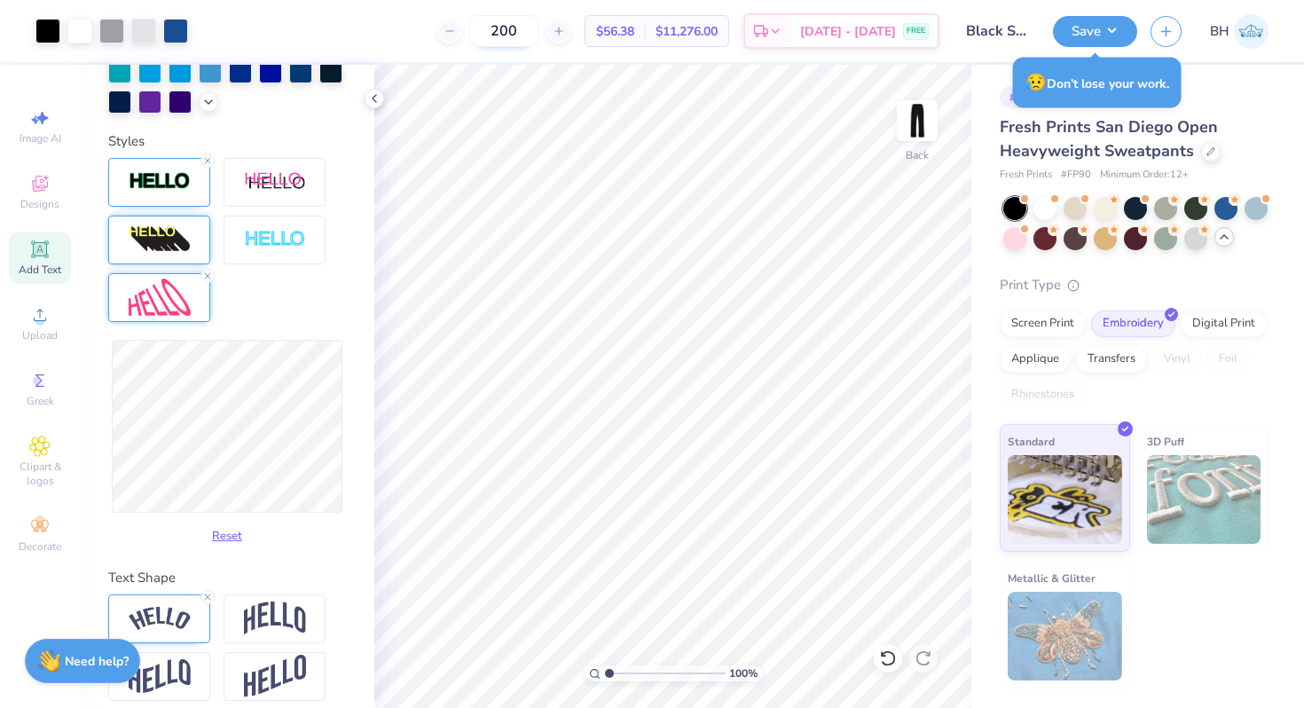
drag, startPoint x: 539, startPoint y: 30, endPoint x: 507, endPoint y: 30, distance: 31.9
click at [507, 30] on input "200" at bounding box center [503, 31] width 69 height 32
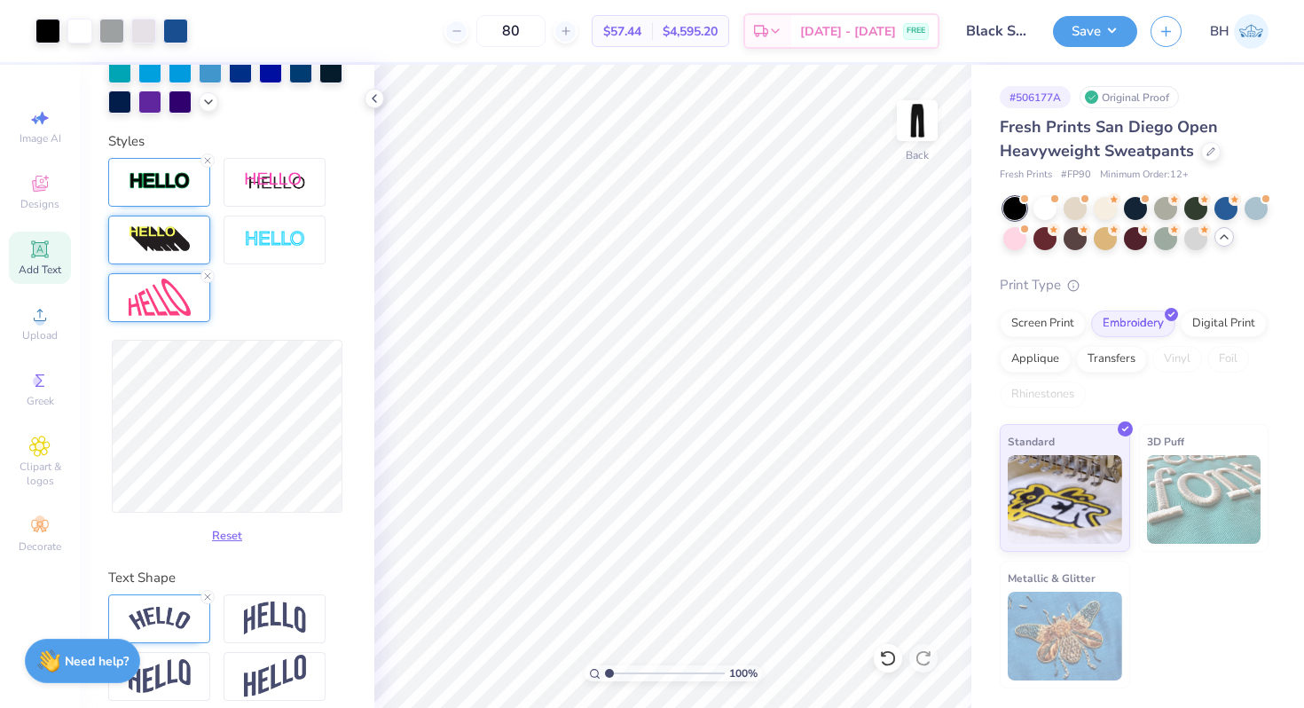
click at [1010, 30] on input "Black Seniors 2026 Sweats" at bounding box center [996, 30] width 87 height 35
click at [967, 32] on input "Black Seniors 2026 Sweats" at bounding box center [996, 30] width 87 height 35
click at [1111, 35] on button "Save" at bounding box center [1095, 28] width 84 height 31
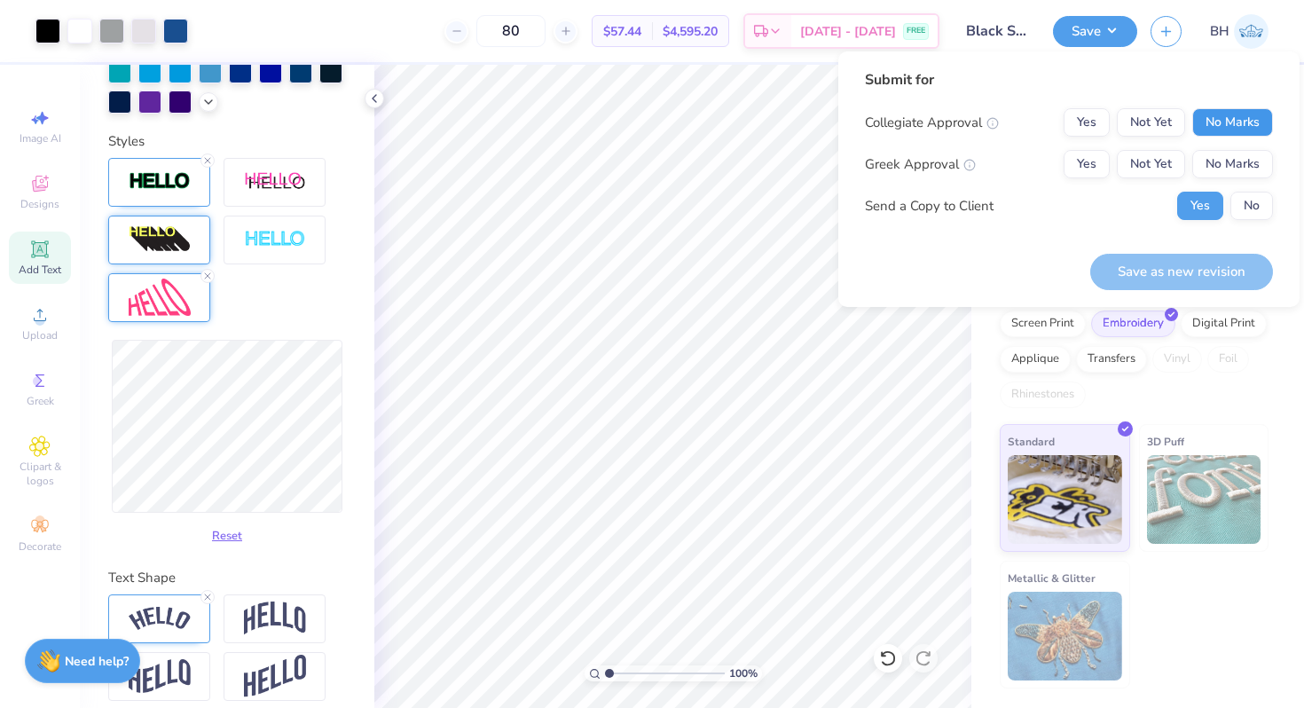
click at [1233, 127] on button "No Marks" at bounding box center [1233, 122] width 81 height 28
click at [1233, 156] on button "No Marks" at bounding box center [1233, 164] width 81 height 28
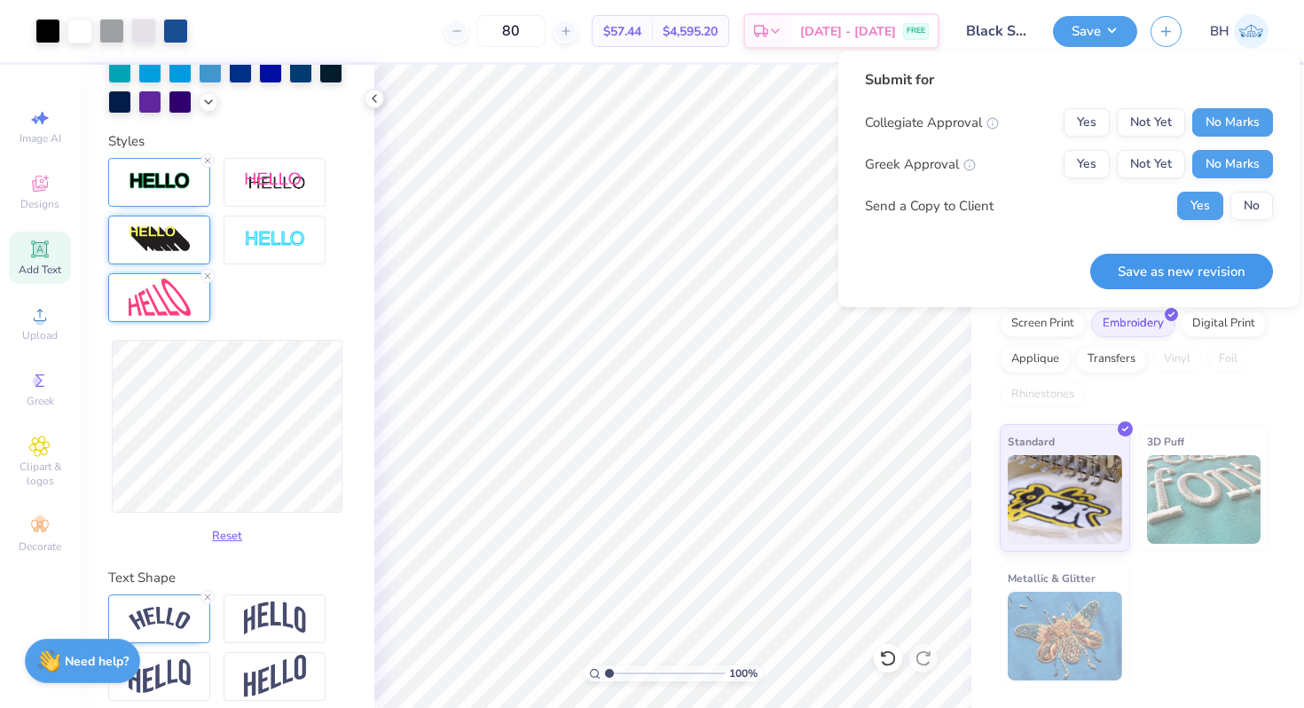
click at [1185, 279] on button "Save as new revision" at bounding box center [1182, 272] width 183 height 36
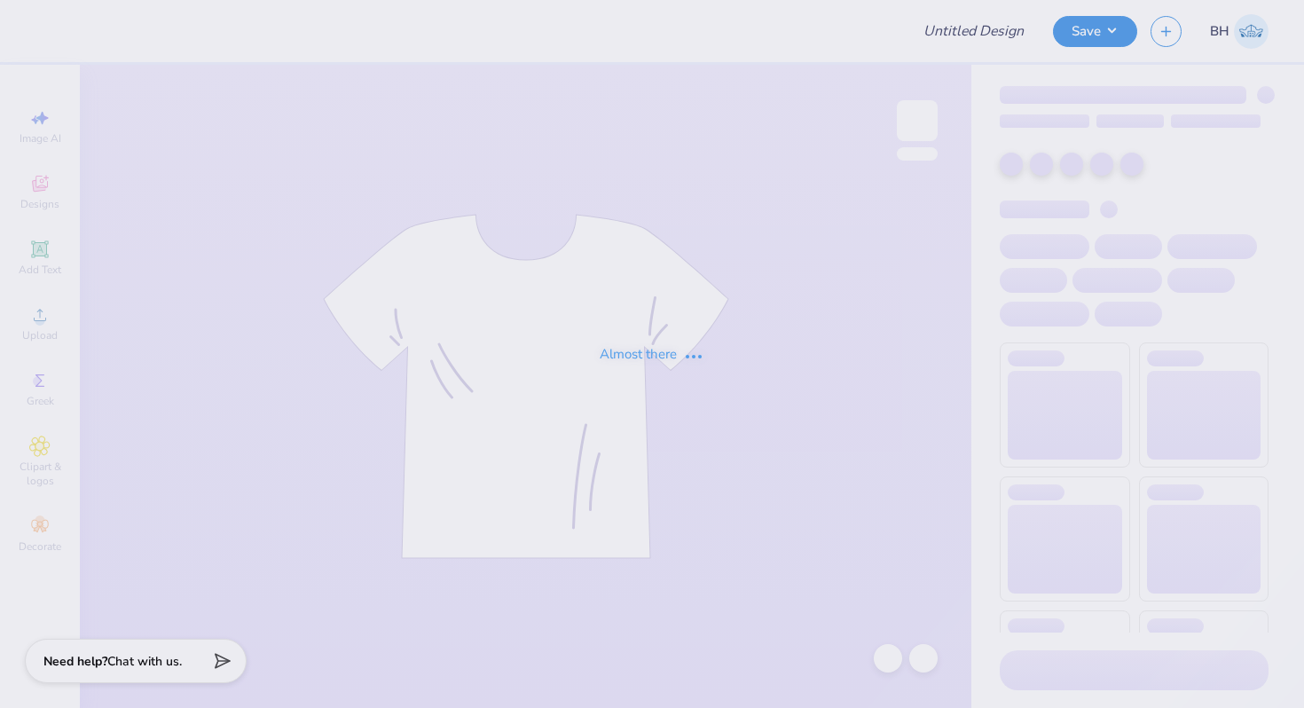
type input "Black Seniors 2026 Sweats"
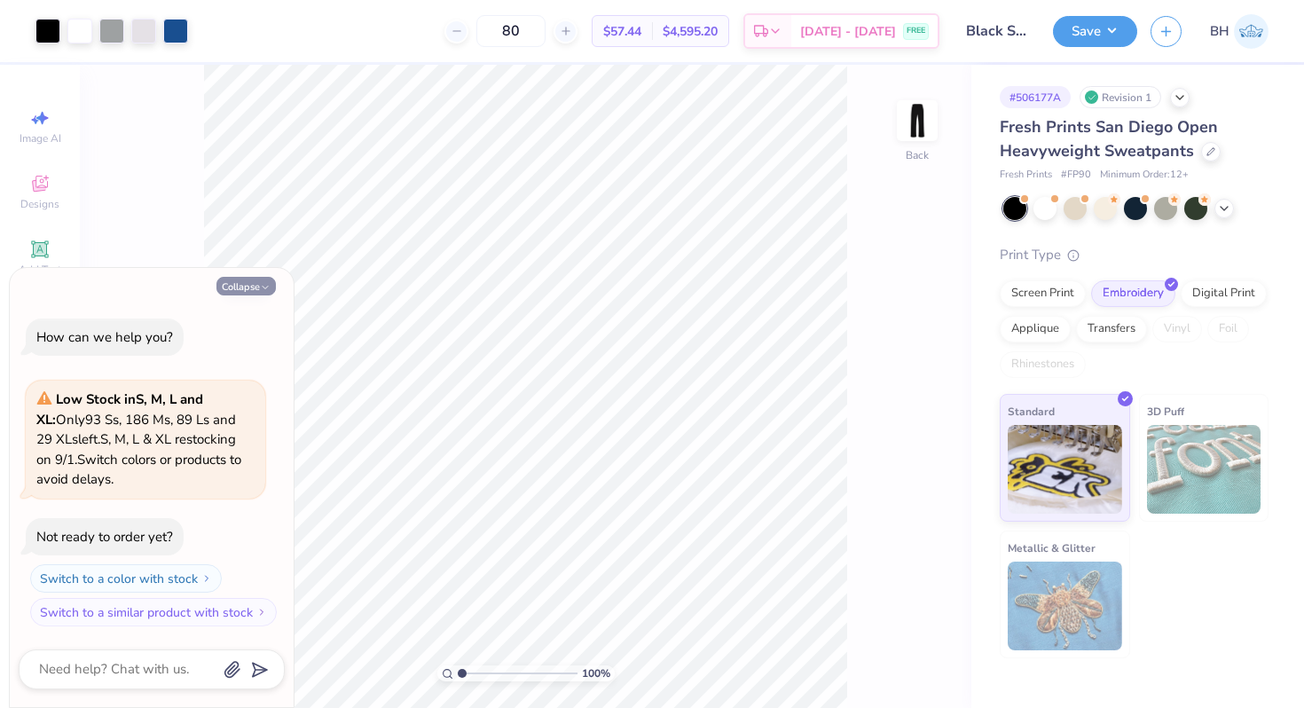
click at [265, 288] on icon "button" at bounding box center [265, 287] width 11 height 11
type textarea "x"
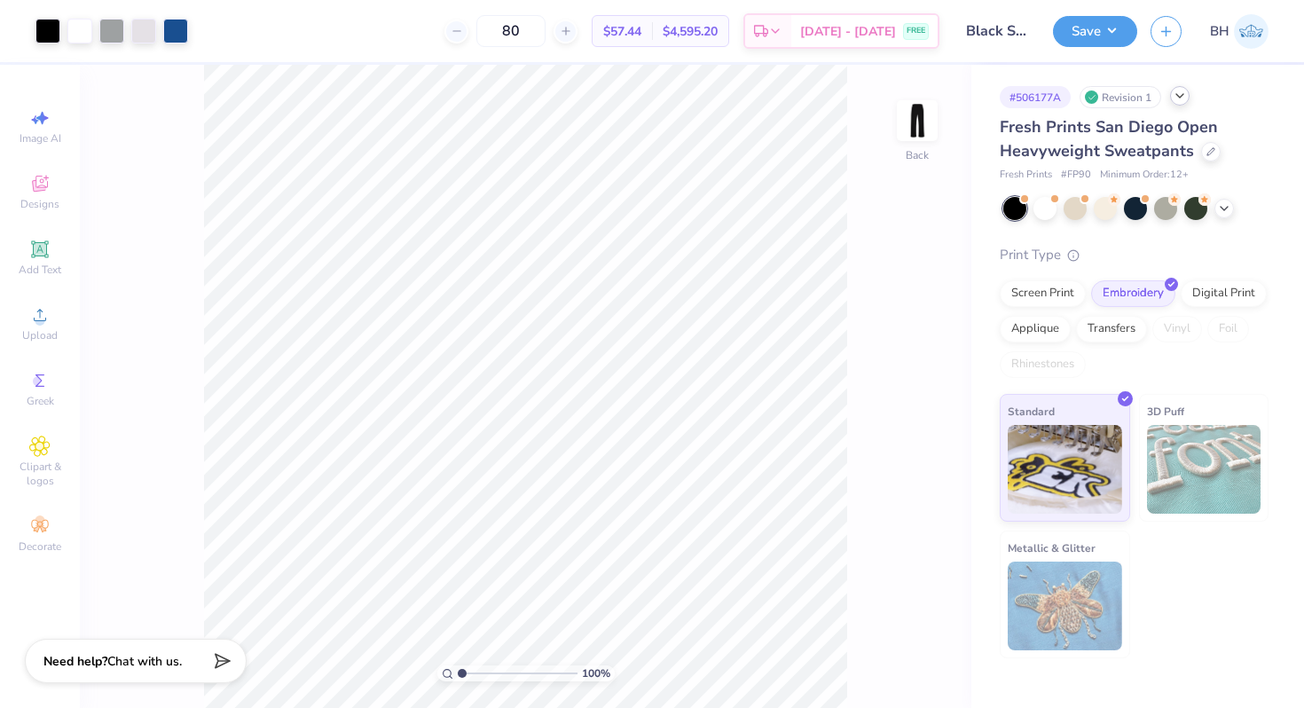
click at [1178, 98] on icon at bounding box center [1180, 96] width 14 height 14
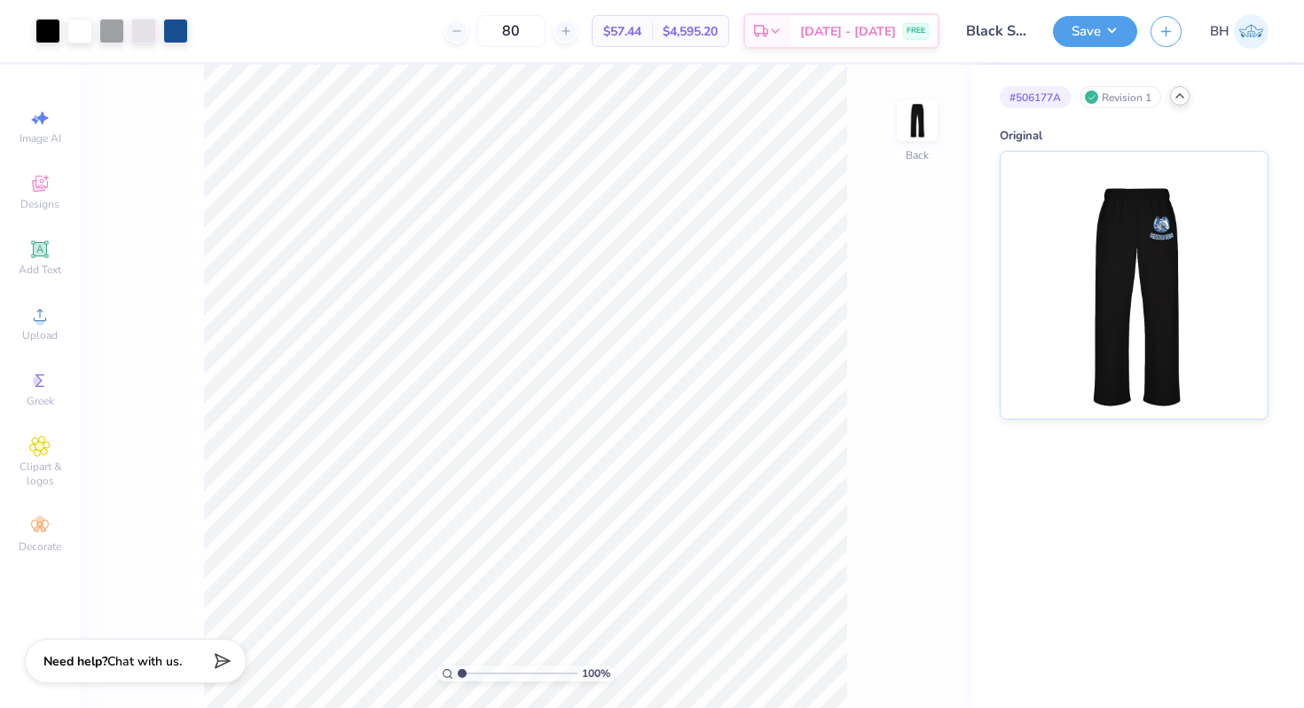
click at [1184, 96] on polyline at bounding box center [1180, 96] width 7 height 4
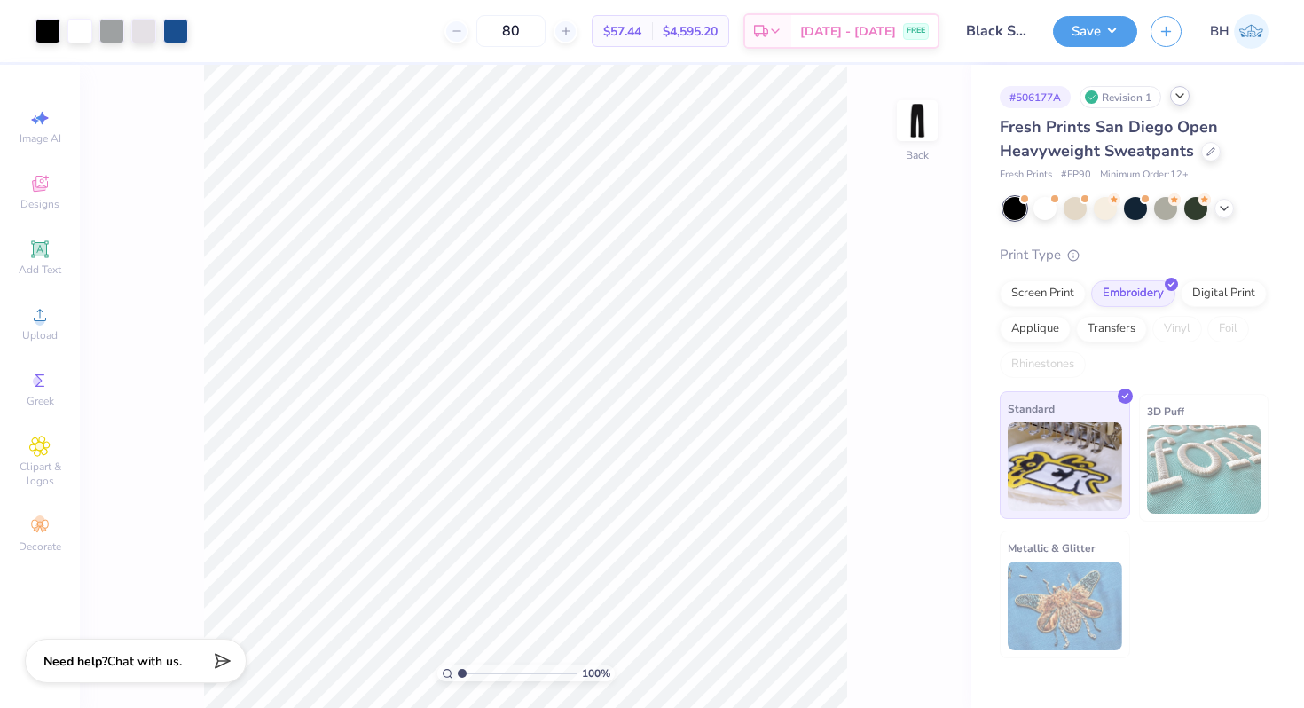
click at [1071, 481] on img at bounding box center [1065, 466] width 114 height 89
click at [1182, 97] on icon at bounding box center [1180, 96] width 14 height 14
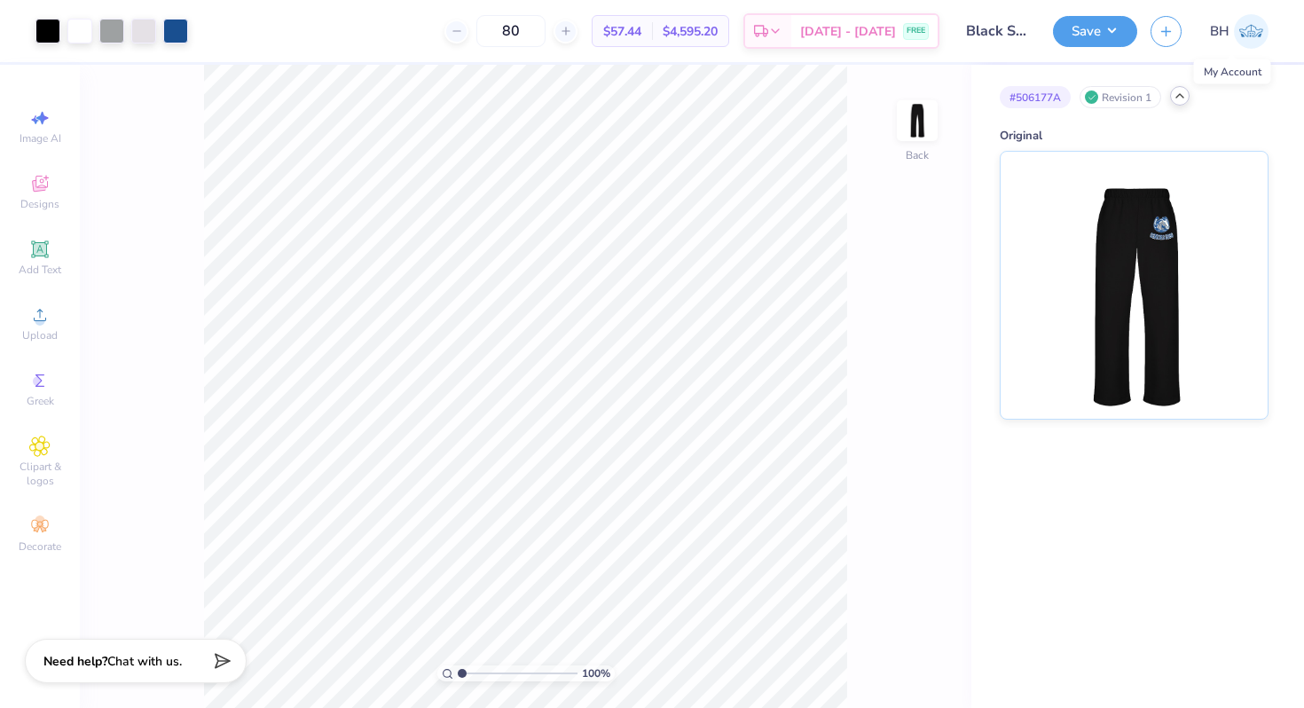
click at [1236, 27] on img at bounding box center [1251, 31] width 35 height 35
